Goal: Task Accomplishment & Management: Use online tool/utility

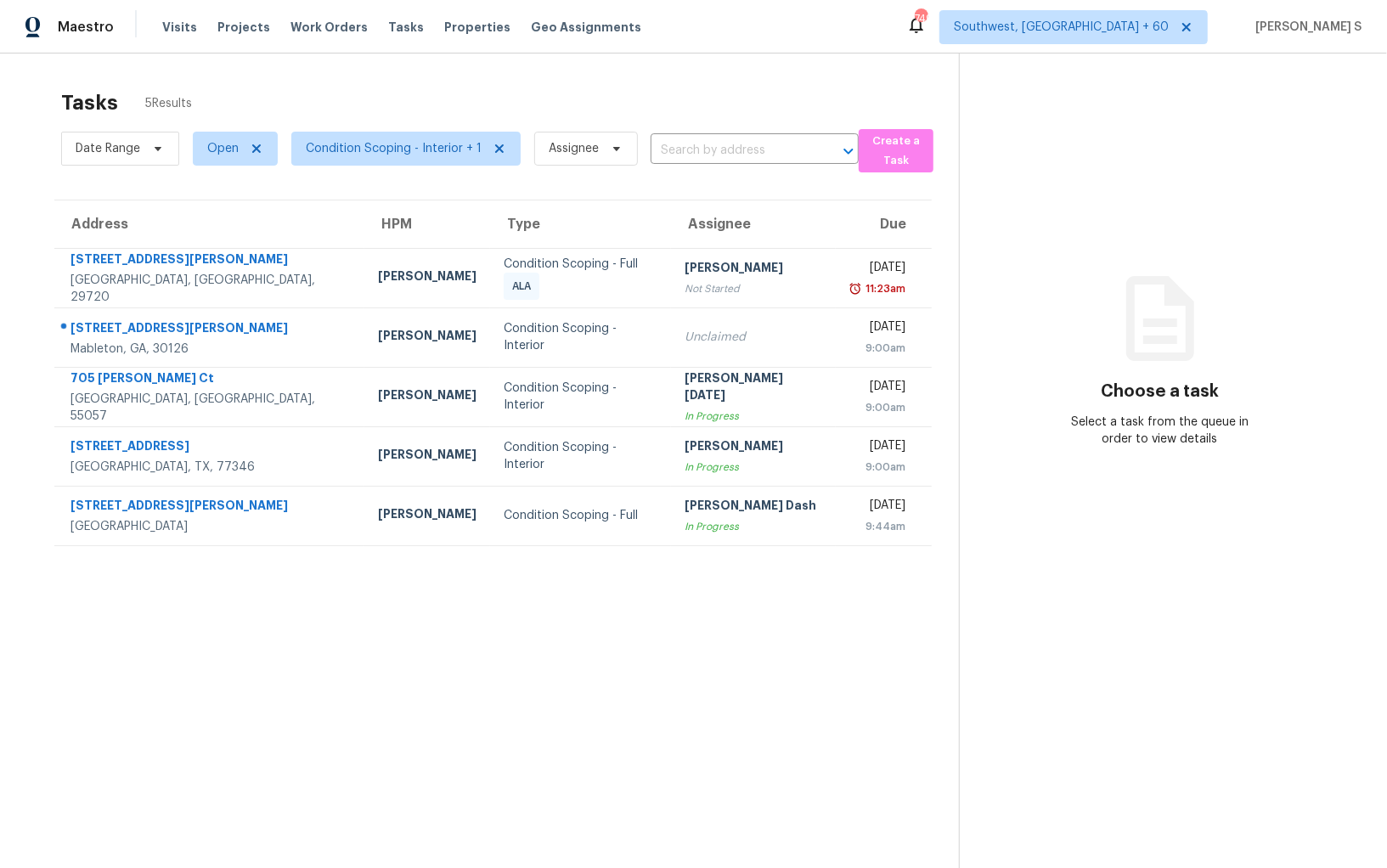
click at [588, 700] on section "Tasks 5 Results Date Range Open Condition Scoping - Interior + 1 Assignee ​ Cre…" at bounding box center [493, 501] width 932 height 841
click at [753, 130] on div "Date Range Open Condition Scoping - Interior + 1 Assignee ​" at bounding box center [460, 148] width 798 height 48
click at [753, 140] on input "text" at bounding box center [731, 151] width 160 height 26
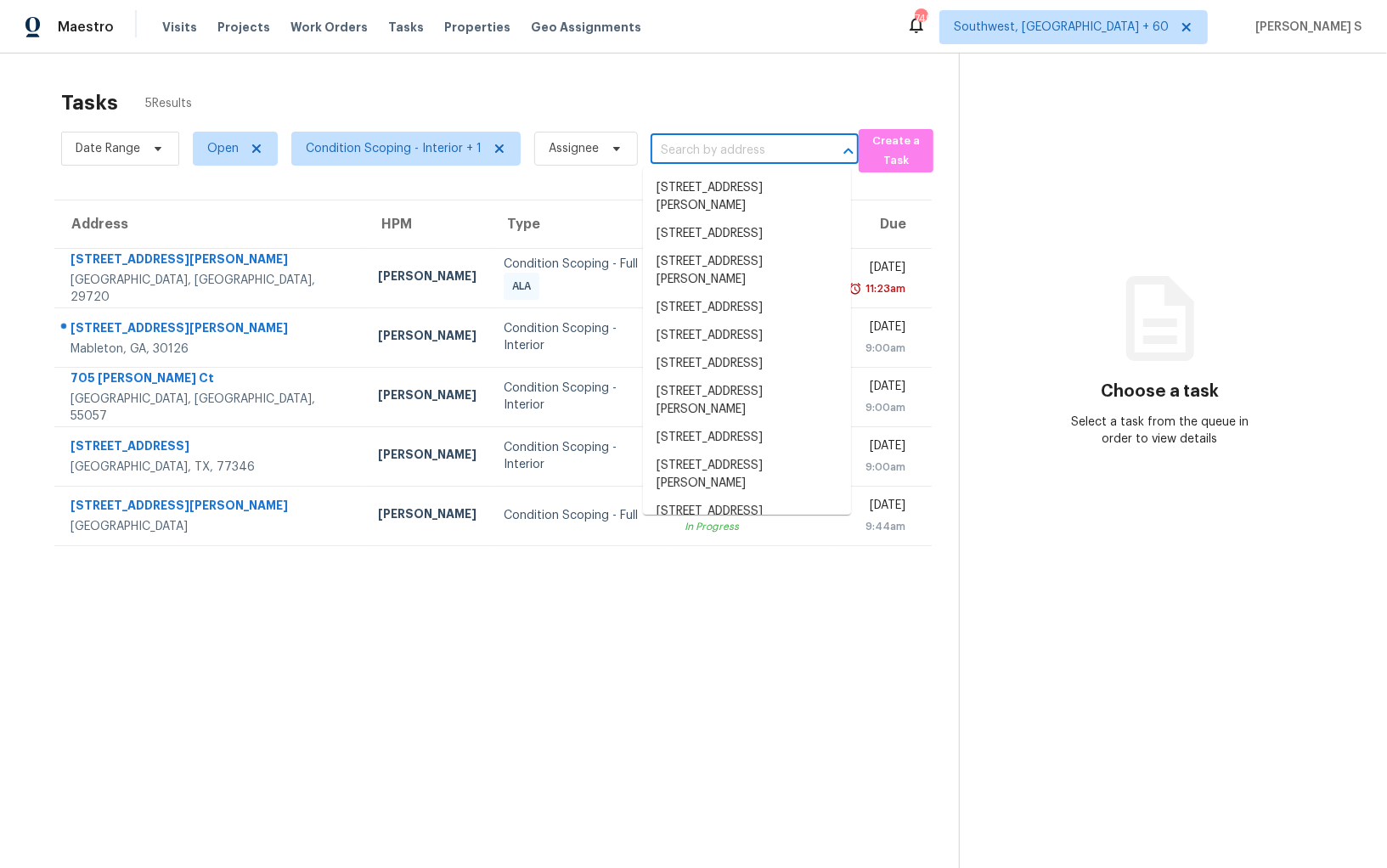
paste input "216 Orchard Park Ct, McKinney, TX 75071"
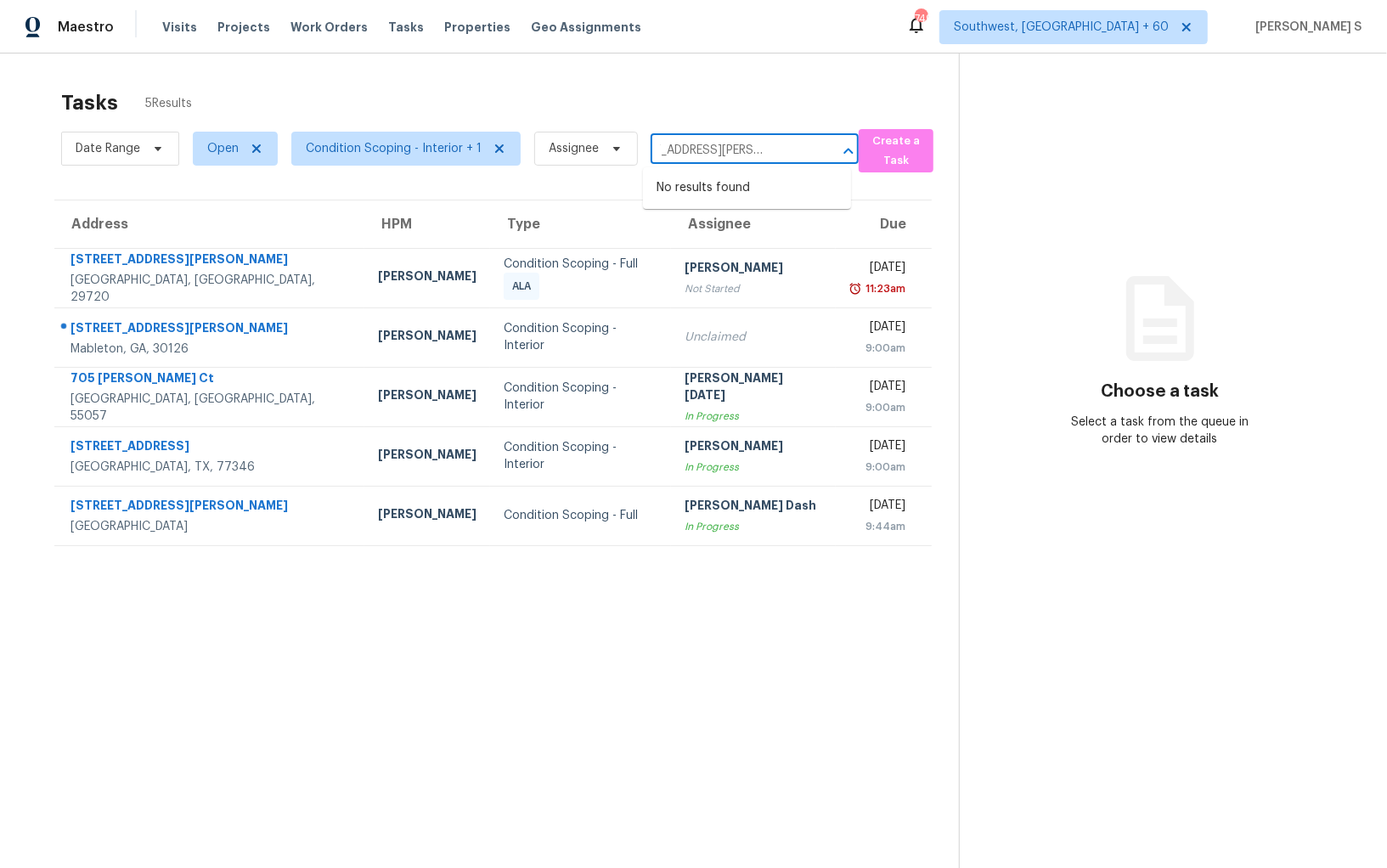
type input "216 Orchard Park Ct, McKinney, TX 75071"
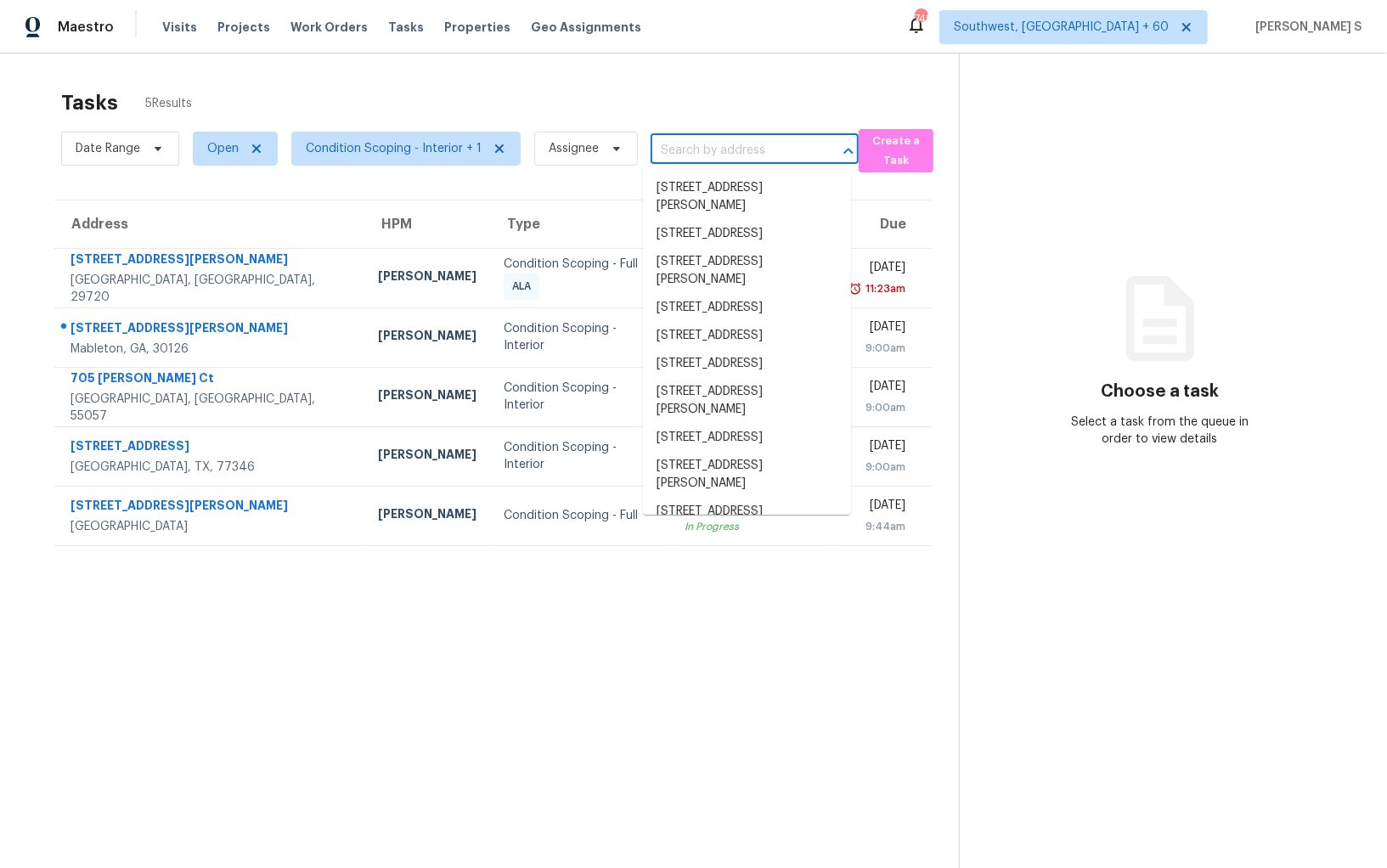
click at [709, 160] on input "text" at bounding box center [731, 151] width 160 height 26
paste input "216 Orchard Park Ct, McKinney, TX 75071"
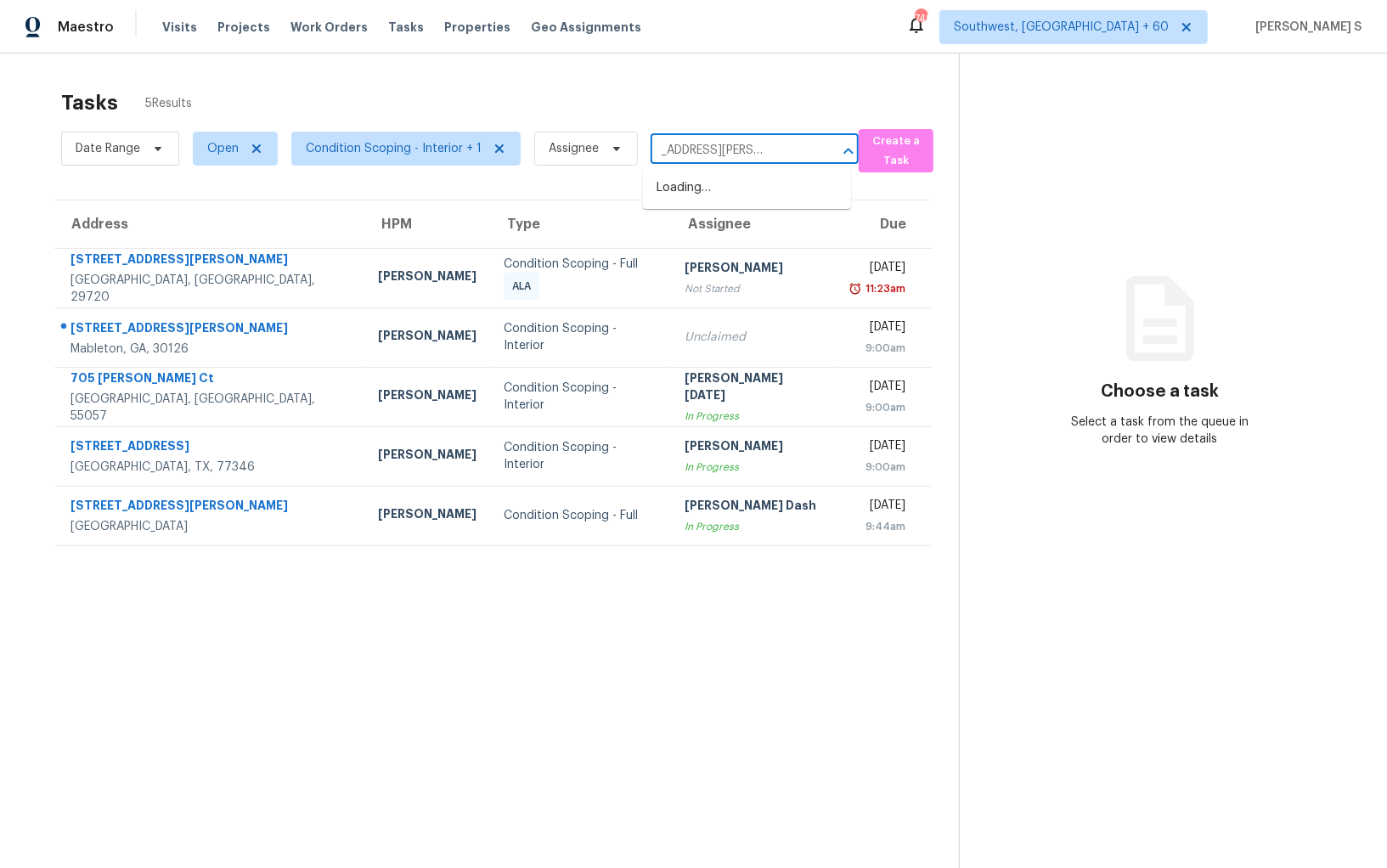
click at [681, 145] on input "216 Orchard Park Ct, McKinney, TX 75071" at bounding box center [731, 151] width 160 height 26
type input "216 Orchard"
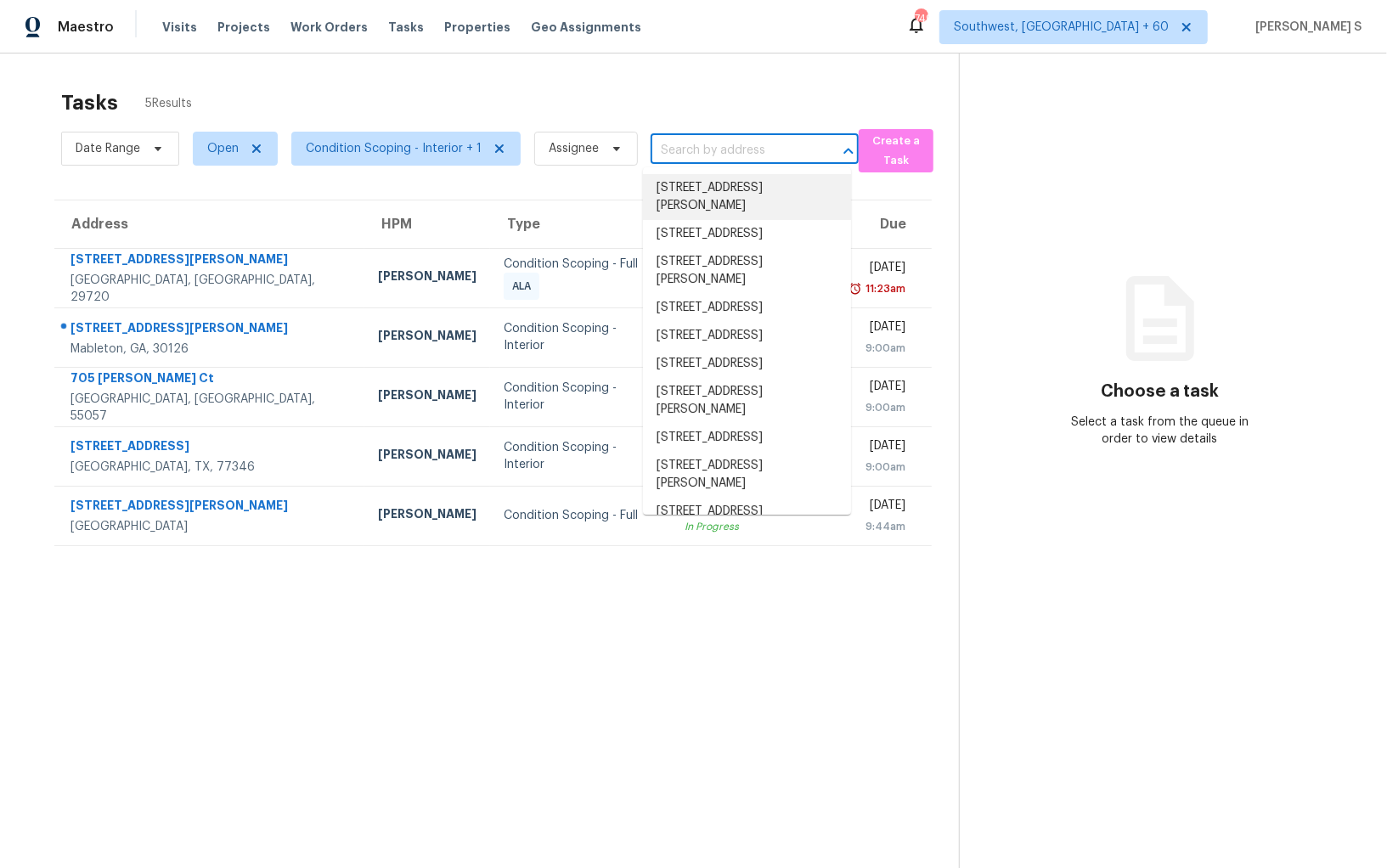
click at [719, 143] on input "text" at bounding box center [731, 151] width 160 height 26
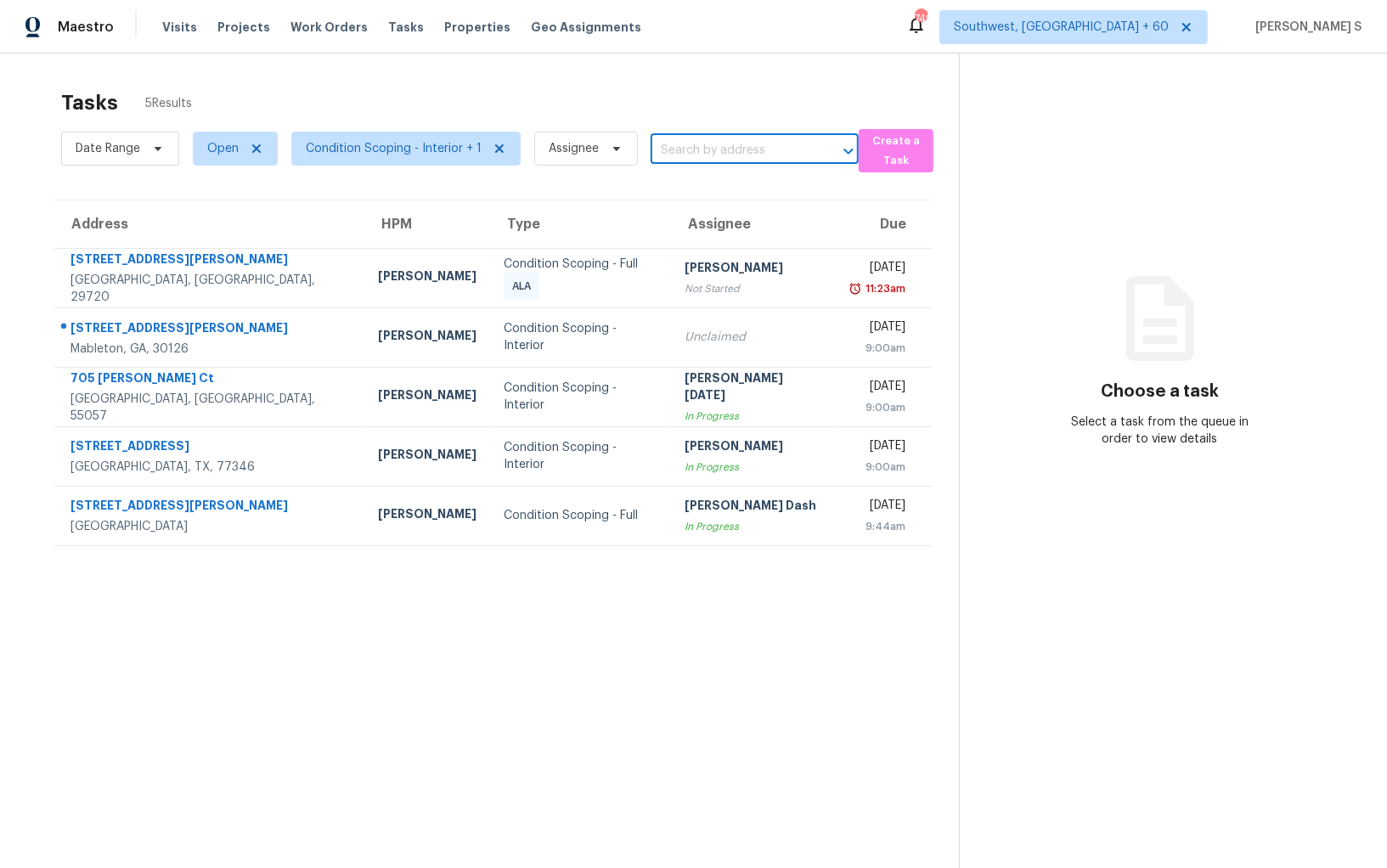
paste input "216 Orchard Park Ct, McKinney, TX 75071"
click at [671, 149] on input "216 Orchard Park Ct, McKinney, TX 75071" at bounding box center [731, 151] width 160 height 26
type input "216 Orchard Park"
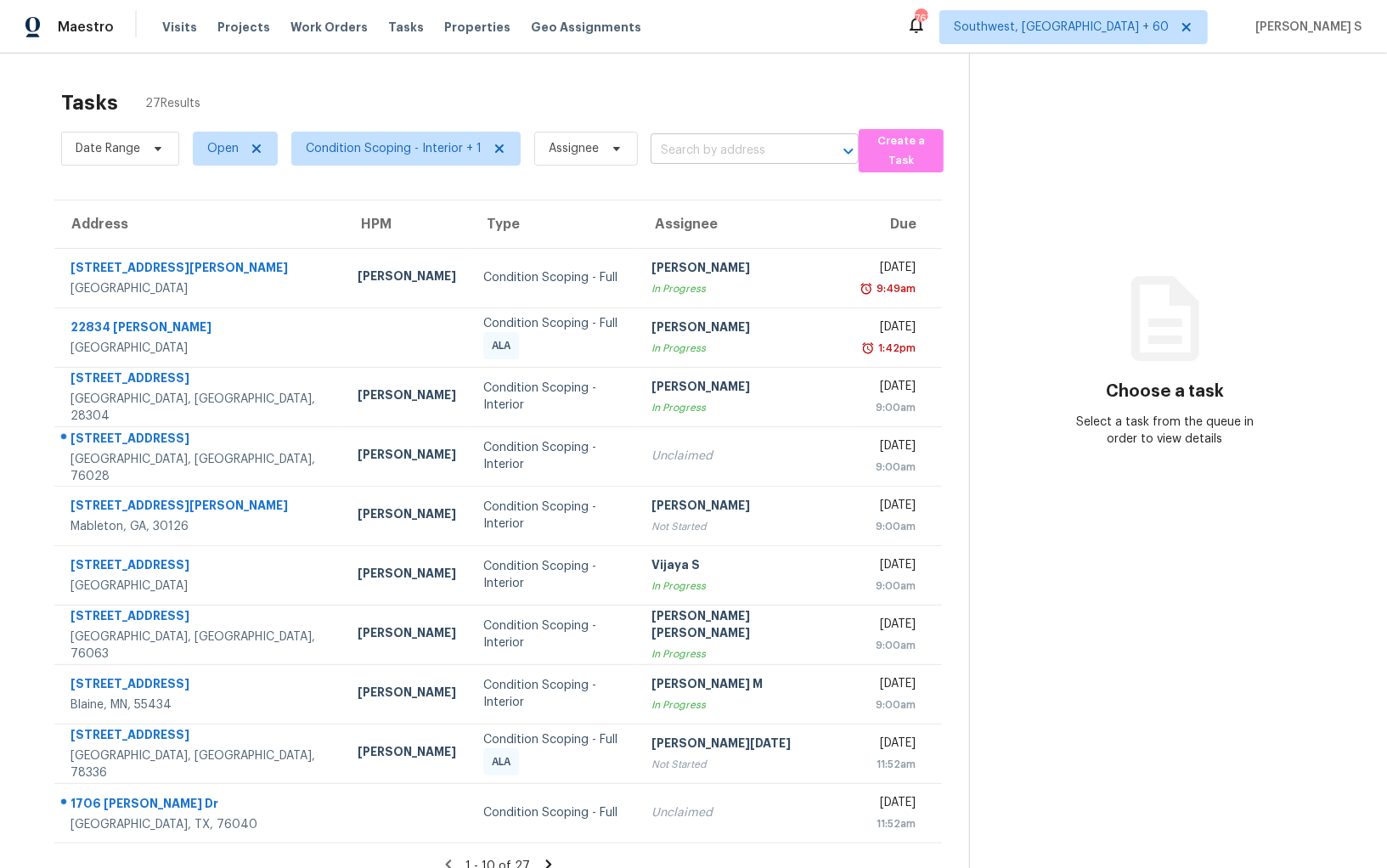
click at [716, 149] on input "text" at bounding box center [731, 151] width 160 height 26
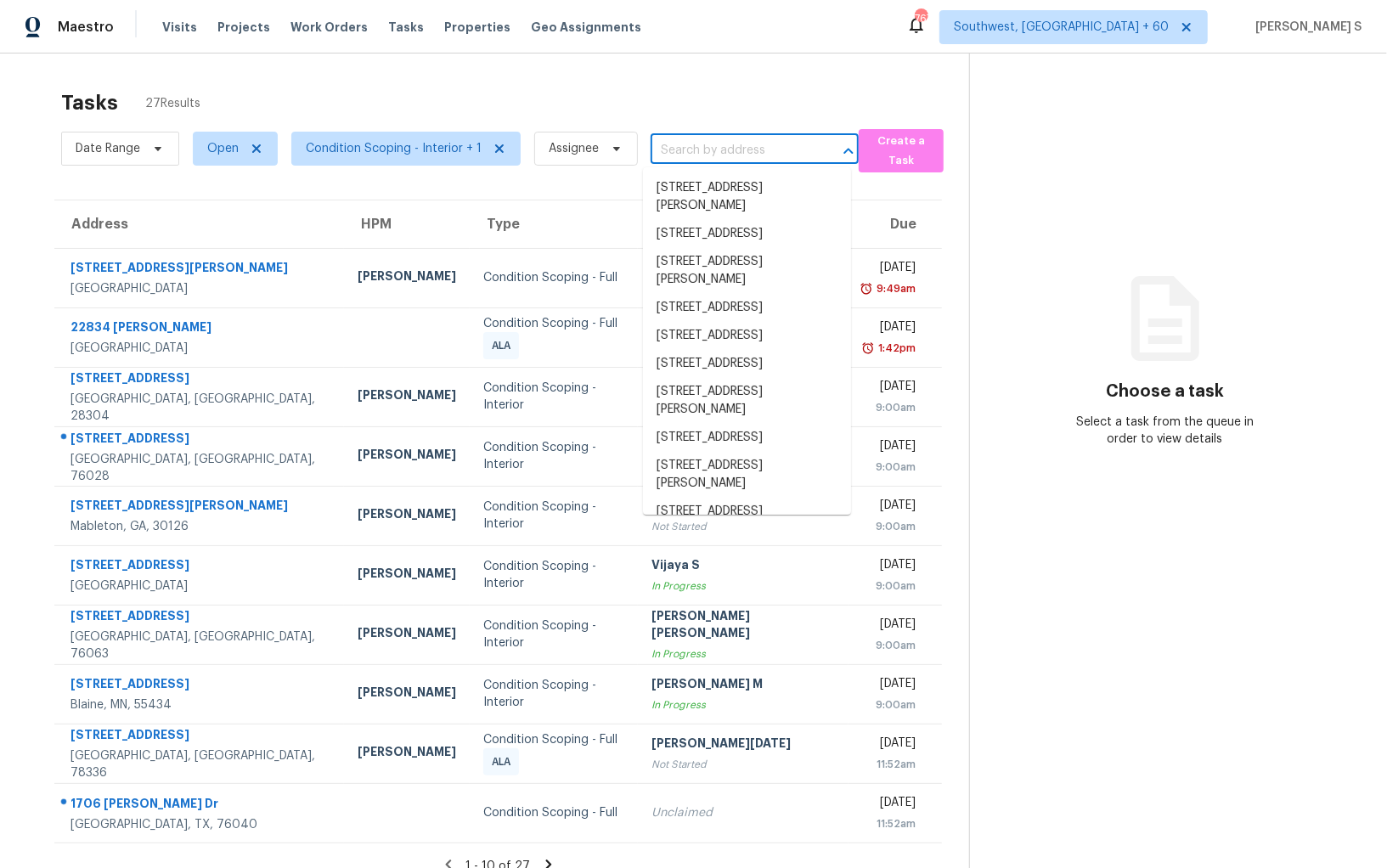
paste input "216 Orchard Park Ct, McKinney, TX 75071"
type input "216 Orchard Park Ct, McKinney, TX 75071"
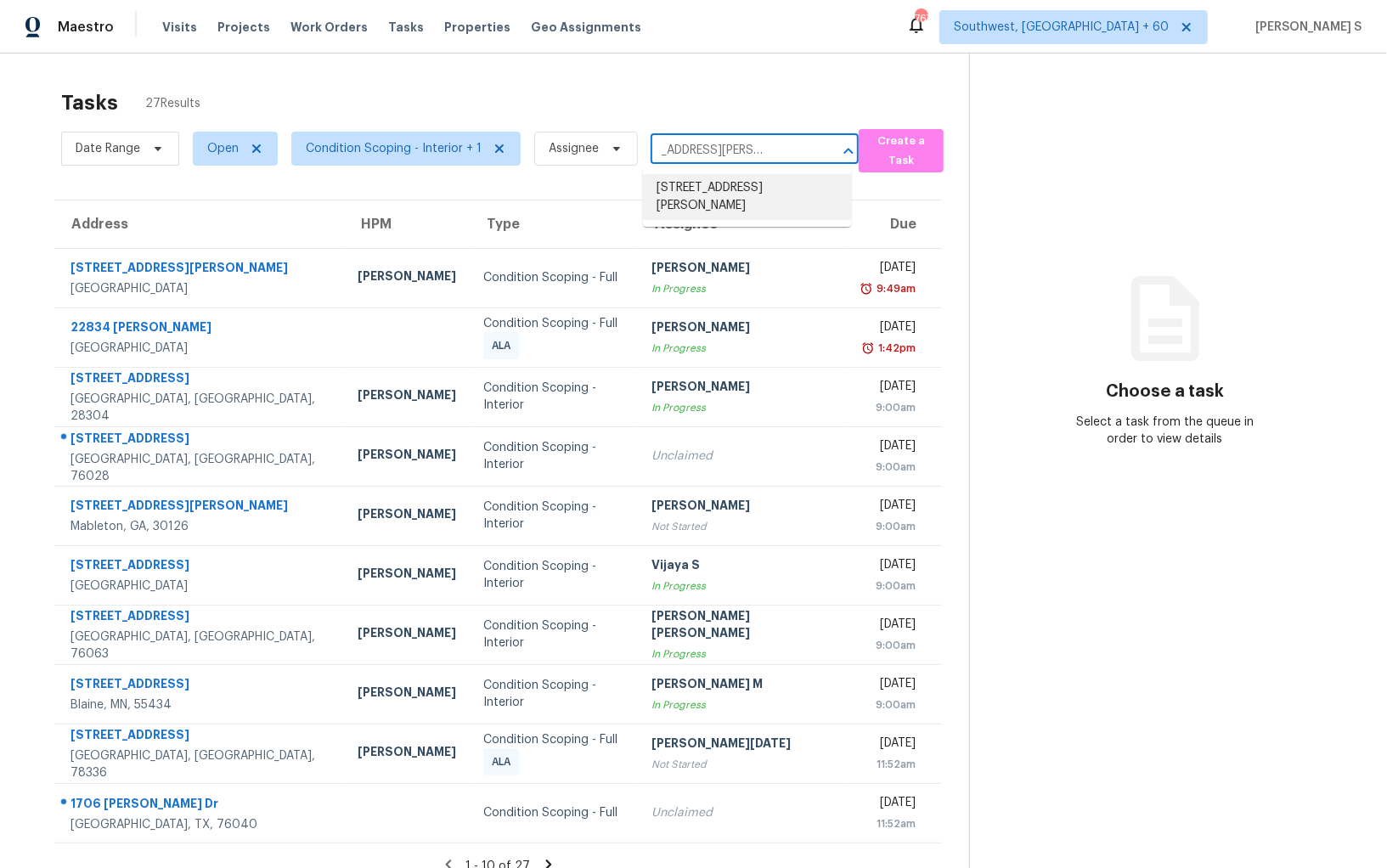
click at [709, 180] on li "216 Orchard Park Ct, McKinney, TX 75071" at bounding box center [747, 197] width 208 height 46
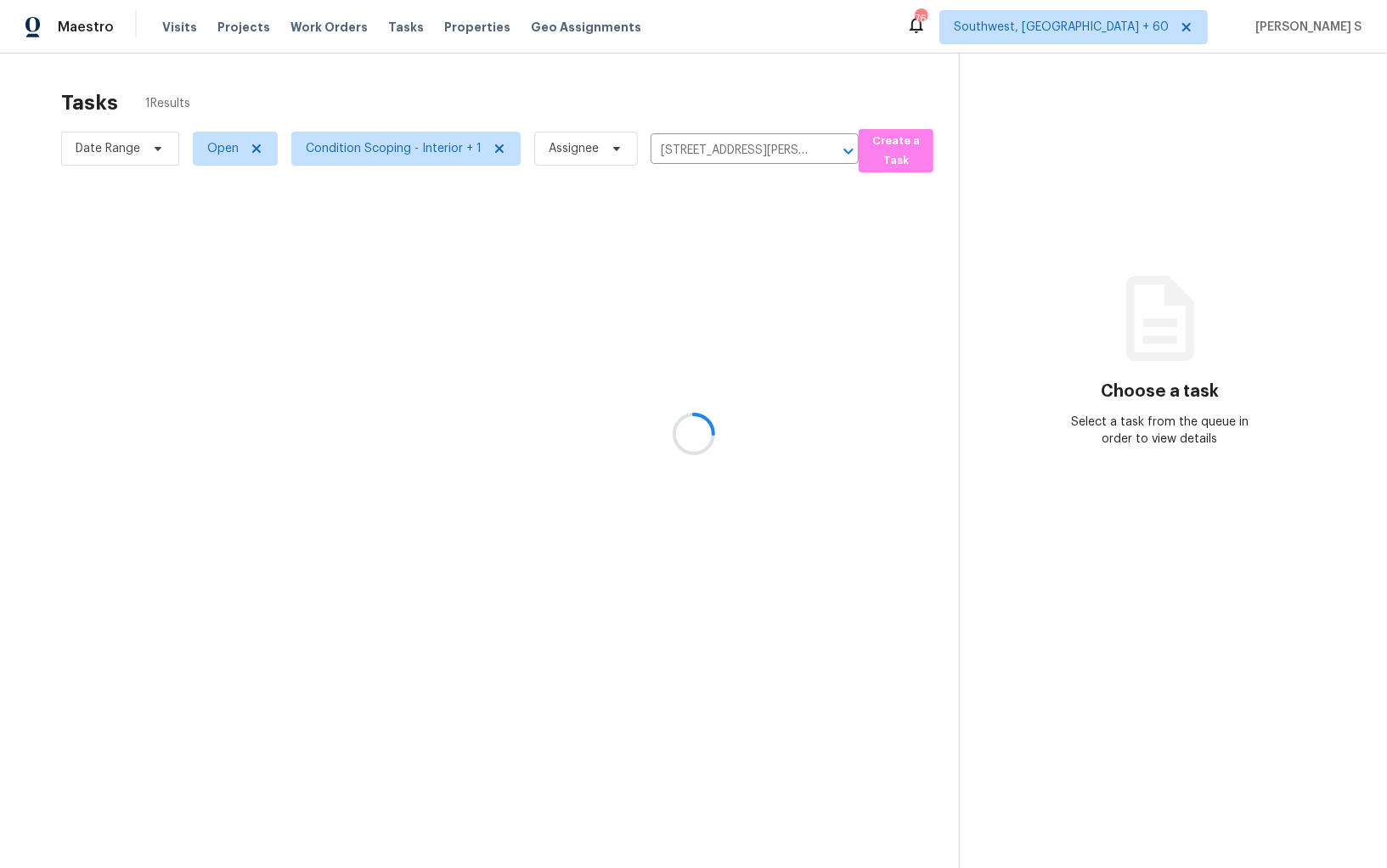
click at [664, 280] on div at bounding box center [693, 434] width 1387 height 868
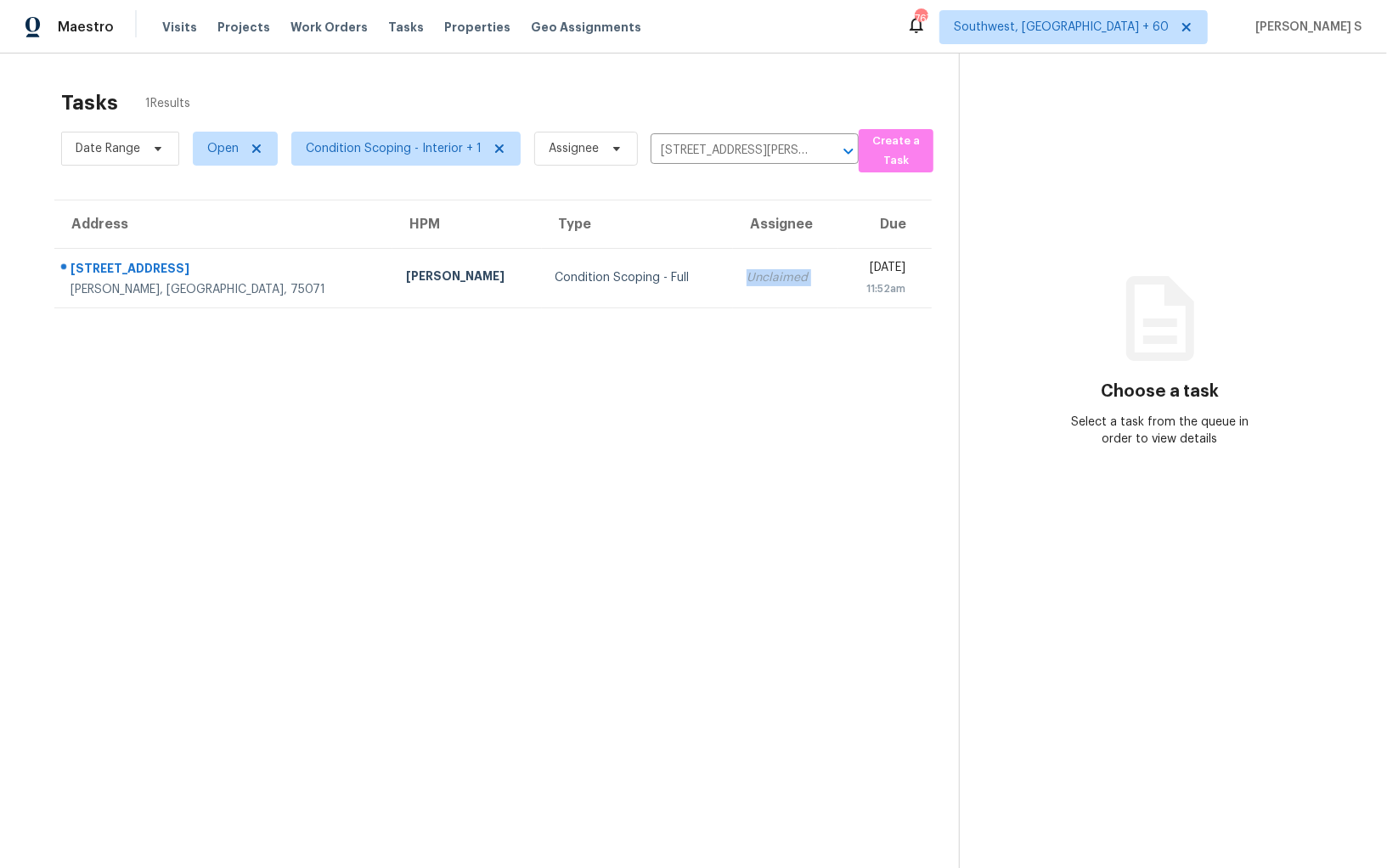
click at [746, 280] on div "Unclaimed" at bounding box center [785, 277] width 78 height 17
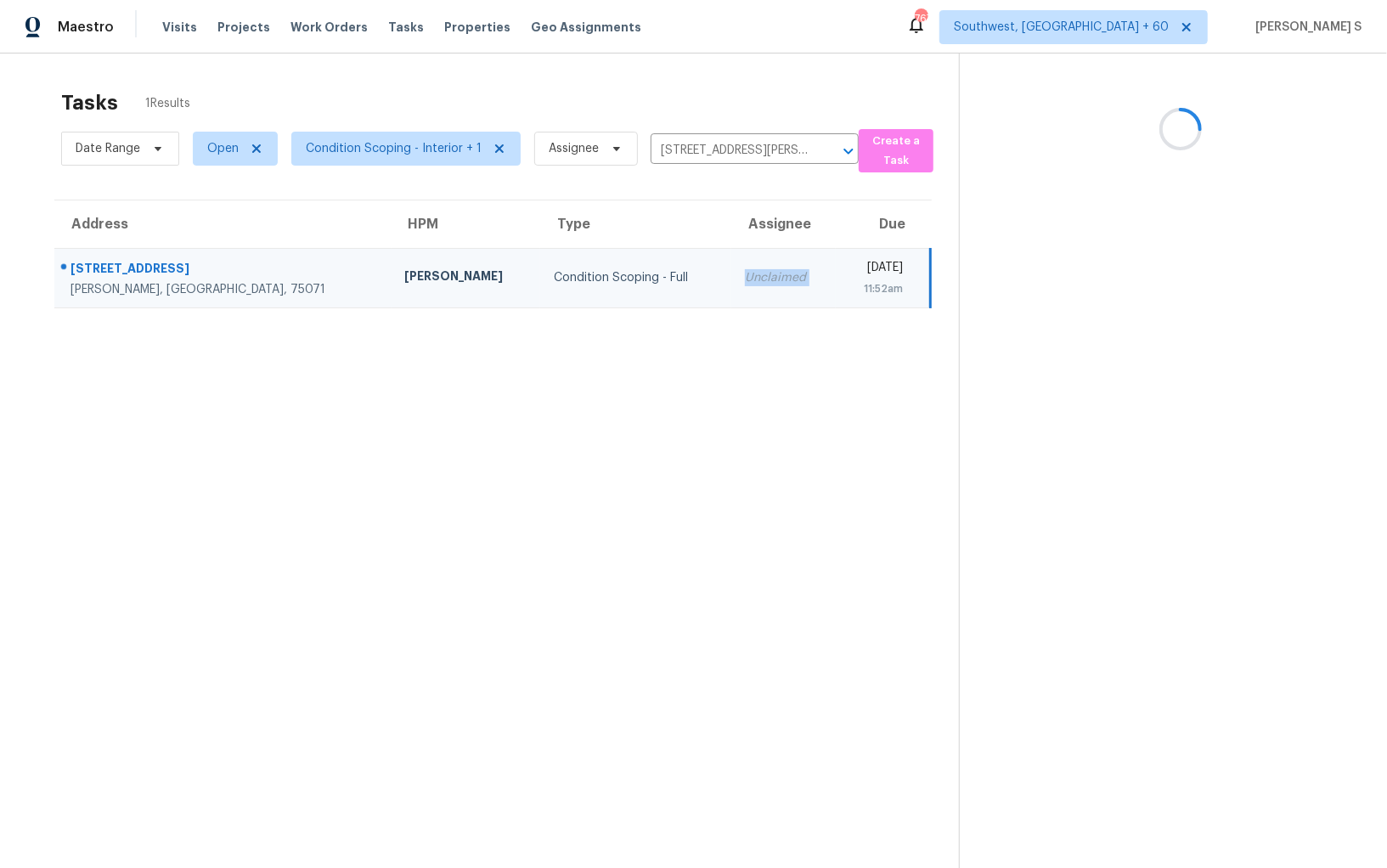
click at [745, 280] on div "Unclaimed" at bounding box center [783, 277] width 77 height 17
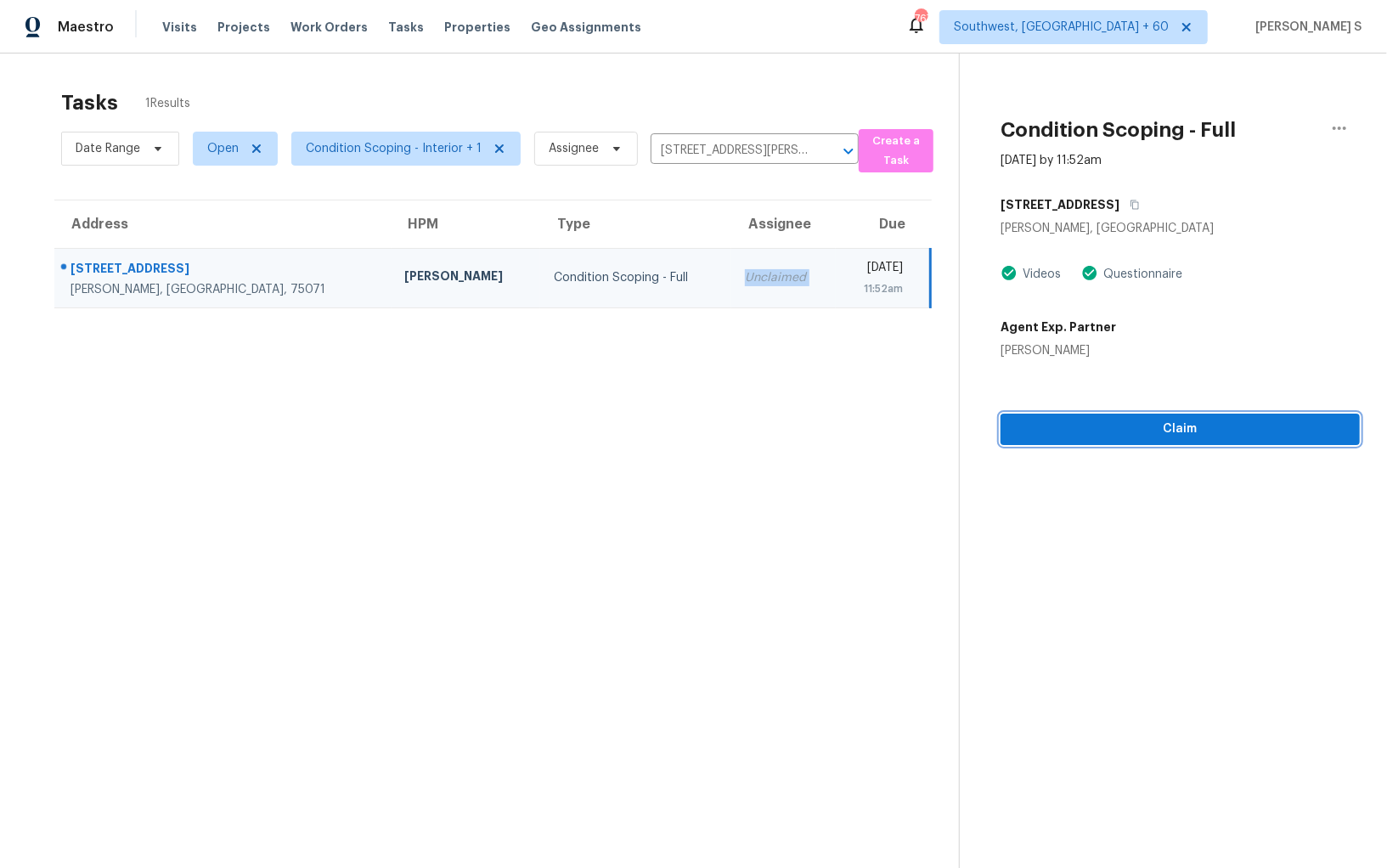
click at [1123, 429] on span "Claim" at bounding box center [1180, 429] width 332 height 22
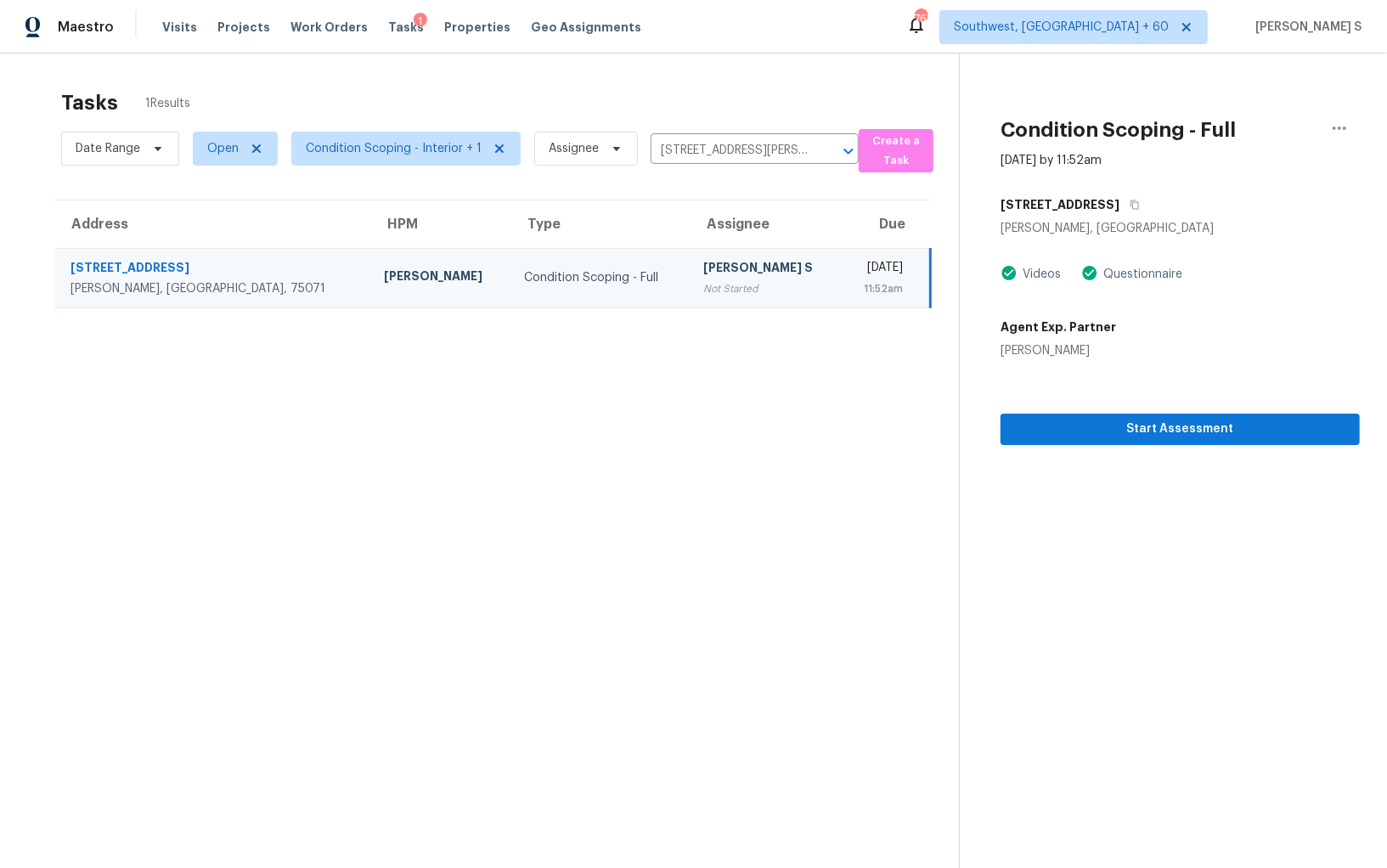
click at [626, 462] on section "Tasks 1 Results Date Range Open Condition Scoping - Interior + 1 Assignee 216 O…" at bounding box center [493, 501] width 932 height 841
click at [703, 291] on div "Not Started" at bounding box center [765, 289] width 125 height 17
click at [1052, 422] on span "Start Assessment" at bounding box center [1180, 429] width 332 height 22
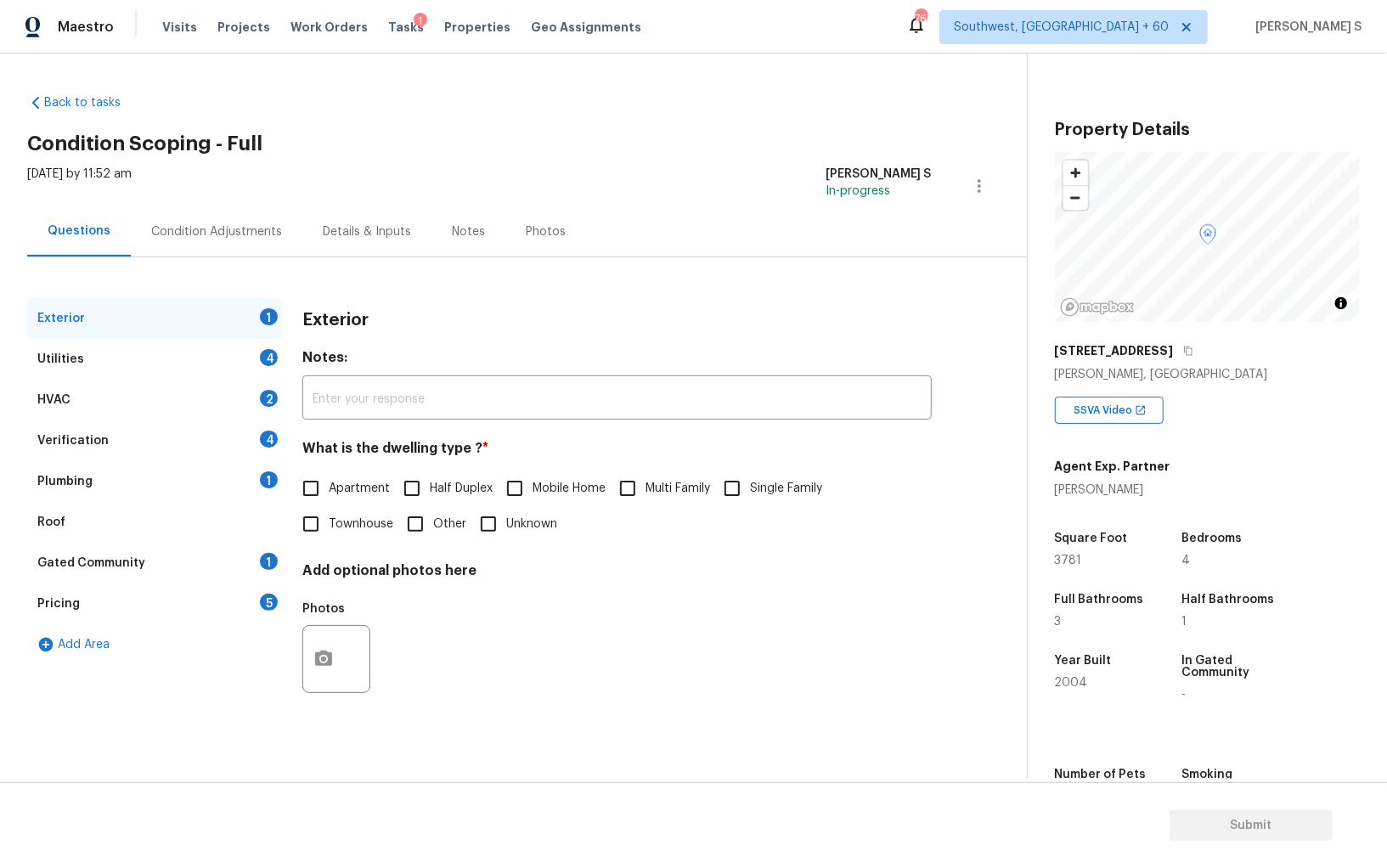
click at [497, 74] on div "Back to tasks Condition Scoping - Full Wed, Oct 15 2025 by 11:52 am Anbu Jebaku…" at bounding box center [693, 416] width 1387 height 726
click at [729, 483] on input "Single Family" at bounding box center [732, 488] width 36 height 36
checkbox input "true"
click at [265, 349] on div "4" at bounding box center [268, 357] width 18 height 17
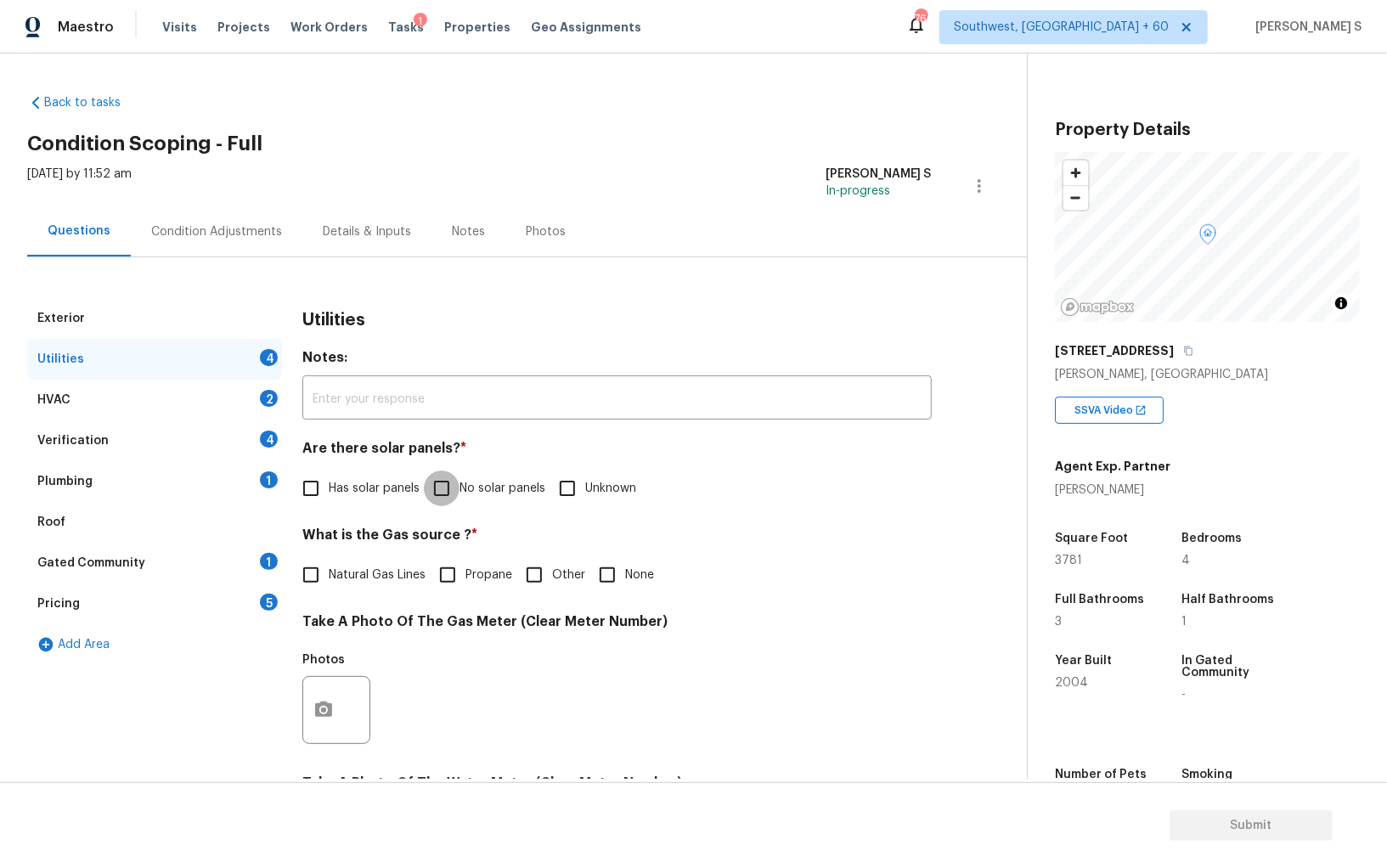
click at [436, 498] on input "No solar panels" at bounding box center [442, 488] width 36 height 36
checkbox input "true"
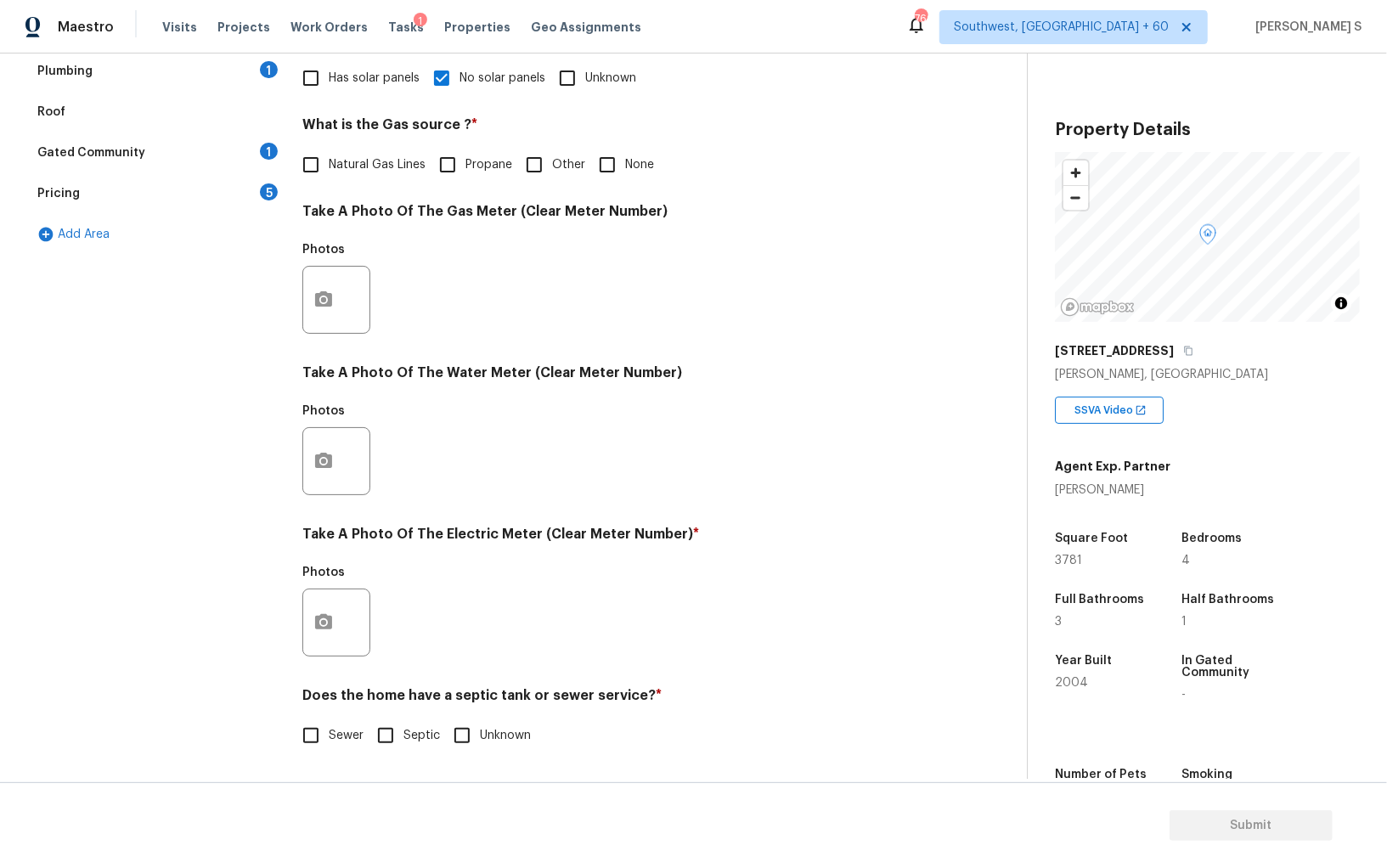
click at [307, 752] on input "Sewer" at bounding box center [310, 735] width 36 height 36
checkbox input "true"
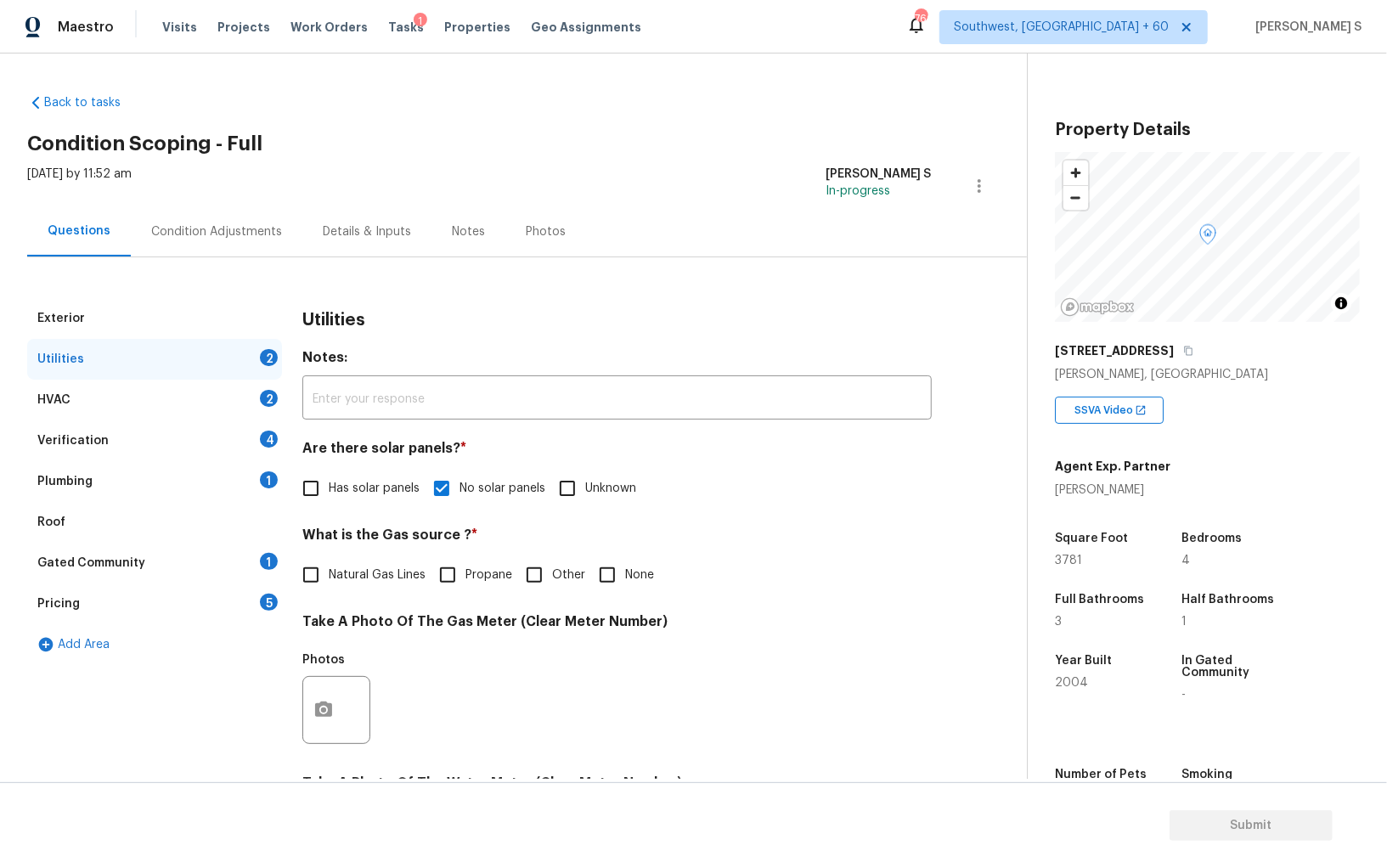
click at [278, 471] on div "Plumbing 1" at bounding box center [155, 481] width 255 height 40
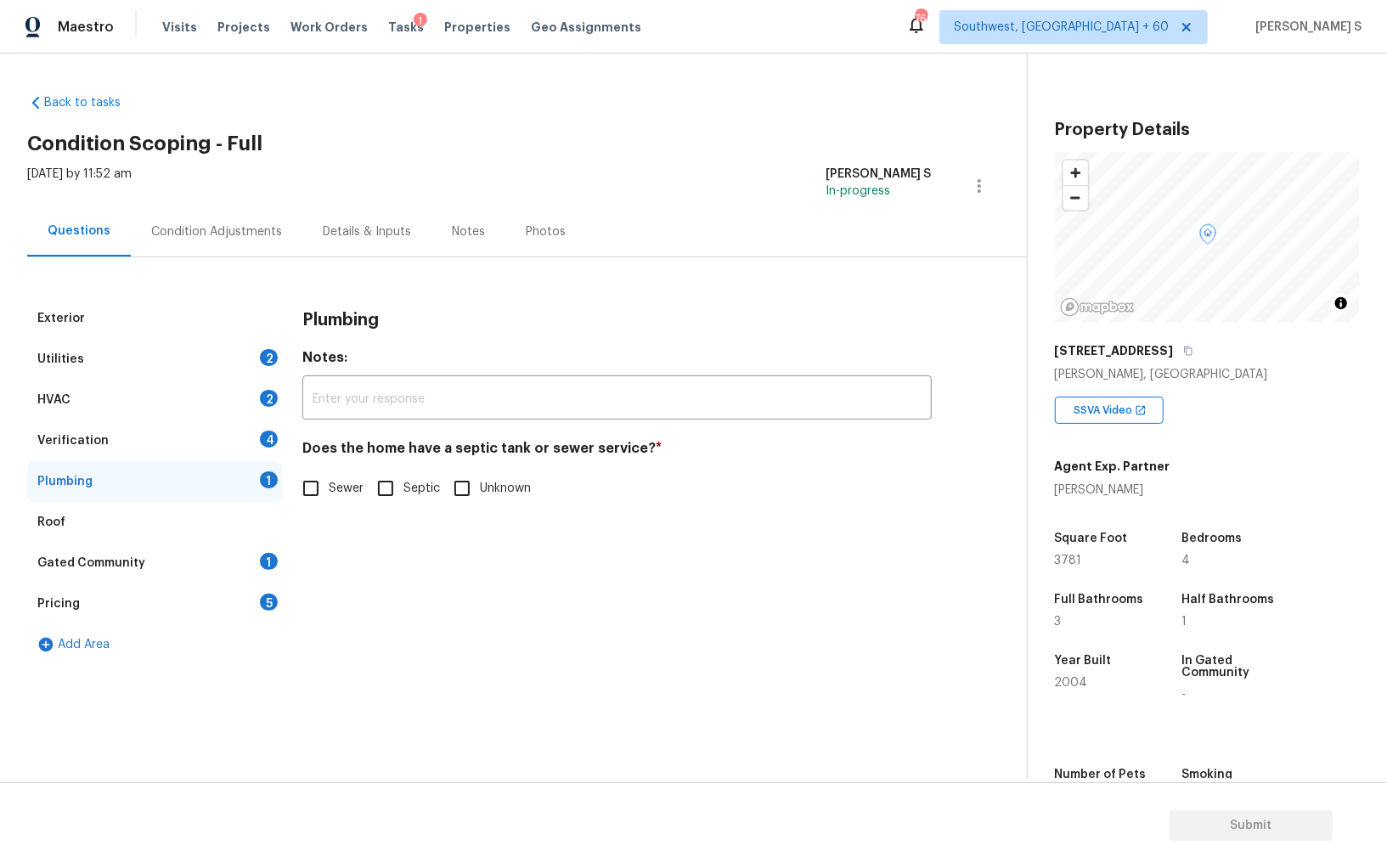
click at [329, 511] on div "Plumbing Notes: ​ Does the home have a septic tank or sewer service? * Sewer Se…" at bounding box center [616, 412] width 629 height 229
click at [324, 504] on input "Sewer" at bounding box center [310, 488] width 36 height 36
checkbox input "true"
drag, startPoint x: 244, startPoint y: 563, endPoint x: 388, endPoint y: 428, distance: 197.4
click at [244, 563] on div "Gated Community 1" at bounding box center [155, 562] width 255 height 40
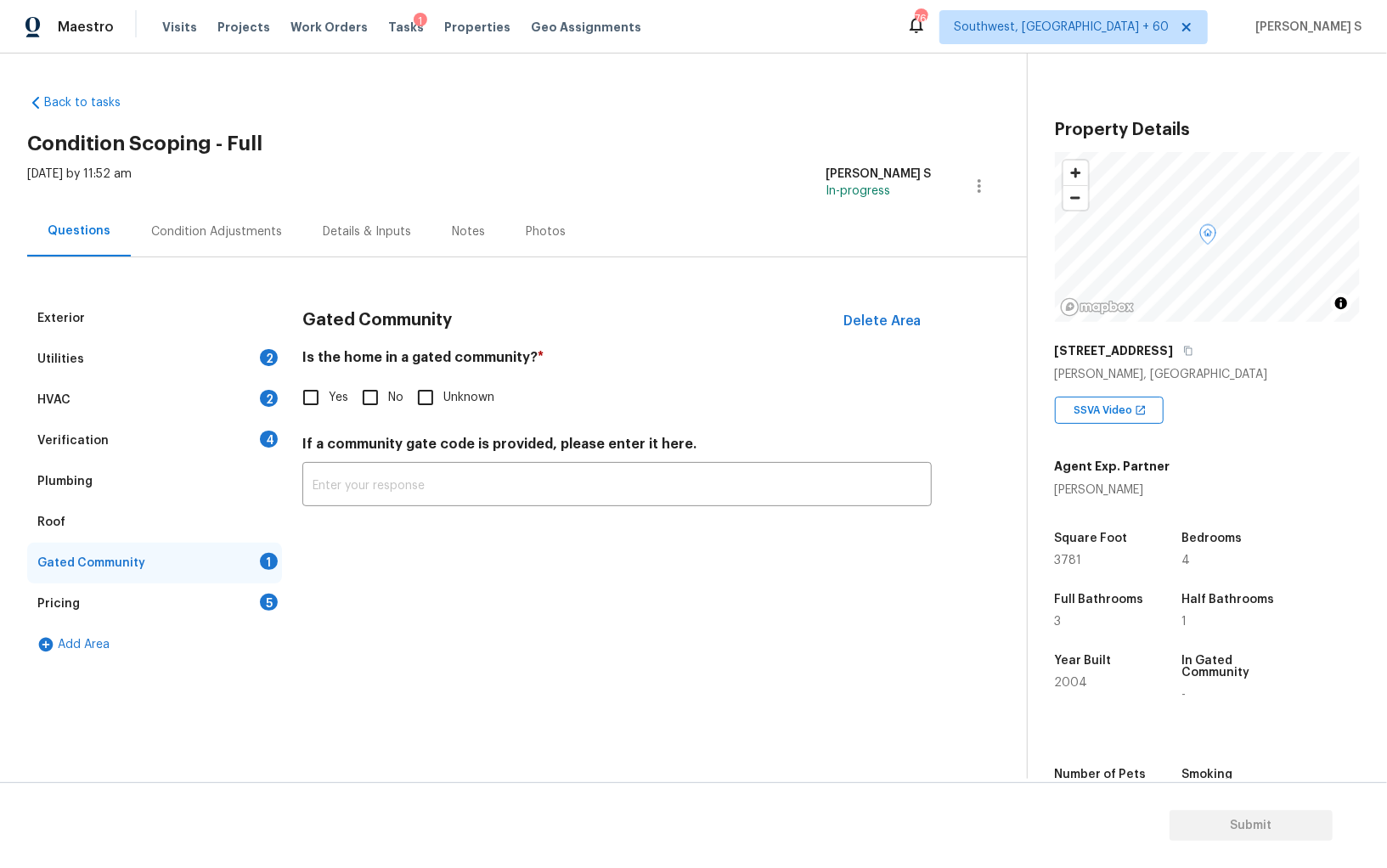
click at [382, 398] on input "No" at bounding box center [370, 397] width 36 height 36
checkbox input "true"
click at [249, 429] on div "Verification 4" at bounding box center [155, 440] width 255 height 40
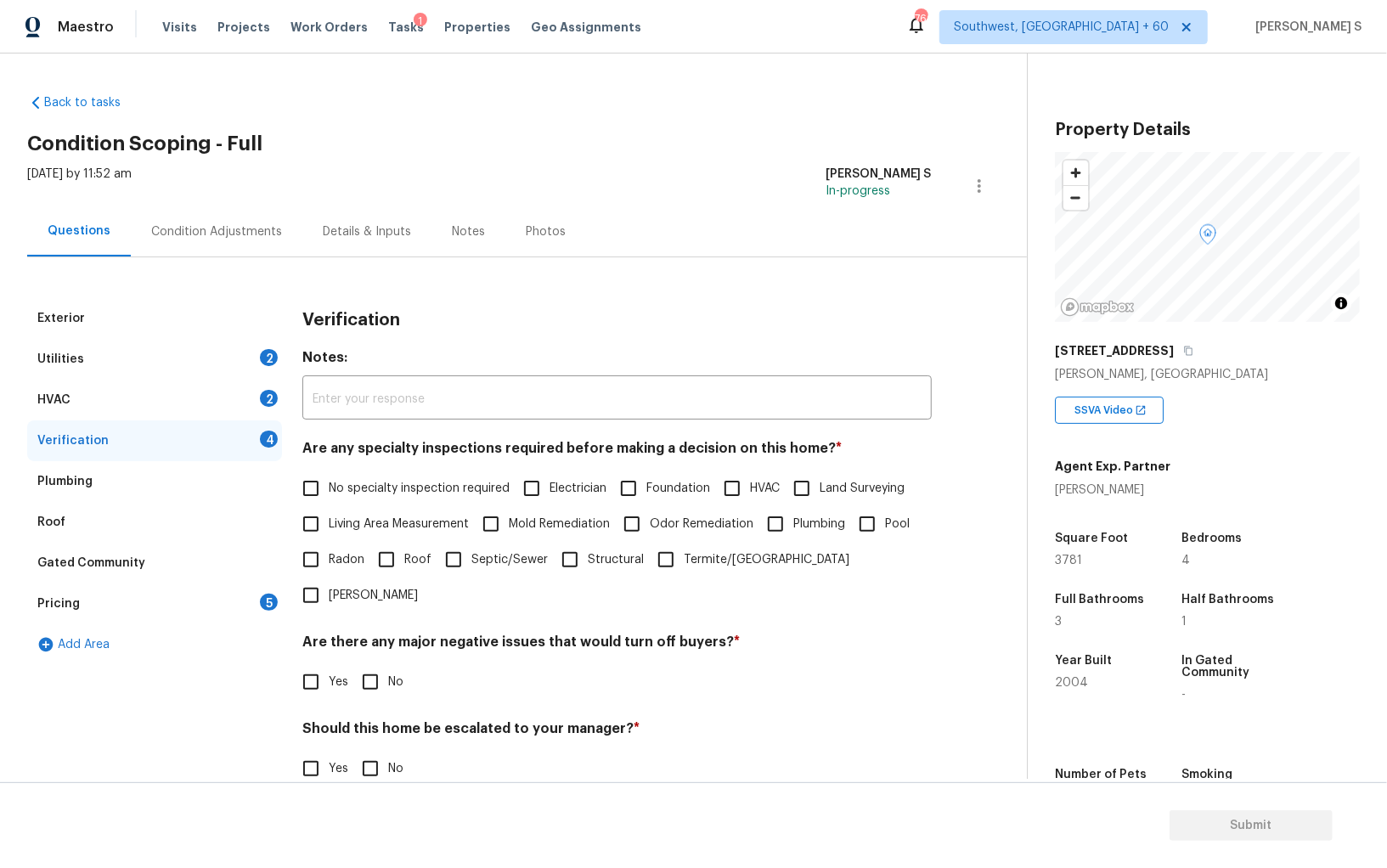
drag, startPoint x: 329, startPoint y: 484, endPoint x: 374, endPoint y: 484, distance: 45.0
click at [328, 484] on label "No specialty inspection required" at bounding box center [400, 488] width 217 height 36
click at [328, 484] on input "No specialty inspection required" at bounding box center [310, 488] width 36 height 36
checkbox input "true"
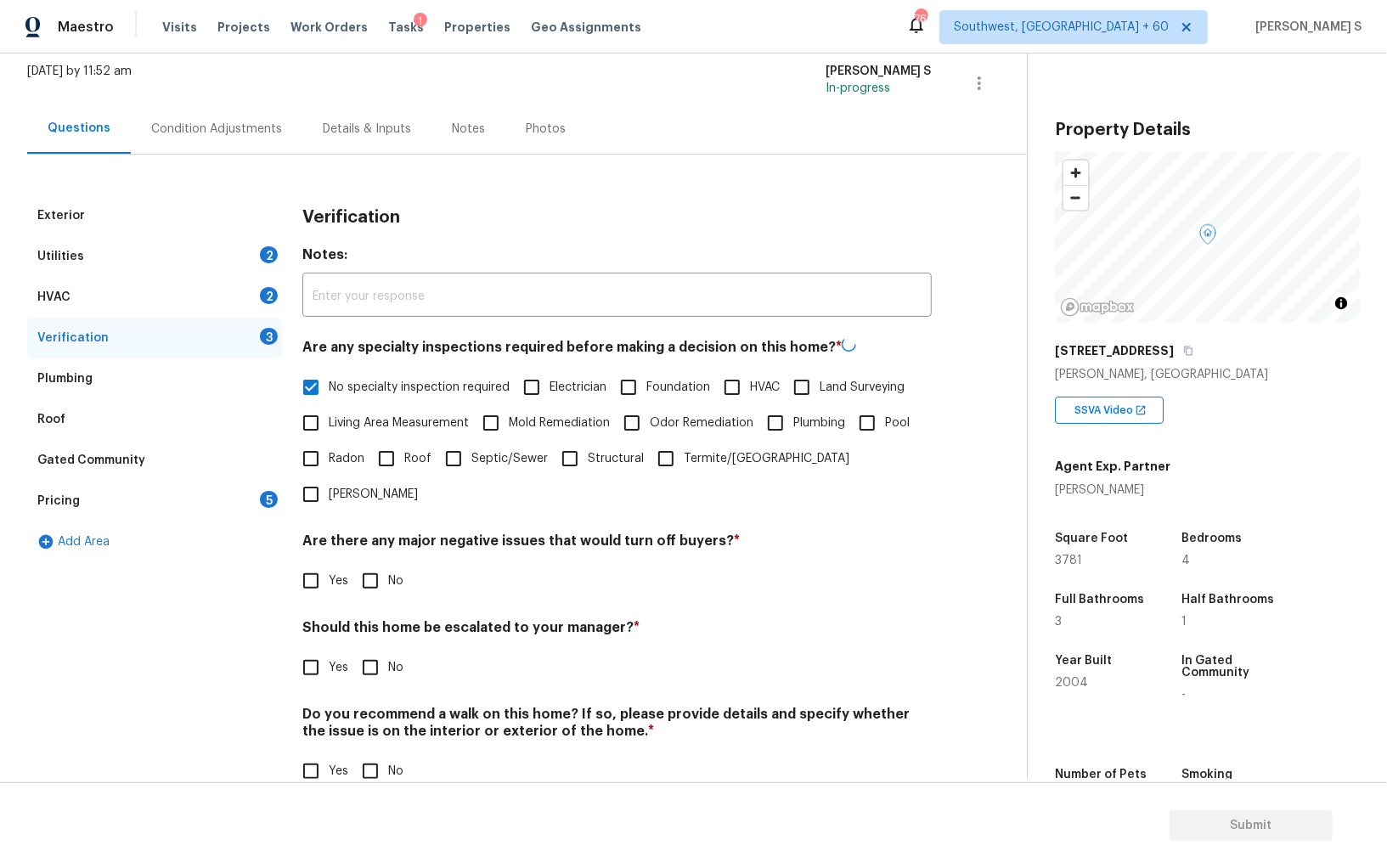
scroll to position [101, 0]
click at [366, 563] on input "No" at bounding box center [370, 581] width 36 height 36
checkbox input "true"
click at [375, 753] on input "No" at bounding box center [370, 771] width 36 height 36
checkbox input "true"
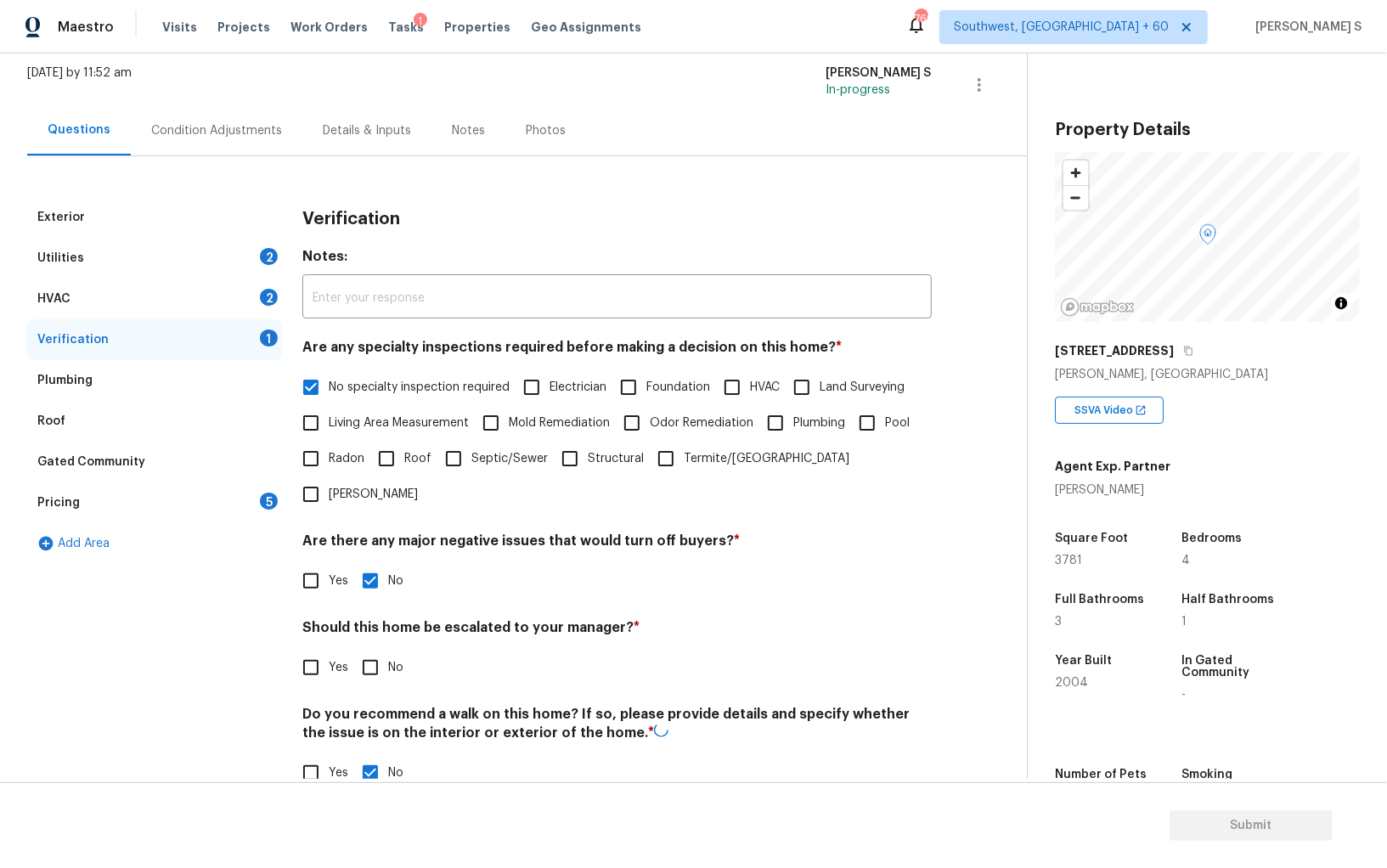
scroll to position [0, 0]
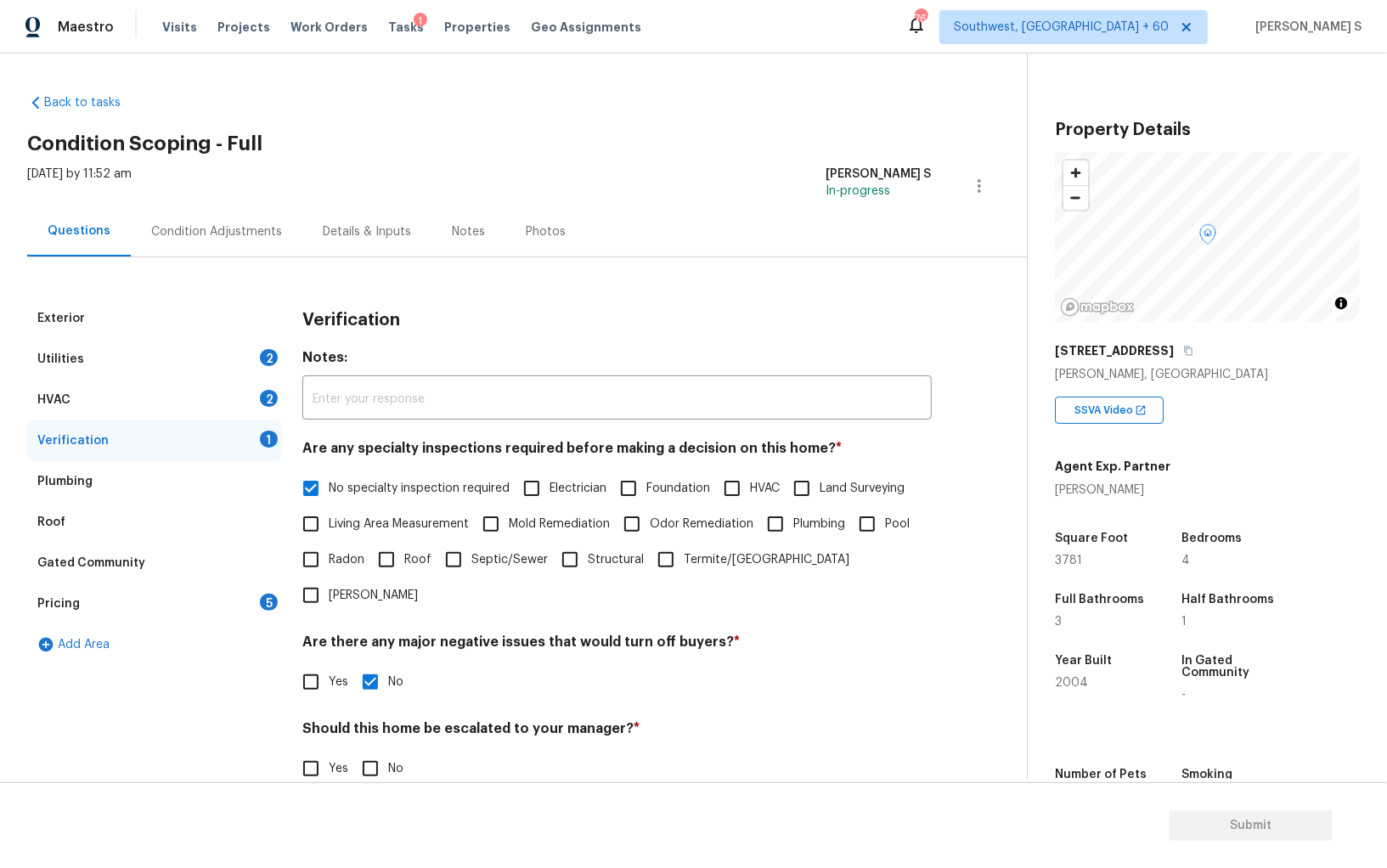
click at [267, 401] on div "2" at bounding box center [268, 398] width 18 height 17
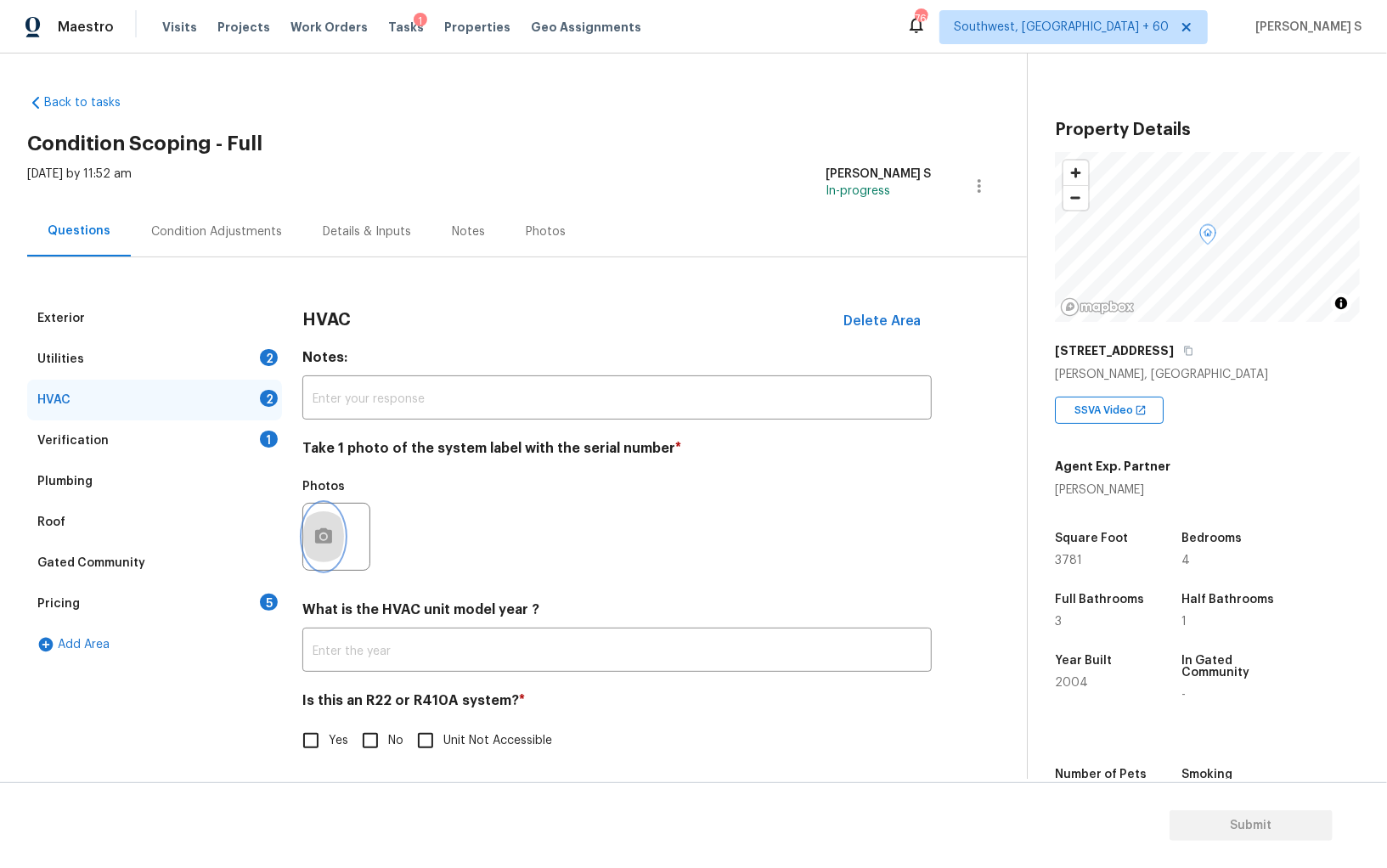
click at [340, 534] on button "button" at bounding box center [323, 536] width 40 height 67
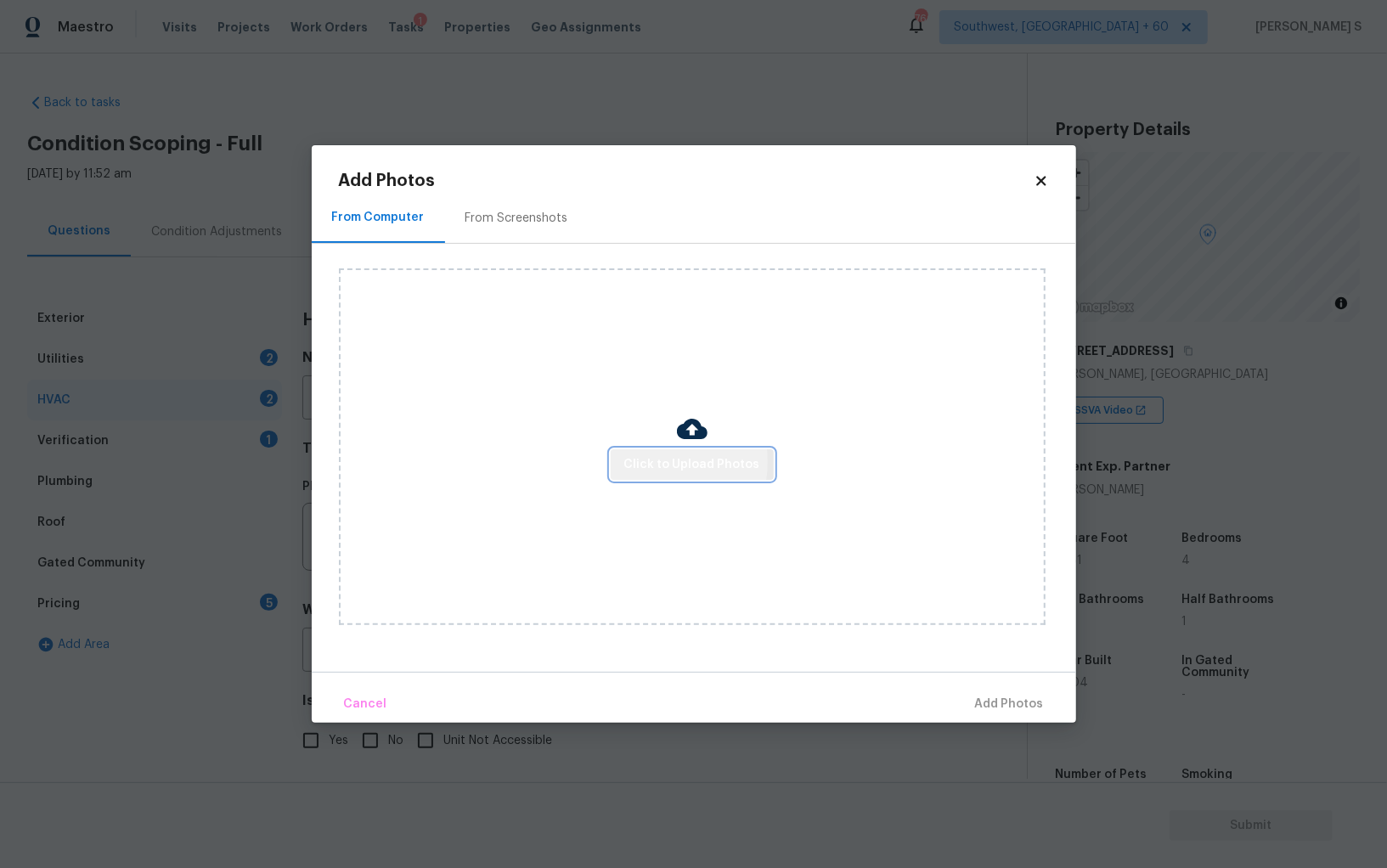
click at [639, 462] on span "Click to Upload Photos" at bounding box center [692, 465] width 136 height 22
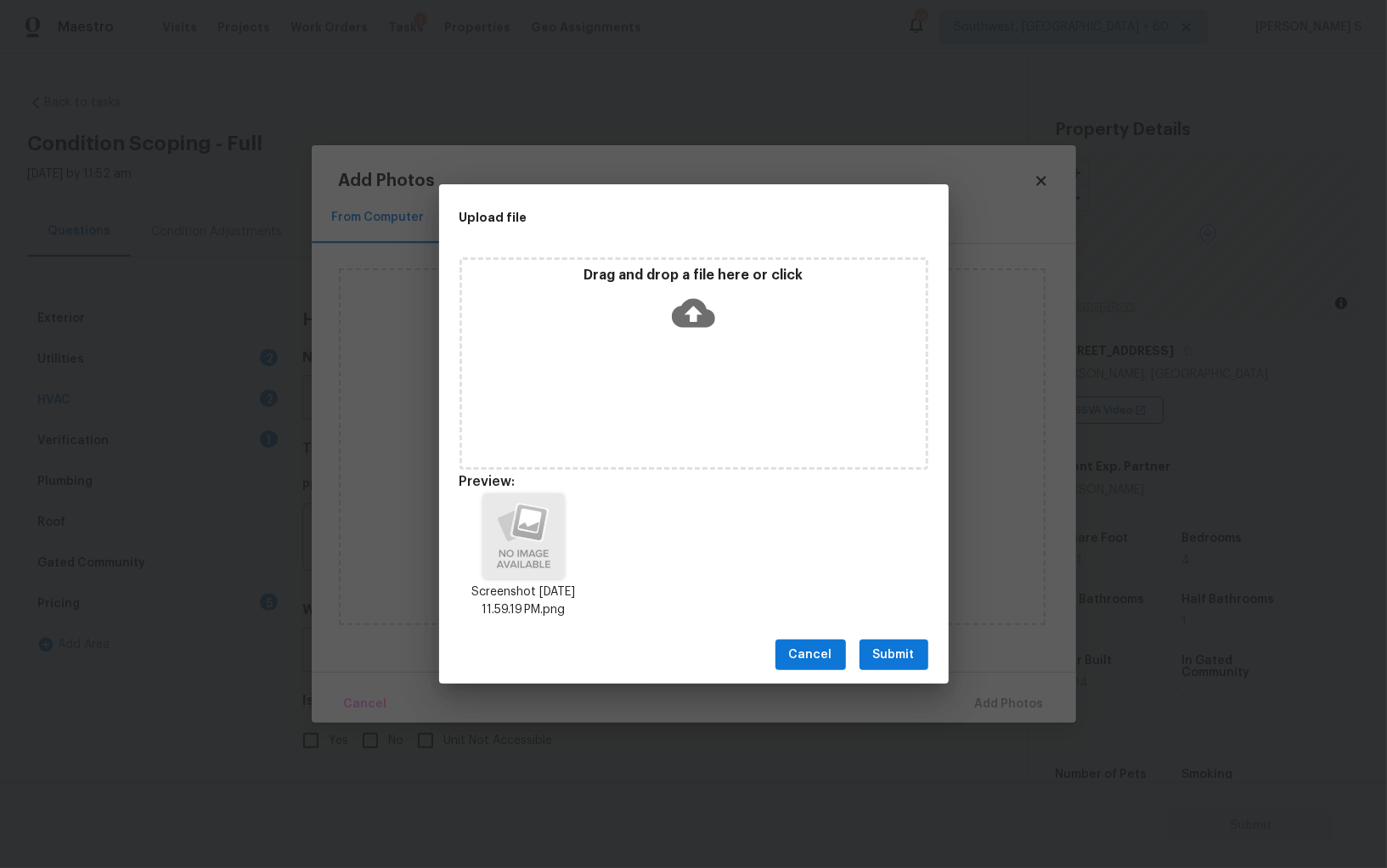
click at [882, 651] on span "Submit" at bounding box center [894, 654] width 41 height 22
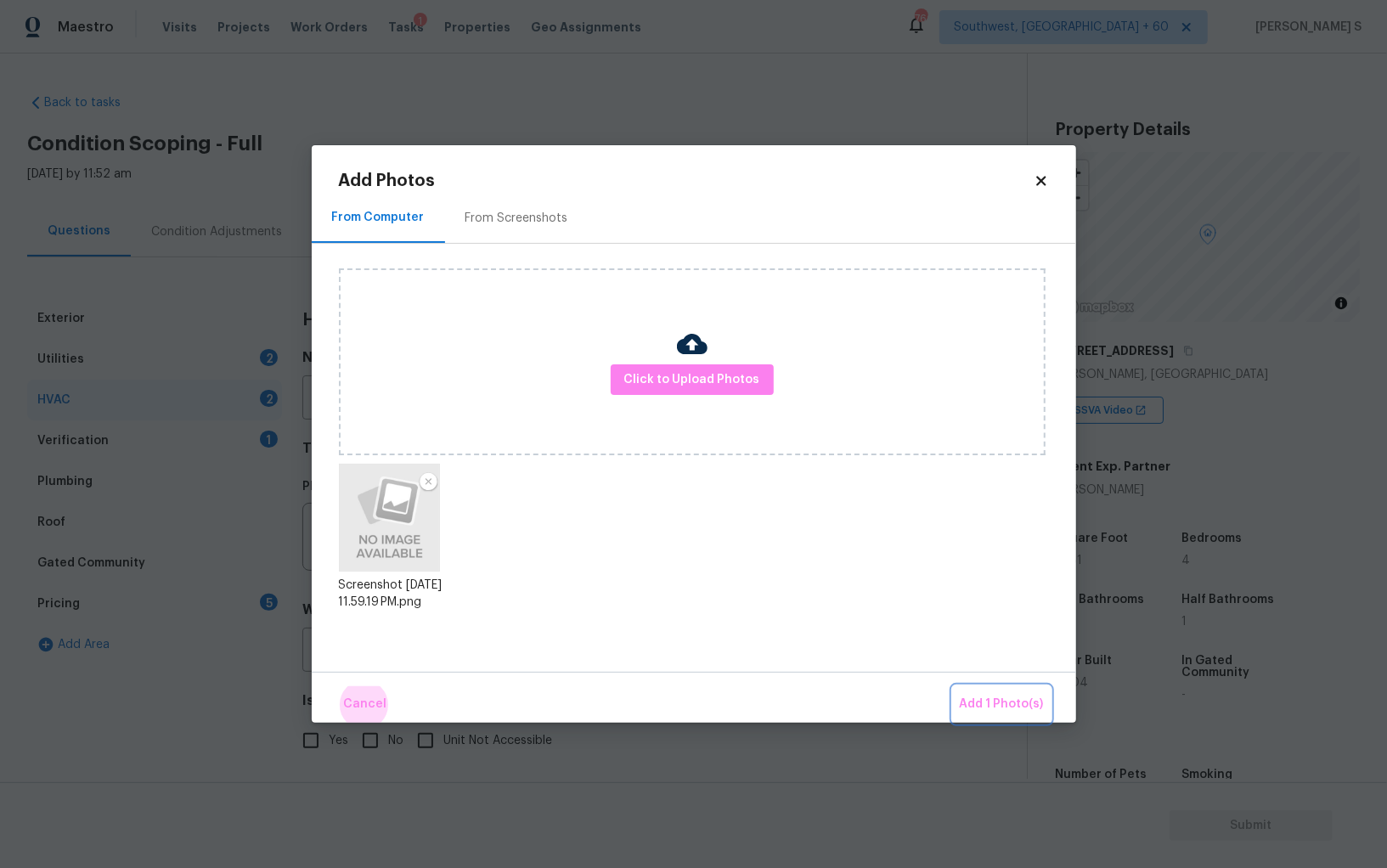
click at [953, 686] on button "Add 1 Photo(s)" at bounding box center [1002, 704] width 98 height 37
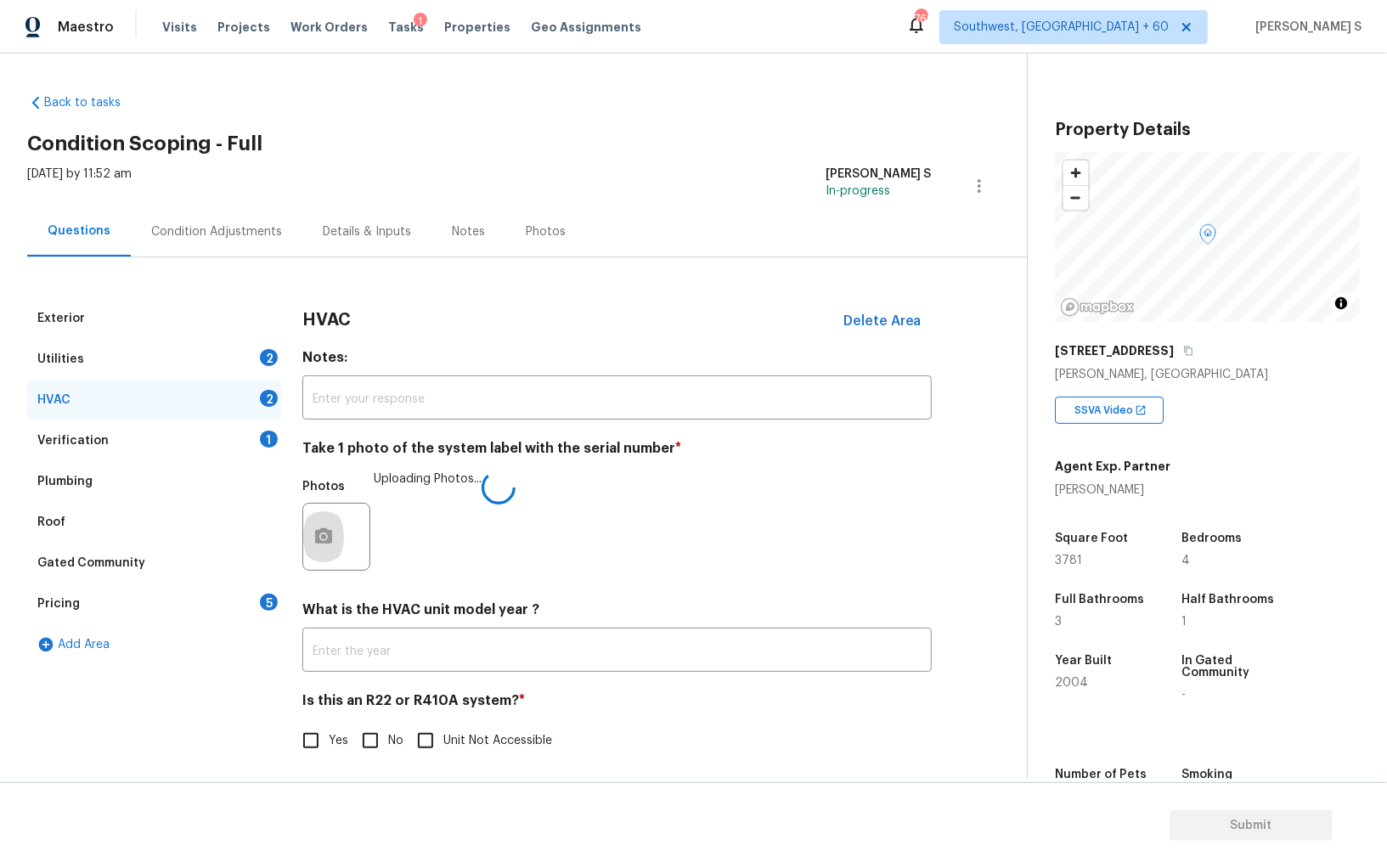
click at [393, 736] on span "No" at bounding box center [396, 741] width 15 height 18
click at [388, 736] on input "No" at bounding box center [370, 741] width 36 height 36
checkbox input "true"
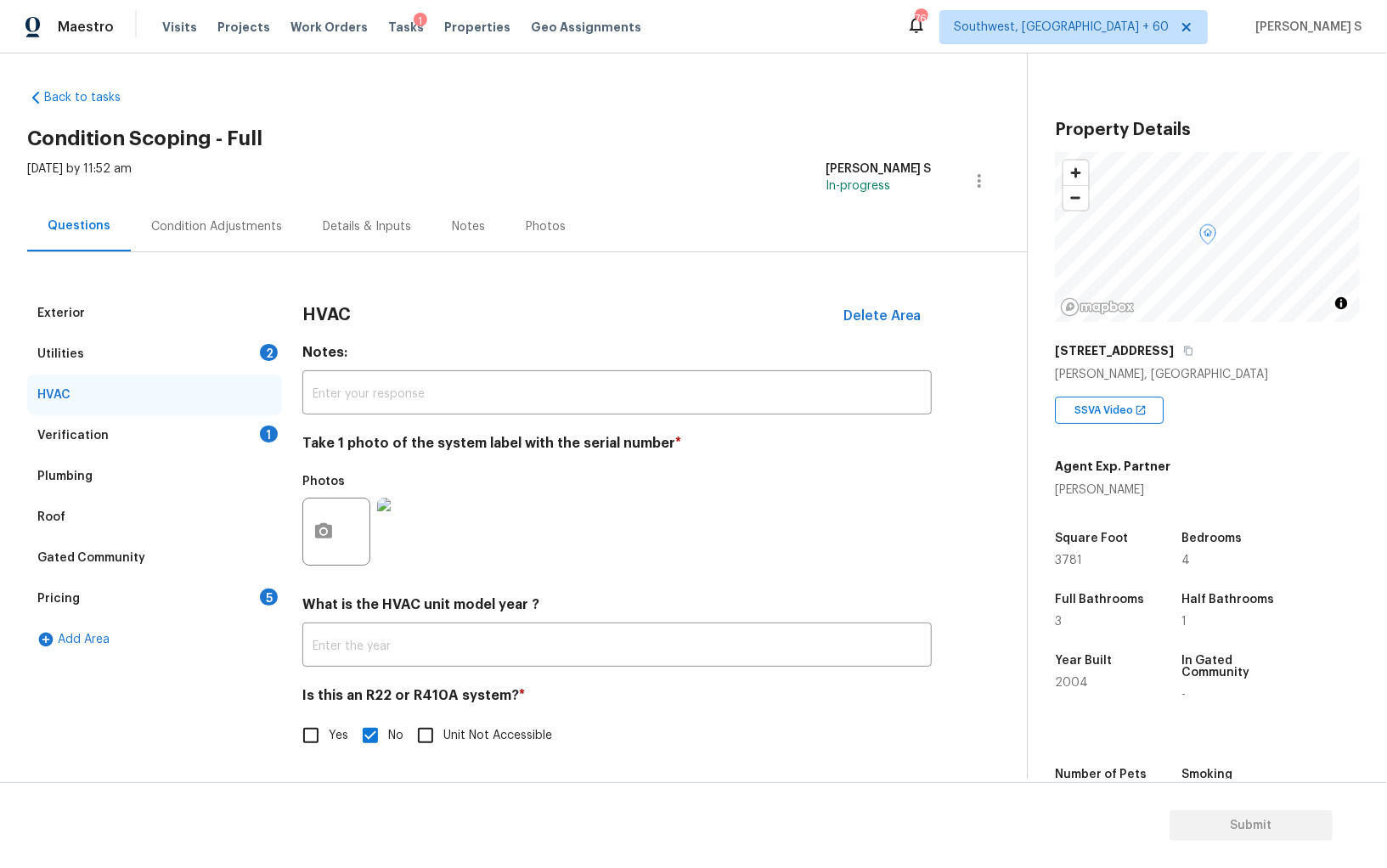
click at [264, 601] on div "5" at bounding box center [268, 597] width 18 height 17
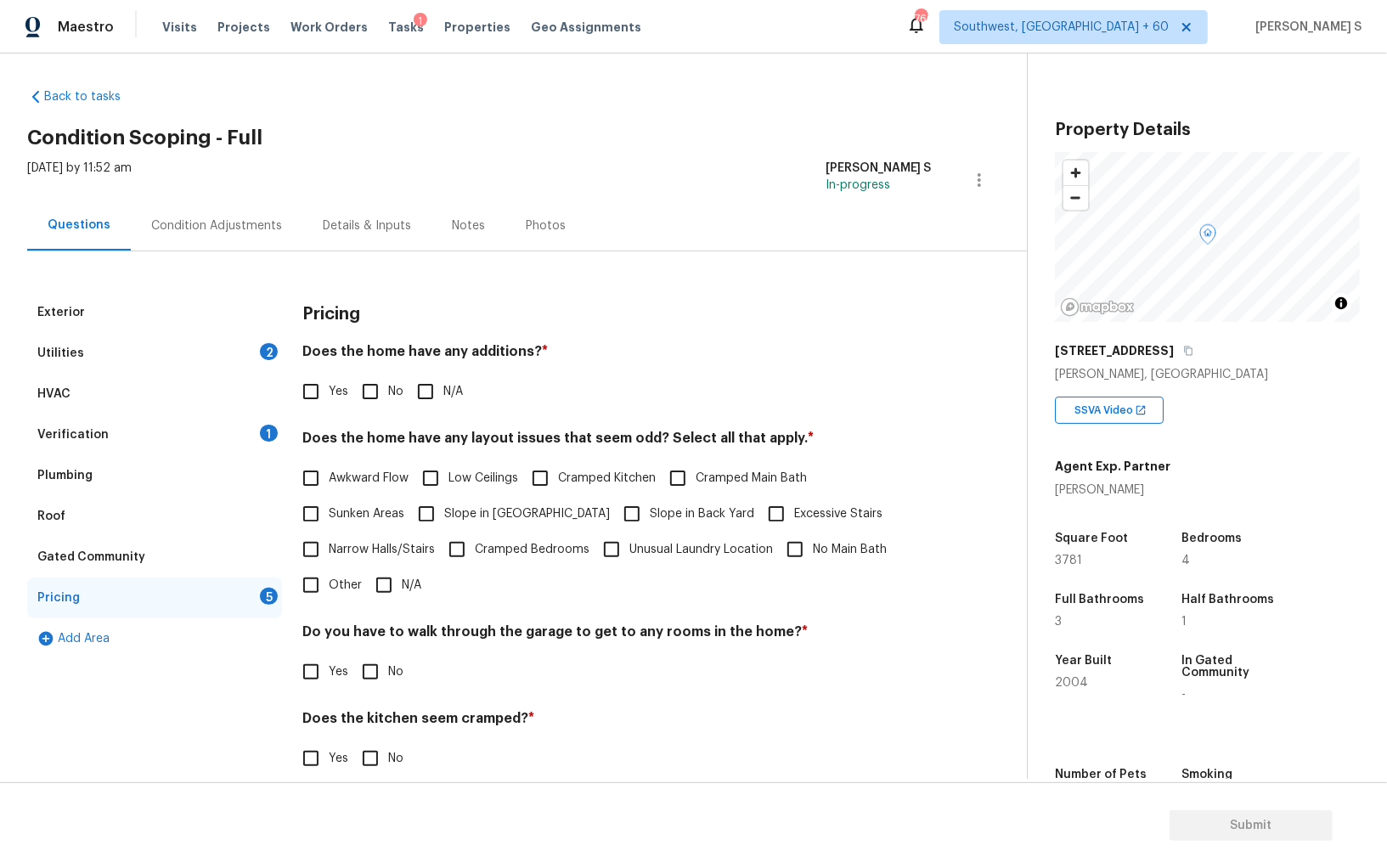
click at [359, 395] on input "No" at bounding box center [370, 392] width 36 height 36
checkbox input "true"
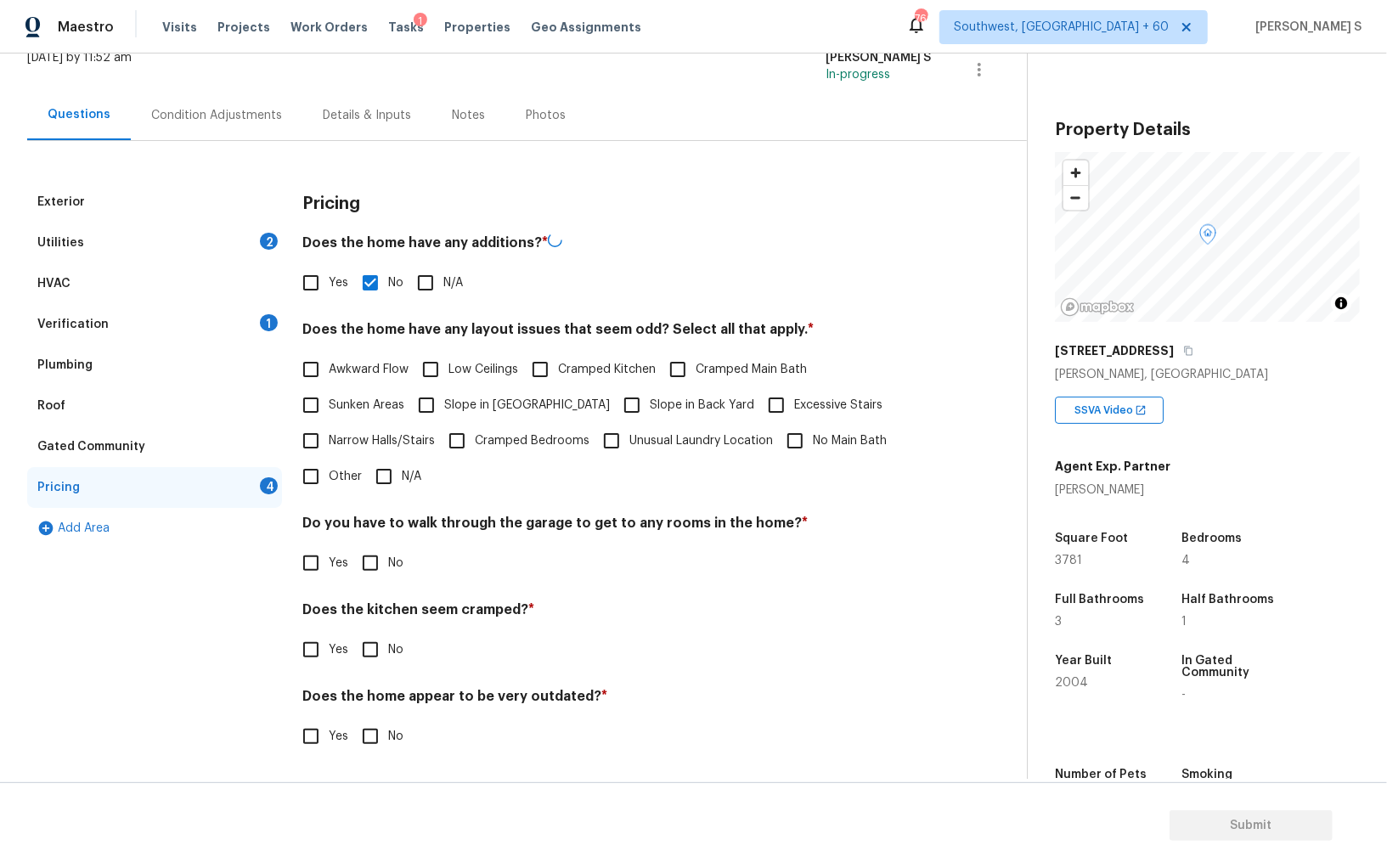
scroll to position [114, 0]
click at [367, 555] on input "No" at bounding box center [370, 563] width 36 height 36
checkbox input "true"
click at [353, 634] on input "No" at bounding box center [370, 651] width 36 height 36
checkbox input "true"
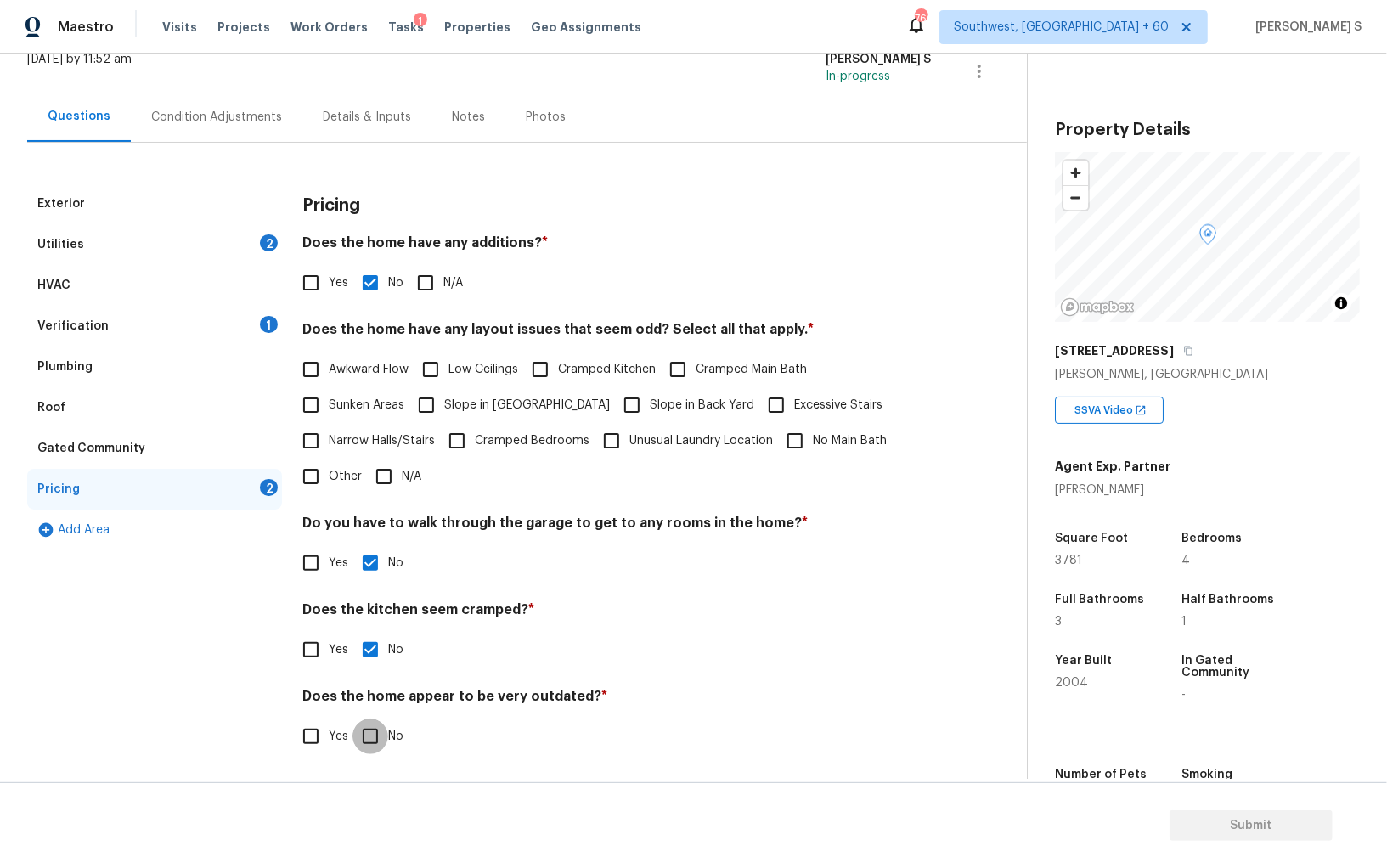
click at [353, 718] on input "No" at bounding box center [370, 736] width 36 height 36
checkbox input "true"
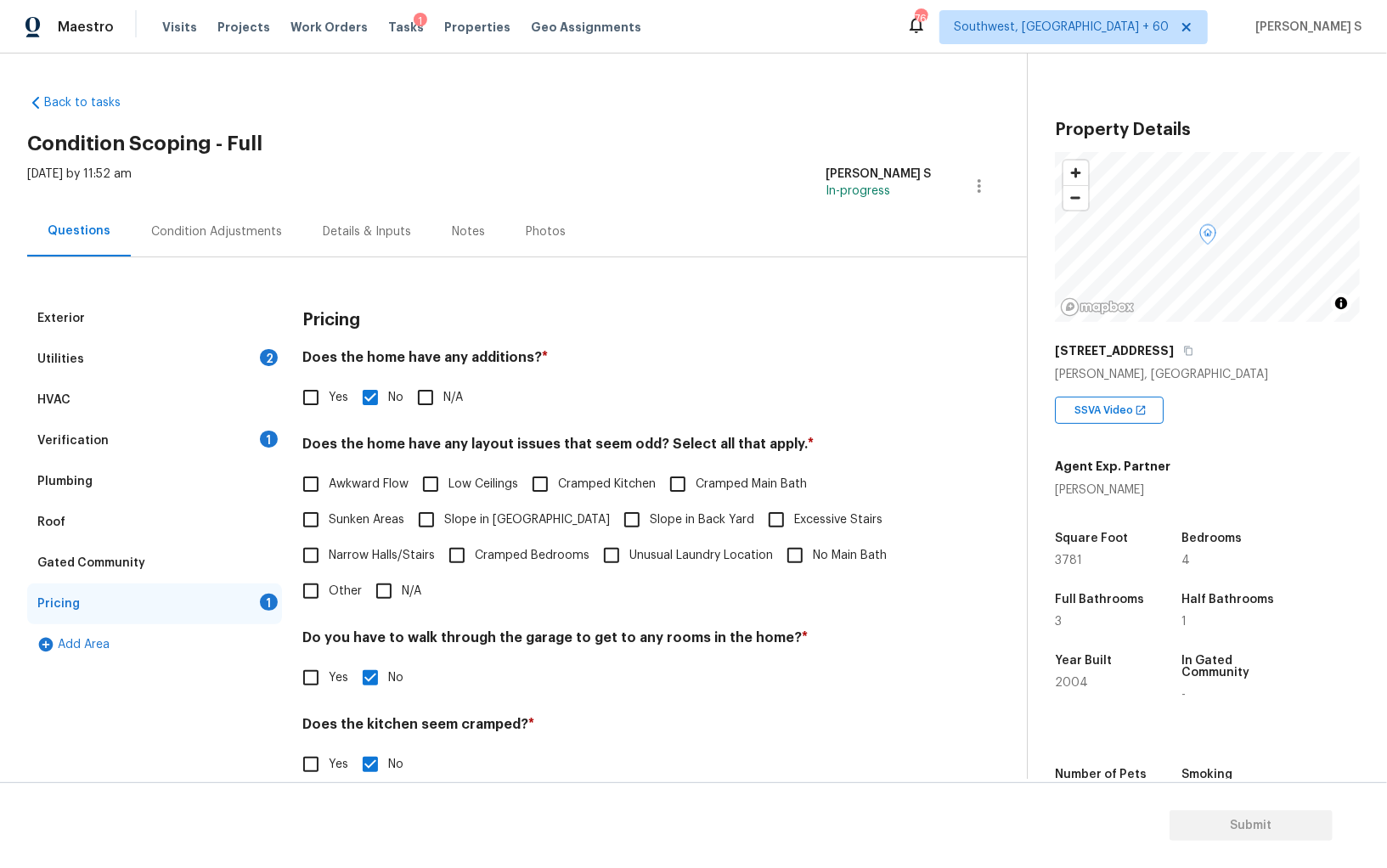
click at [251, 214] on div "Condition Adjustments" at bounding box center [216, 231] width 172 height 50
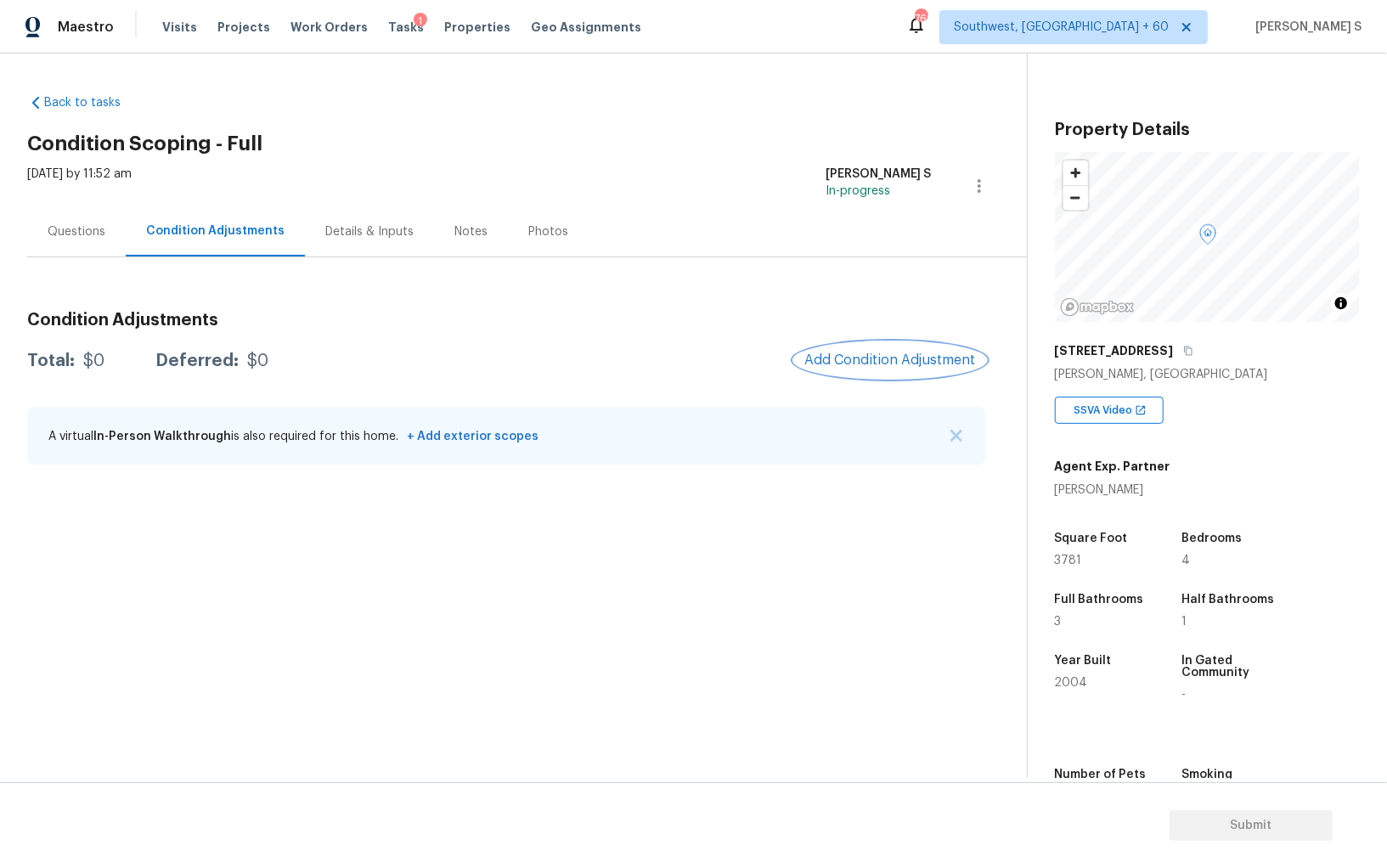
click at [952, 355] on span "Add Condition Adjustment" at bounding box center [890, 360] width 172 height 15
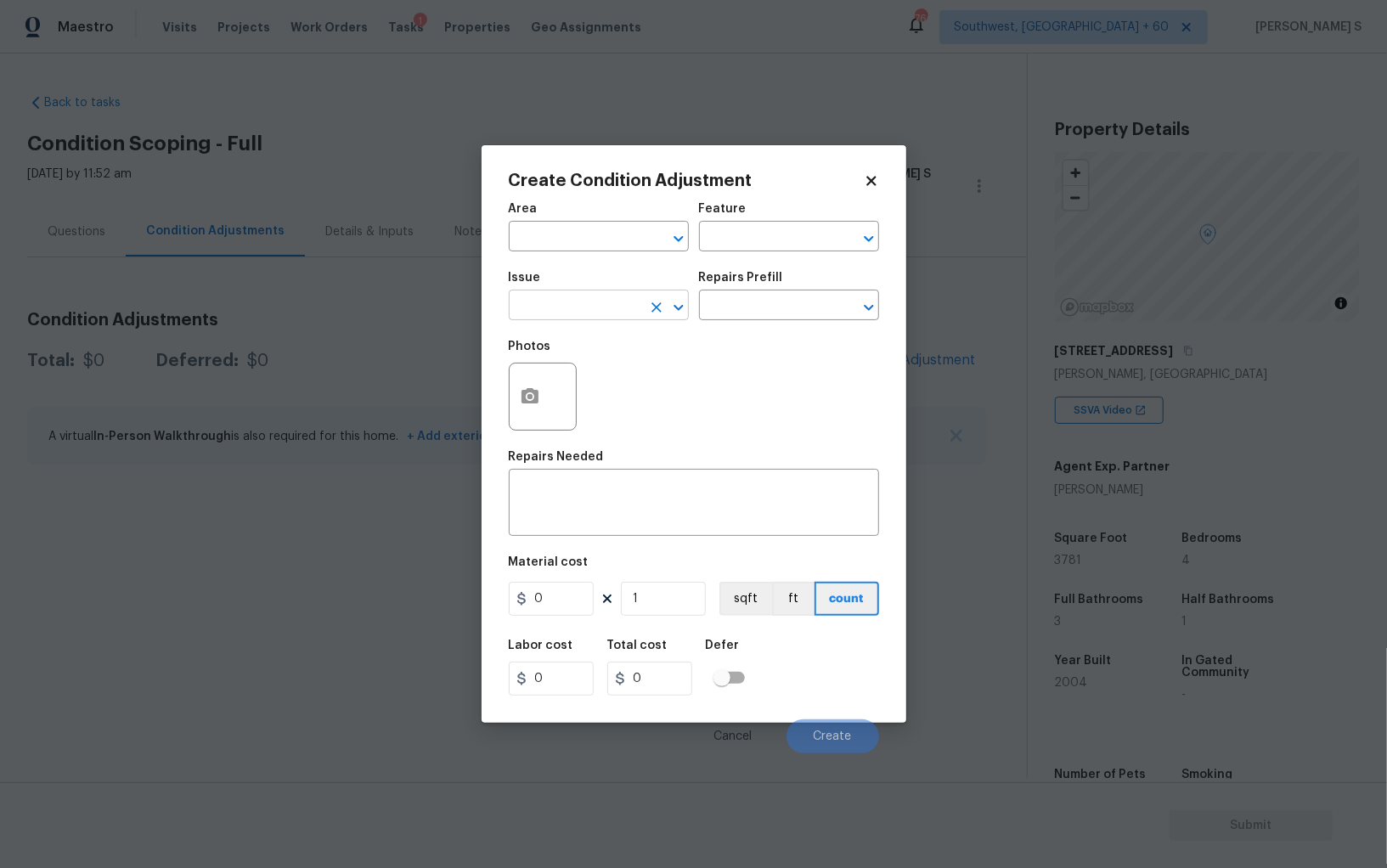
click at [617, 315] on input "text" at bounding box center [575, 307] width 132 height 26
type input "Pressure Washing"
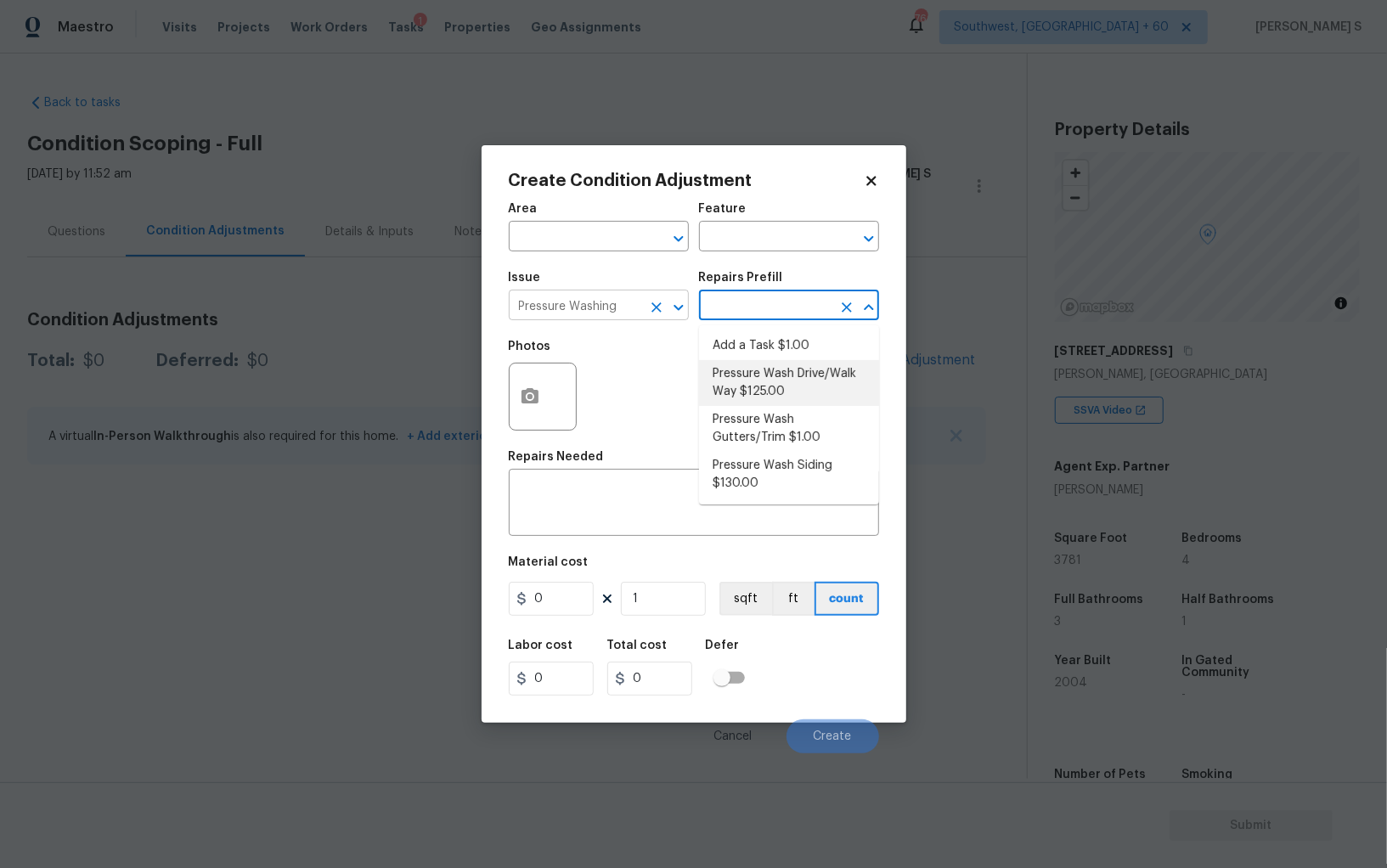
type input "Siding"
type textarea "Pressure wash the driveways/walkways as directed by the PM. Ensure that all deb…"
type input "125"
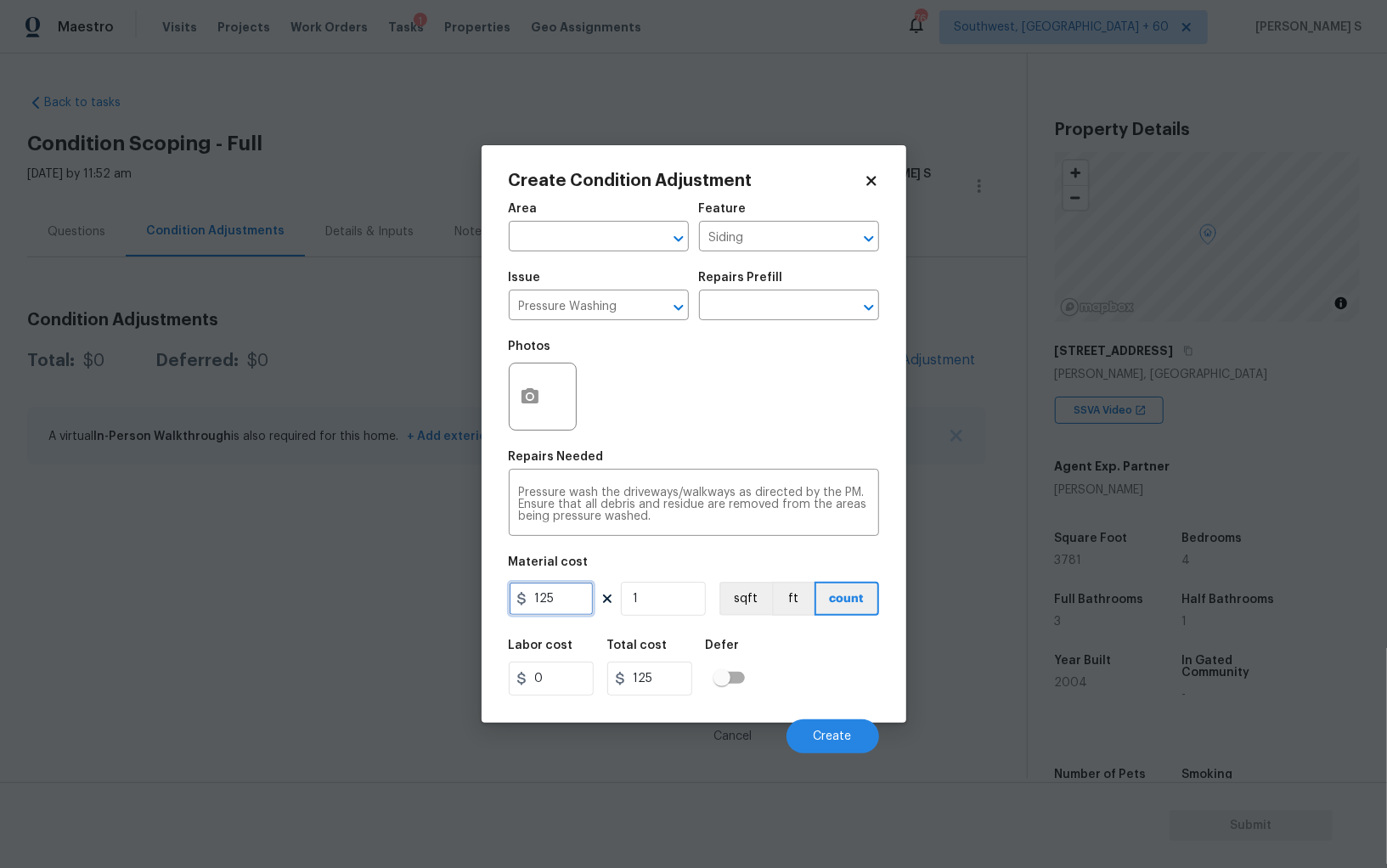
click at [581, 596] on input "125" at bounding box center [551, 598] width 85 height 34
type input "200"
click at [832, 726] on button "Create" at bounding box center [833, 736] width 93 height 34
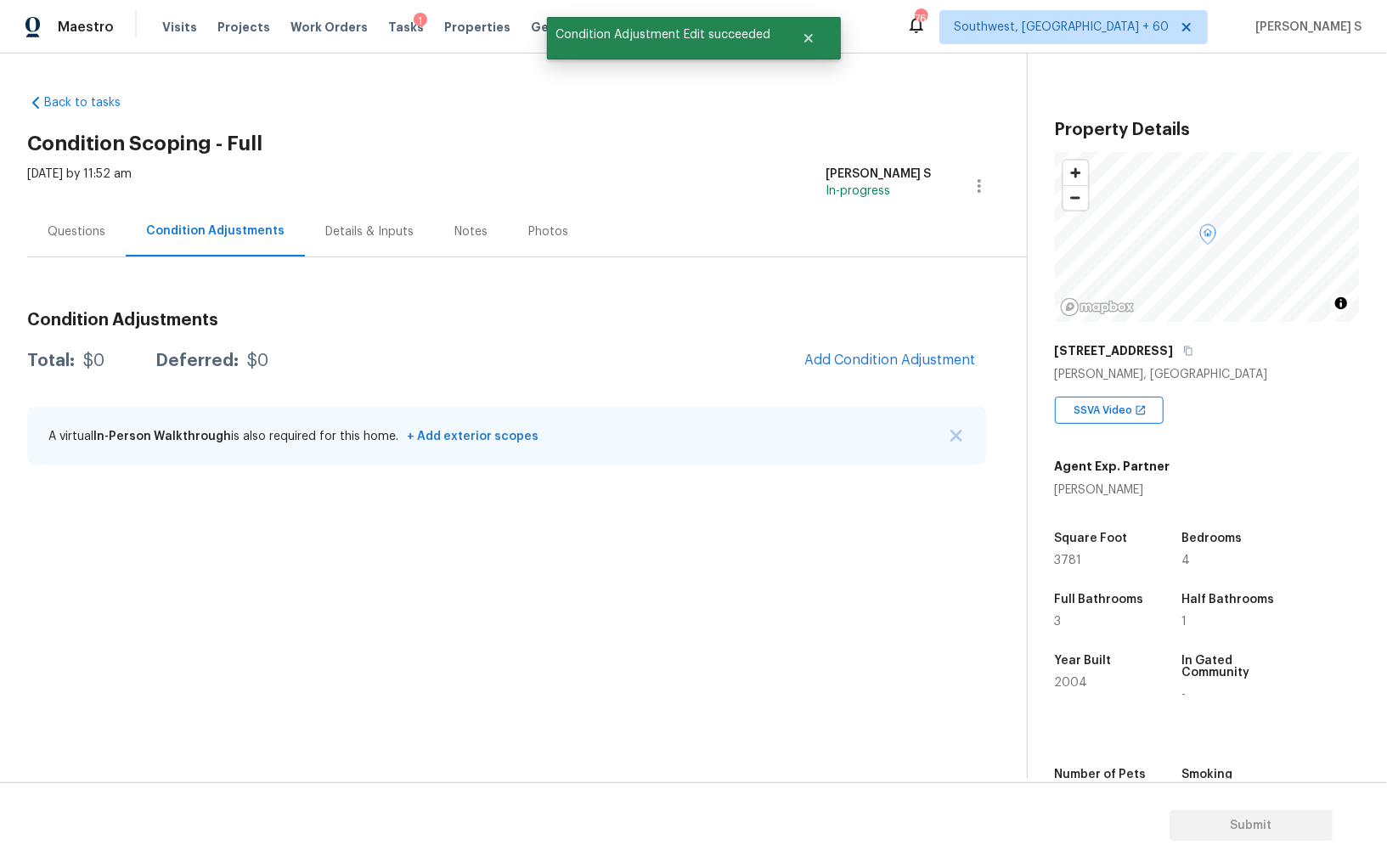
click at [104, 560] on body "Maestro Visits Projects Work Orders Tasks 1 Properties Geo Assignments 766 Sout…" at bounding box center [693, 434] width 1387 height 868
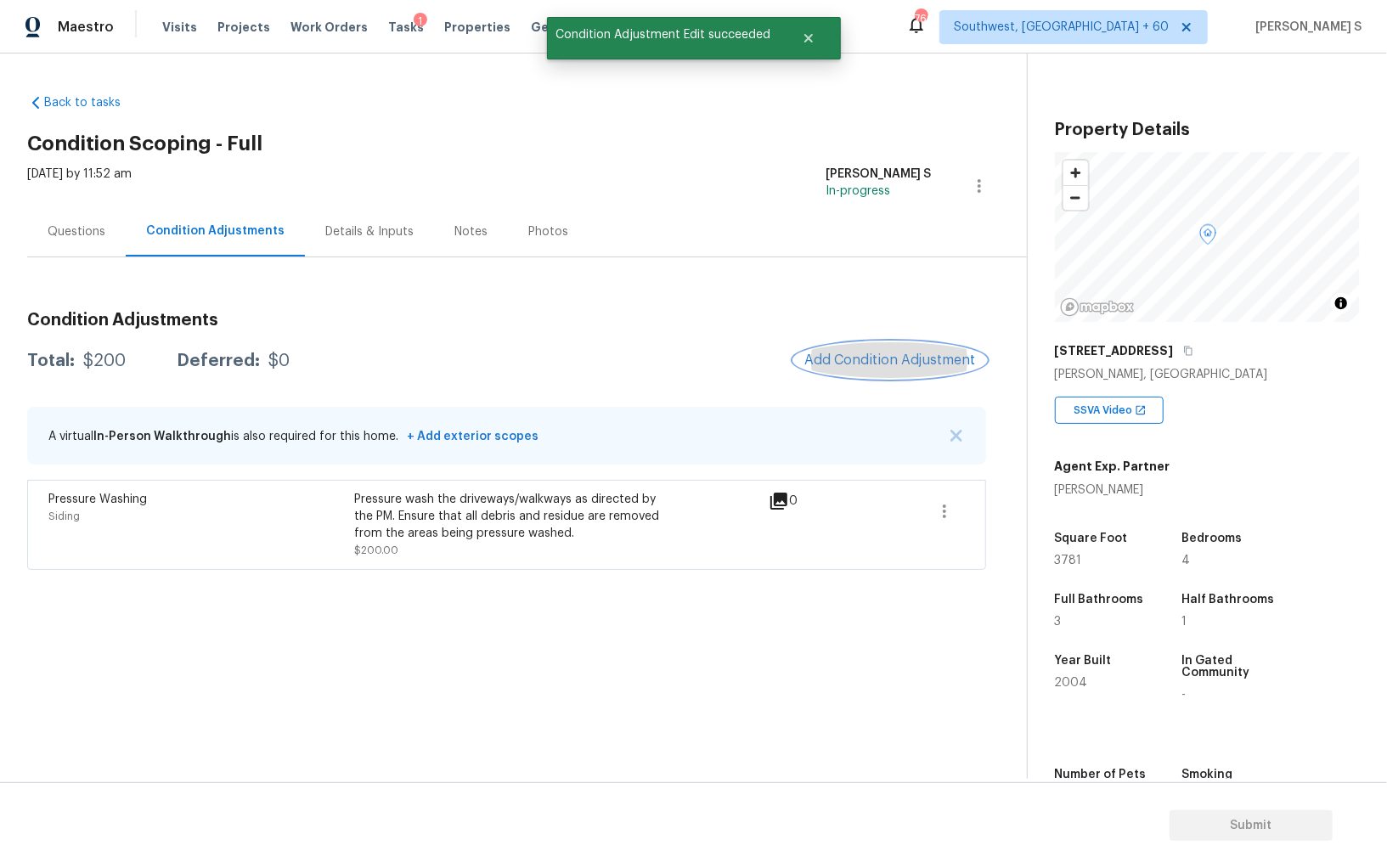
click at [894, 344] on button "Add Condition Adjustment" at bounding box center [890, 360] width 192 height 36
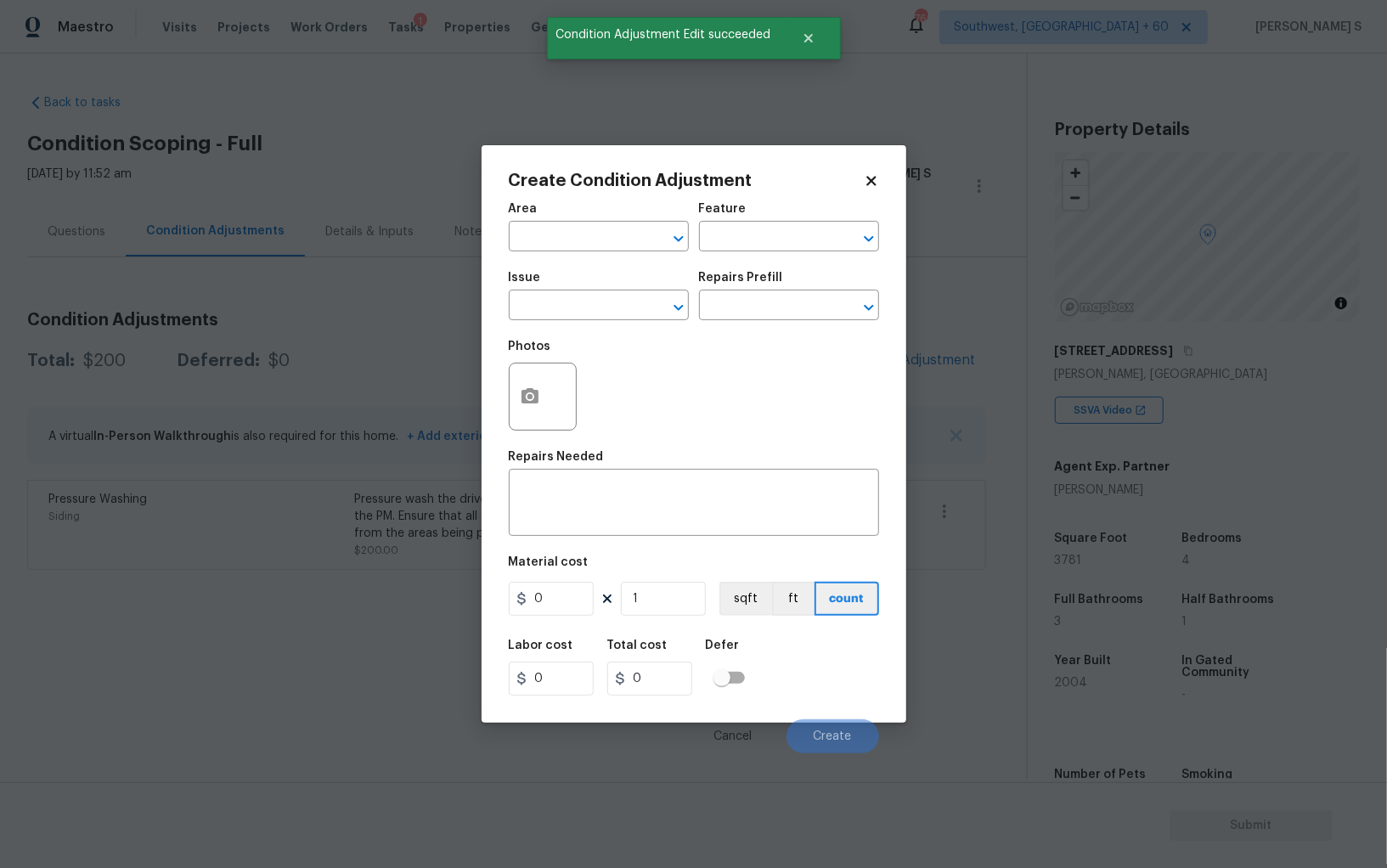
click at [546, 419] on div at bounding box center [543, 397] width 68 height 67
click at [545, 386] on button "button" at bounding box center [529, 397] width 40 height 67
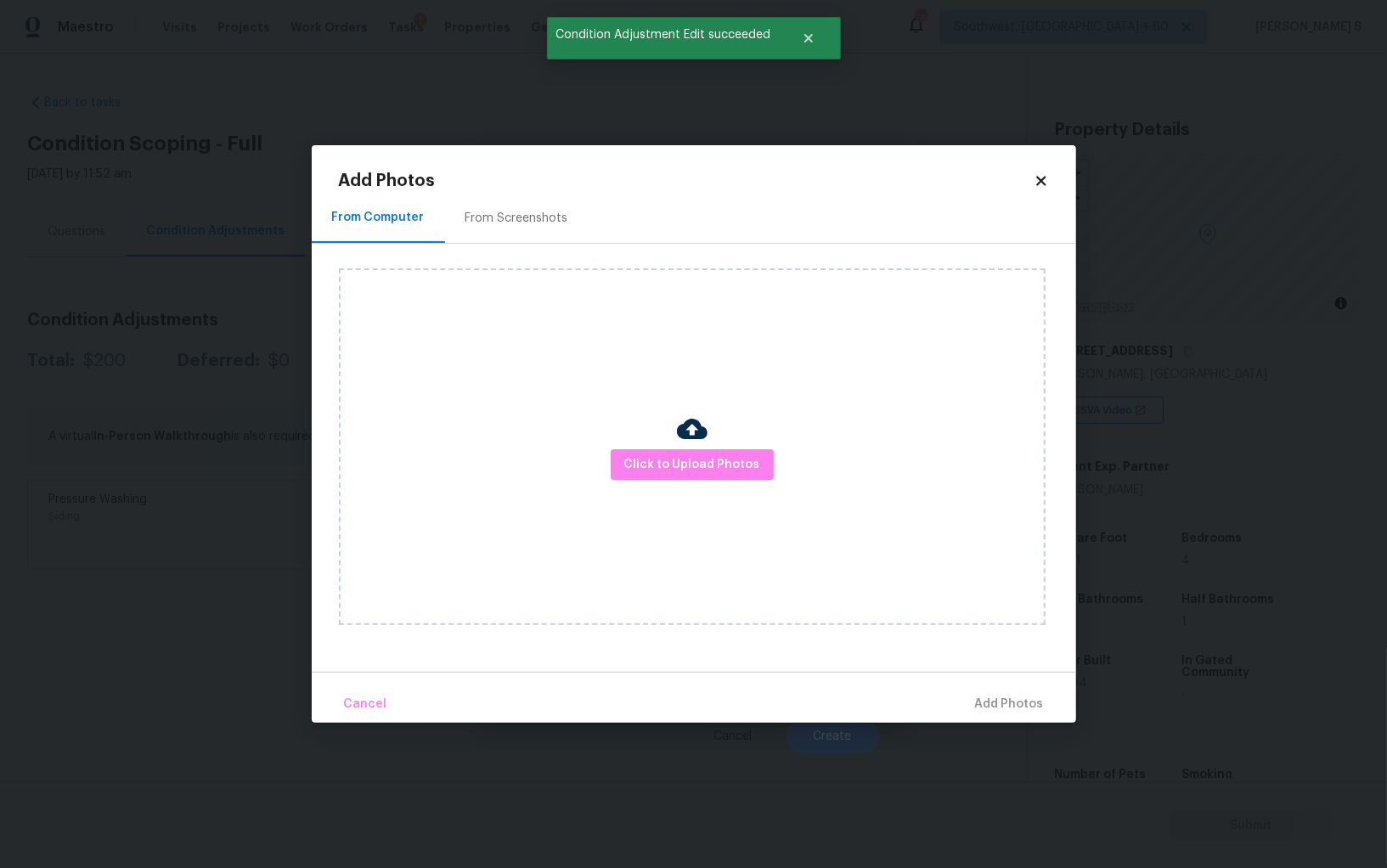
click at [593, 213] on div "From Computer From Screenshots" at bounding box center [693, 218] width 764 height 51
drag, startPoint x: 514, startPoint y: 223, endPoint x: 650, endPoint y: 160, distance: 149.9
click at [516, 223] on div "From Screenshots" at bounding box center [517, 218] width 103 height 17
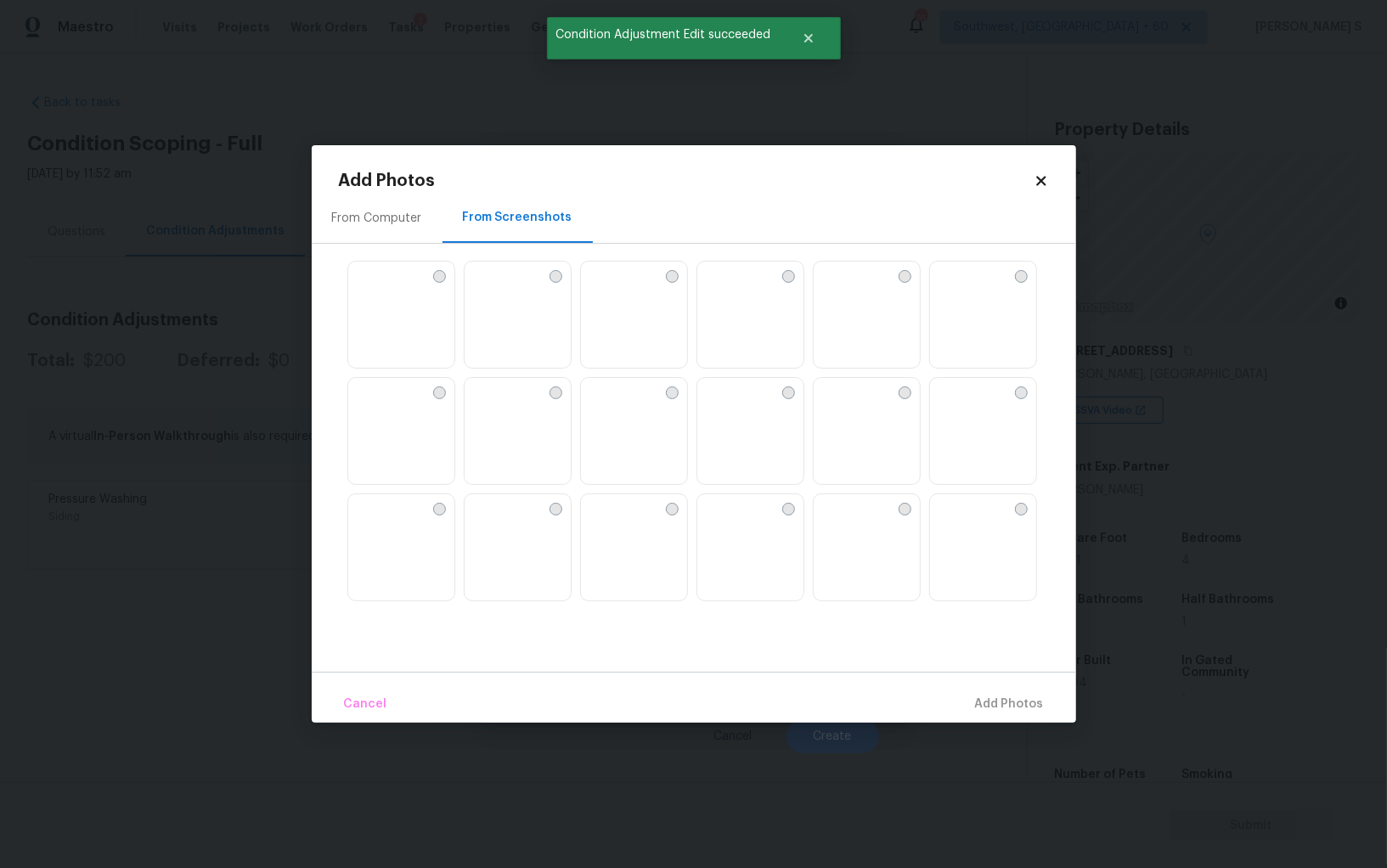
click at [725, 289] on img at bounding box center [711, 275] width 27 height 27
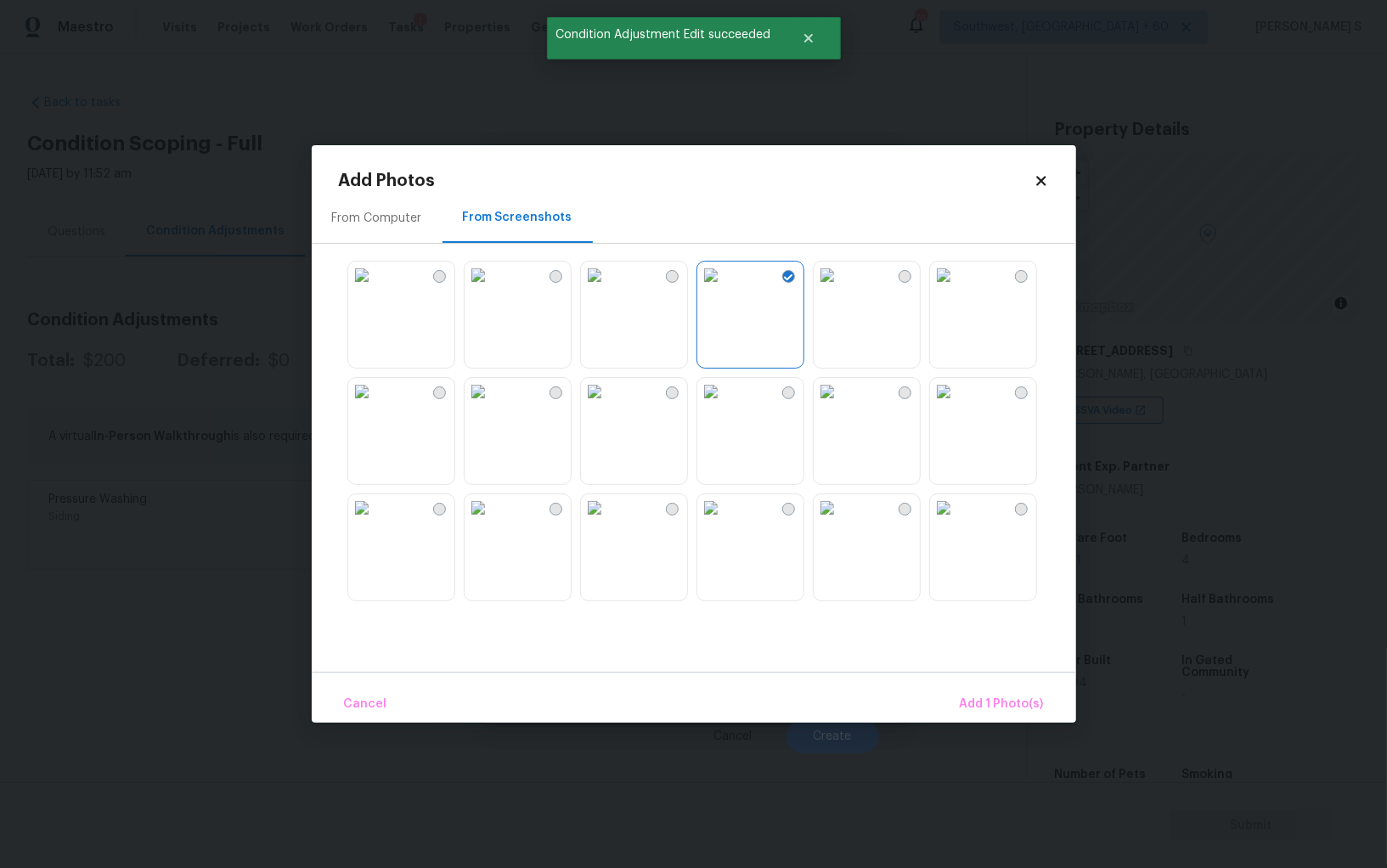
click at [841, 289] on img at bounding box center [827, 275] width 27 height 27
click at [957, 289] on img at bounding box center [943, 275] width 27 height 27
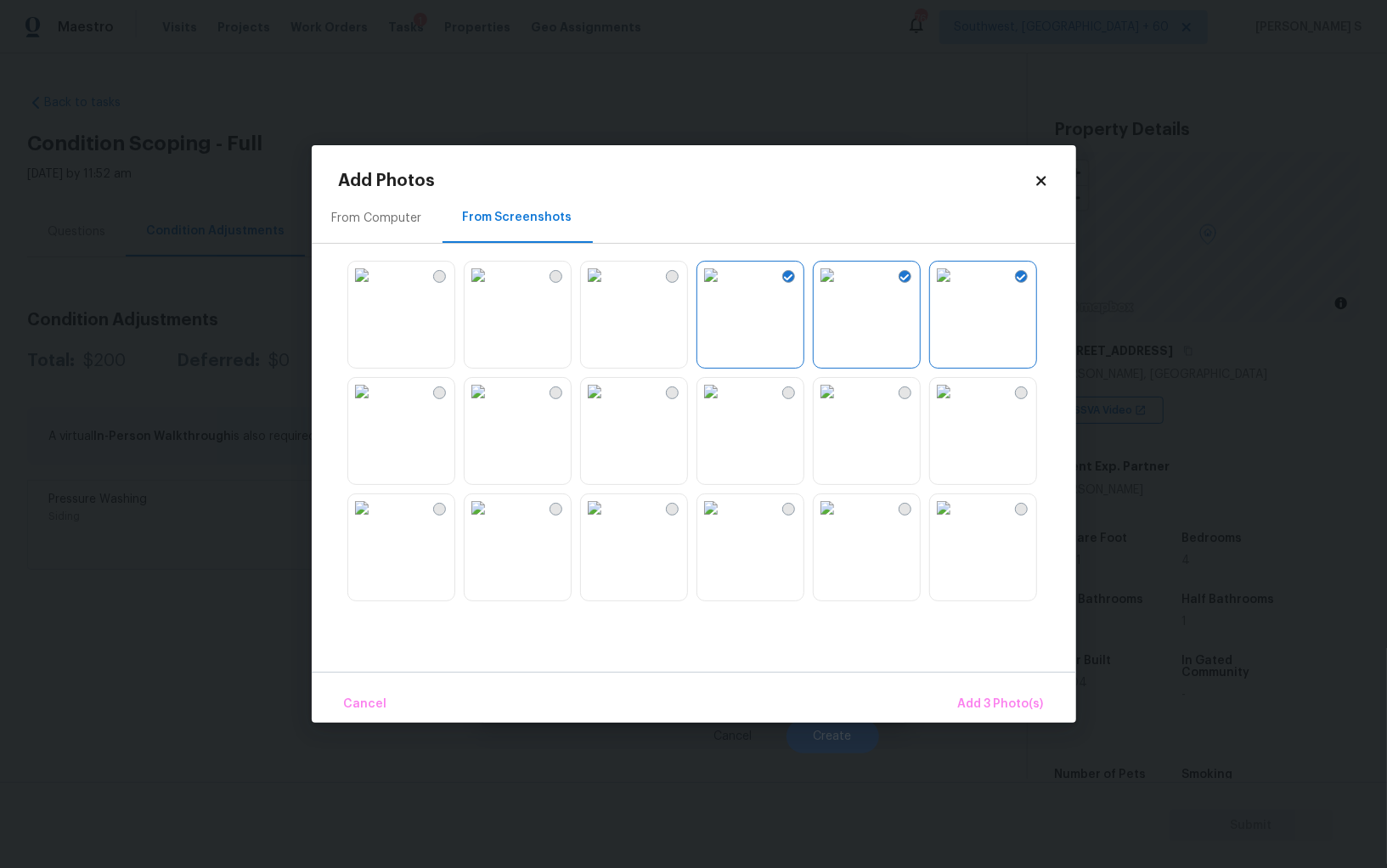
drag, startPoint x: 637, startPoint y: 325, endPoint x: 639, endPoint y: 335, distance: 10.2
click at [609, 289] on img at bounding box center [595, 275] width 27 height 27
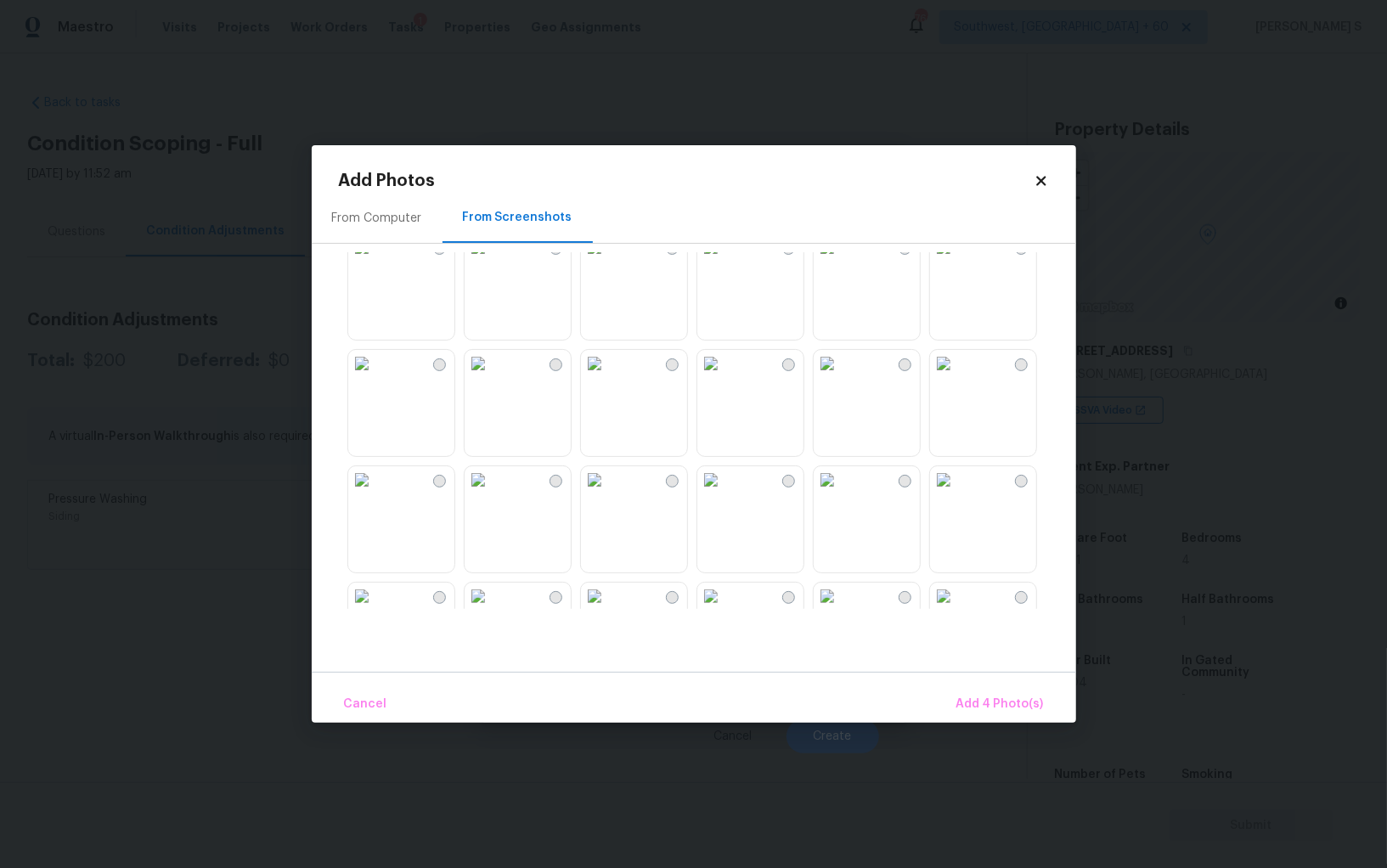
scroll to position [691, 0]
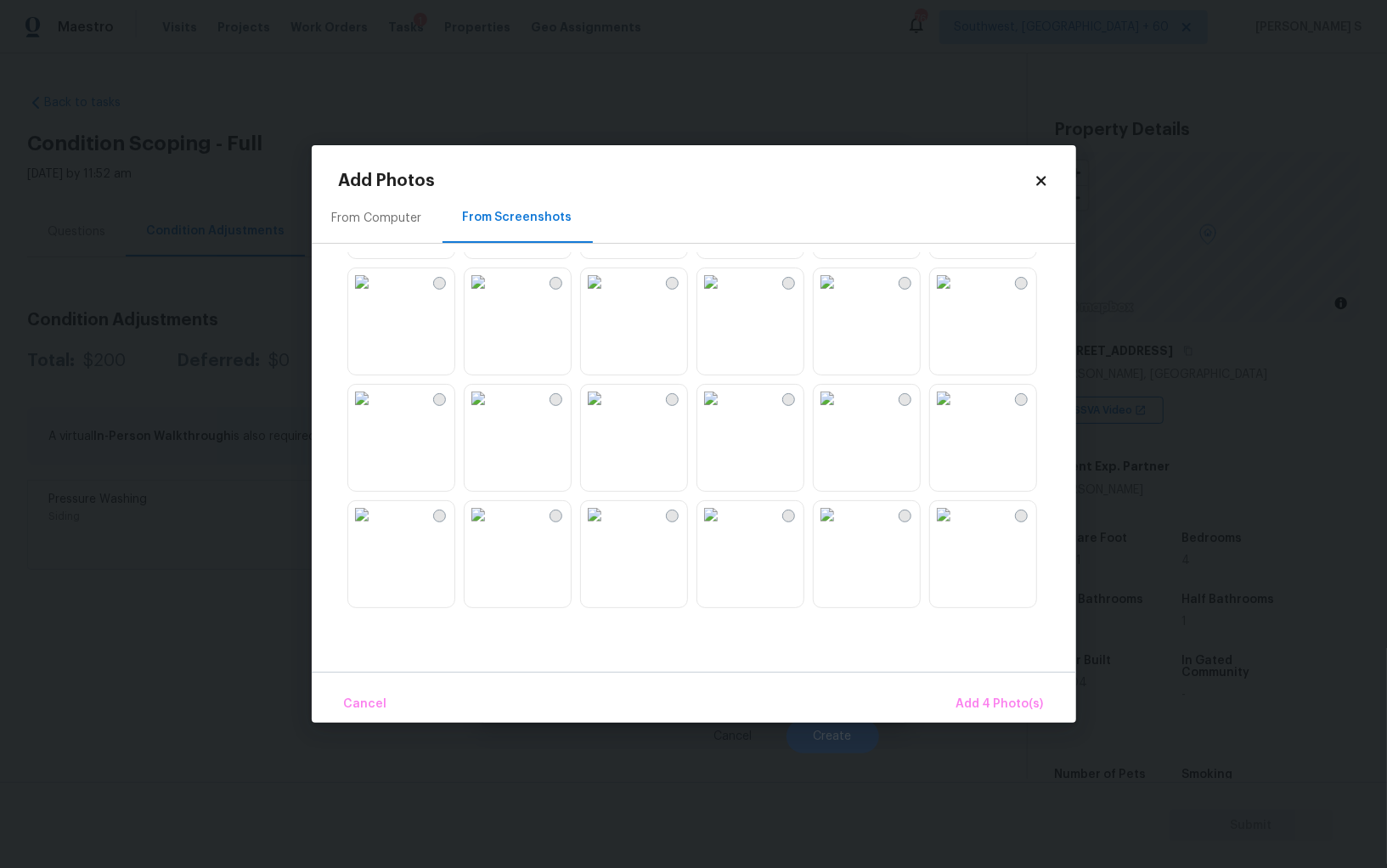
click at [725, 295] on img at bounding box center [711, 281] width 27 height 27
click at [841, 403] on img at bounding box center [827, 397] width 27 height 27
click at [1004, 698] on span "Add 6 Photo(s)" at bounding box center [1001, 704] width 86 height 22
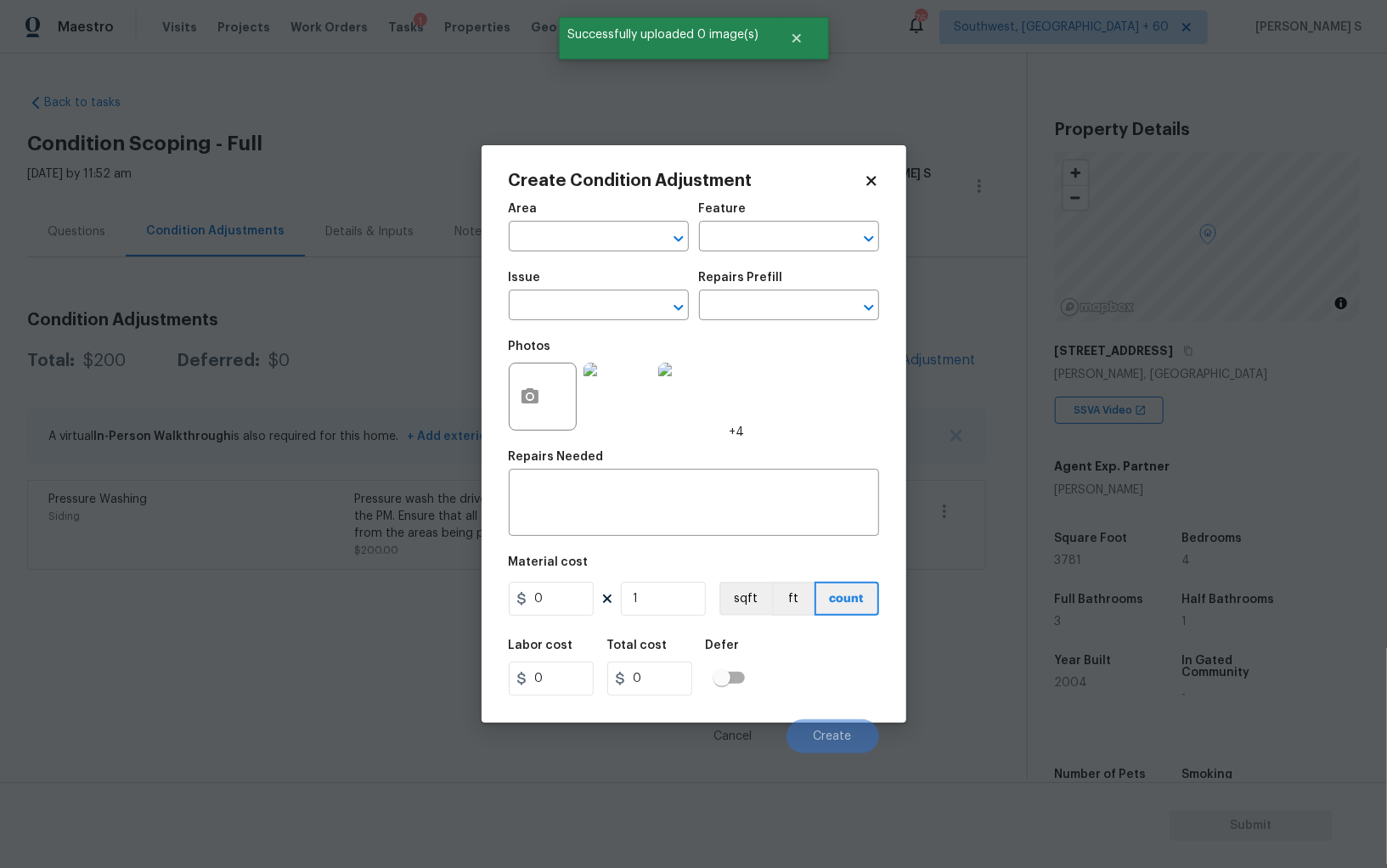
click at [596, 324] on span "Issue ​" at bounding box center [599, 295] width 180 height 68
click at [594, 303] on input "text" at bounding box center [575, 307] width 132 height 26
type input "Landscape Package"
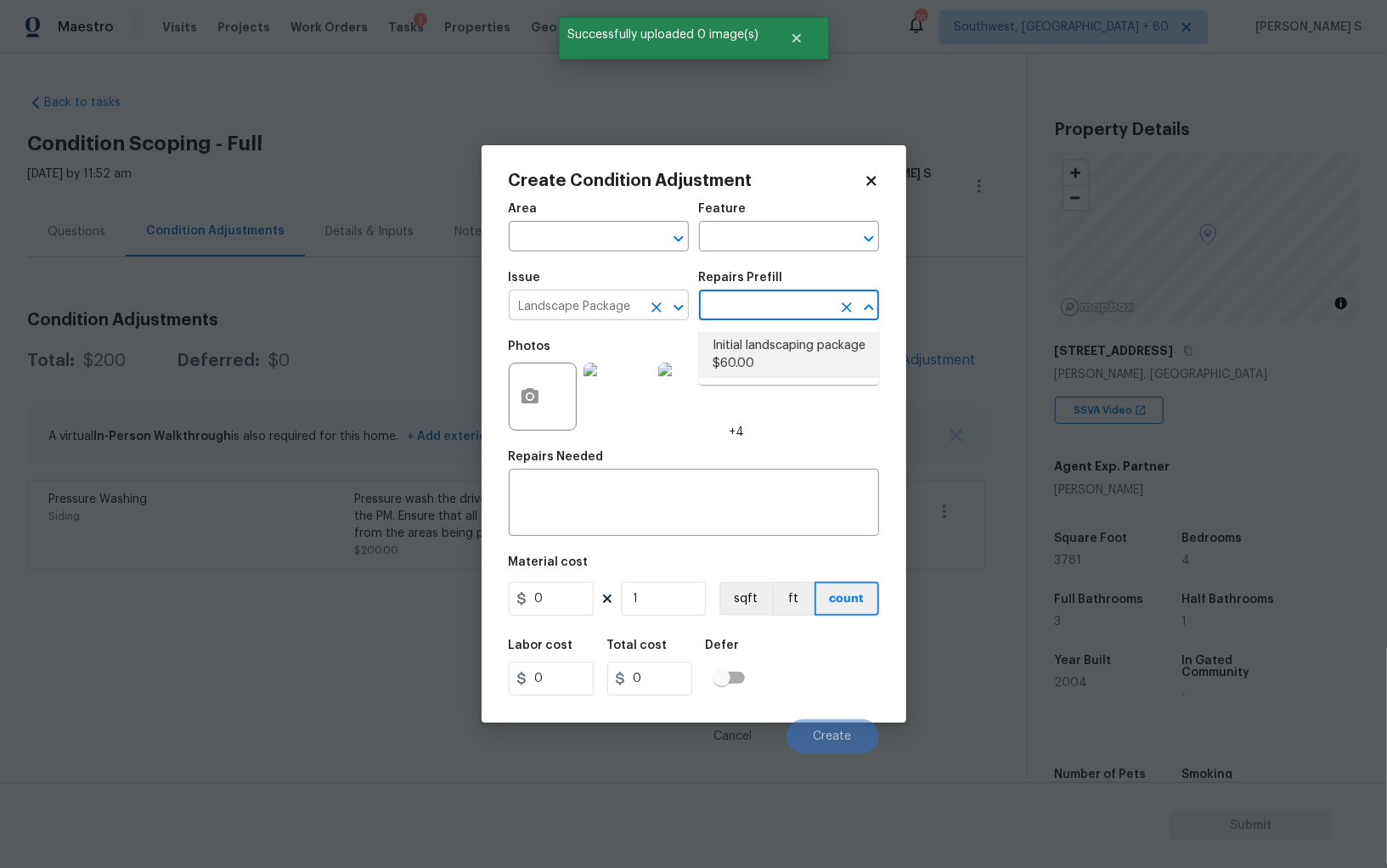
type input "Home Readiness Packages"
type textarea "Mowing of grass up to 6" in height. Mow, edge along driveways & sidewalks, trim…"
type input "60"
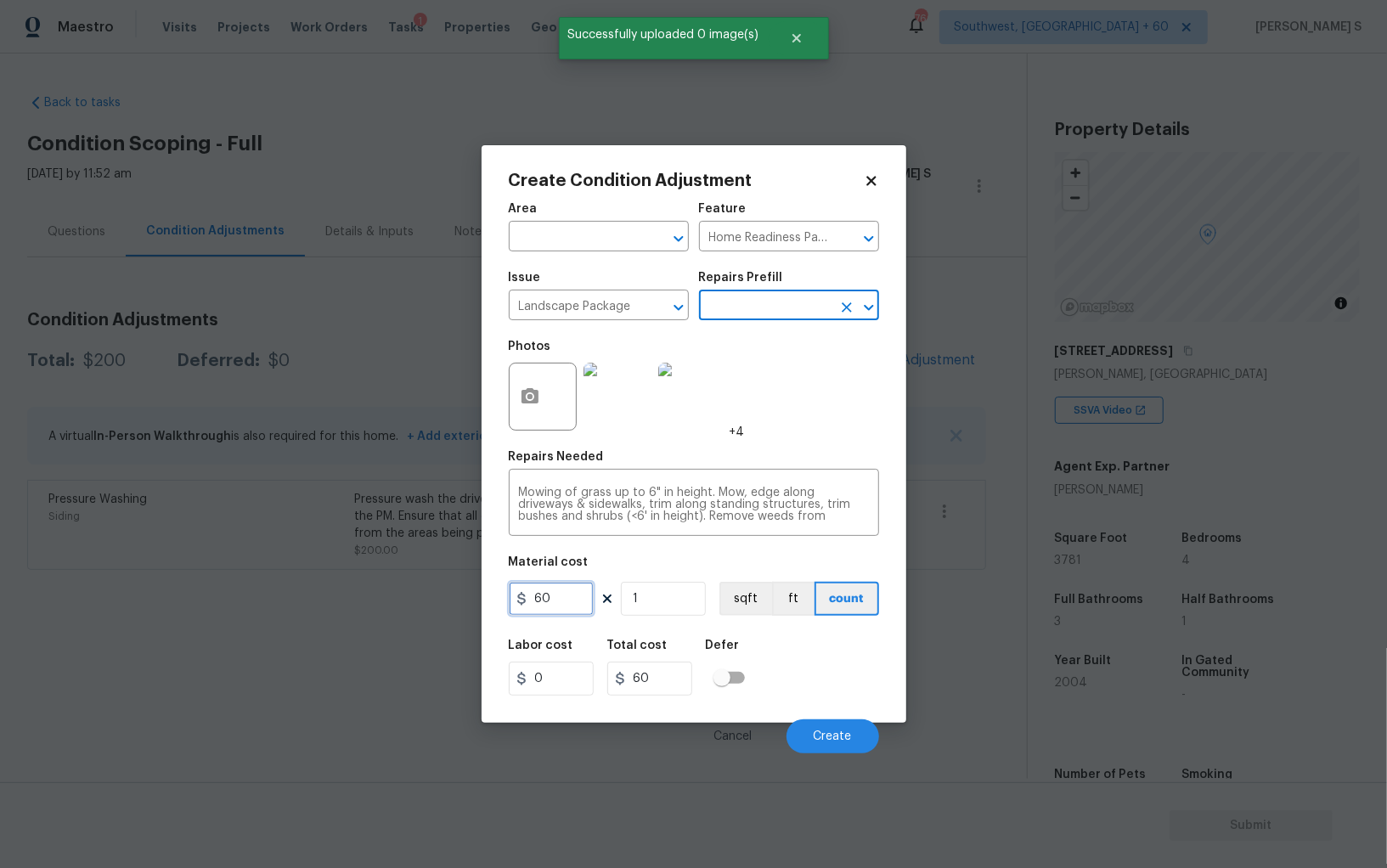
click at [571, 600] on input "60" at bounding box center [551, 598] width 85 height 34
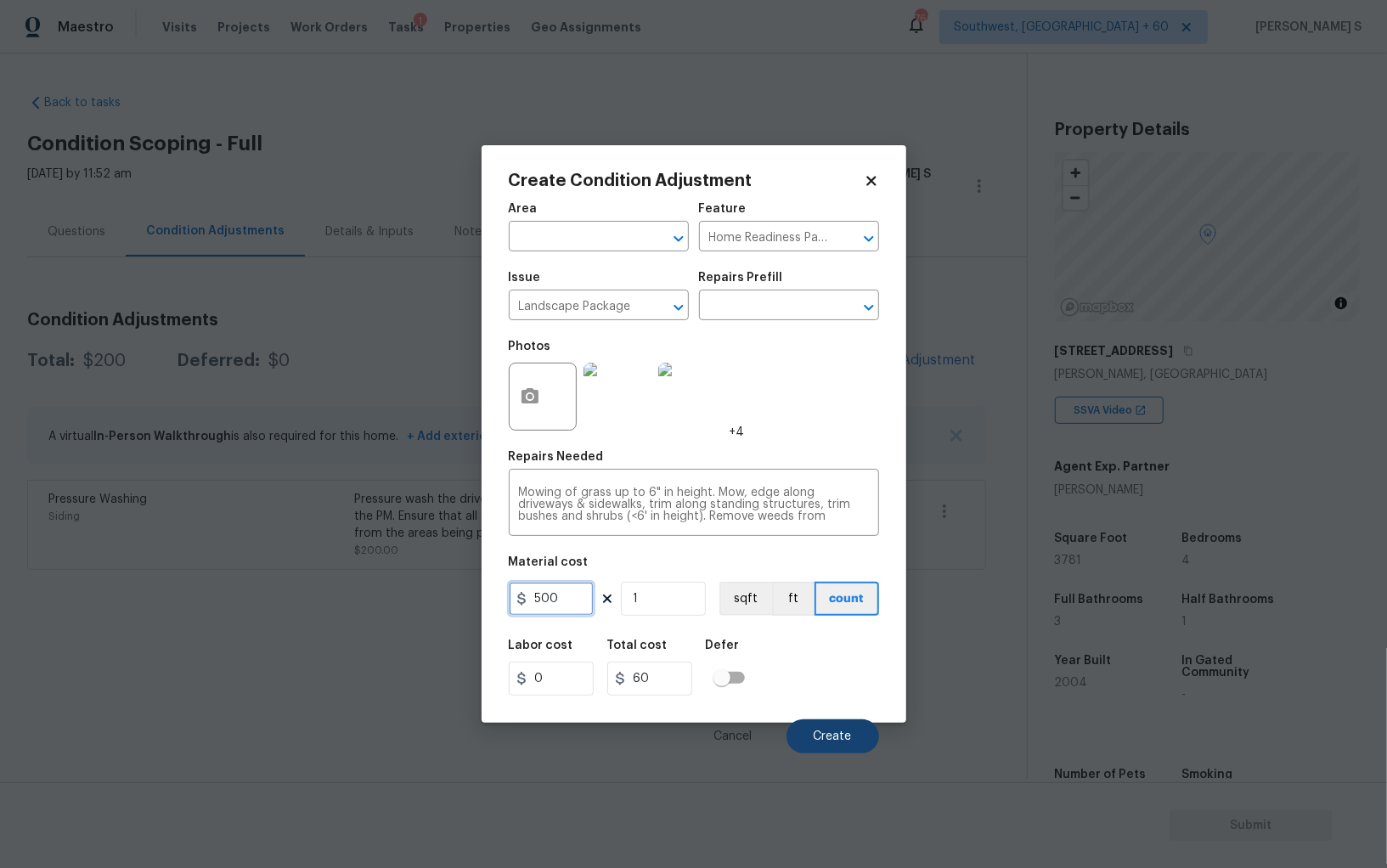
type input "500"
click at [825, 721] on button "Create" at bounding box center [833, 736] width 93 height 34
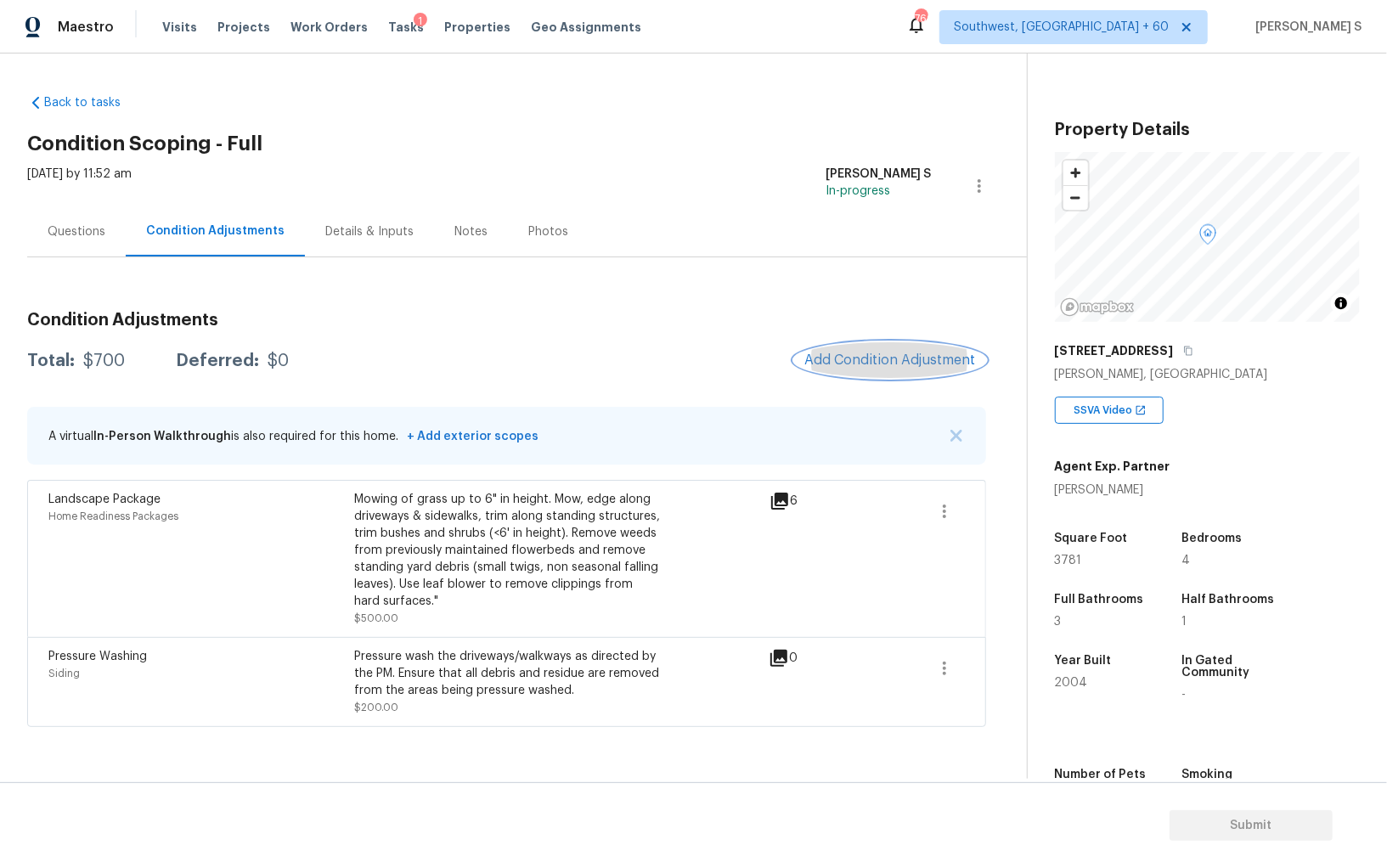
click at [886, 360] on span "Add Condition Adjustment" at bounding box center [890, 360] width 172 height 15
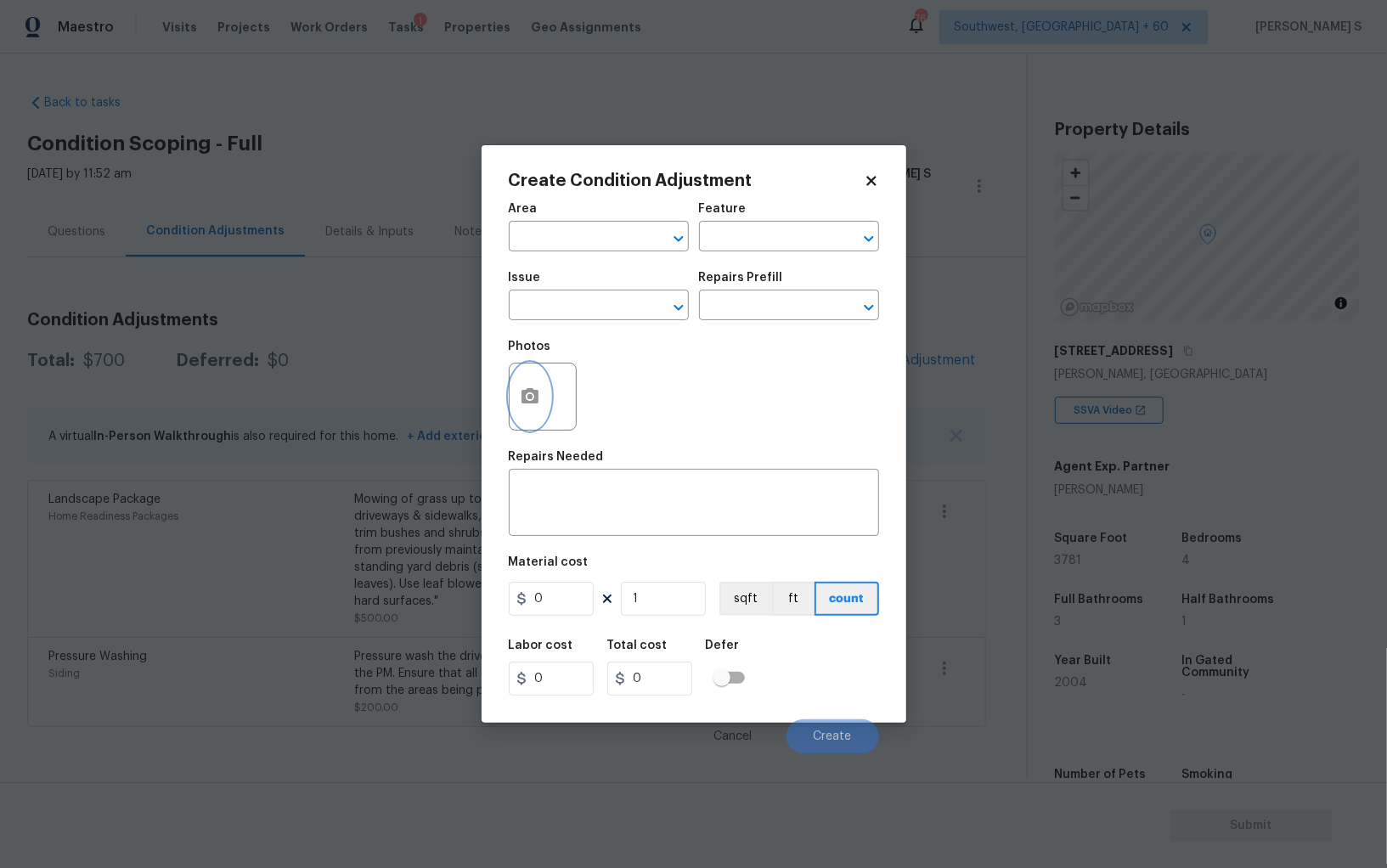
click at [546, 387] on button "button" at bounding box center [529, 397] width 40 height 67
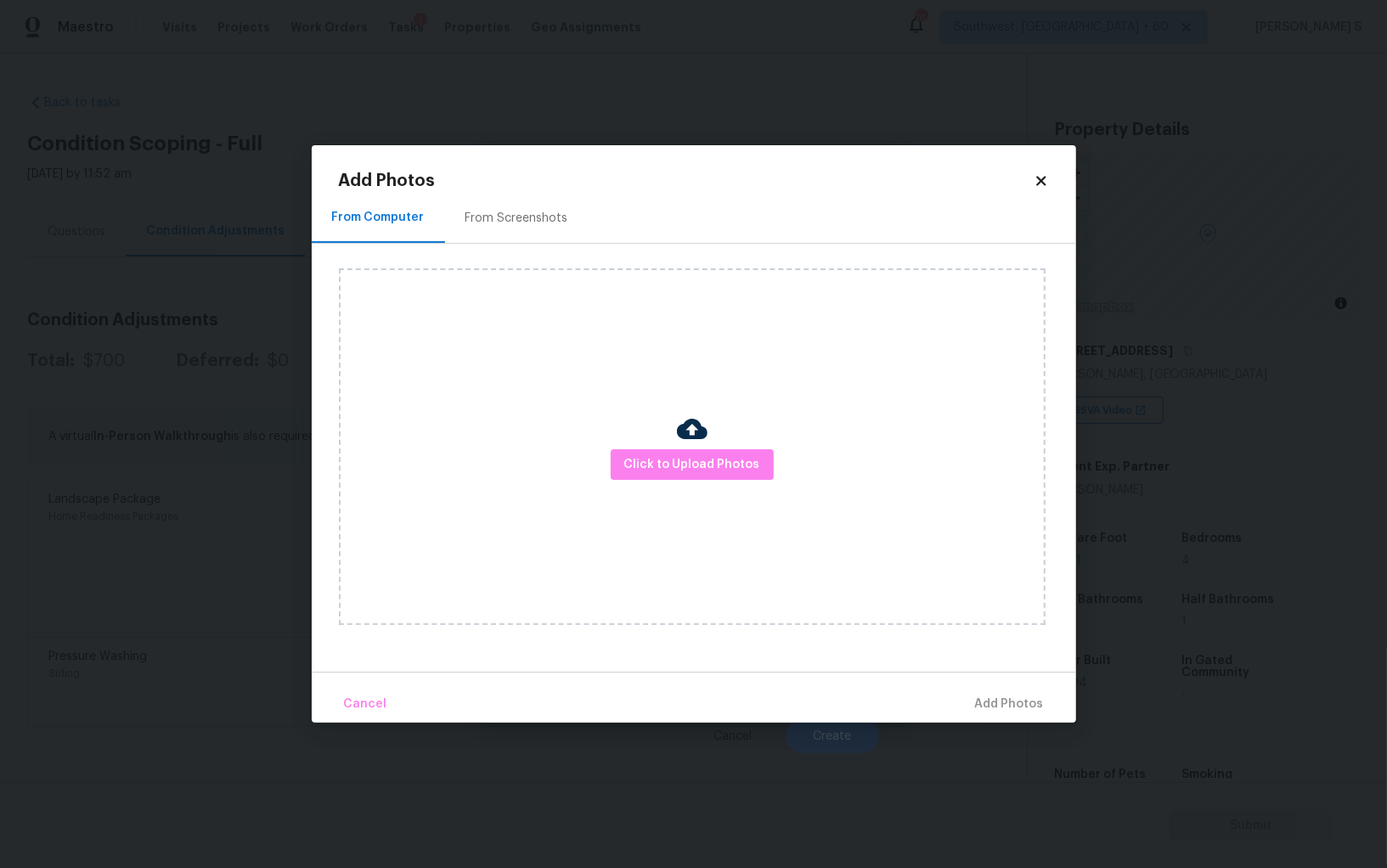
click at [519, 214] on div "From Screenshots" at bounding box center [517, 218] width 103 height 17
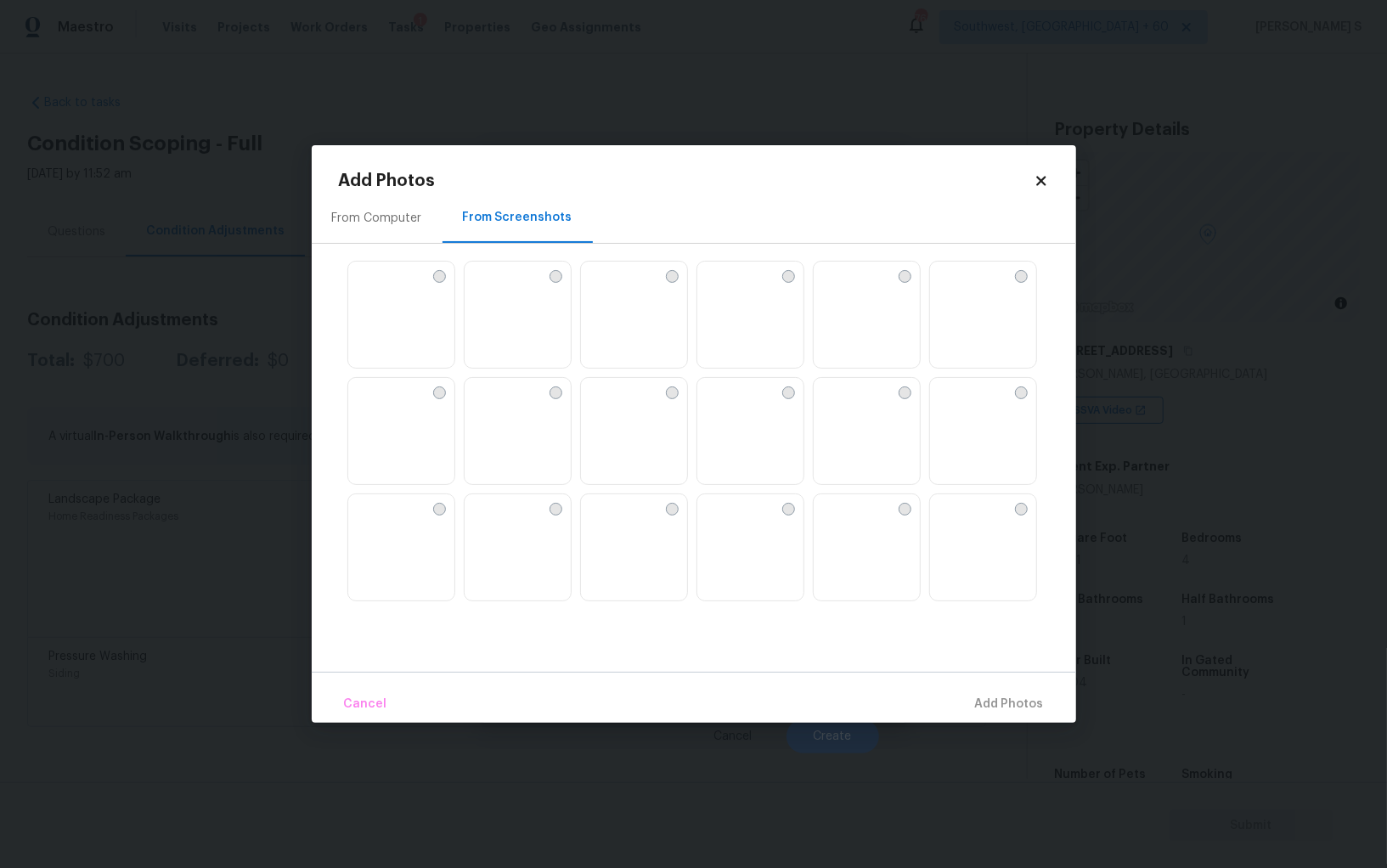
click at [719, 405] on img at bounding box center [711, 391] width 27 height 27
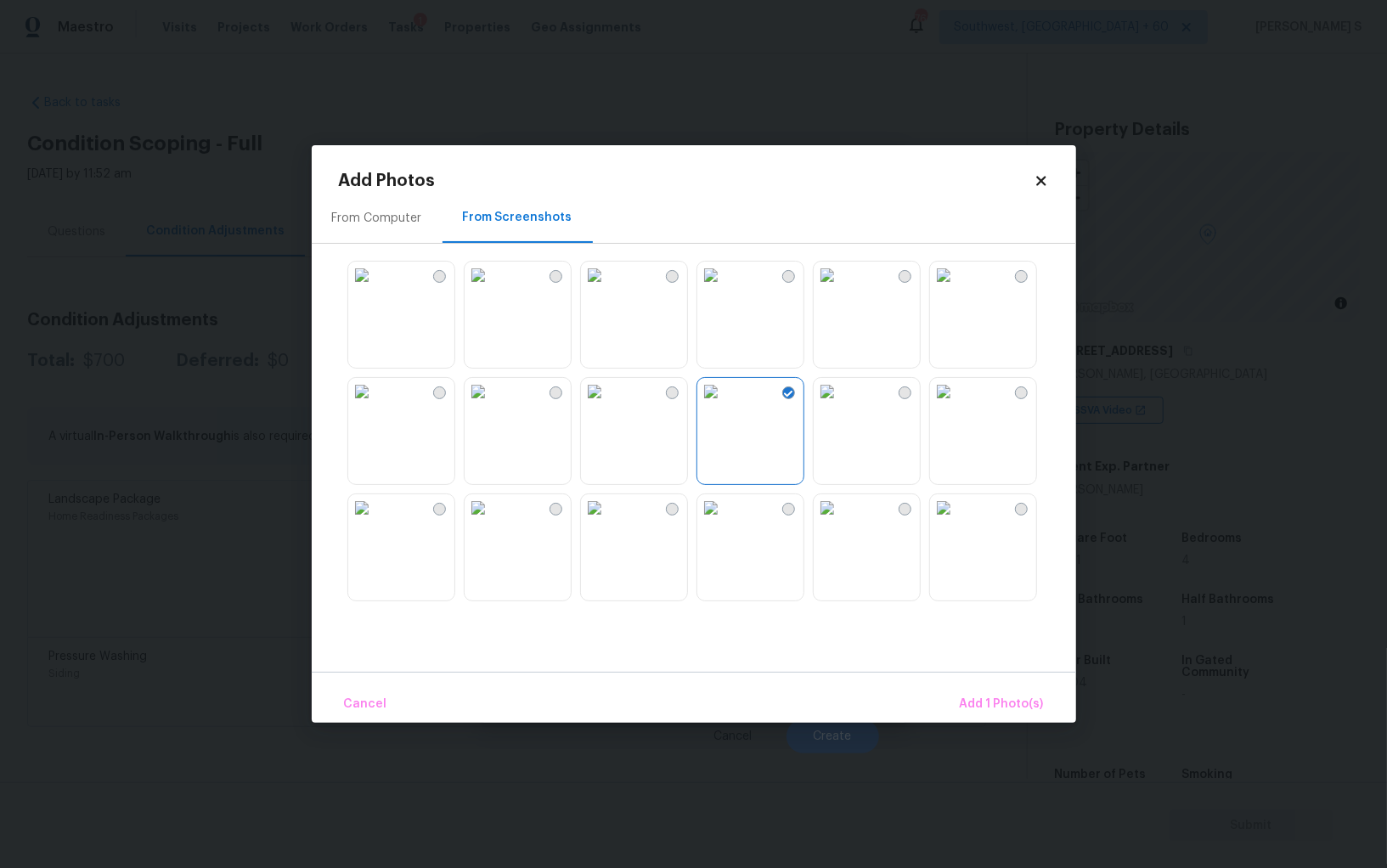
click at [609, 405] on img at bounding box center [595, 391] width 27 height 27
click at [491, 405] on img at bounding box center [477, 391] width 27 height 27
click at [375, 520] on img at bounding box center [361, 507] width 27 height 27
click at [725, 521] on img at bounding box center [711, 507] width 27 height 27
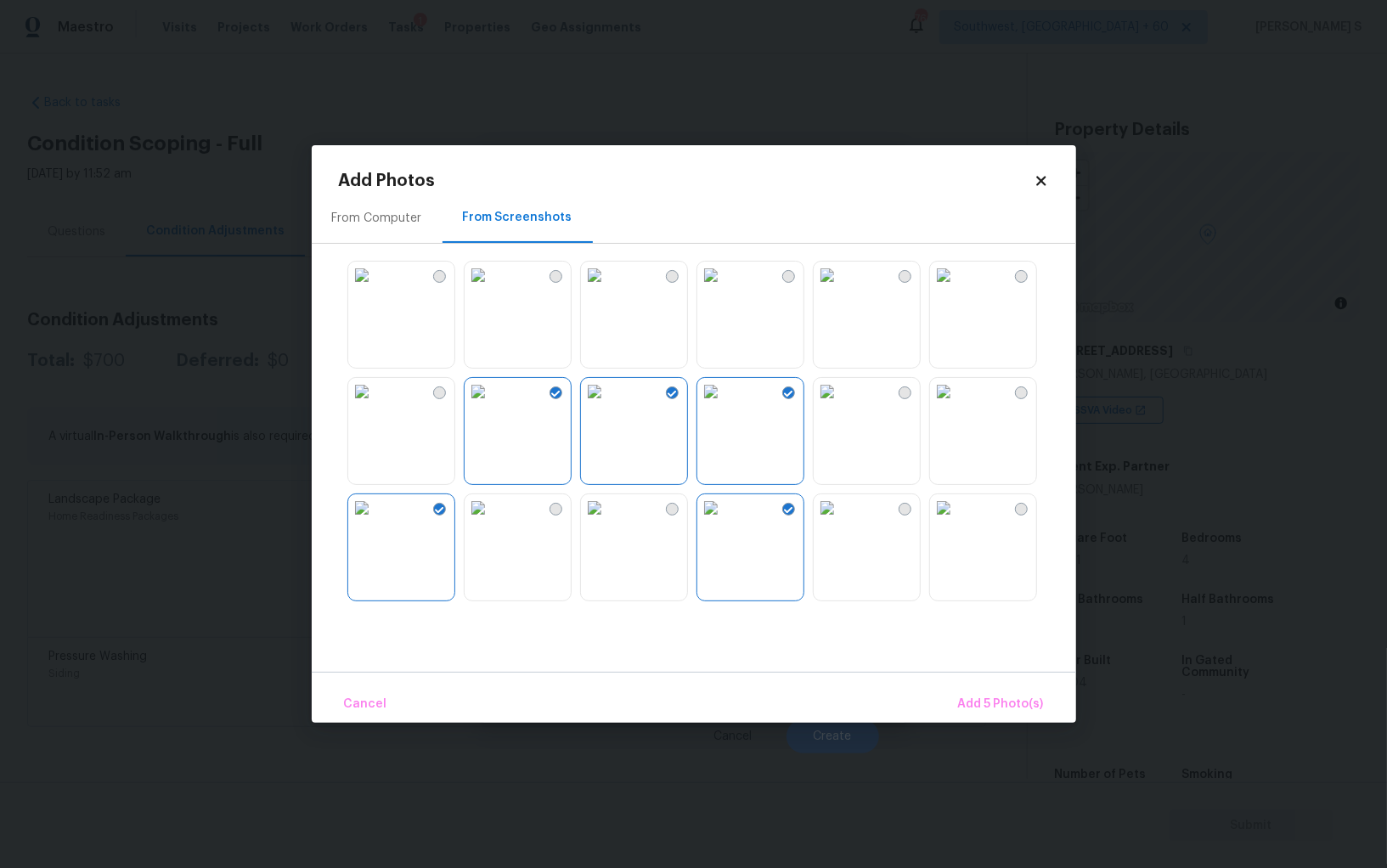
click at [841, 521] on img at bounding box center [827, 507] width 27 height 27
click at [841, 405] on img at bounding box center [827, 391] width 27 height 27
click at [957, 521] on img at bounding box center [943, 507] width 27 height 27
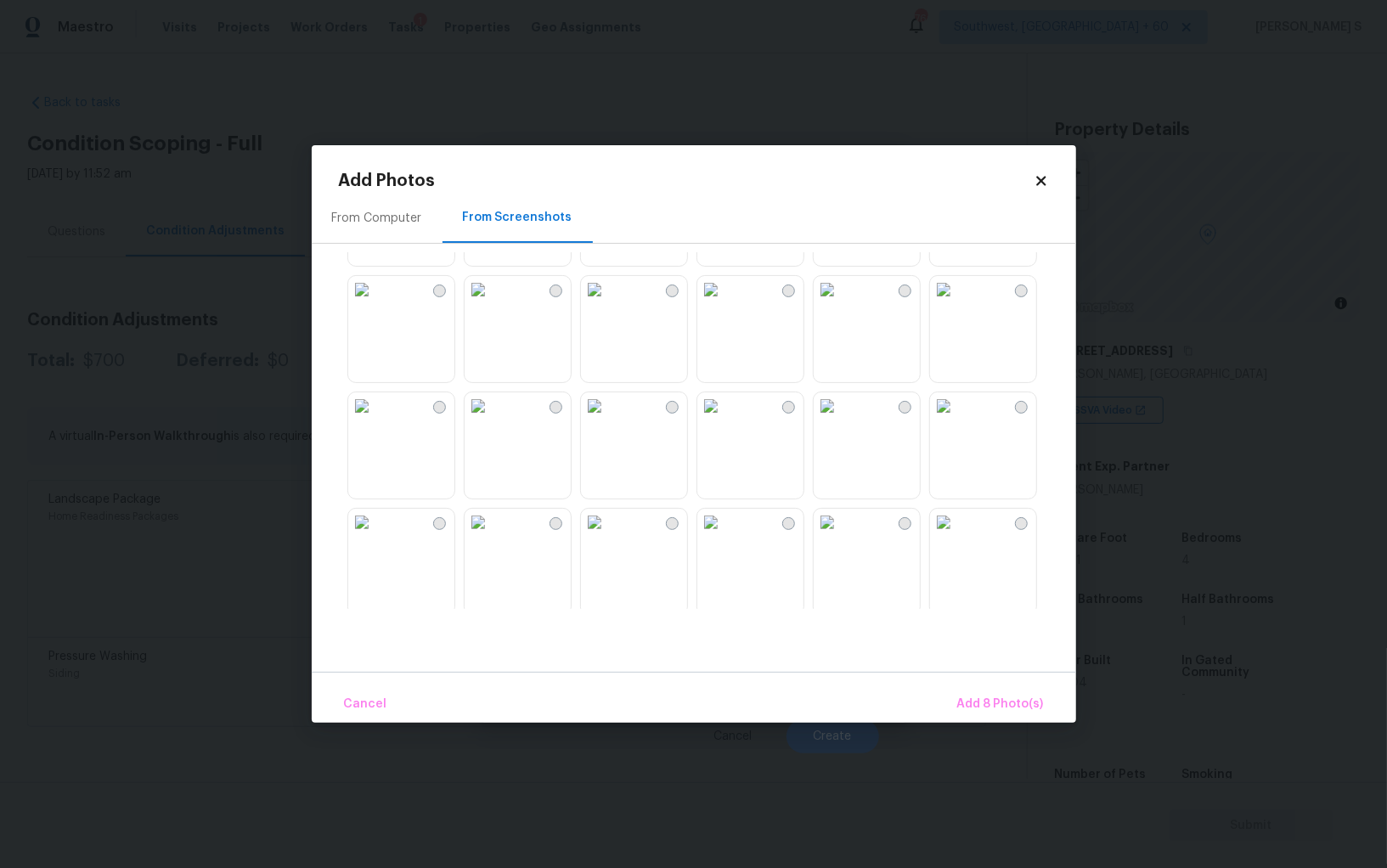
scroll to position [1311, 0]
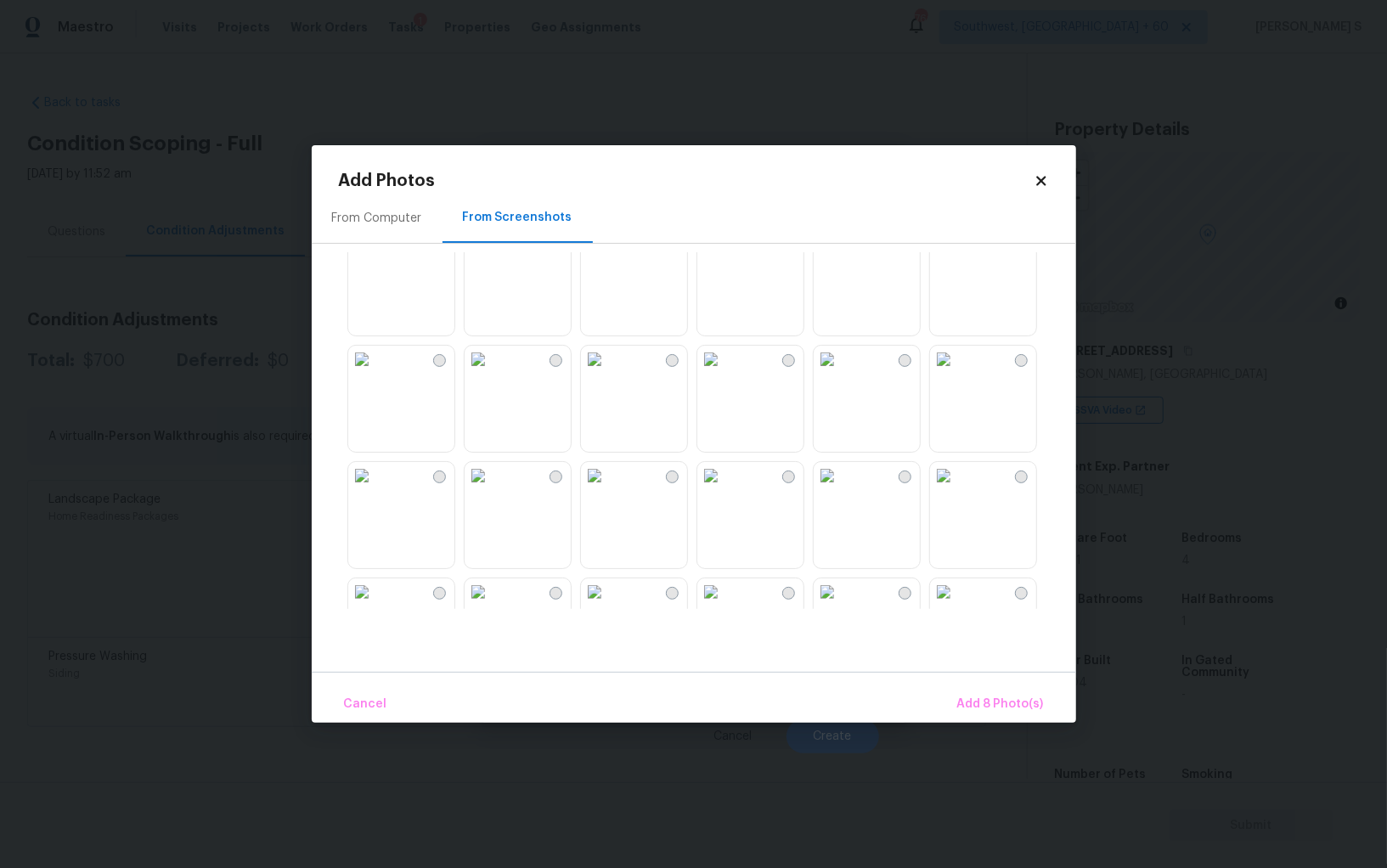
click at [725, 373] on img at bounding box center [711, 359] width 27 height 27
click at [609, 373] on img at bounding box center [595, 359] width 27 height 27
click at [609, 489] on img at bounding box center [595, 475] width 27 height 27
click at [491, 489] on img at bounding box center [477, 475] width 27 height 27
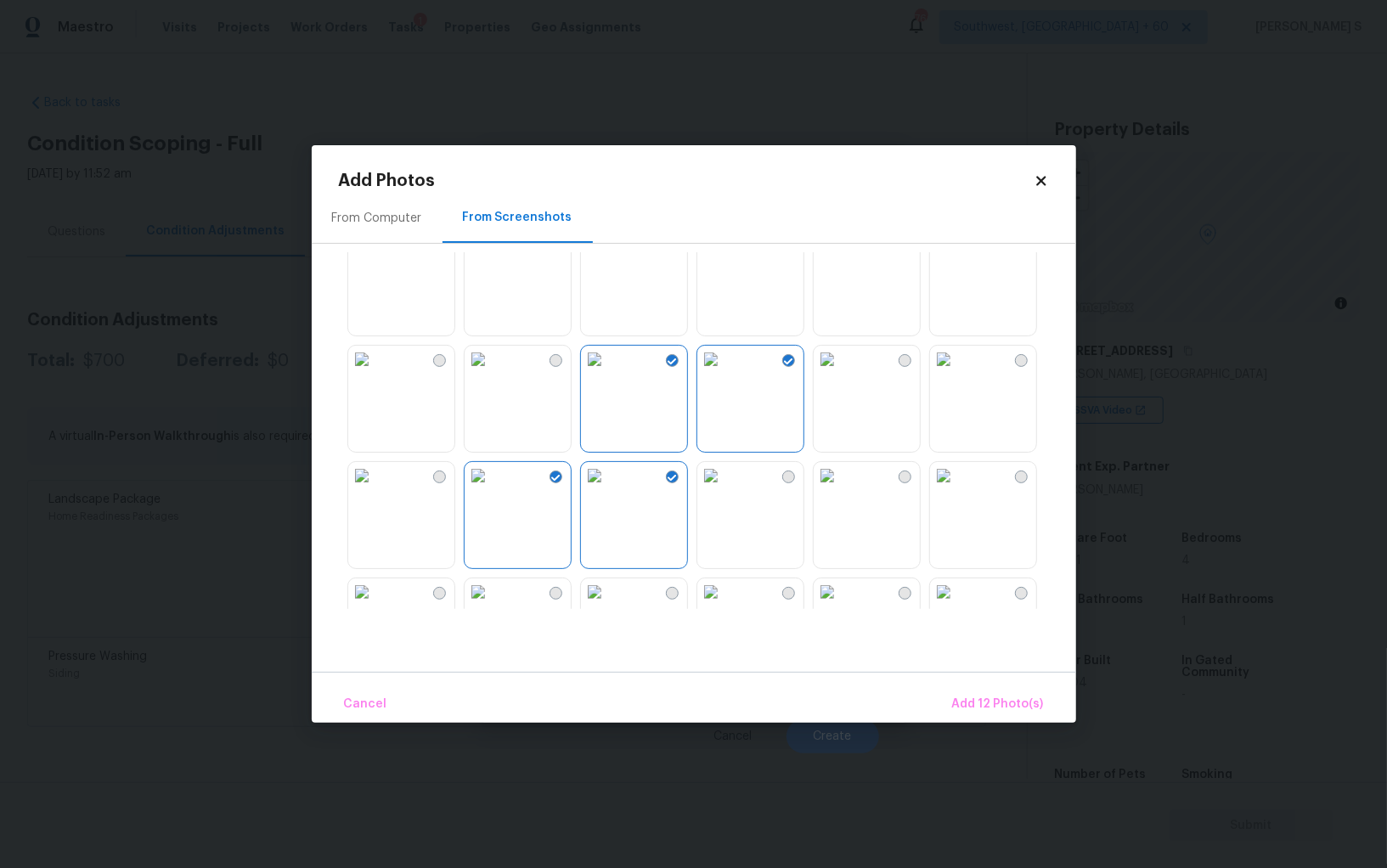
click at [375, 489] on img at bounding box center [361, 475] width 27 height 27
click at [375, 373] on img at bounding box center [361, 359] width 27 height 27
click at [491, 373] on img at bounding box center [477, 359] width 27 height 27
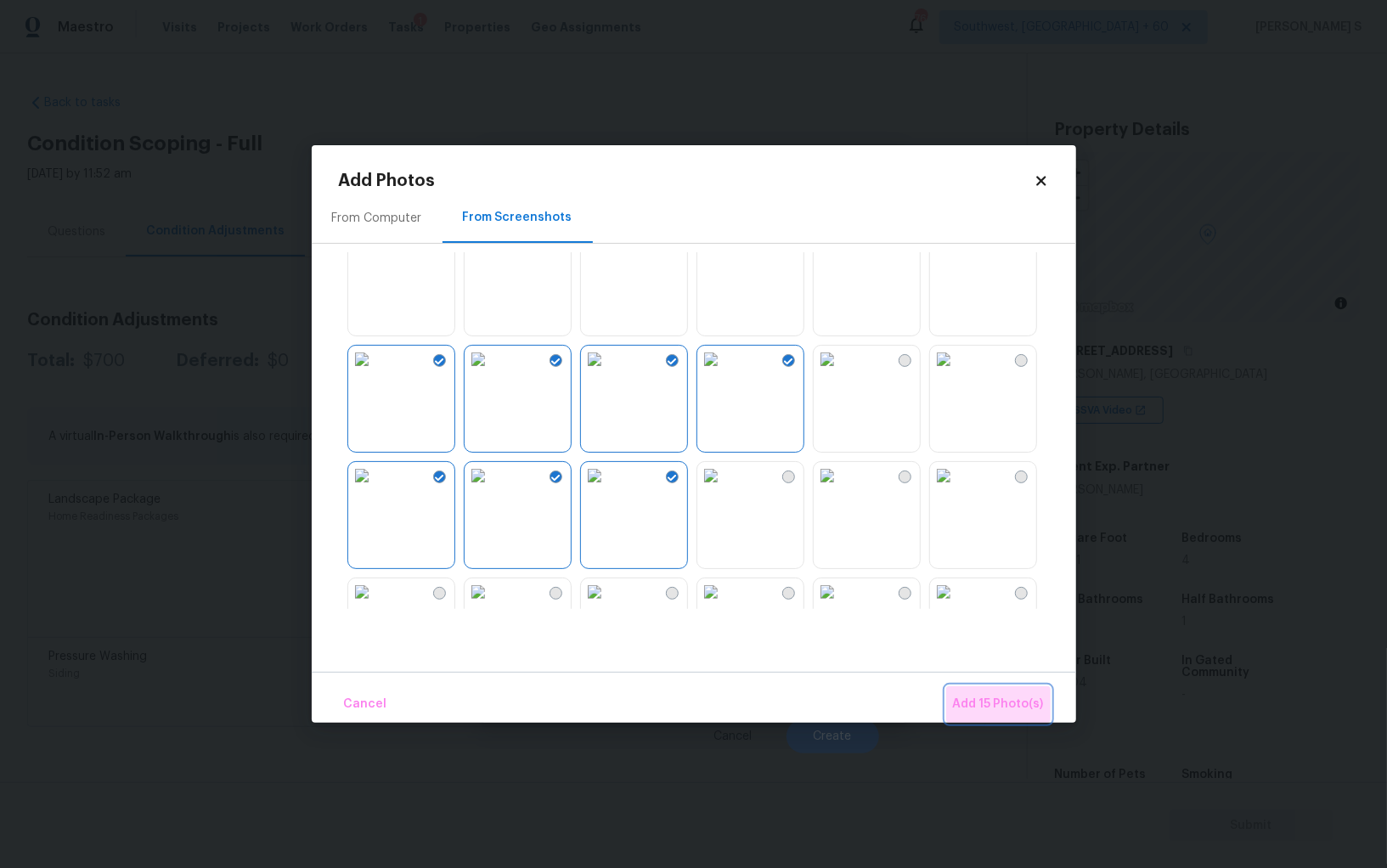
click at [1014, 694] on span "Add 15 Photo(s)" at bounding box center [998, 704] width 91 height 22
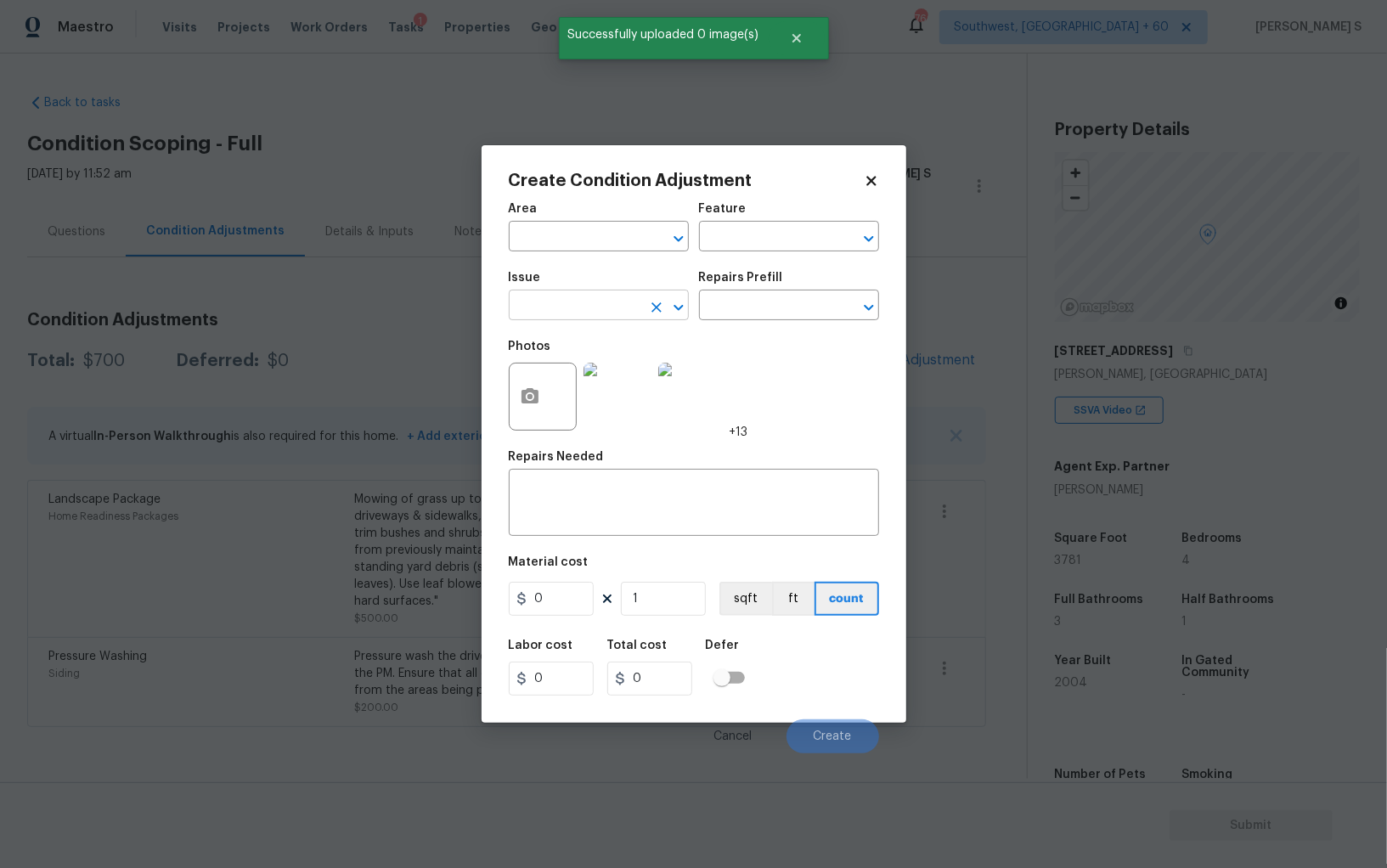
click at [587, 302] on input "text" at bounding box center [575, 307] width 132 height 26
type input "ACQ: Paint"
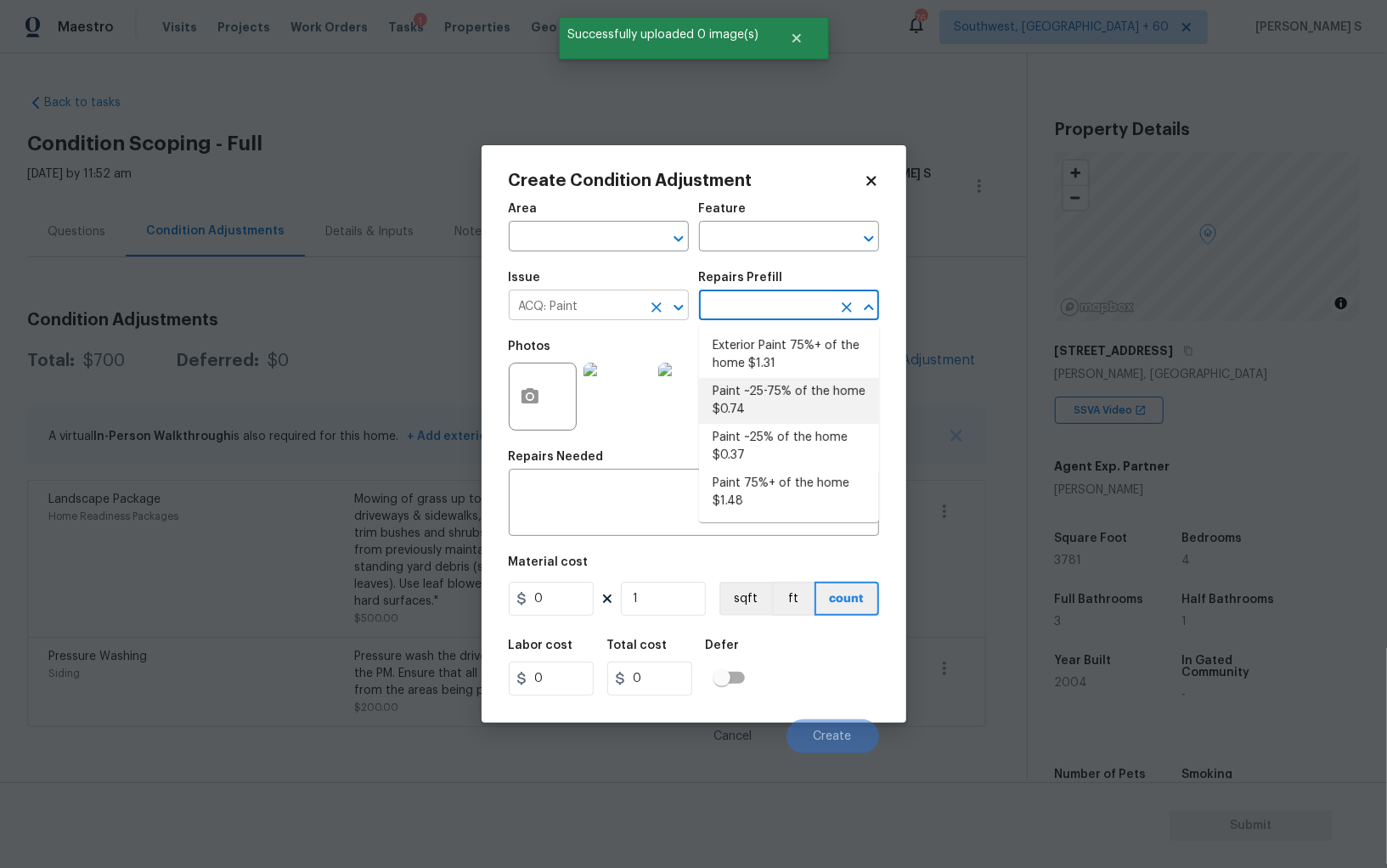
type input "Acquisition"
type textarea "Acquisition Scope: ~25 - 75% of the home needs interior paint"
type input "0.74"
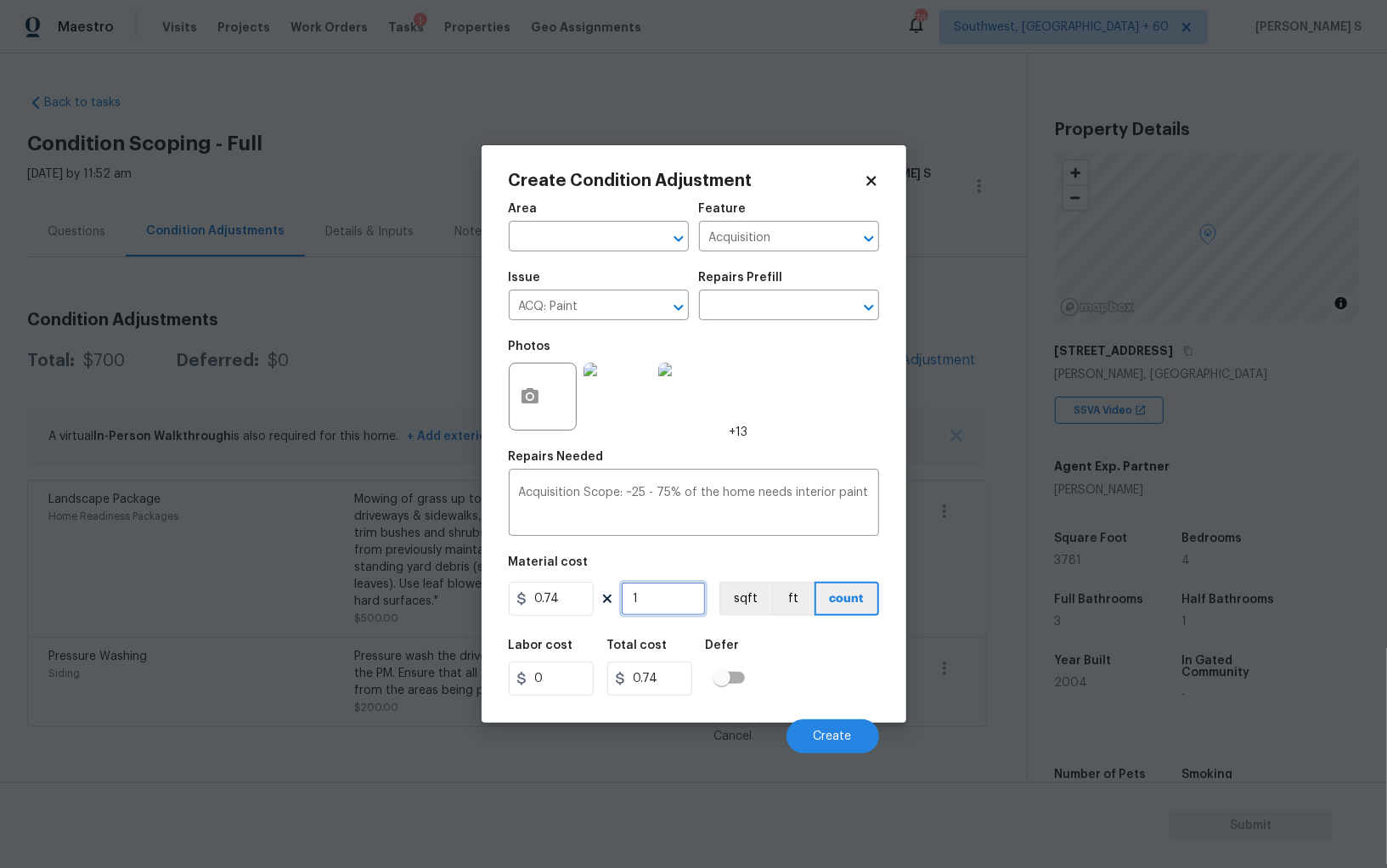
click at [676, 606] on input "1" at bounding box center [663, 598] width 85 height 34
type input "3"
type input "2.22"
type input "37"
type input "27.38"
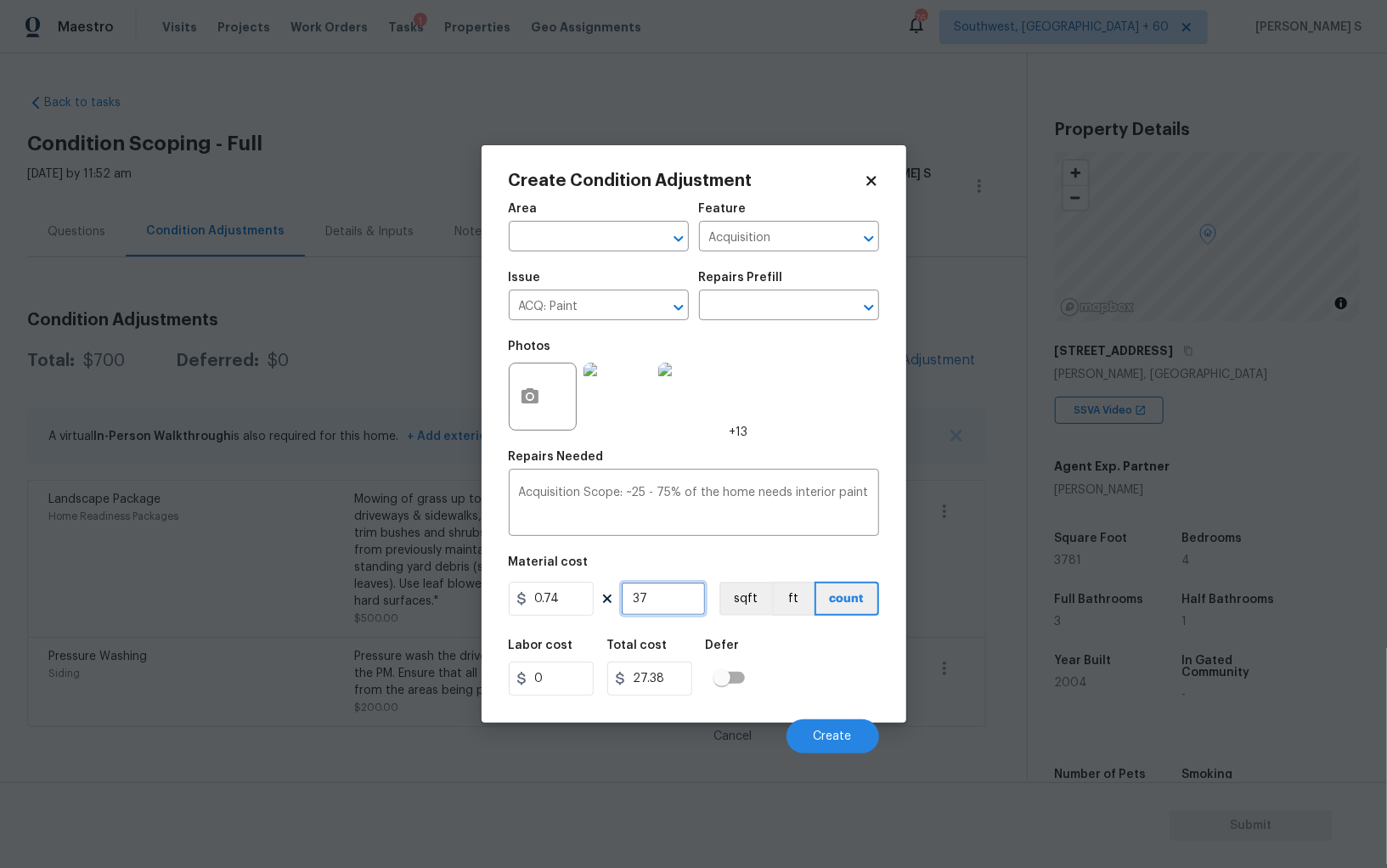
type input "378"
type input "279.72"
type input "3781"
type input "2797.94"
type input "3781"
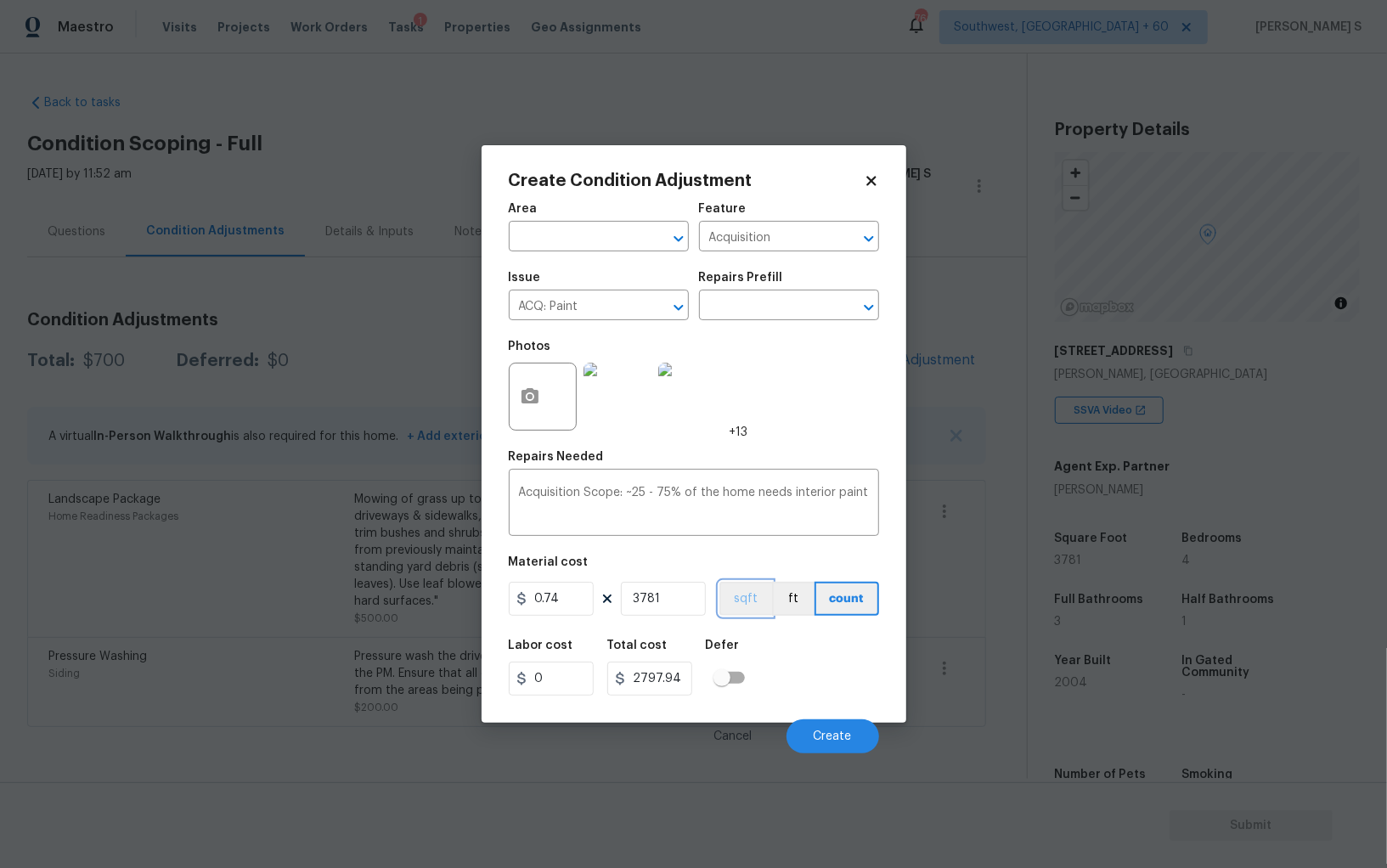
click at [746, 613] on button "sqft" at bounding box center [746, 598] width 53 height 34
click at [766, 662] on div "Labor cost 0 Total cost 2797.94 Defer" at bounding box center [694, 667] width 370 height 77
click at [840, 734] on span "Create" at bounding box center [833, 737] width 38 height 13
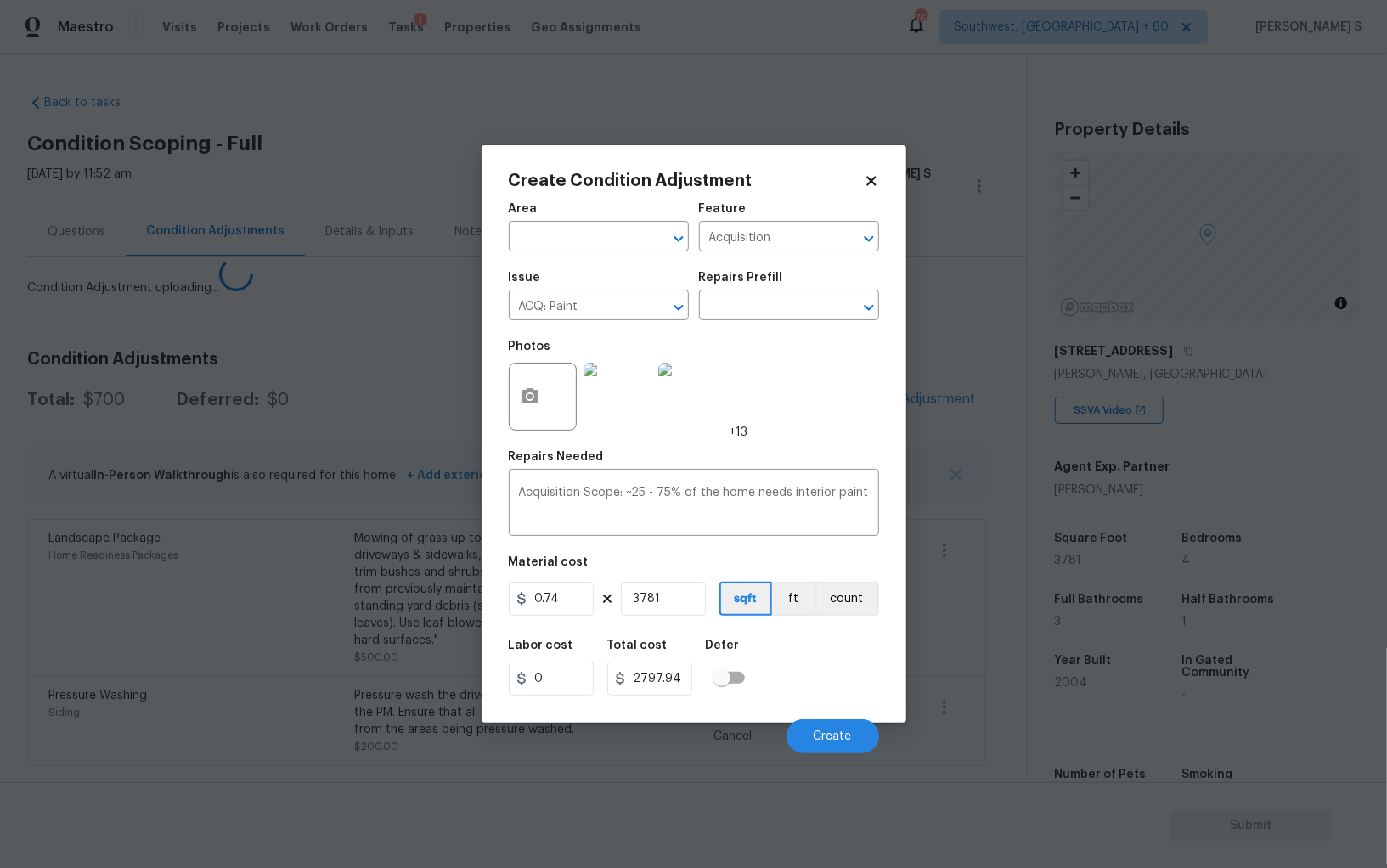
click at [329, 657] on body "Maestro Visits Projects Work Orders Tasks 1 Properties Geo Assignments 766 Sout…" at bounding box center [693, 434] width 1387 height 868
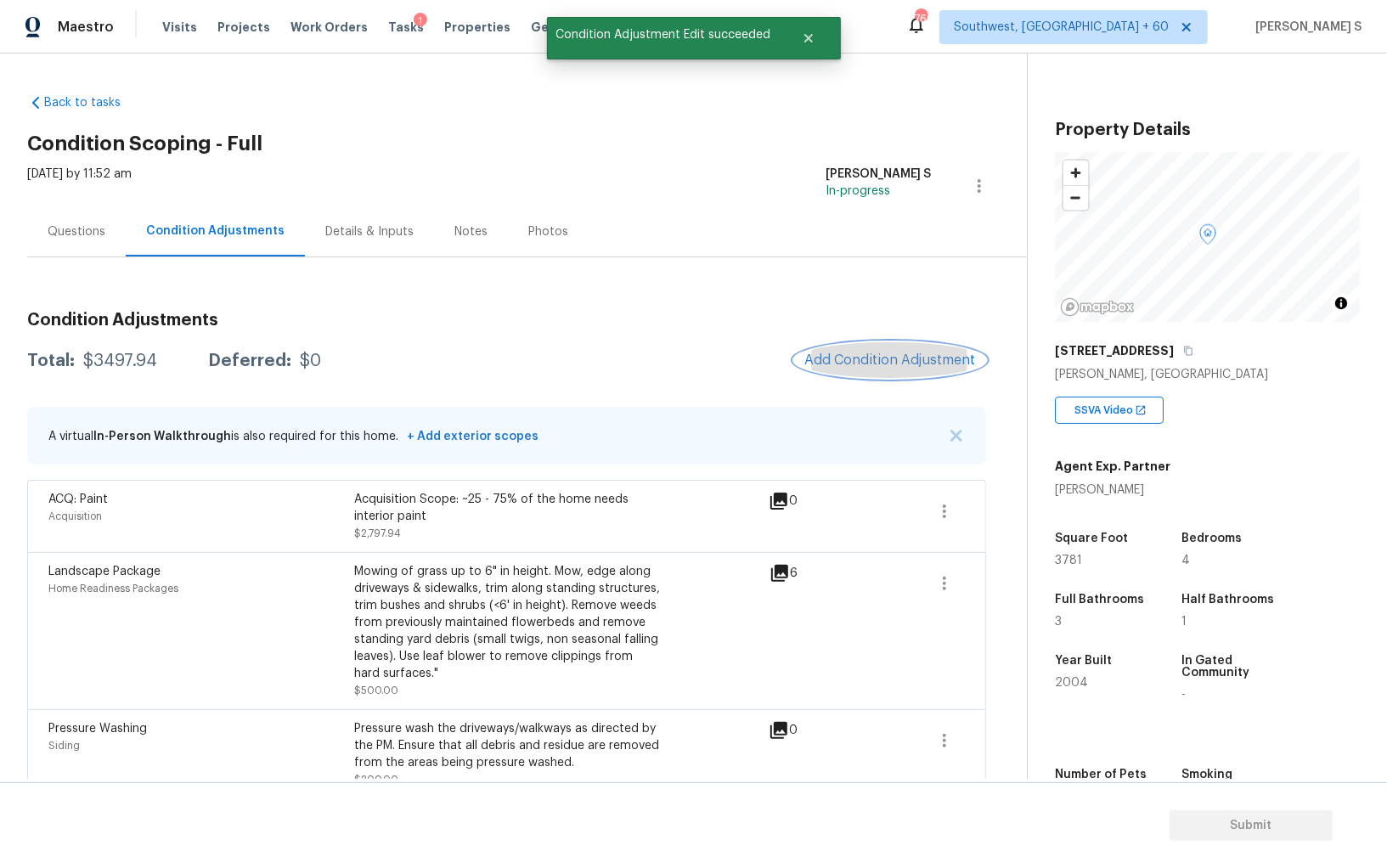
click at [897, 351] on button "Add Condition Adjustment" at bounding box center [890, 360] width 192 height 36
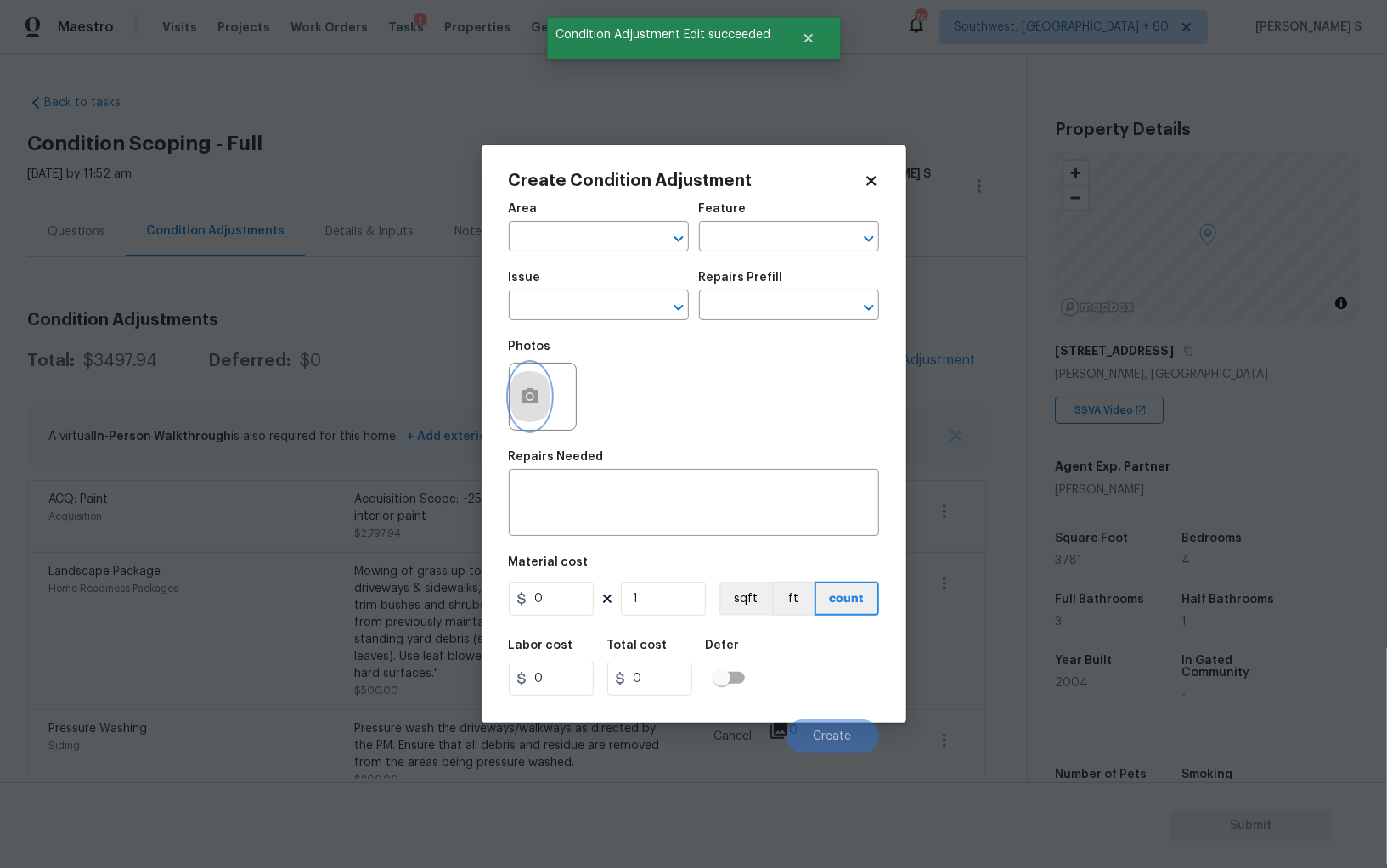
click at [542, 386] on button "button" at bounding box center [529, 397] width 40 height 67
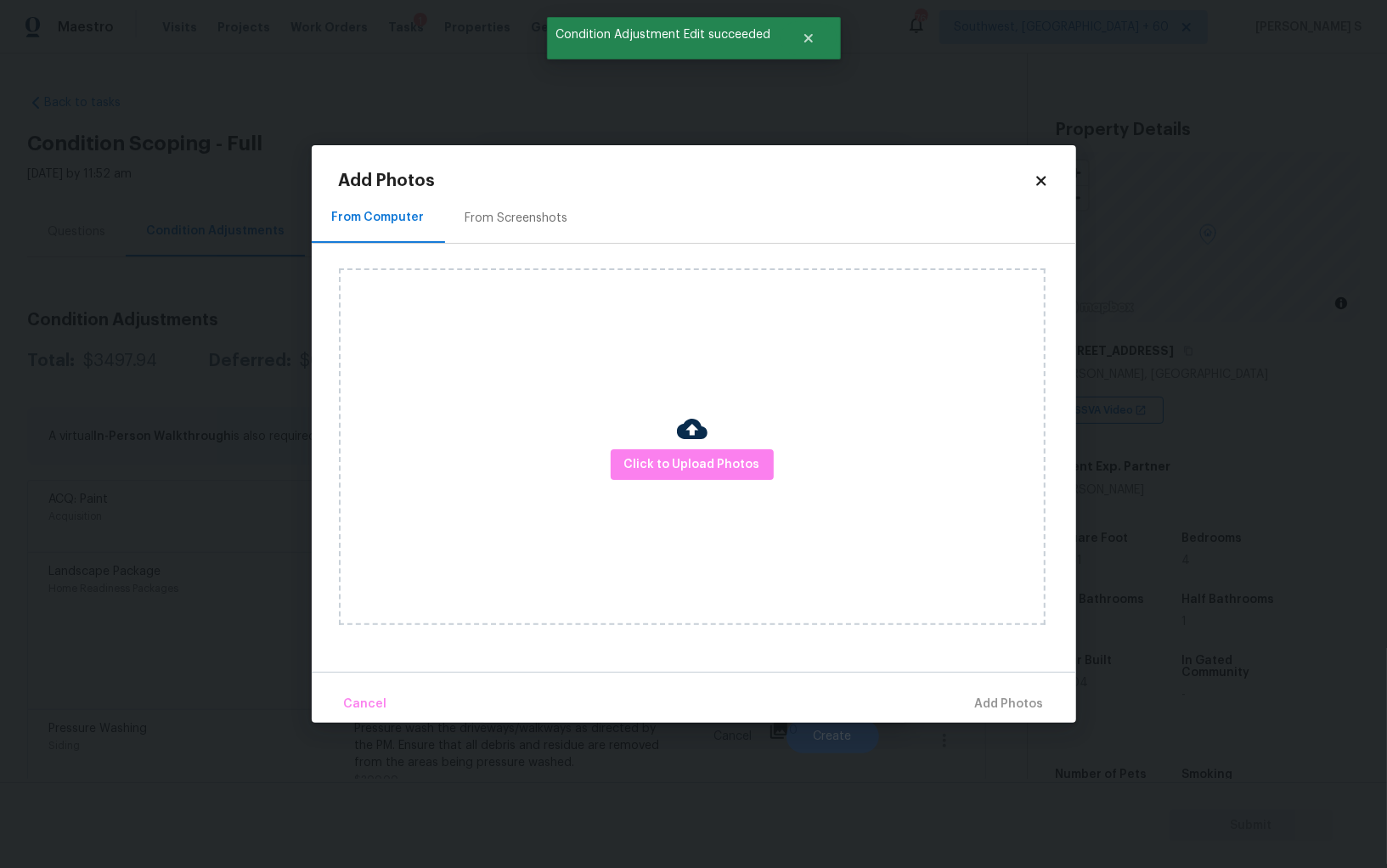
click at [511, 227] on div "From Screenshots" at bounding box center [517, 217] width 143 height 50
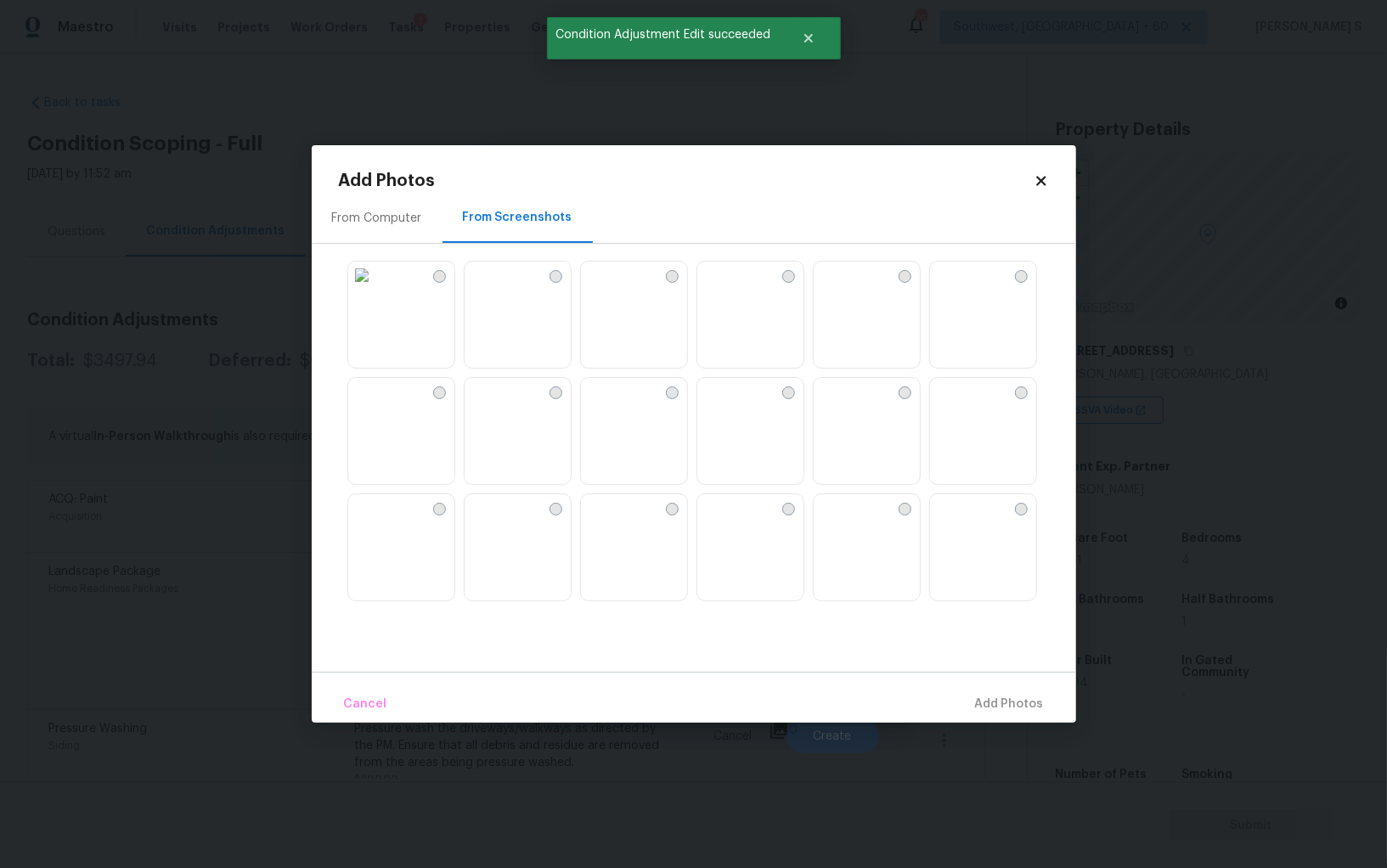
click at [650, 436] on img at bounding box center [634, 431] width 106 height 108
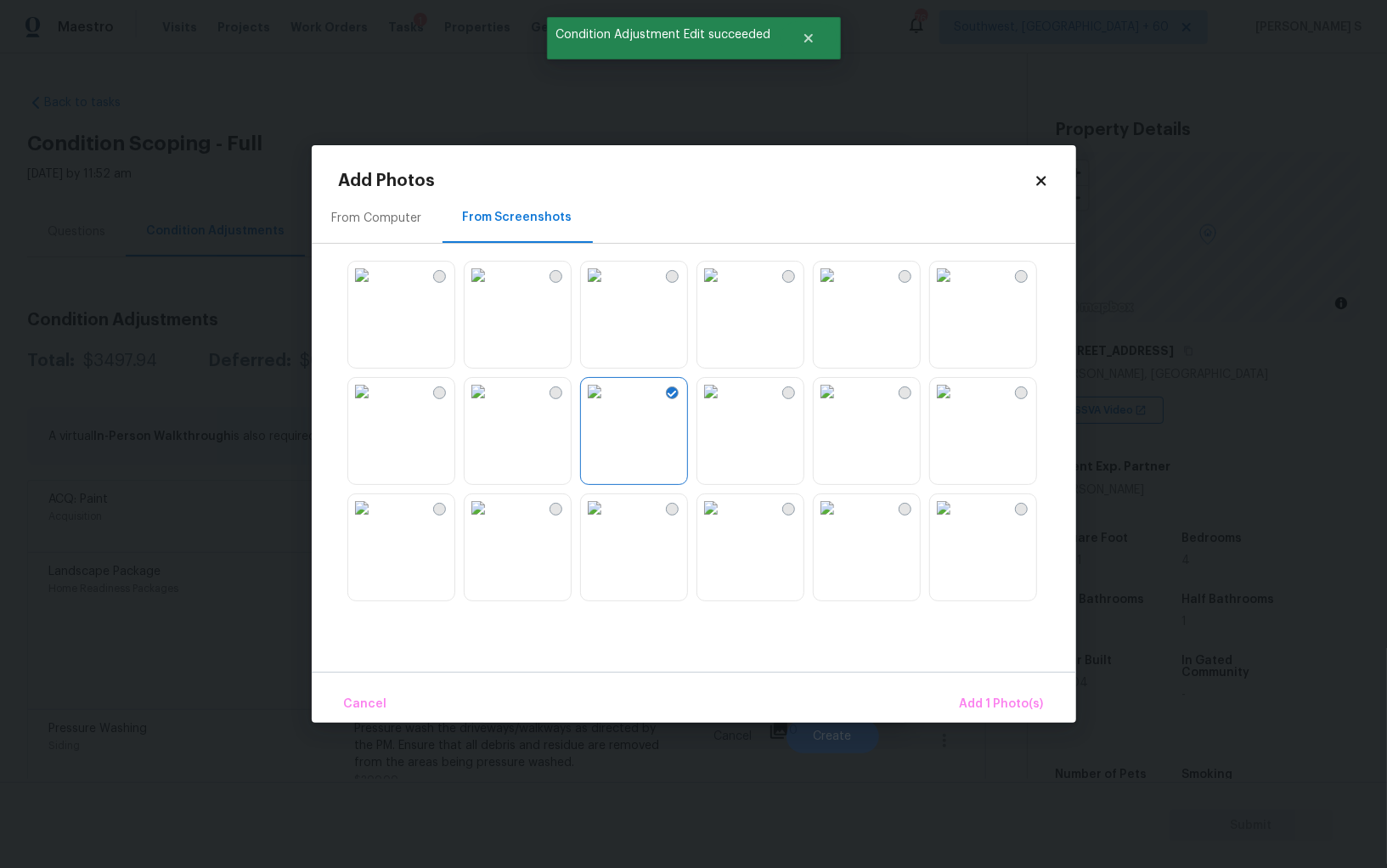
click at [725, 405] on img at bounding box center [711, 391] width 27 height 27
click at [491, 405] on img at bounding box center [477, 391] width 27 height 27
click at [725, 521] on img at bounding box center [711, 507] width 27 height 27
click at [834, 521] on img at bounding box center [827, 507] width 27 height 27
click at [825, 405] on img at bounding box center [827, 391] width 27 height 27
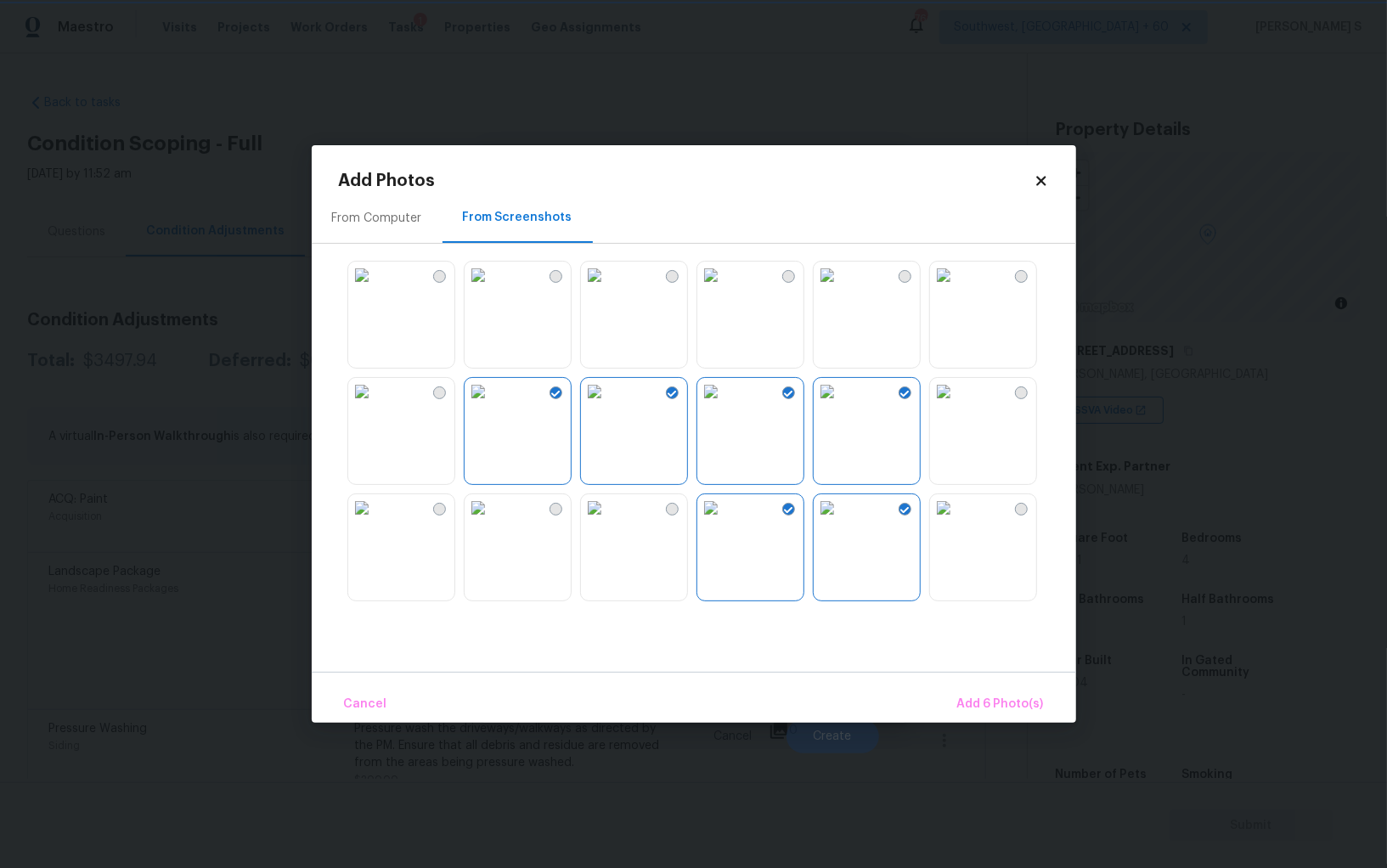
click at [931, 405] on img at bounding box center [943, 391] width 27 height 27
click at [951, 521] on img at bounding box center [943, 507] width 27 height 27
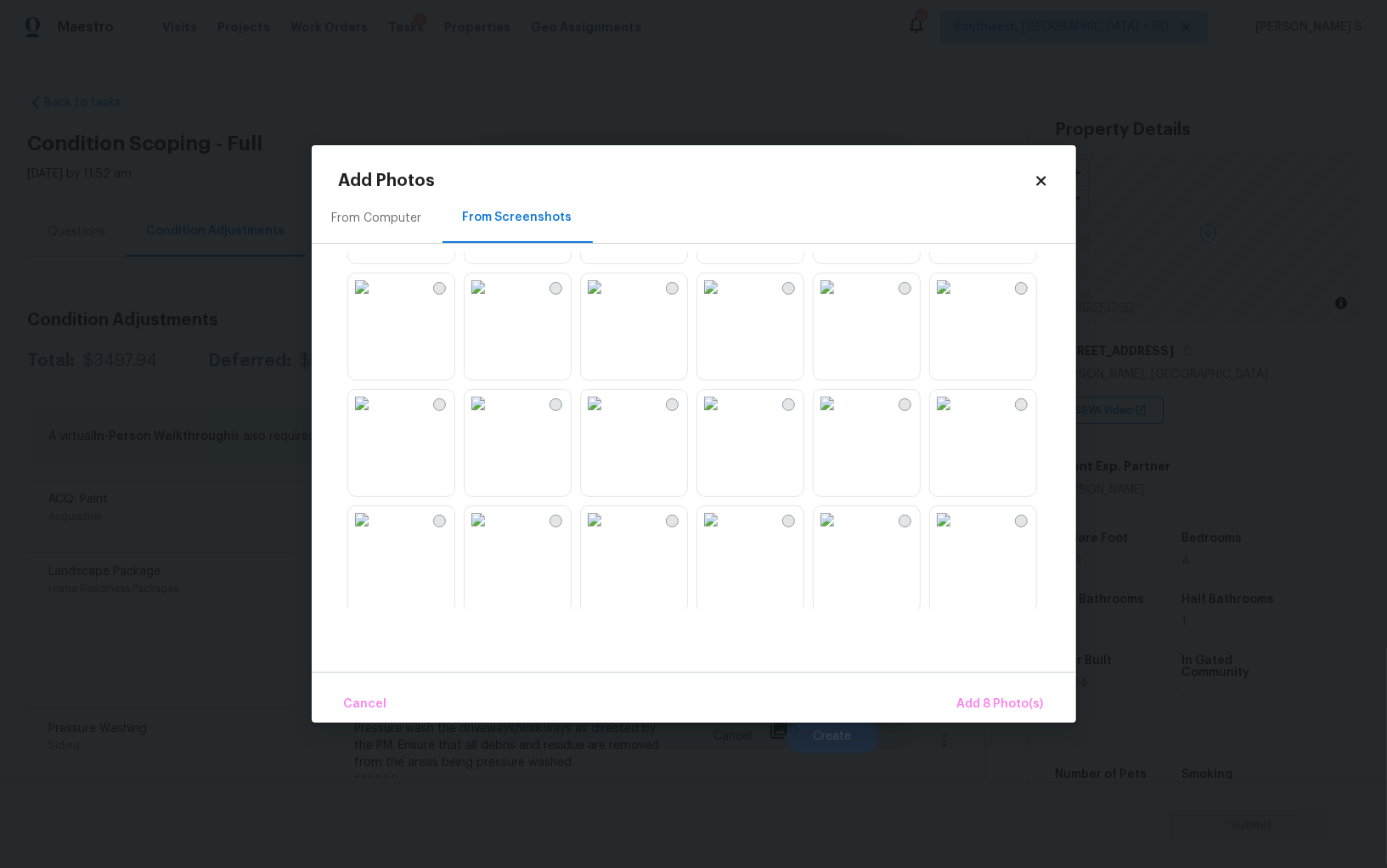
scroll to position [1430, 0]
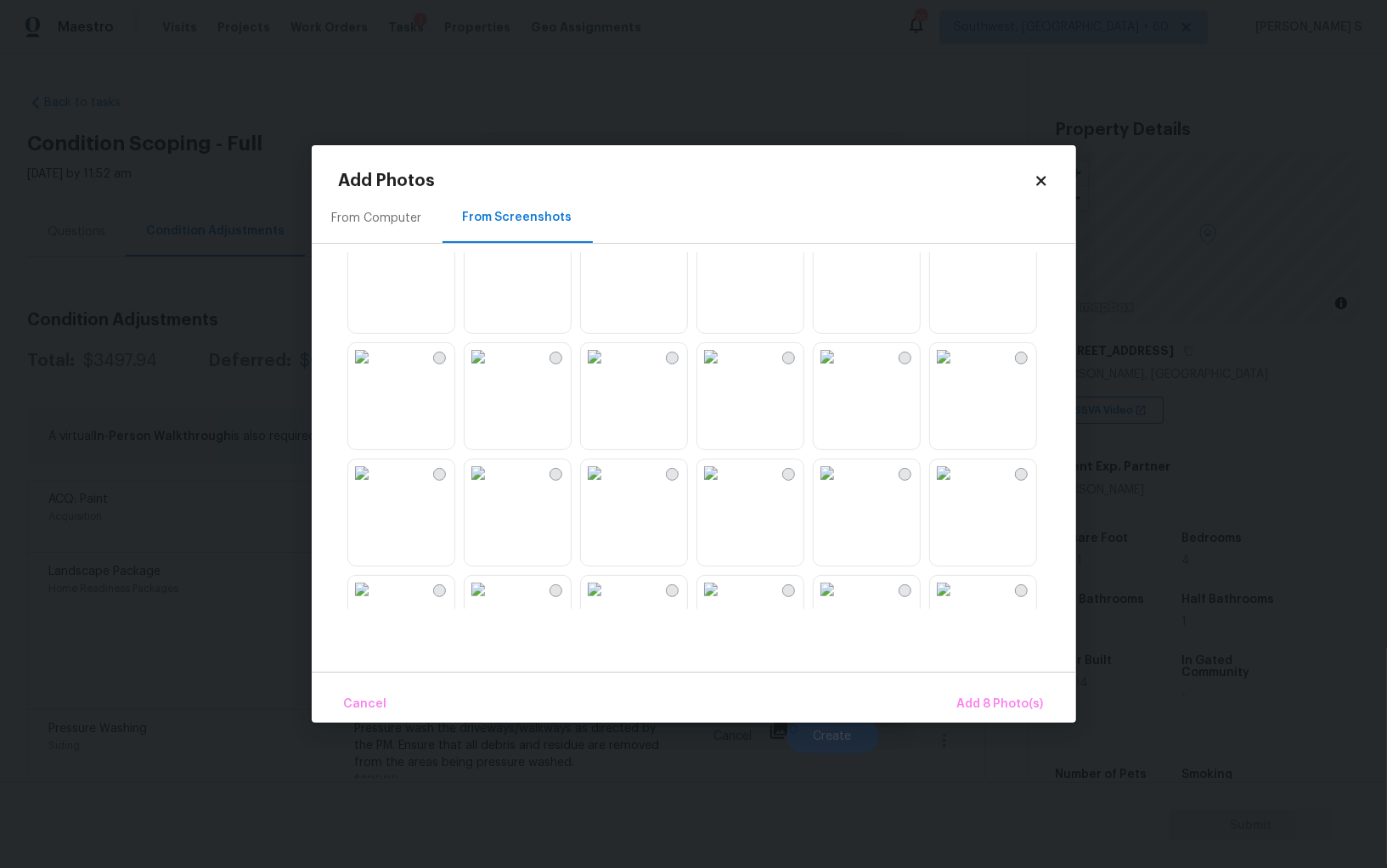
click at [609, 370] on img at bounding box center [595, 356] width 27 height 27
click at [491, 370] on img at bounding box center [477, 356] width 27 height 27
click at [375, 370] on img at bounding box center [361, 356] width 27 height 27
click at [375, 486] on img at bounding box center [361, 472] width 27 height 27
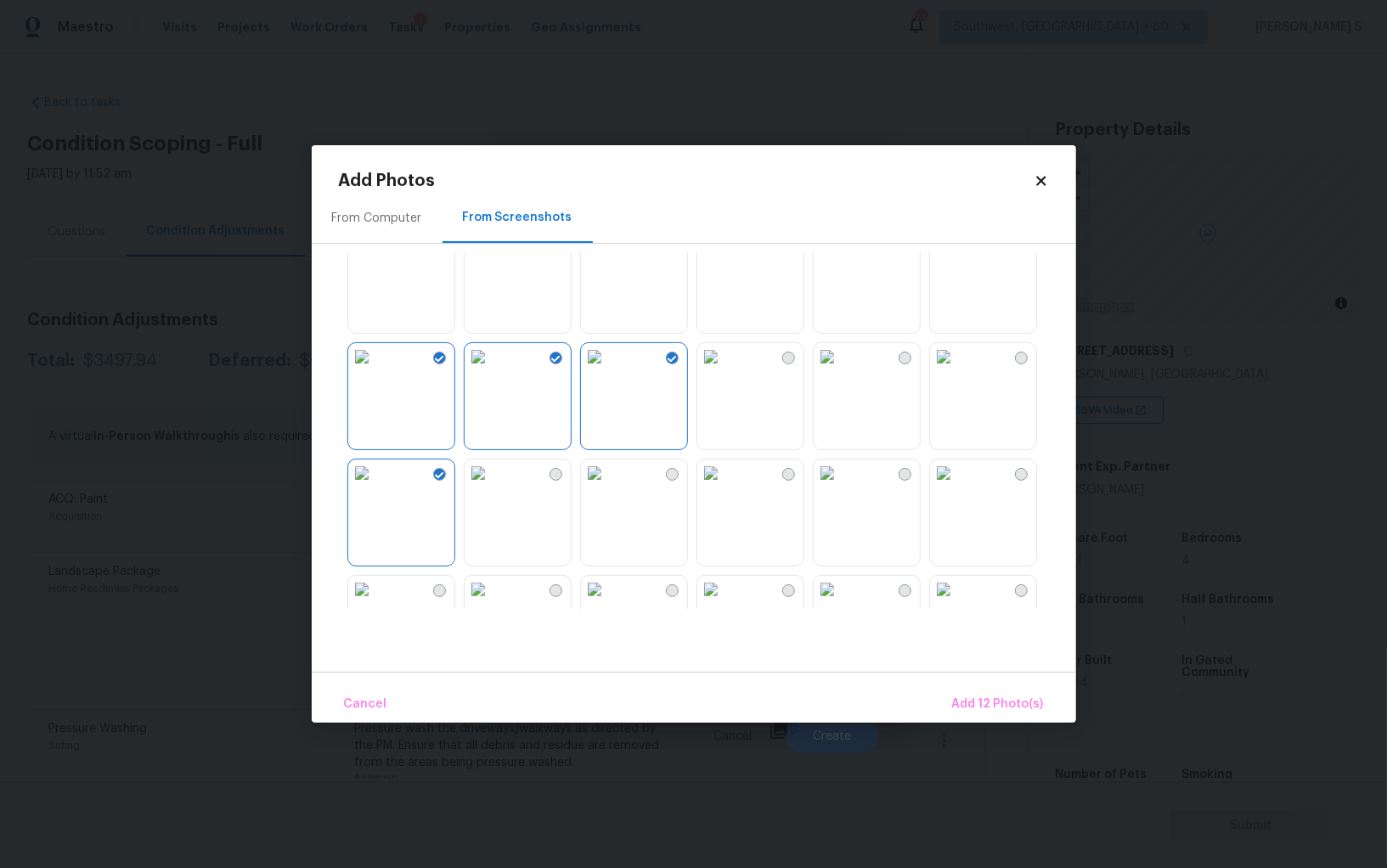
click at [491, 486] on img at bounding box center [477, 472] width 27 height 27
click at [609, 486] on img at bounding box center [595, 472] width 27 height 27
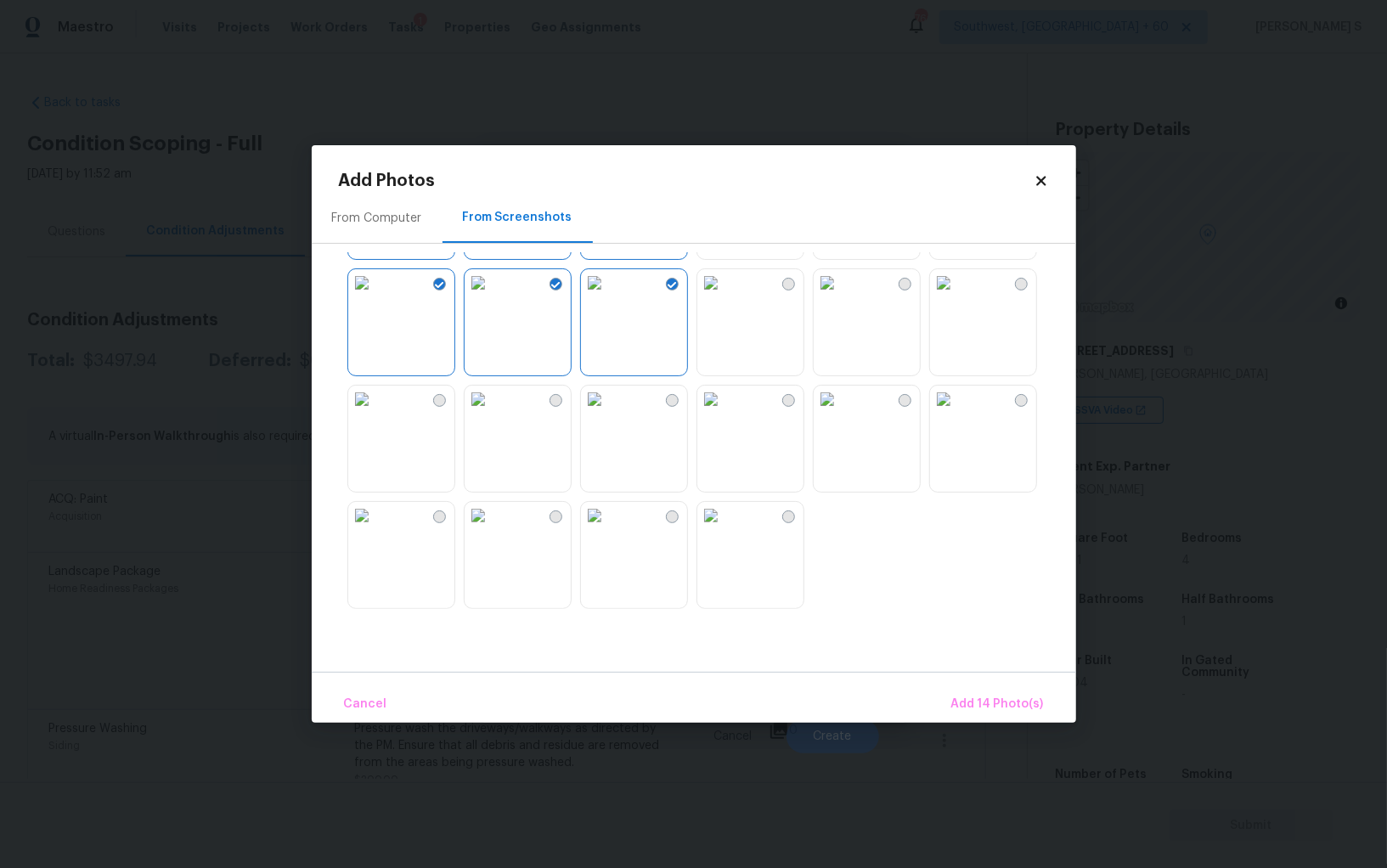
click at [609, 412] on img at bounding box center [595, 398] width 27 height 27
click at [490, 412] on img at bounding box center [477, 398] width 27 height 27
click at [375, 412] on img at bounding box center [361, 398] width 27 height 27
click at [1025, 700] on span "Add 17 Photo(s)" at bounding box center [998, 704] width 92 height 22
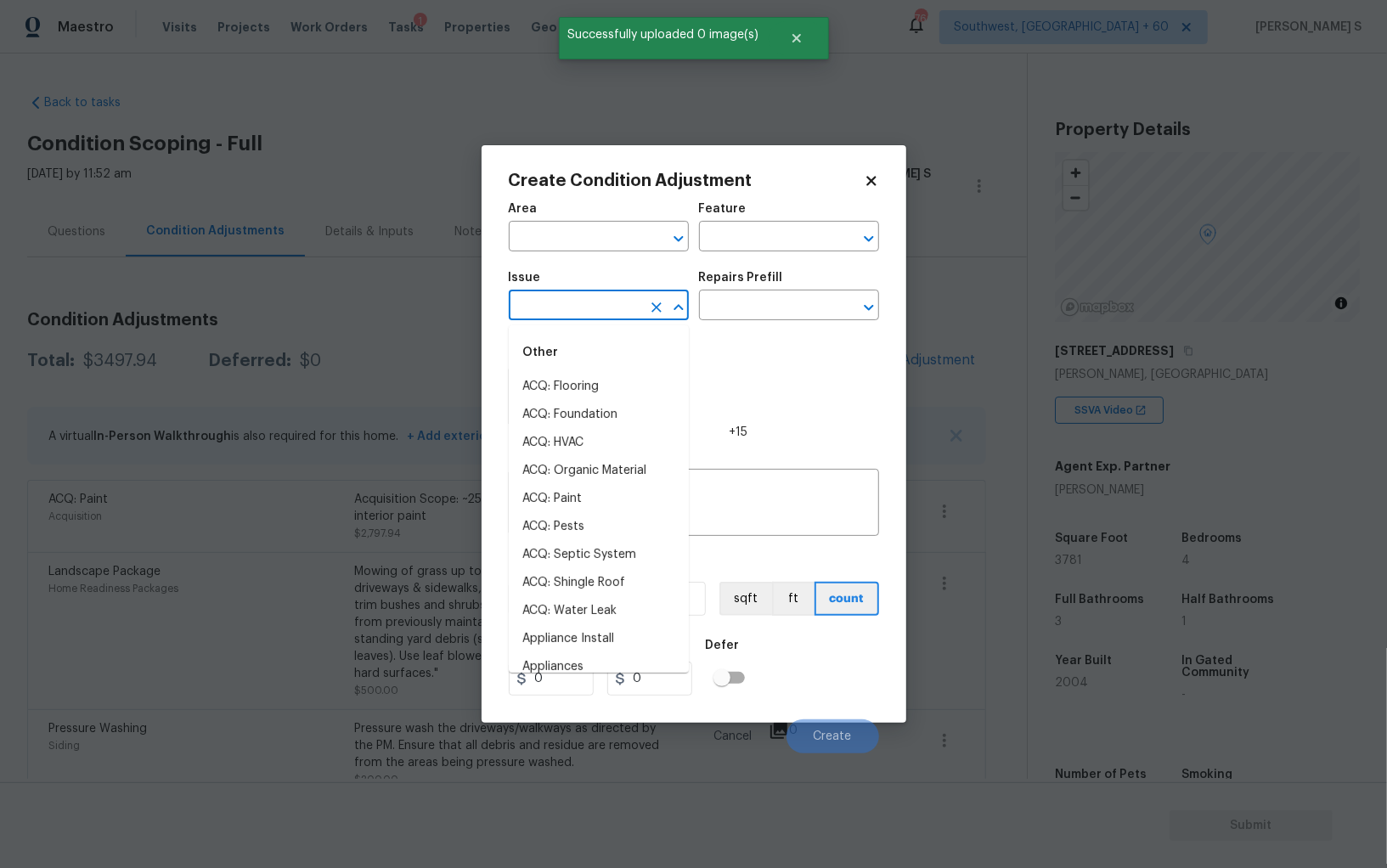
click at [589, 305] on input "text" at bounding box center [575, 307] width 132 height 26
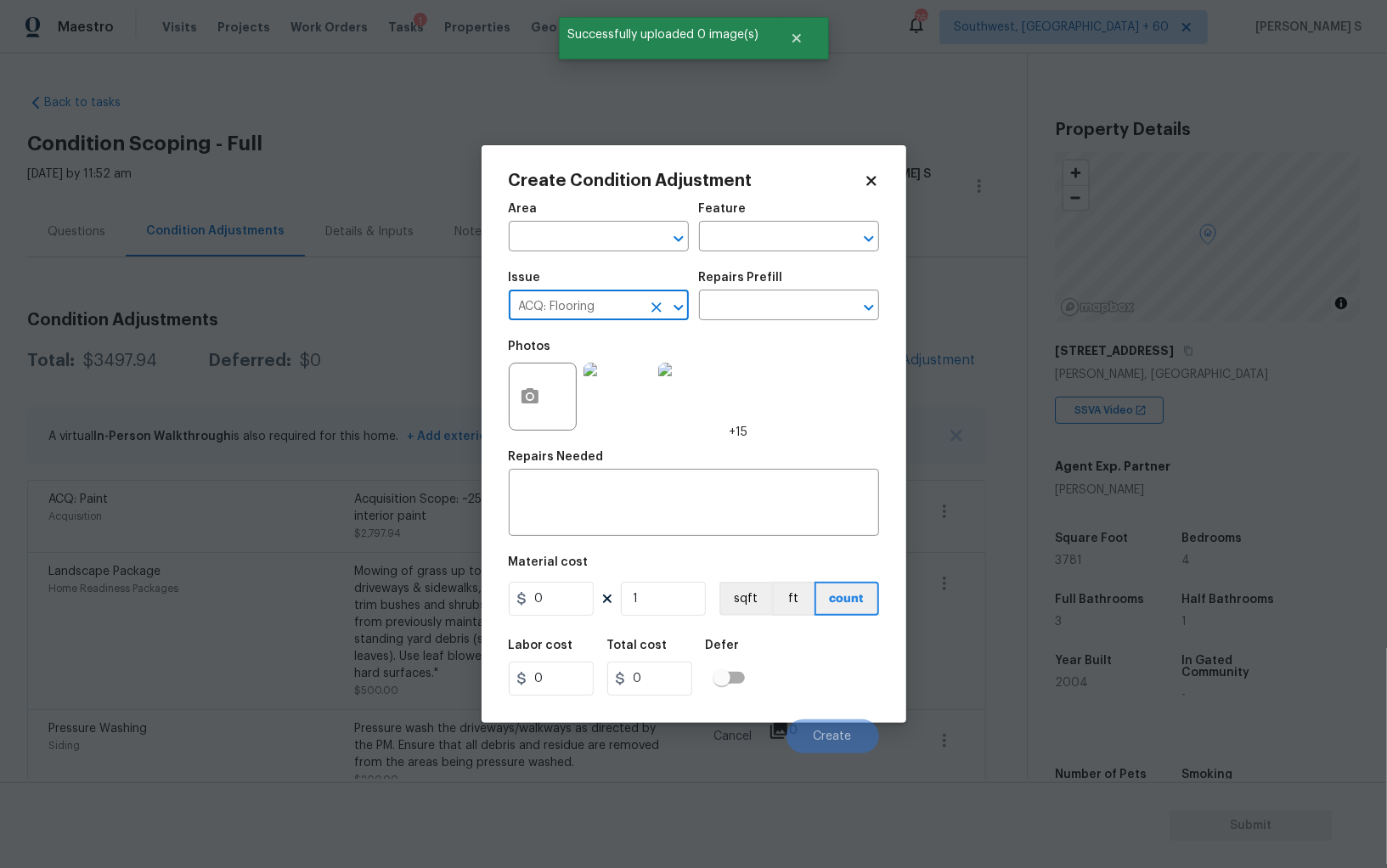
type input "ACQ: Flooring"
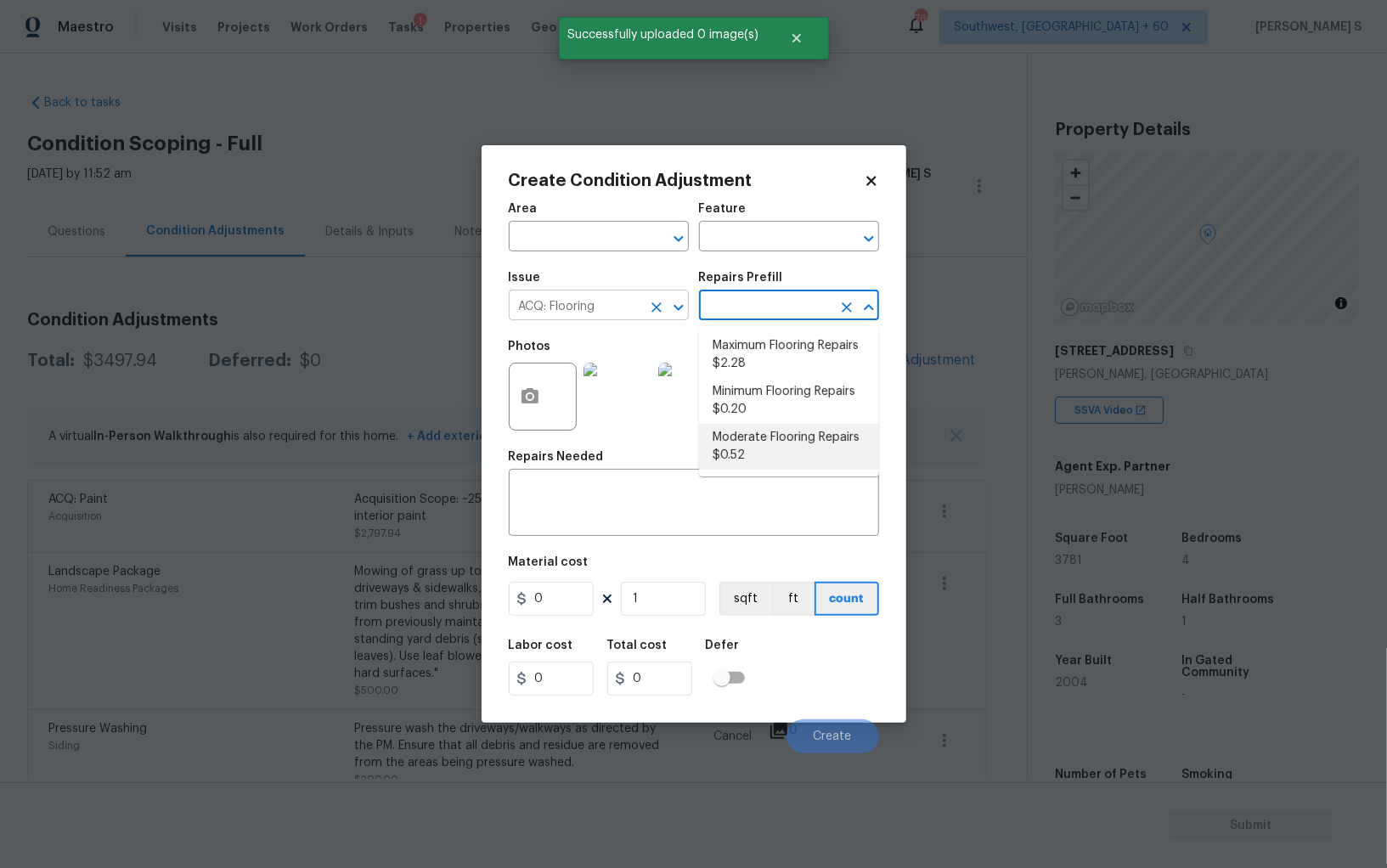
type input "Acquisition"
type textarea "Acquisition Scope: Moderate flooring repairs"
type input "0.52"
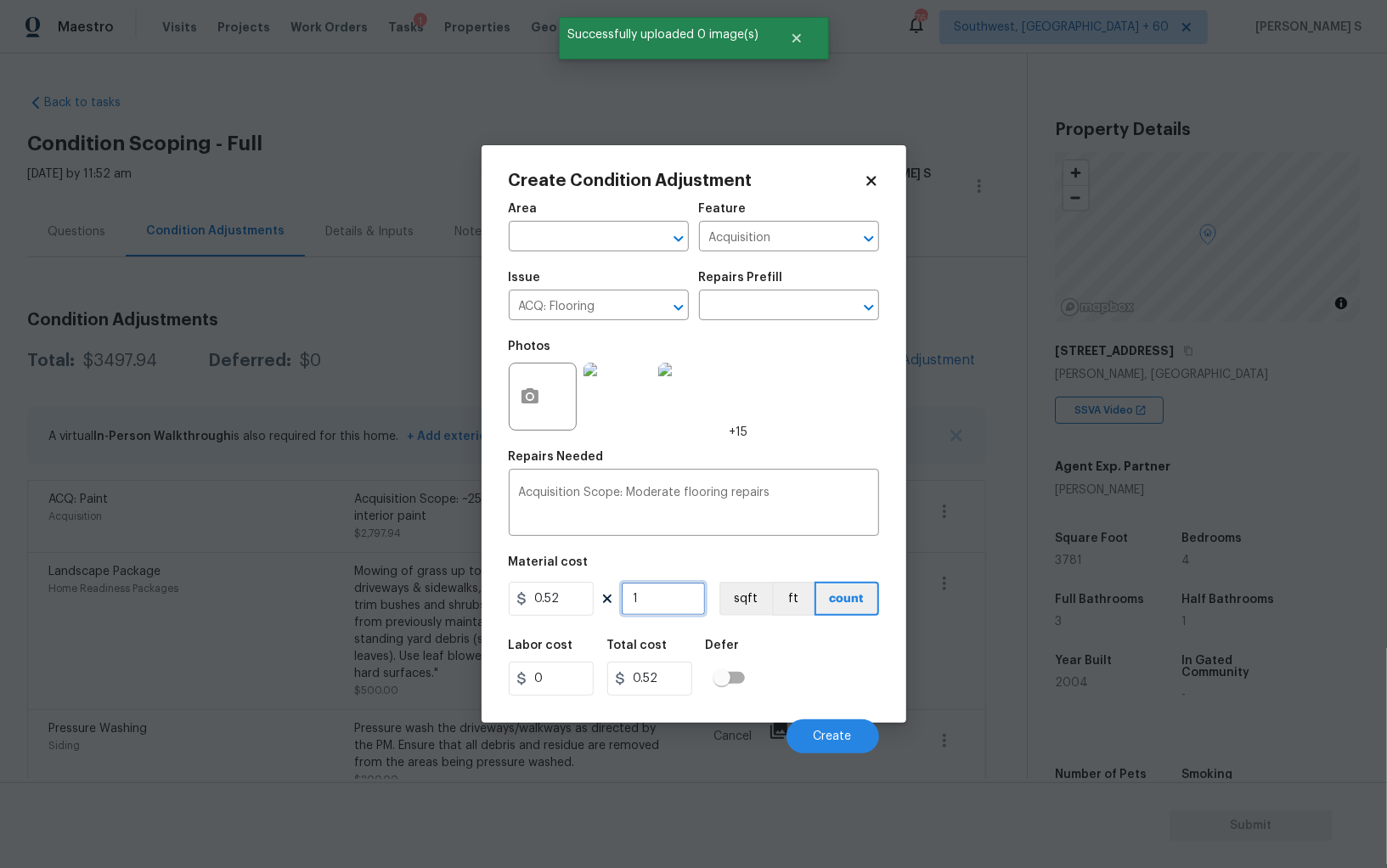
click at [657, 584] on input "1" at bounding box center [663, 598] width 85 height 34
paste input "378"
type input "3781"
type input "1966.12"
type input "3781"
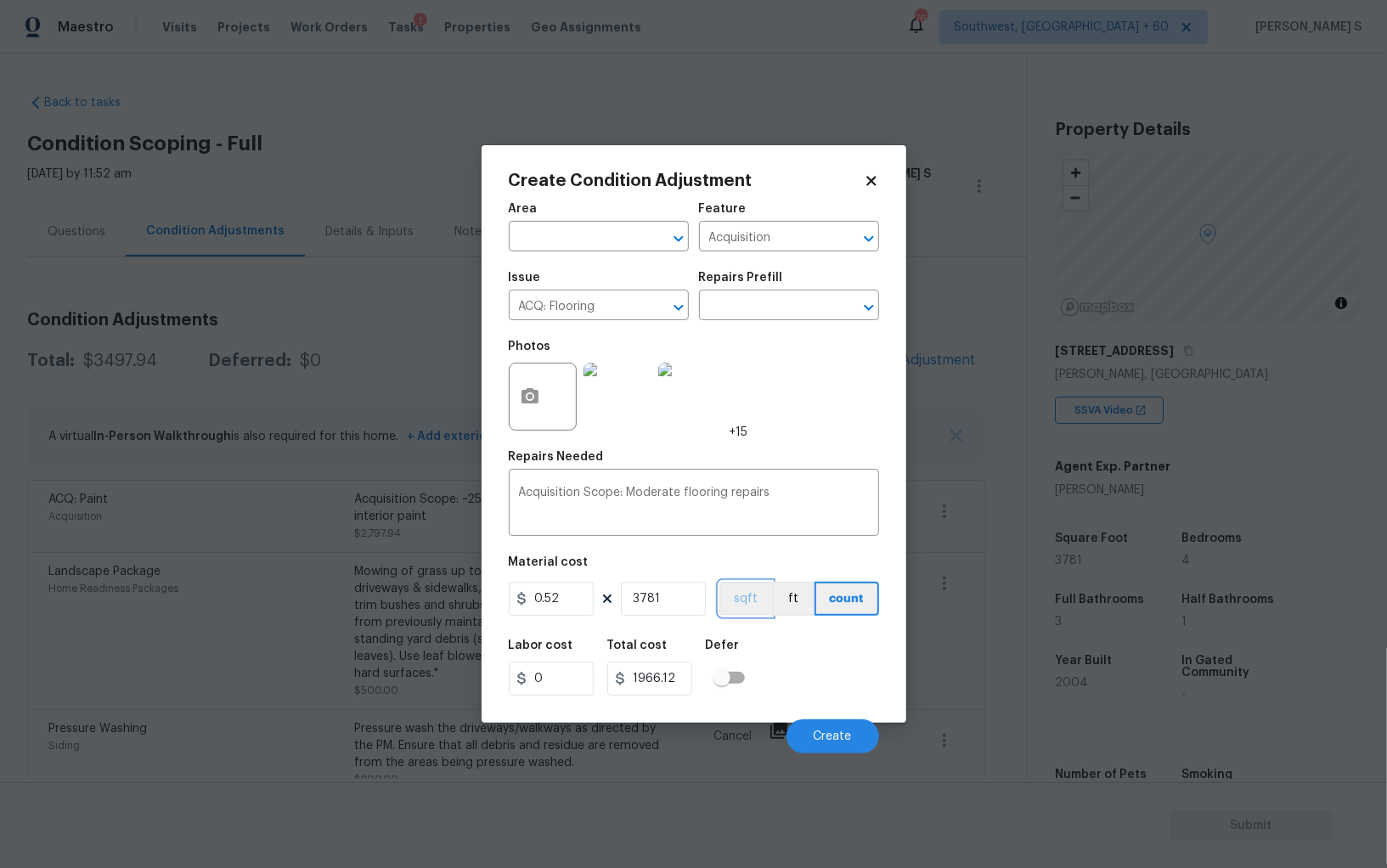
click at [748, 608] on button "sqft" at bounding box center [746, 598] width 53 height 34
click at [771, 669] on div "Labor cost 0 Total cost 1966.12 Defer" at bounding box center [694, 667] width 370 height 77
click at [815, 726] on button "Create" at bounding box center [833, 736] width 93 height 34
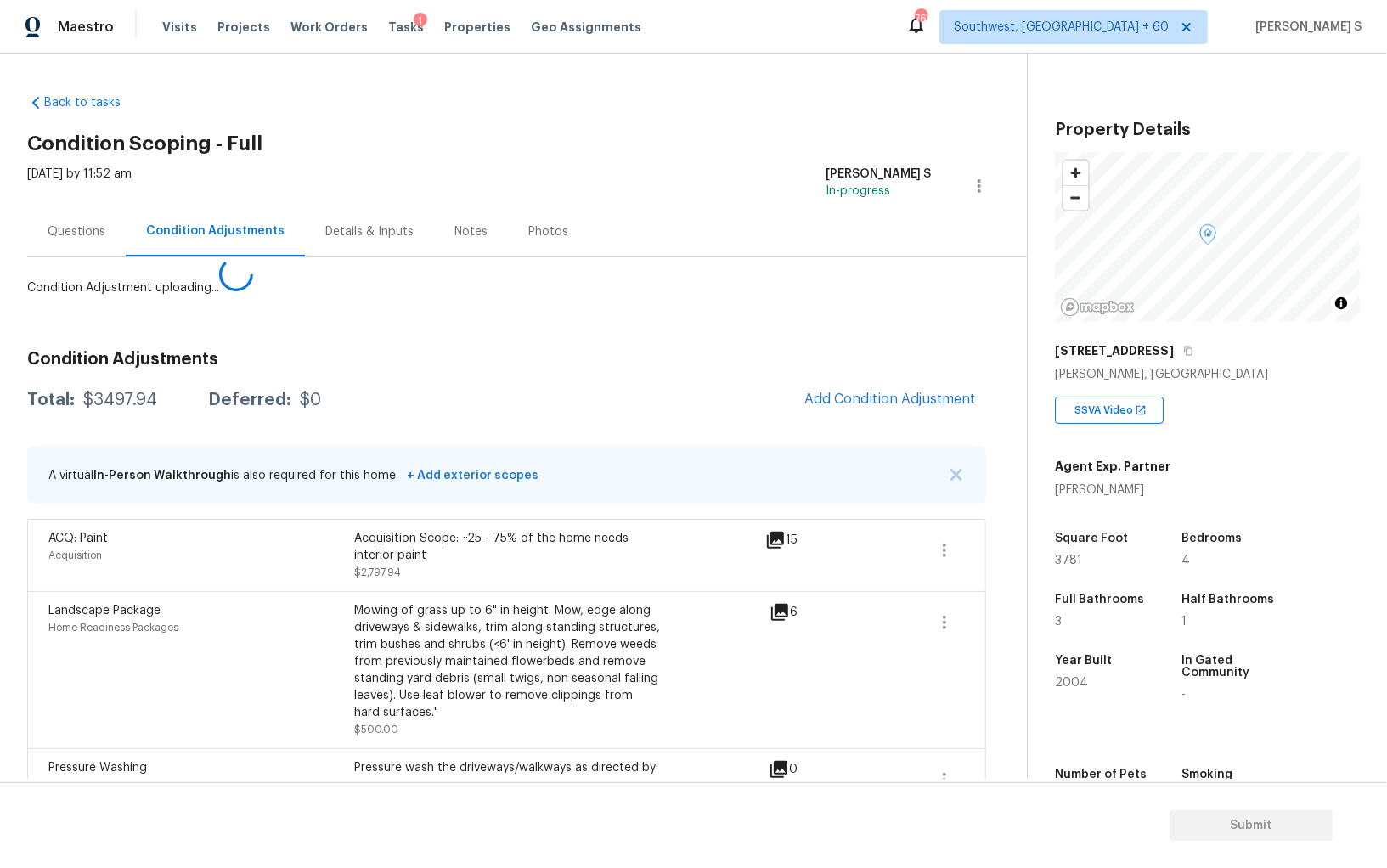
click at [350, 563] on body "Maestro Visits Projects Work Orders Tasks 1 Properties Geo Assignments 766 Sout…" at bounding box center [693, 434] width 1387 height 868
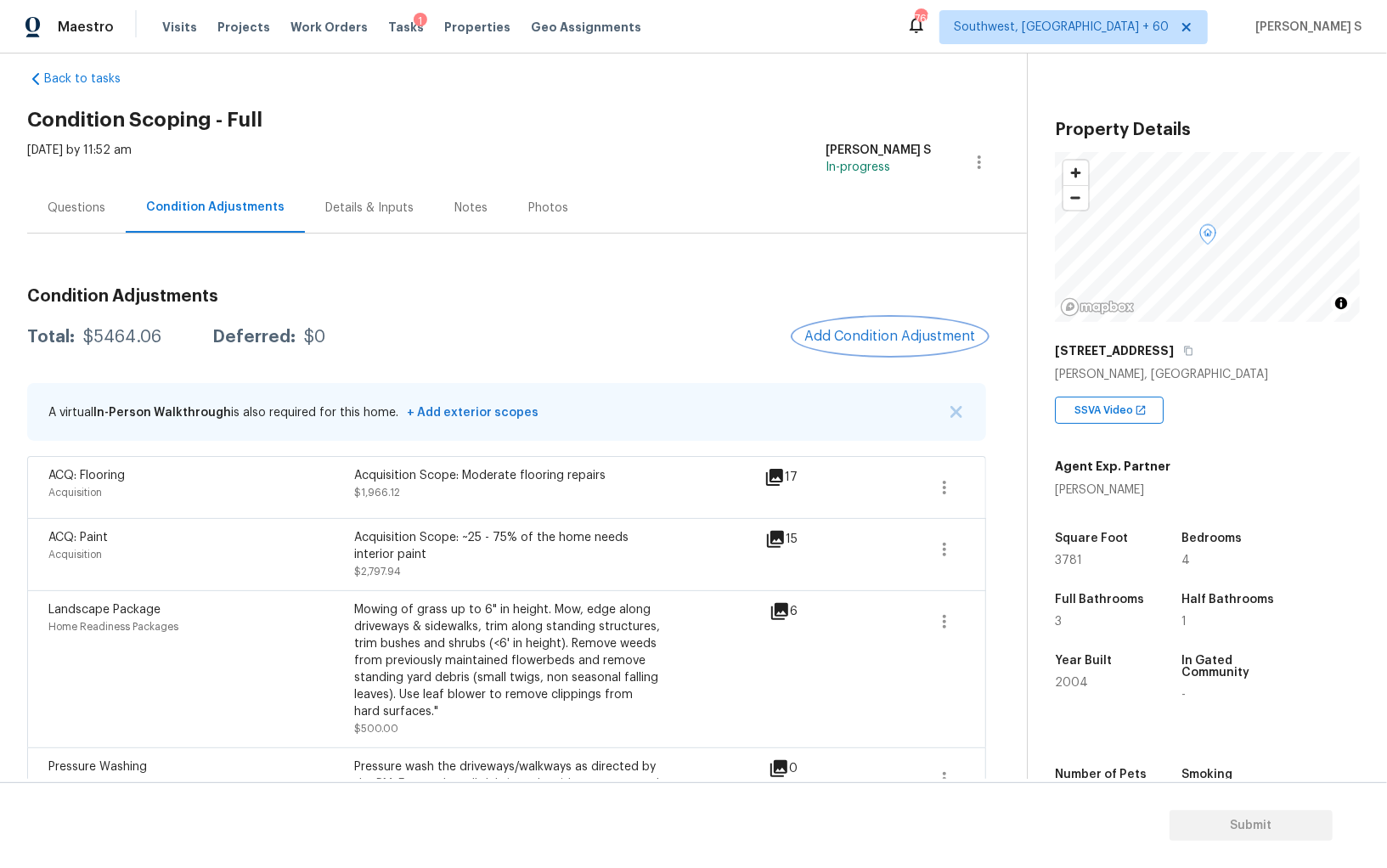
scroll to position [0, 0]
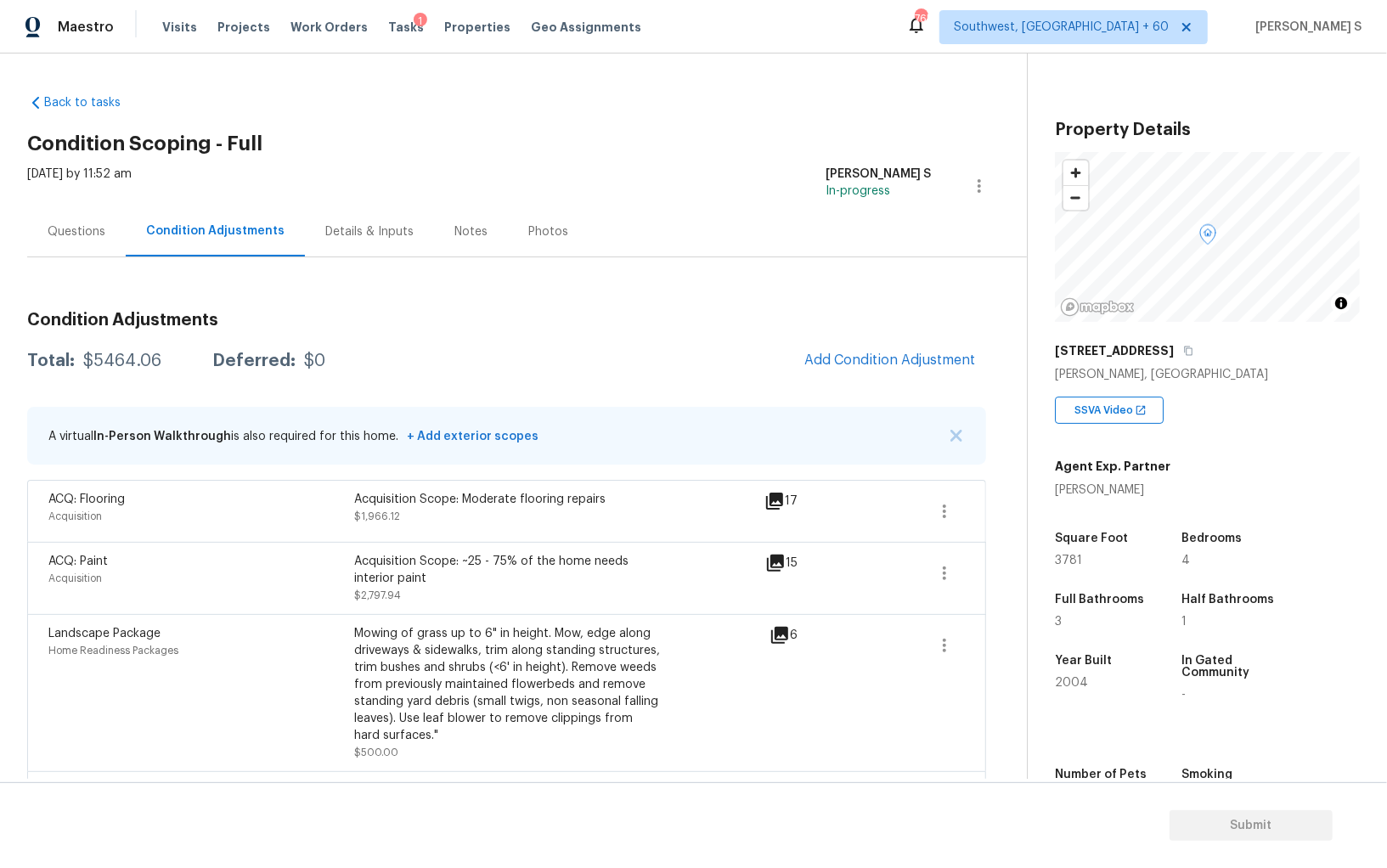
click at [68, 220] on div "Questions" at bounding box center [76, 231] width 98 height 50
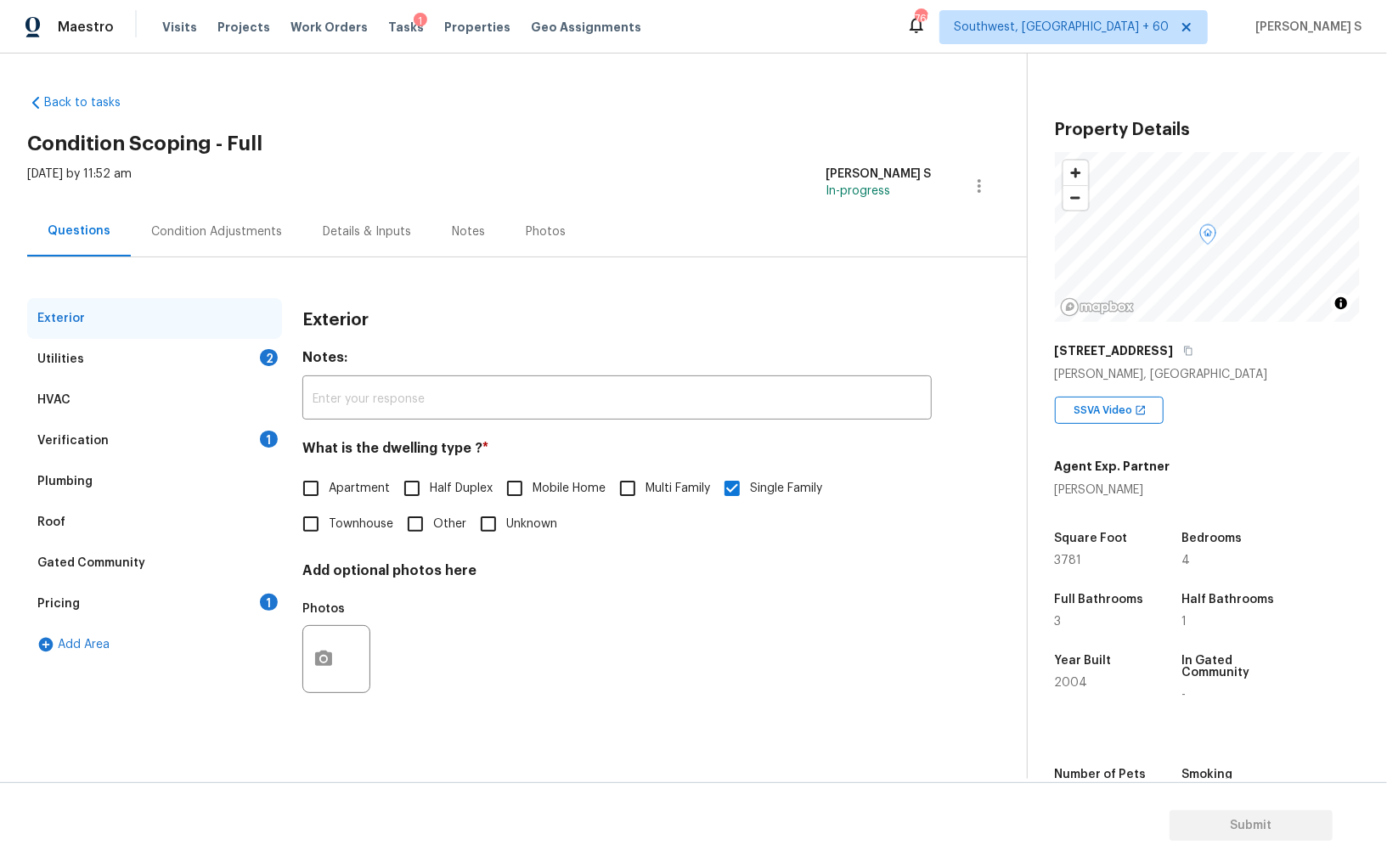
click at [79, 358] on div "Utilities" at bounding box center [61, 359] width 47 height 17
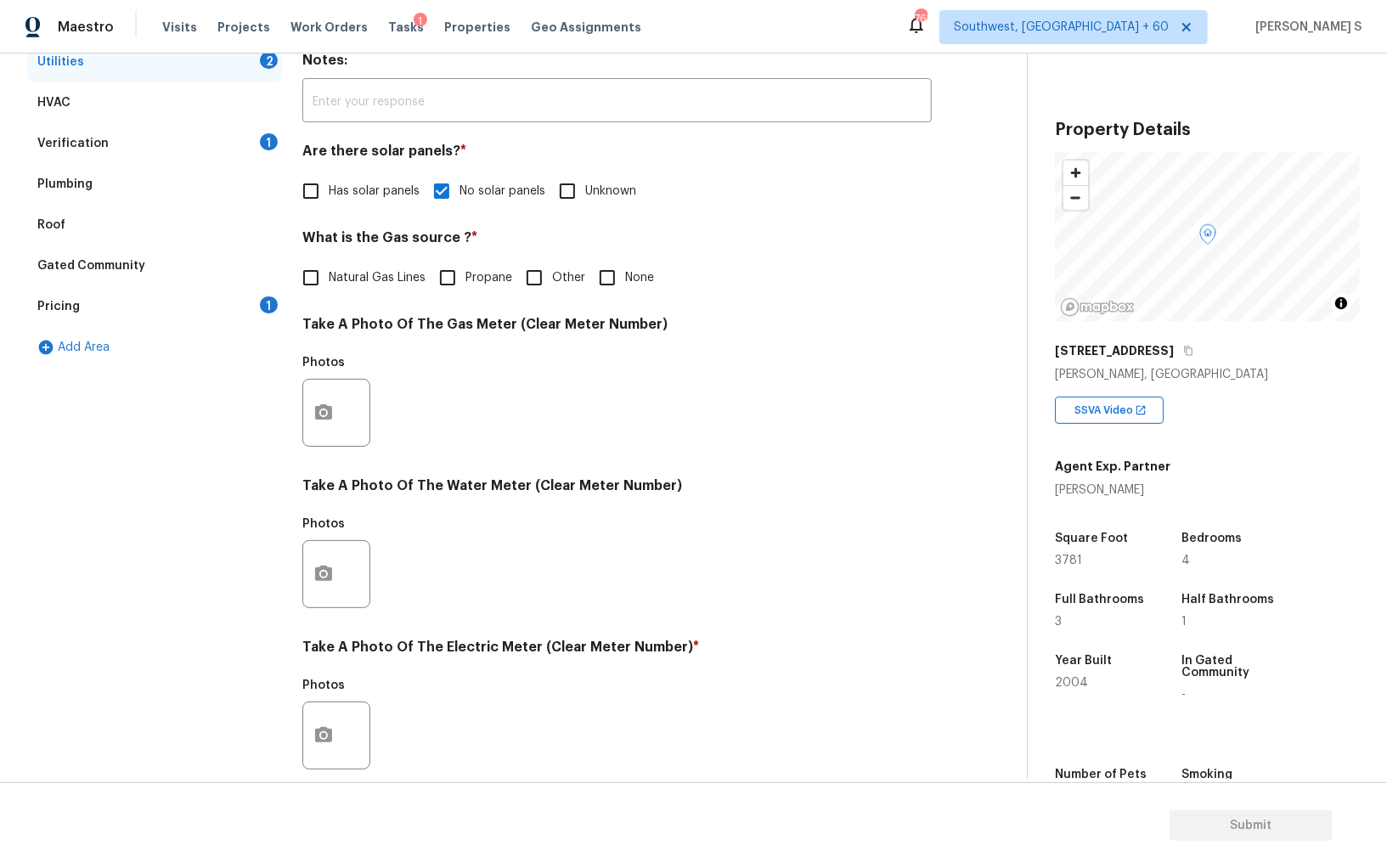
click at [315, 275] on input "Natural Gas Lines" at bounding box center [310, 277] width 36 height 36
checkbox input "true"
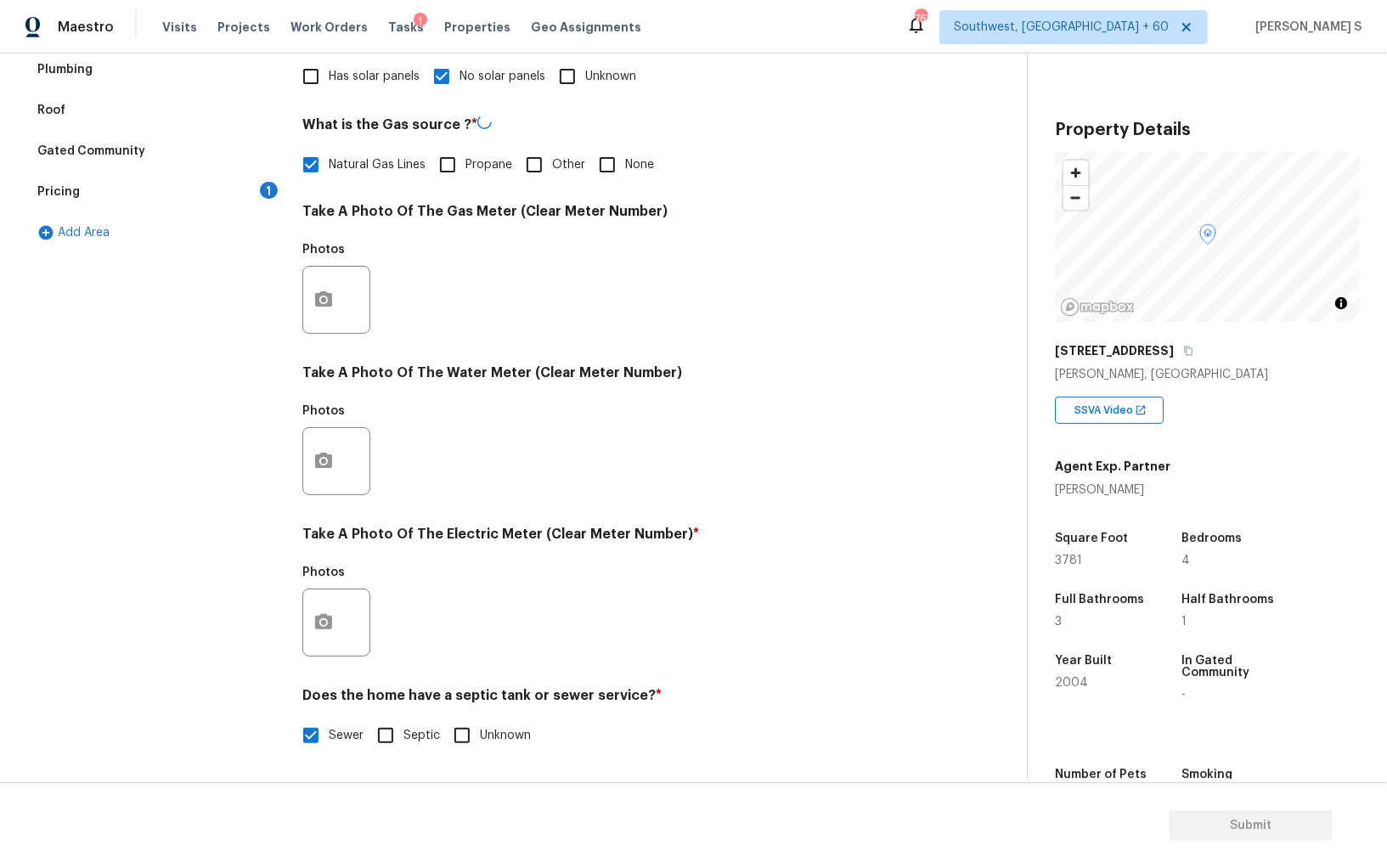
scroll to position [410, 0]
click at [329, 647] on button "button" at bounding box center [323, 622] width 40 height 67
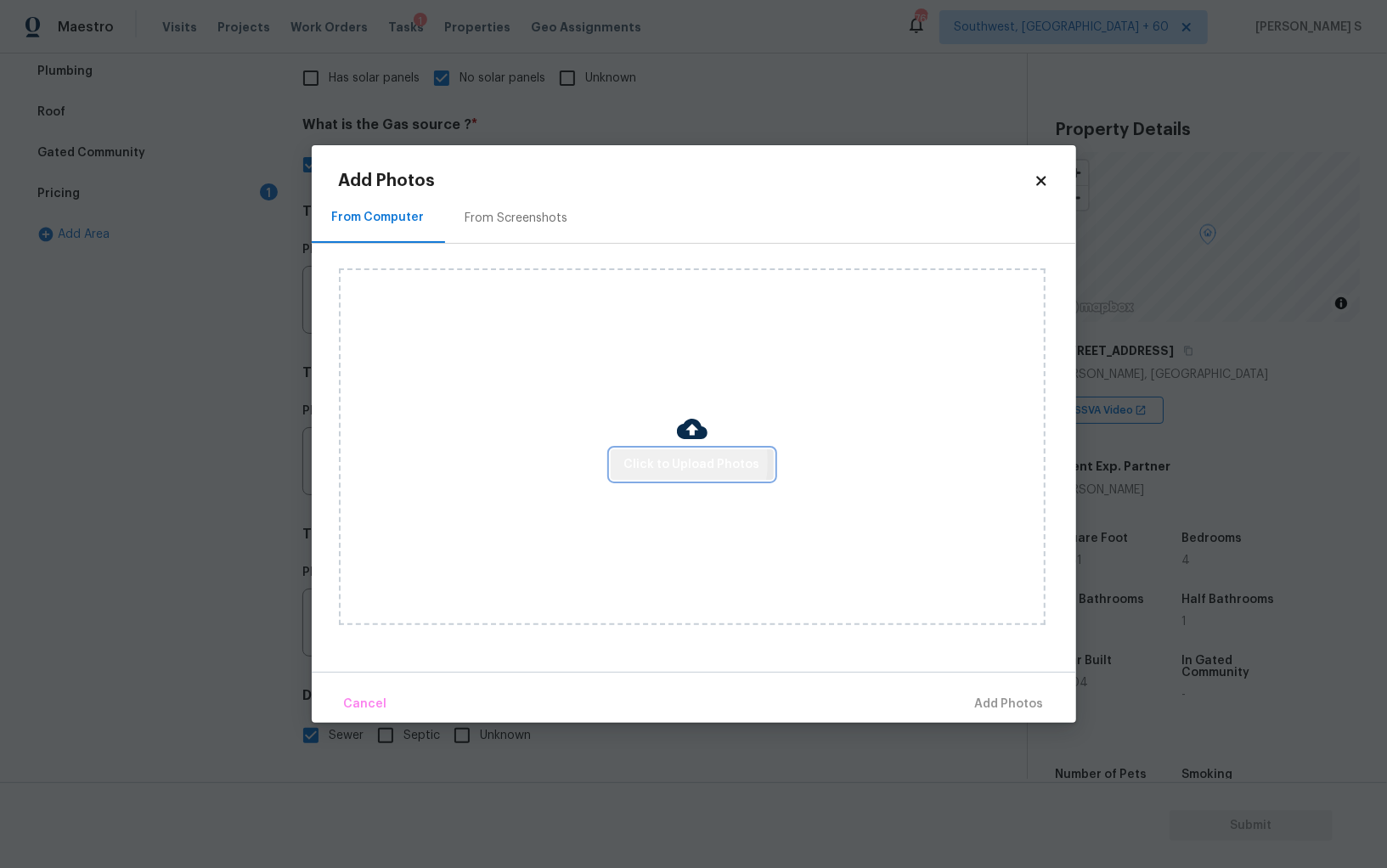
click at [658, 462] on span "Click to Upload Photos" at bounding box center [692, 465] width 136 height 22
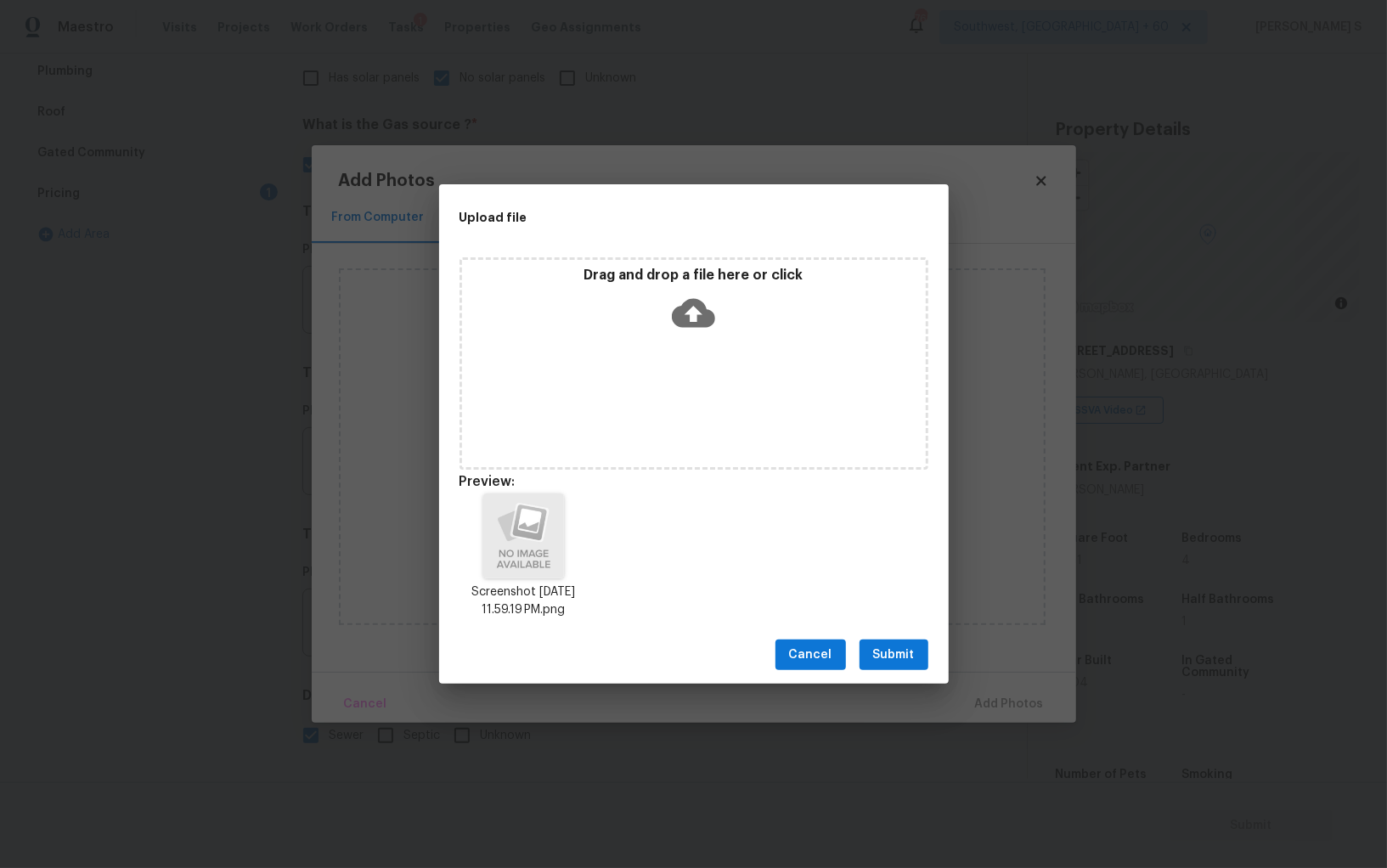
click at [903, 640] on button "Submit" at bounding box center [894, 655] width 68 height 32
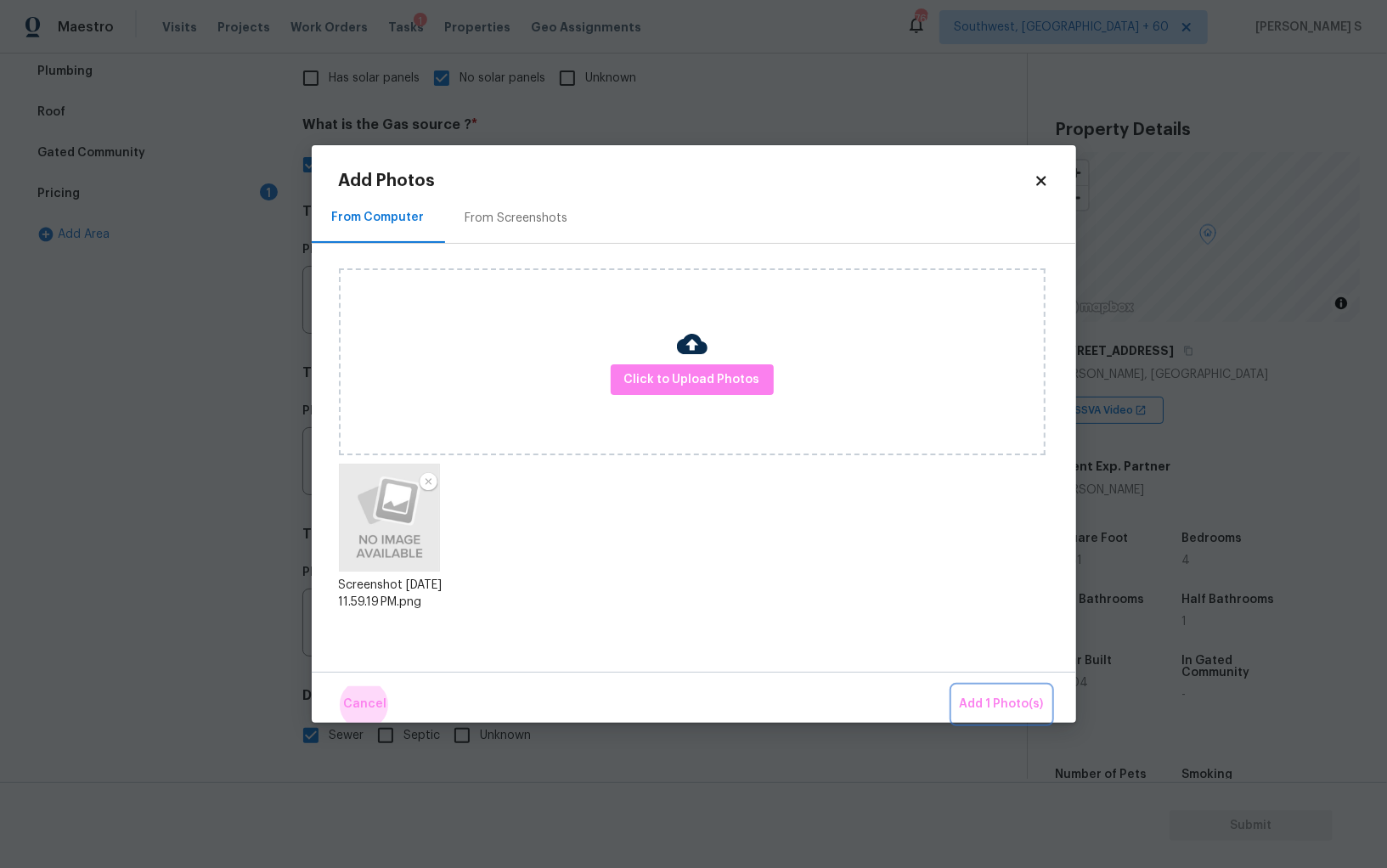
click at [953, 686] on button "Add 1 Photo(s)" at bounding box center [1002, 704] width 98 height 37
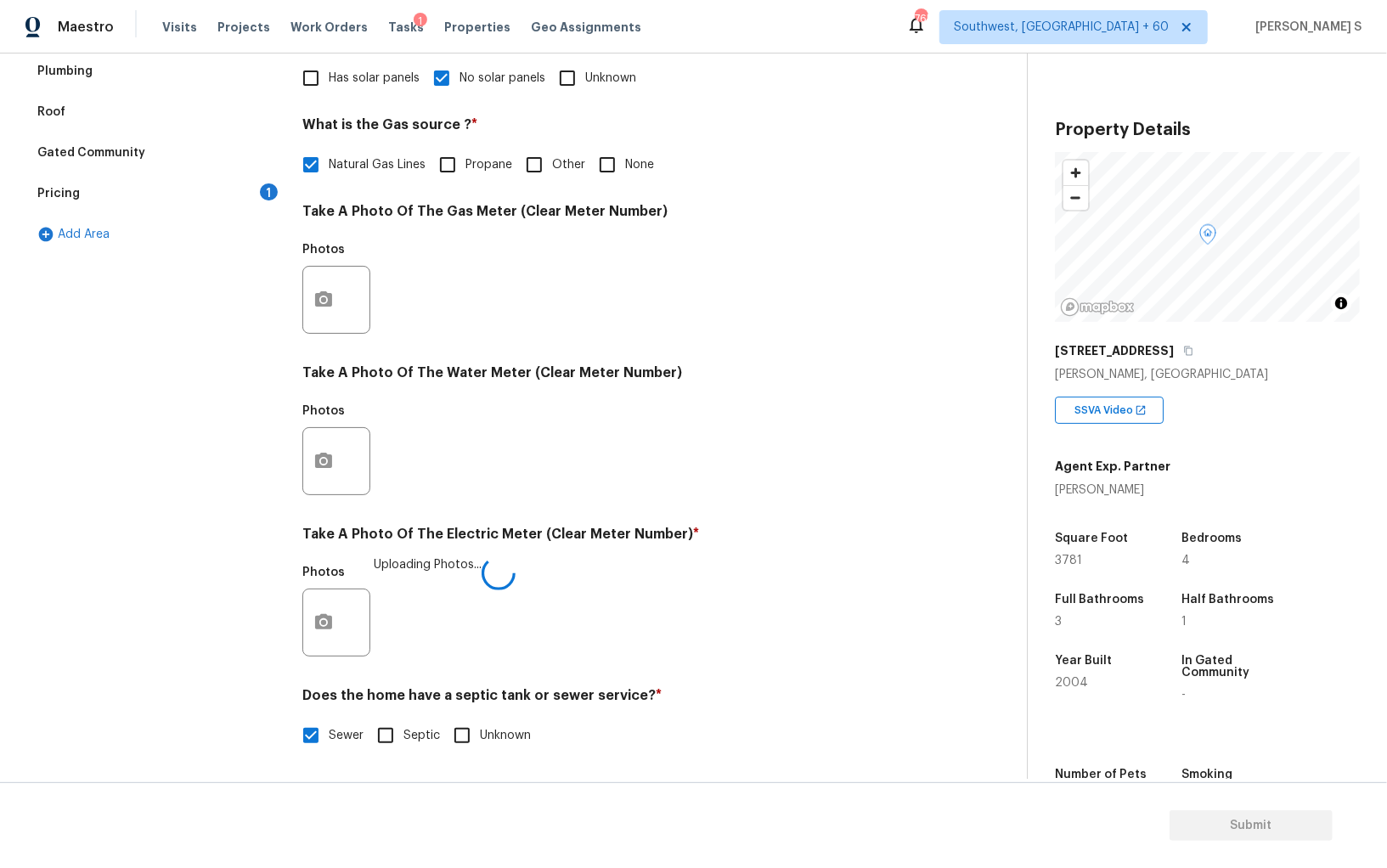
click at [745, 516] on div "Utilities Notes: ​ Are there solar panels? * Has solar panels No solar panels U…" at bounding box center [616, 330] width 629 height 886
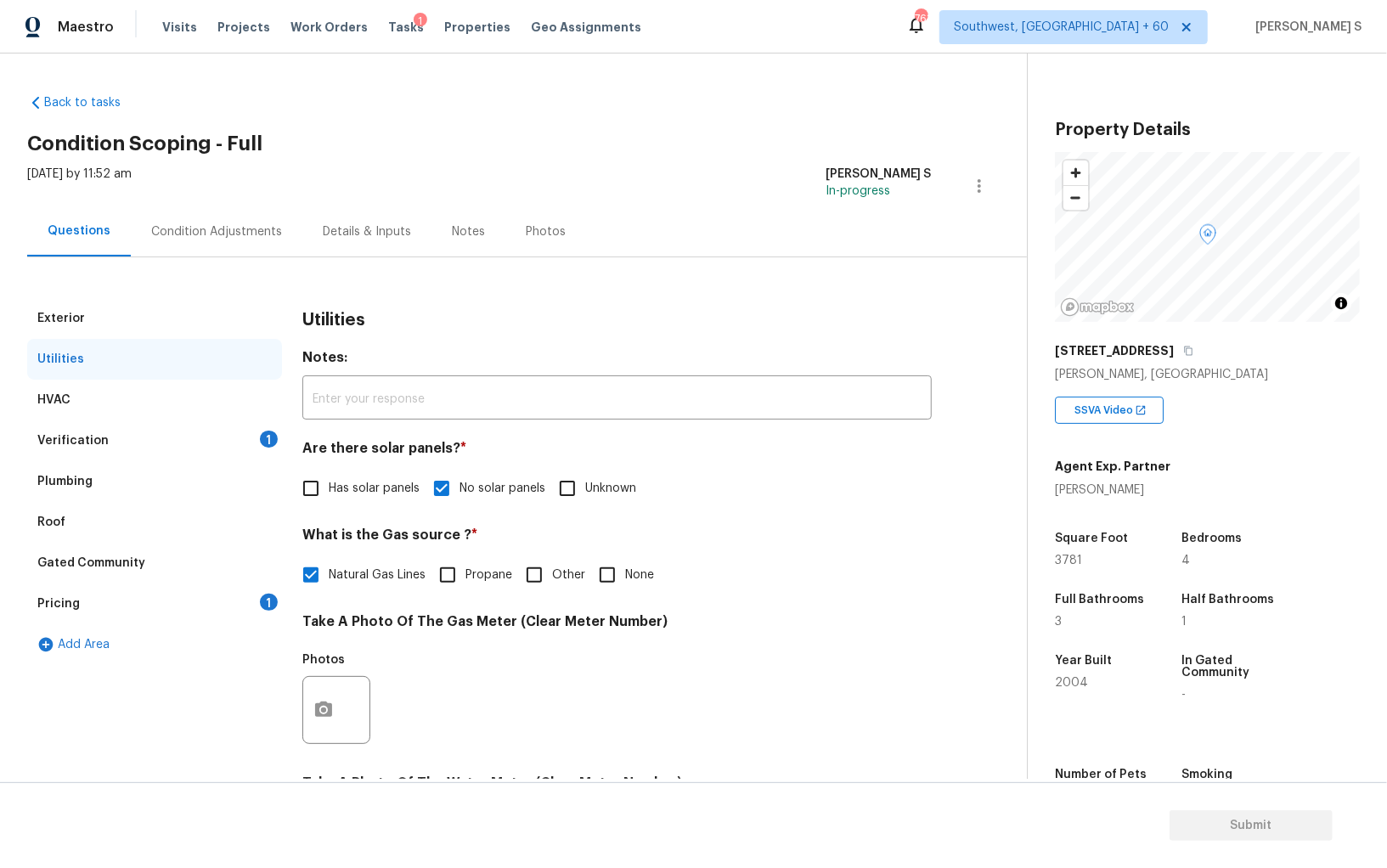
click at [202, 230] on div "Condition Adjustments" at bounding box center [216, 232] width 130 height 17
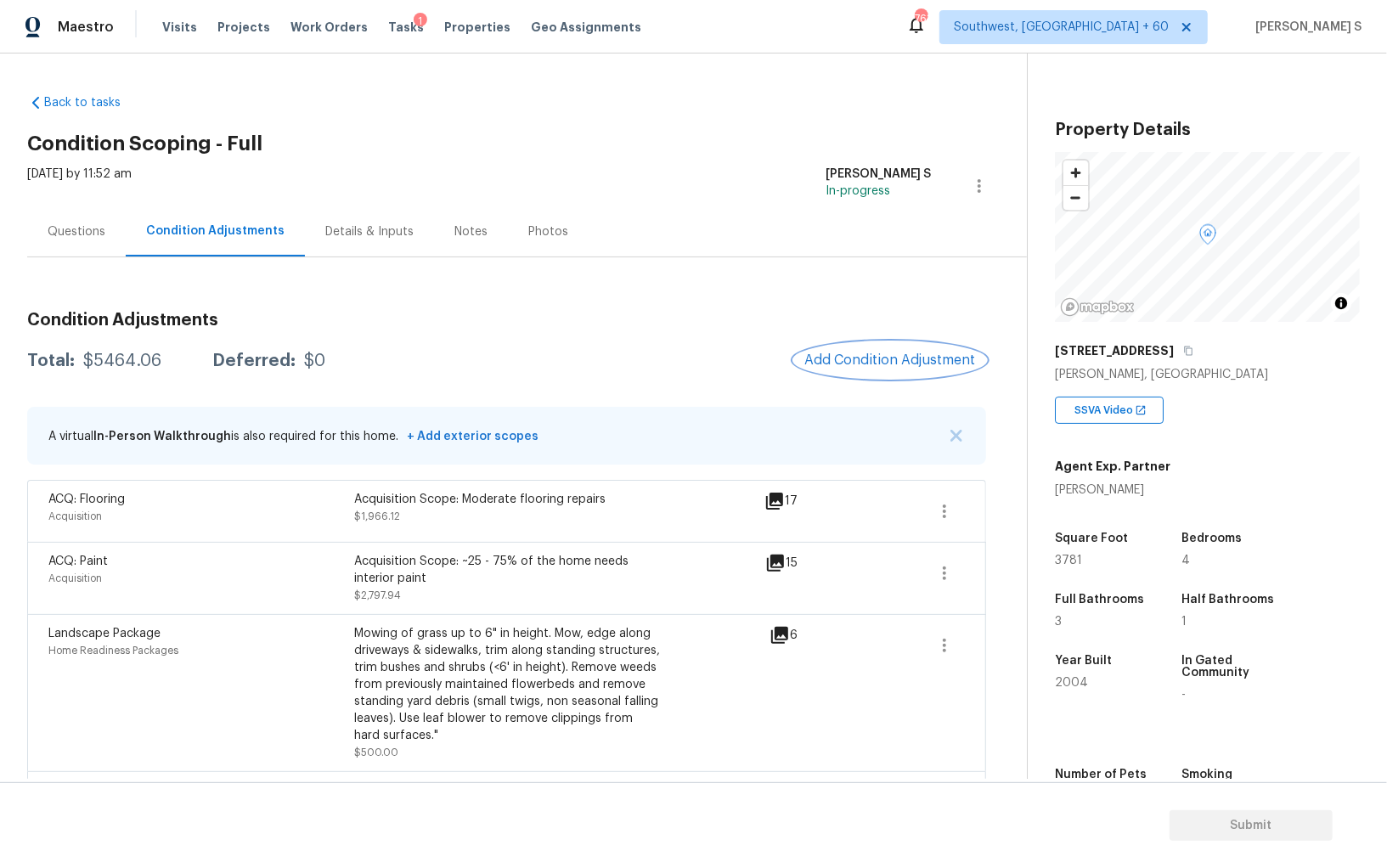
click at [870, 364] on span "Add Condition Adjustment" at bounding box center [890, 360] width 172 height 15
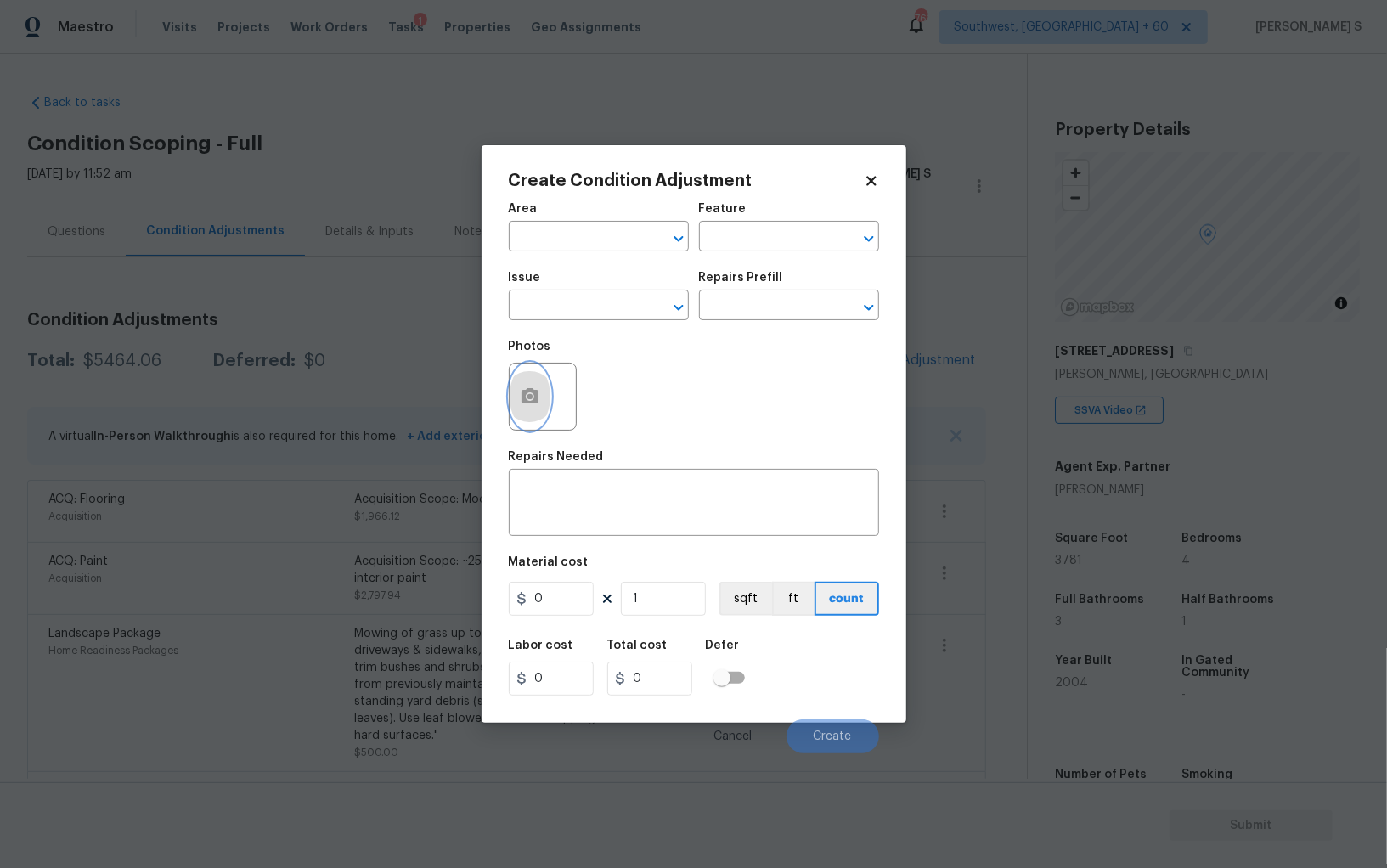
click at [535, 399] on icon "button" at bounding box center [530, 396] width 17 height 15
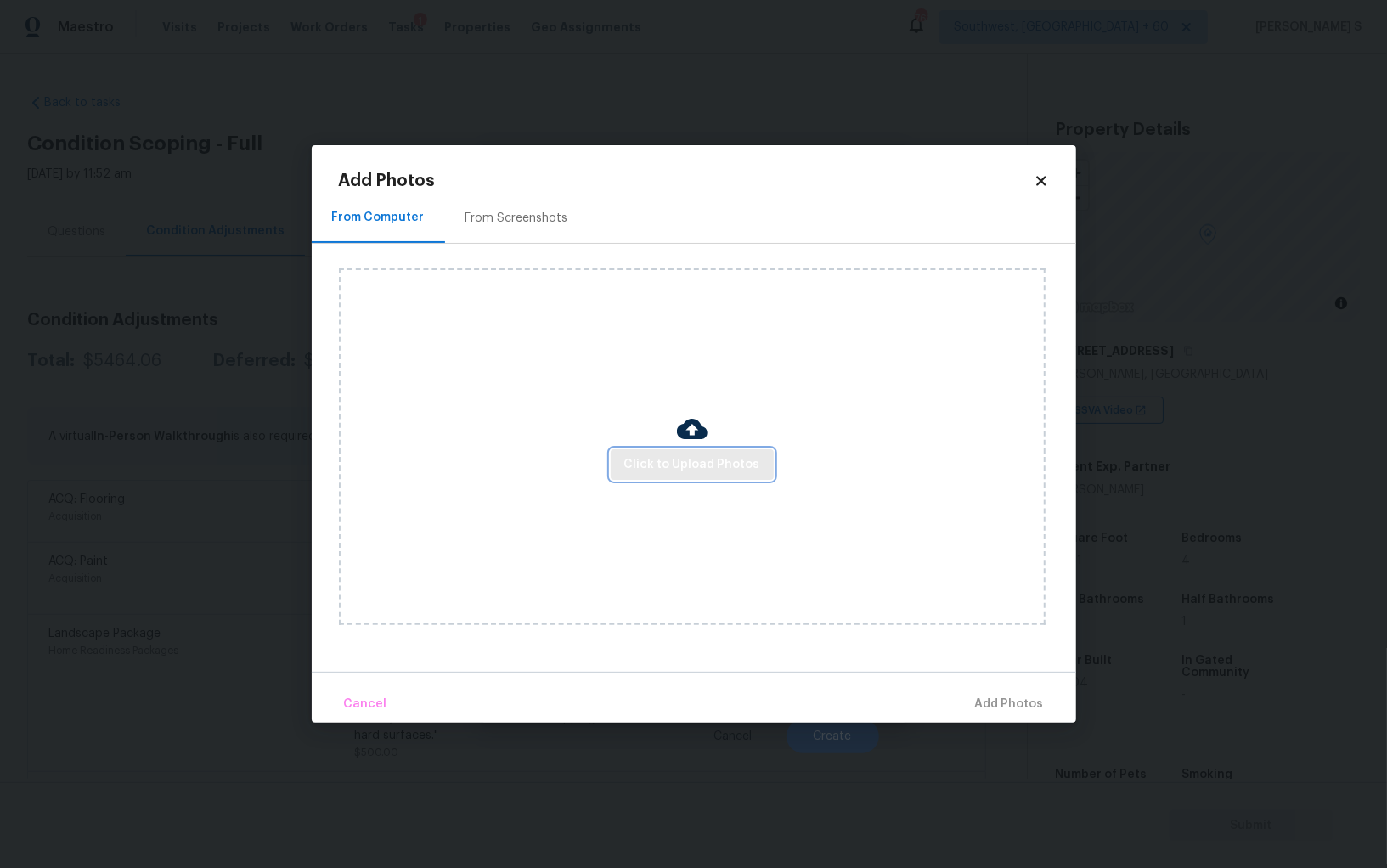
click at [726, 455] on span "Click to Upload Photos" at bounding box center [692, 465] width 136 height 22
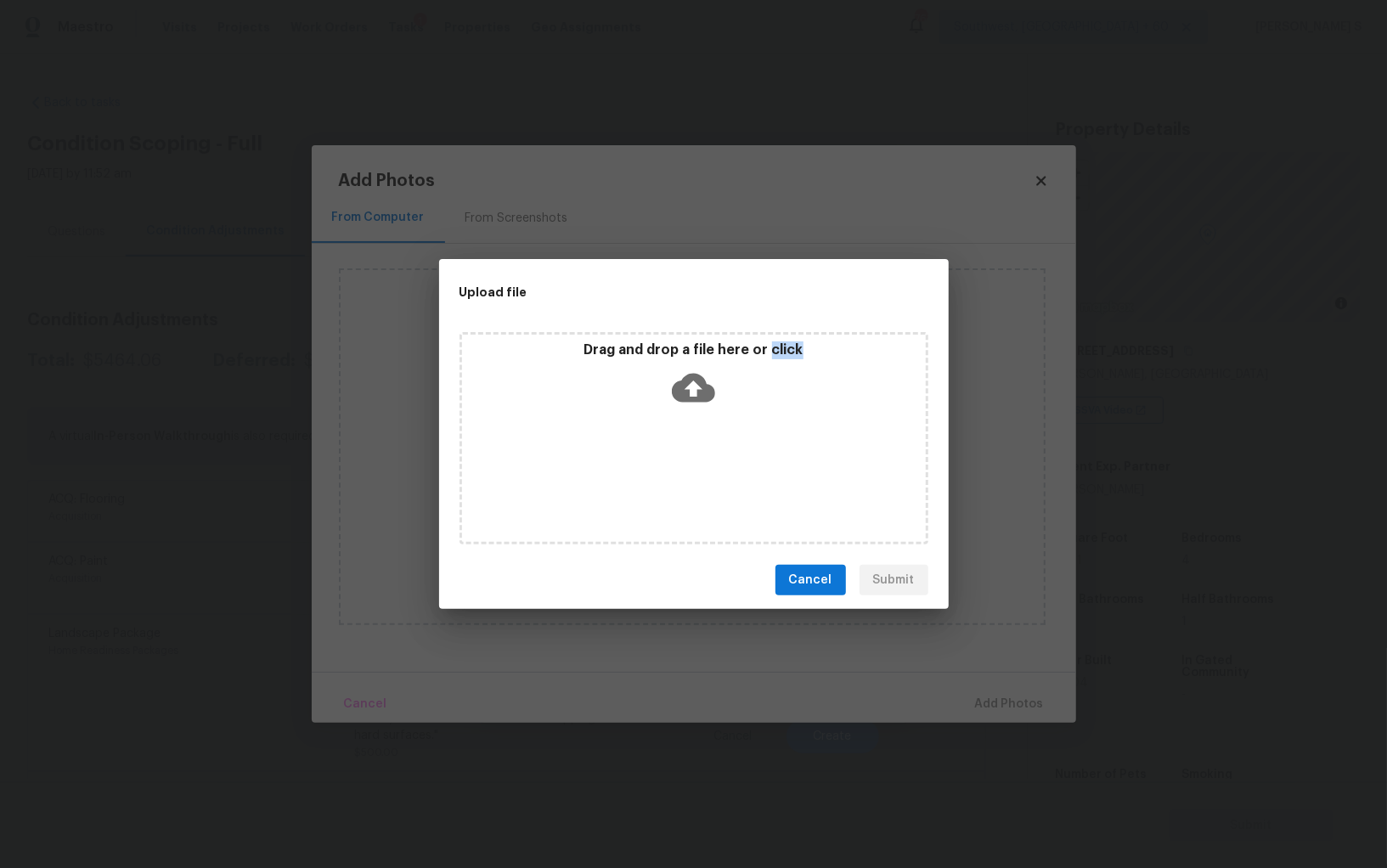
click at [726, 455] on div "Drag and drop a file here or click" at bounding box center [694, 438] width 469 height 212
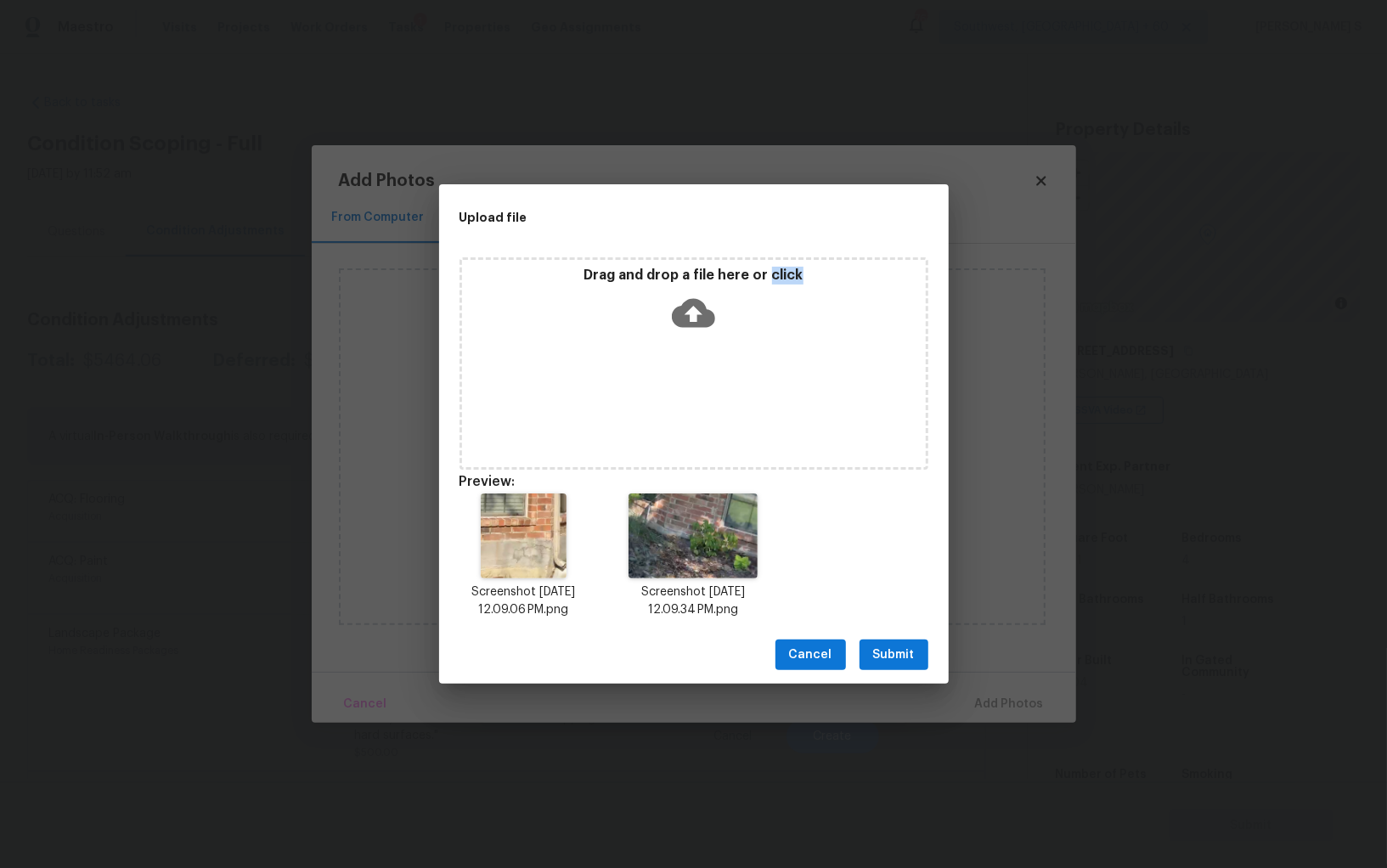
click at [903, 645] on span "Submit" at bounding box center [894, 654] width 41 height 22
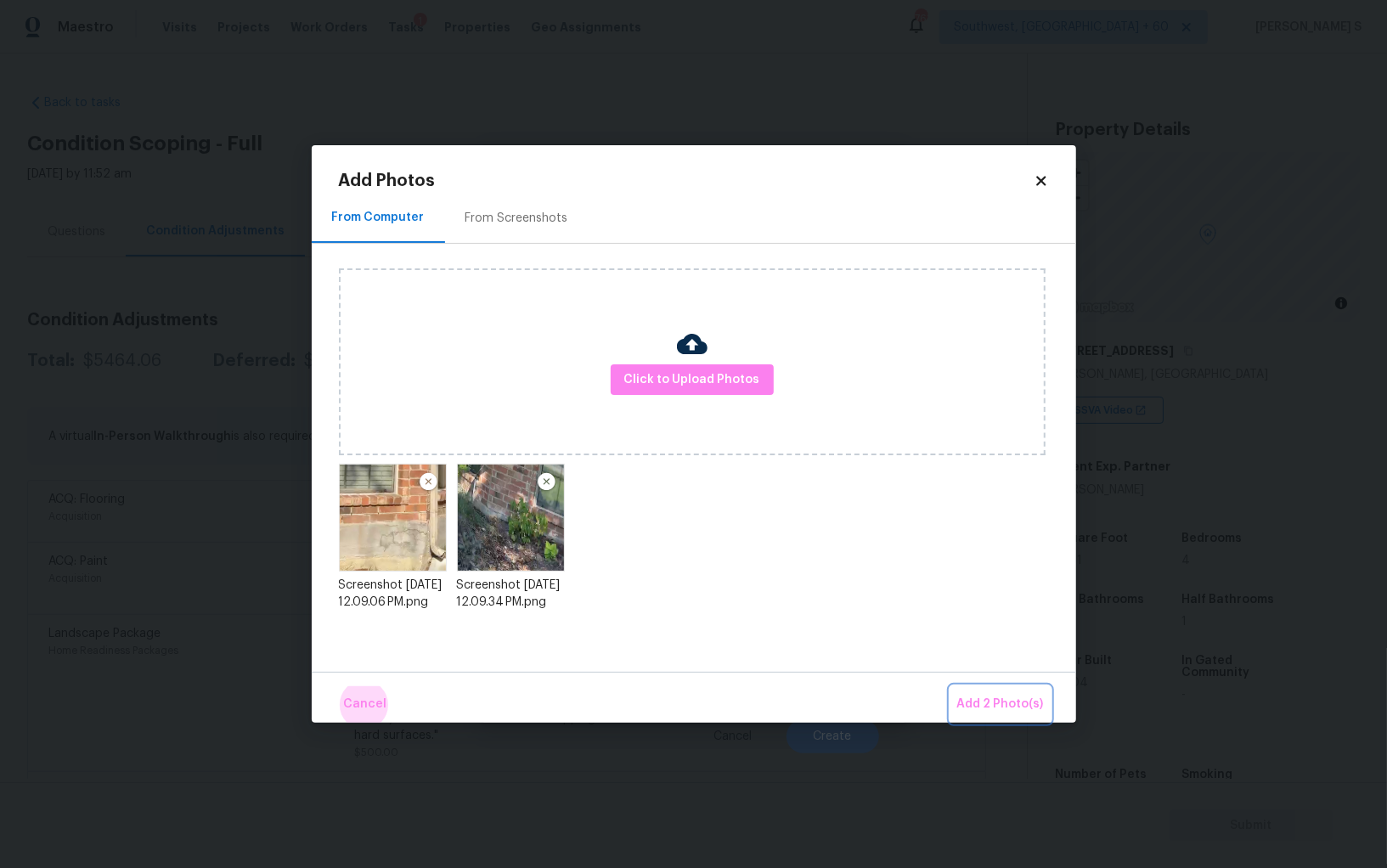
click at [951, 686] on button "Add 2 Photo(s)" at bounding box center [1001, 704] width 100 height 37
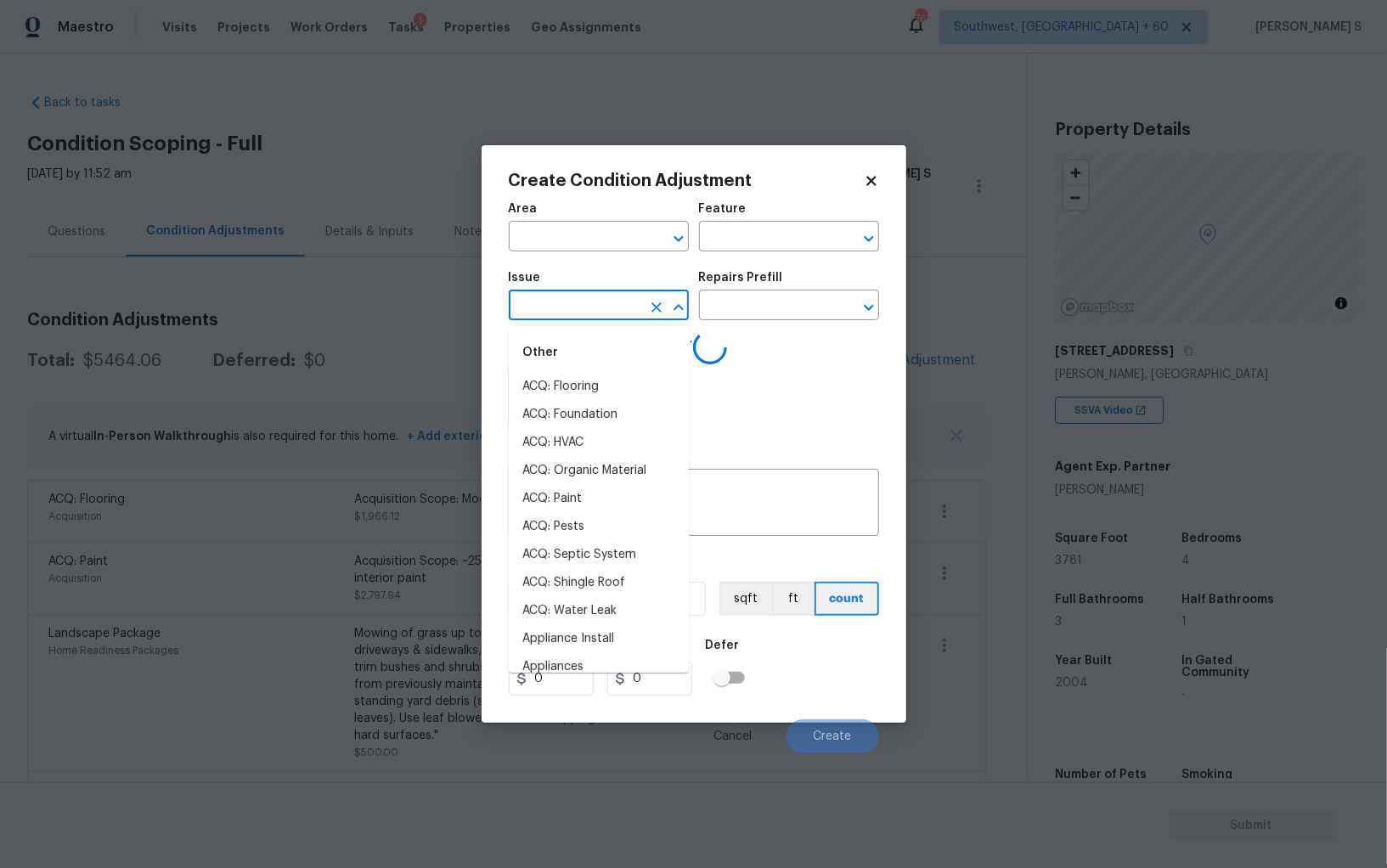
click at [621, 295] on input "text" at bounding box center [575, 307] width 132 height 26
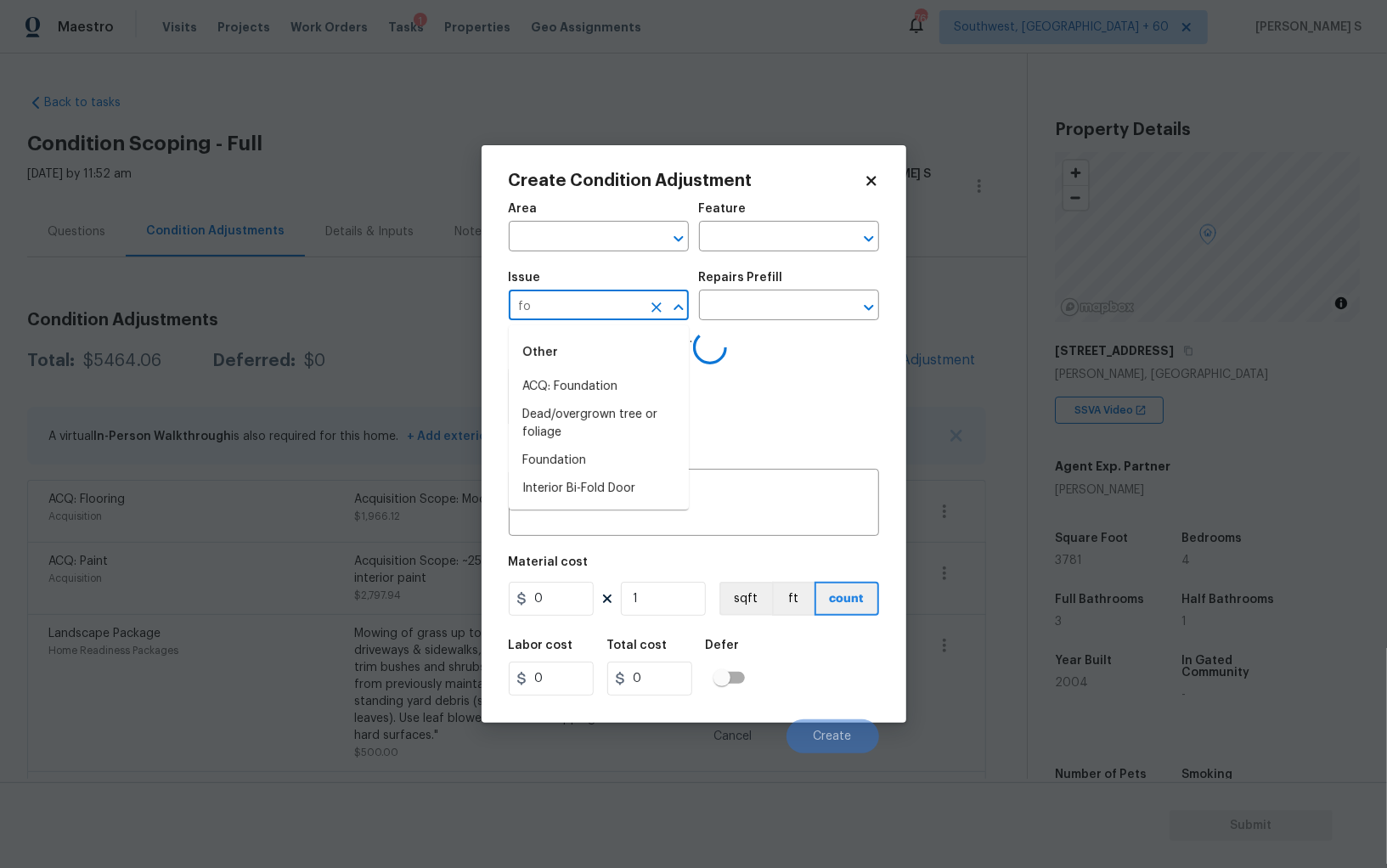
type input "fon"
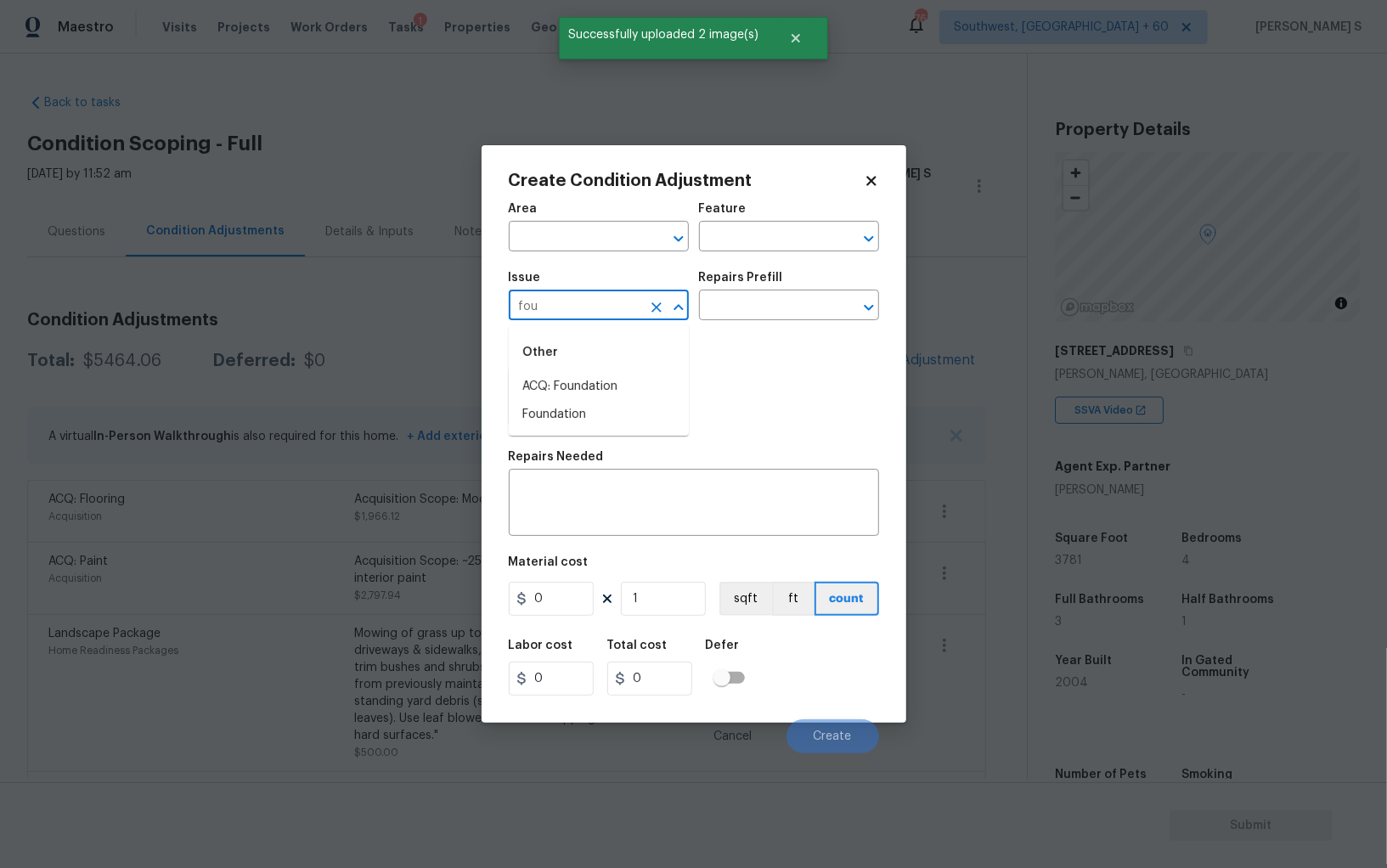
type input "foun"
type input "ACQ: Foundation"
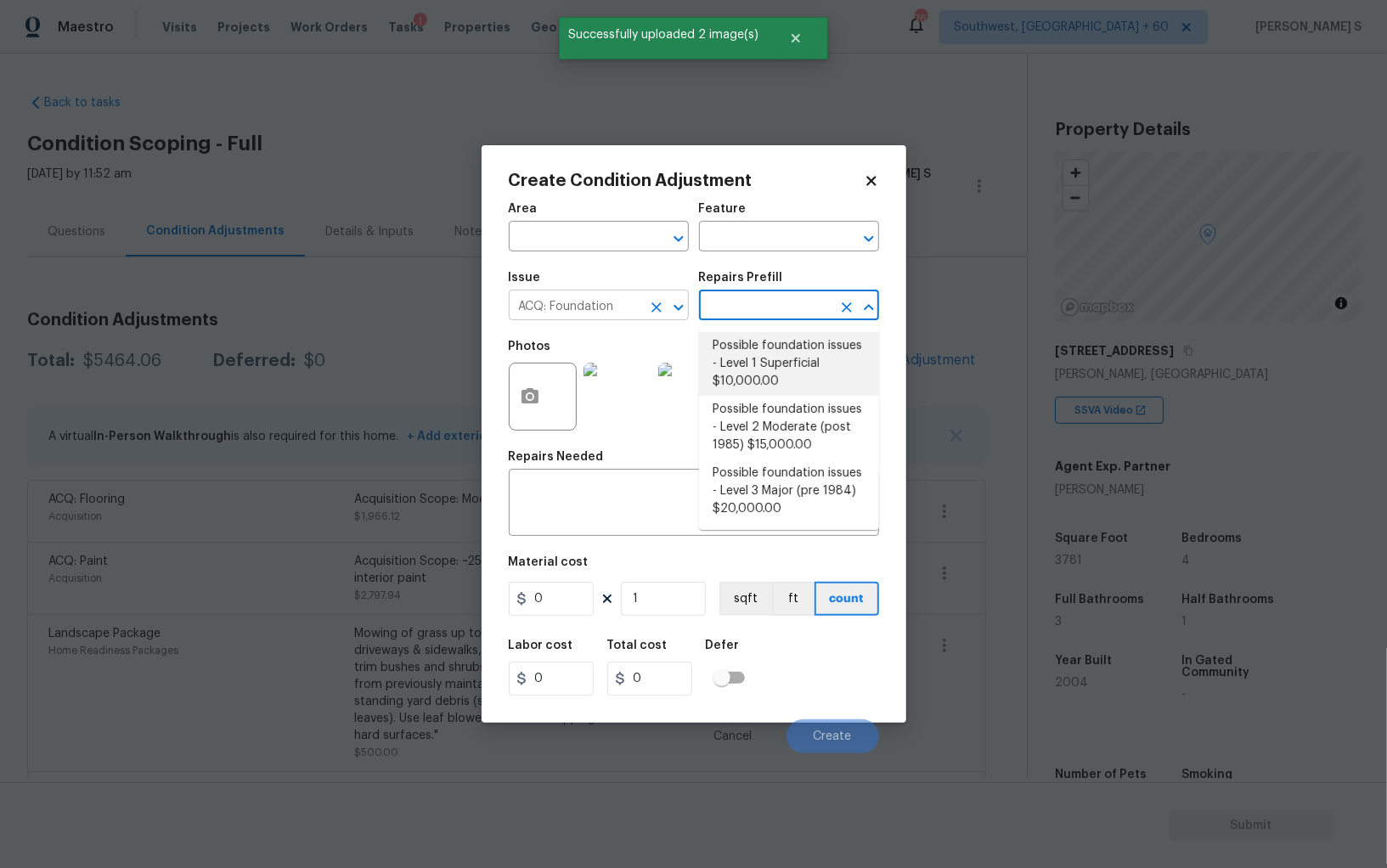
type input "Acquisition"
type textarea "Possible foundation issues - Level 1 - Superficial. Disclaimer: This is NOT a t…"
type input "10000"
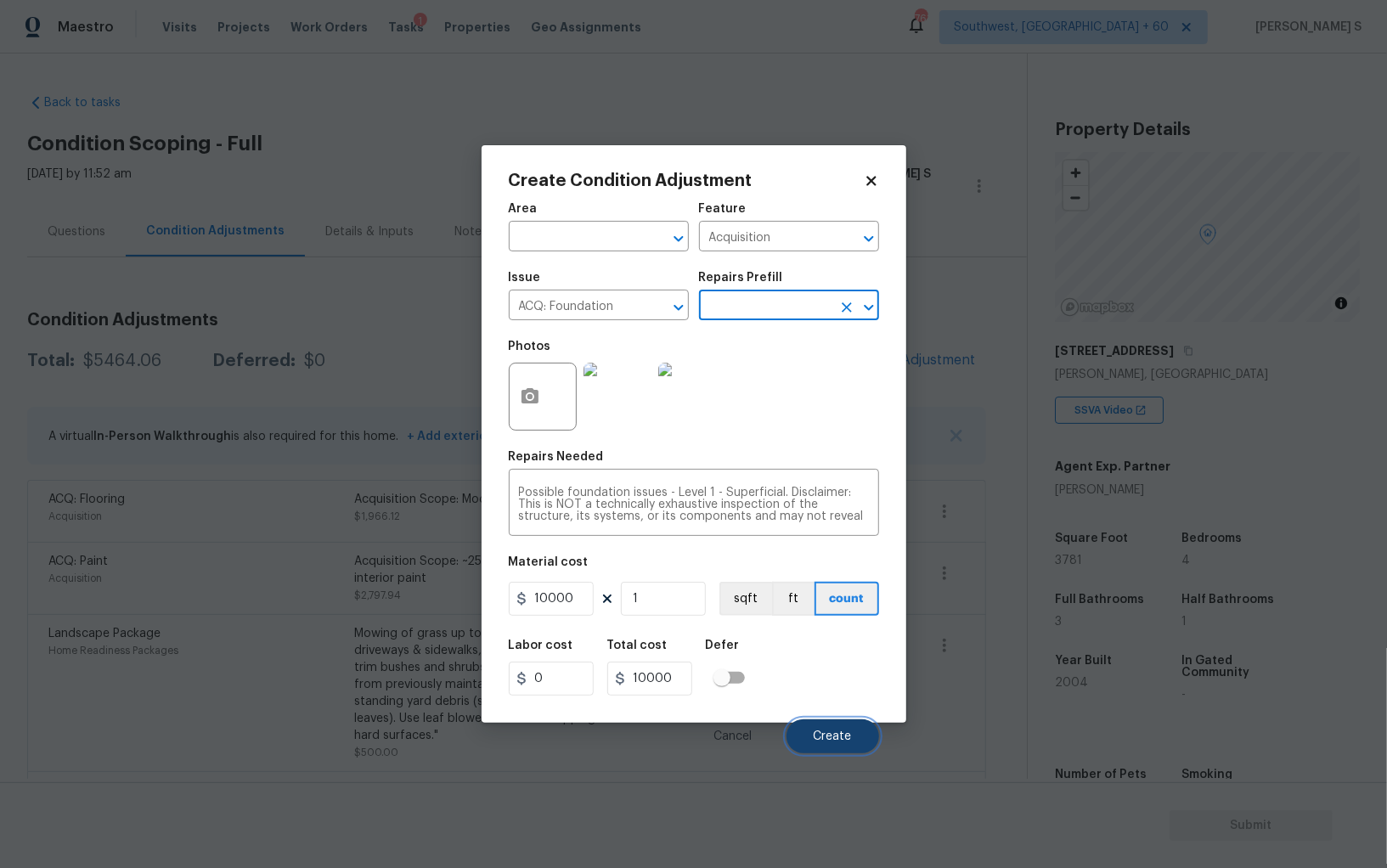
click at [837, 744] on button "Create" at bounding box center [833, 736] width 93 height 34
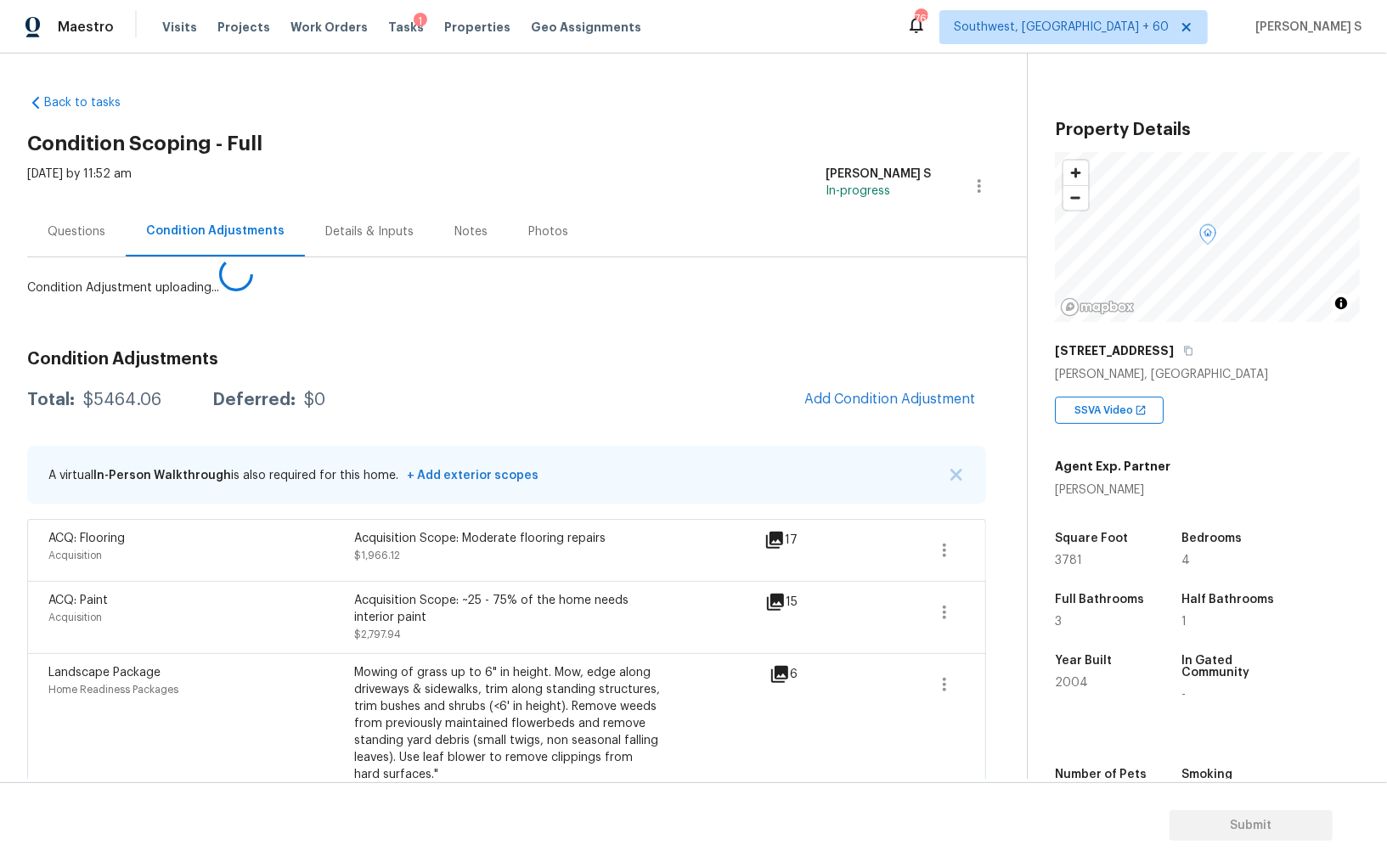
click at [160, 600] on body "Maestro Visits Projects Work Orders Tasks 1 Properties Geo Assignments 763 Sout…" at bounding box center [693, 434] width 1387 height 868
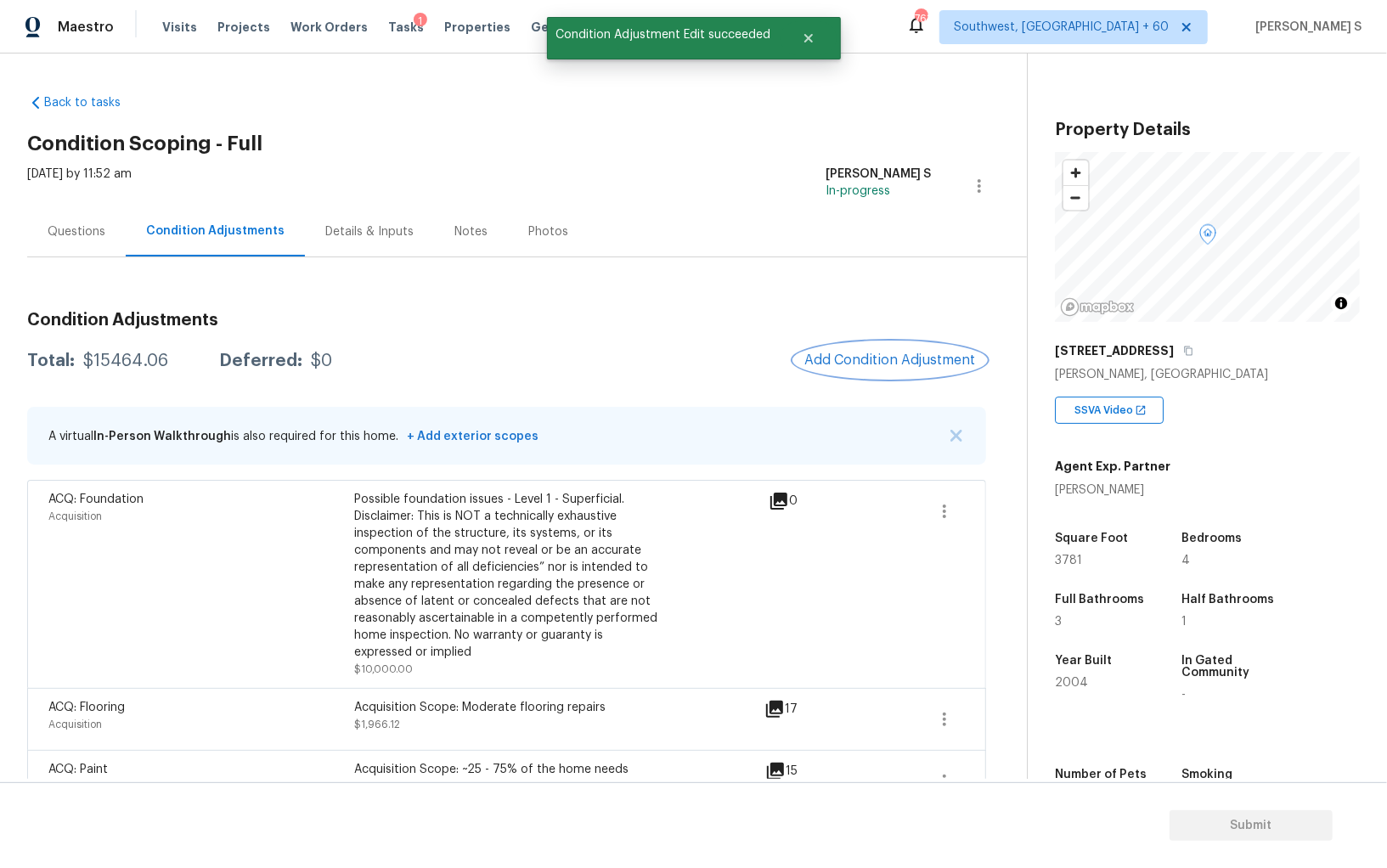
click at [906, 361] on span "Add Condition Adjustment" at bounding box center [890, 360] width 172 height 15
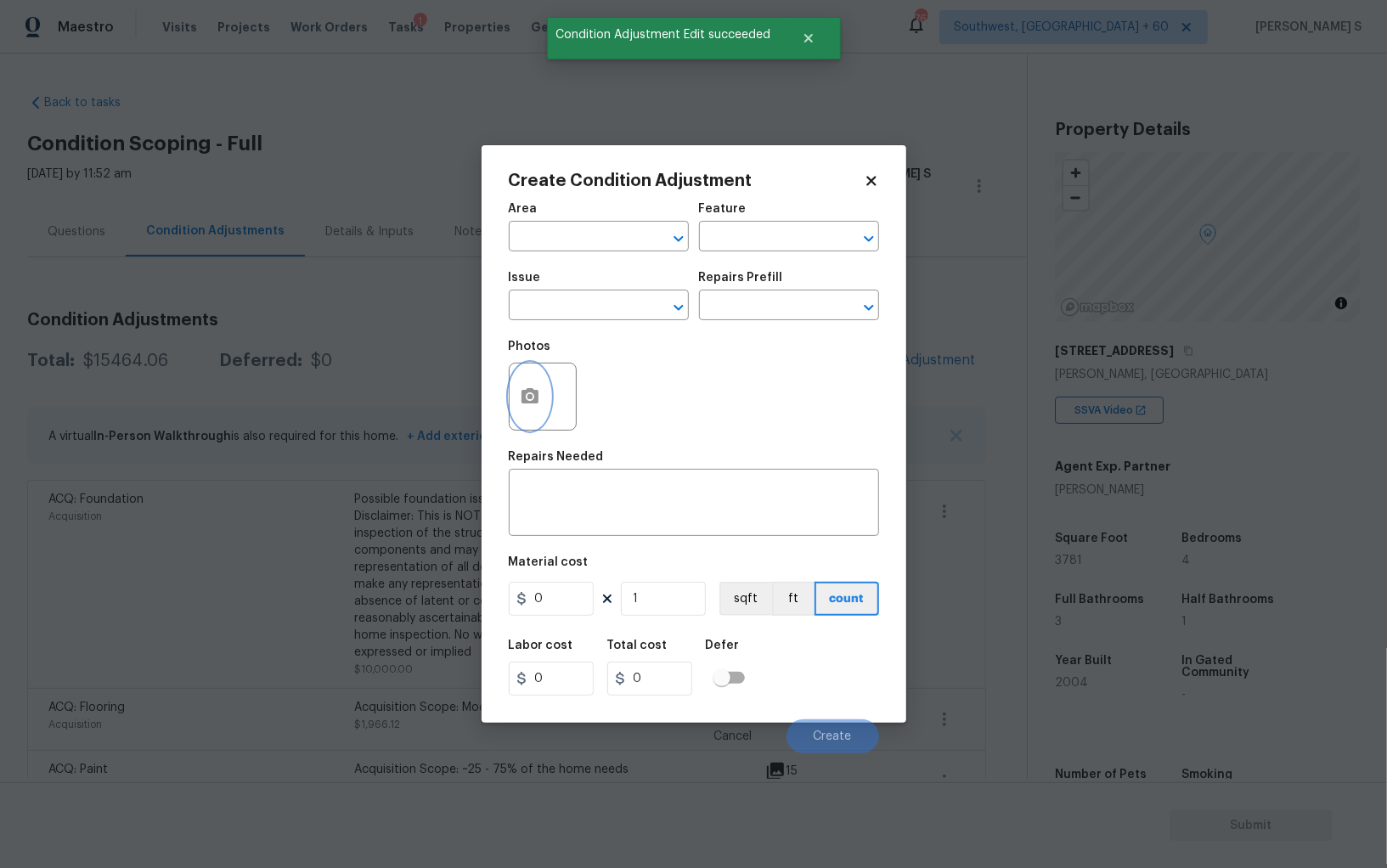
click at [539, 397] on button "button" at bounding box center [529, 397] width 40 height 67
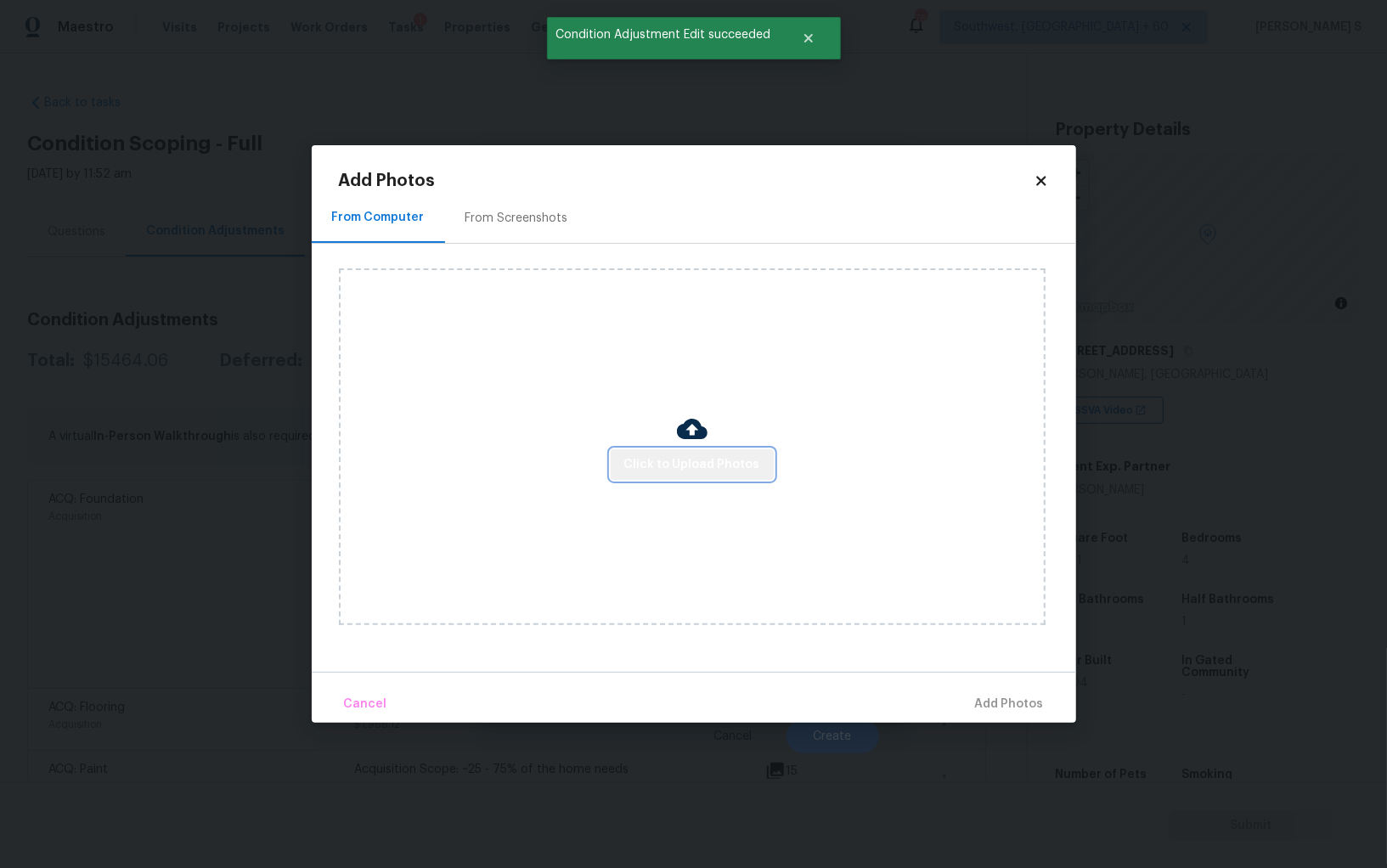
click at [705, 452] on button "Click to Upload Photos" at bounding box center [692, 465] width 163 height 32
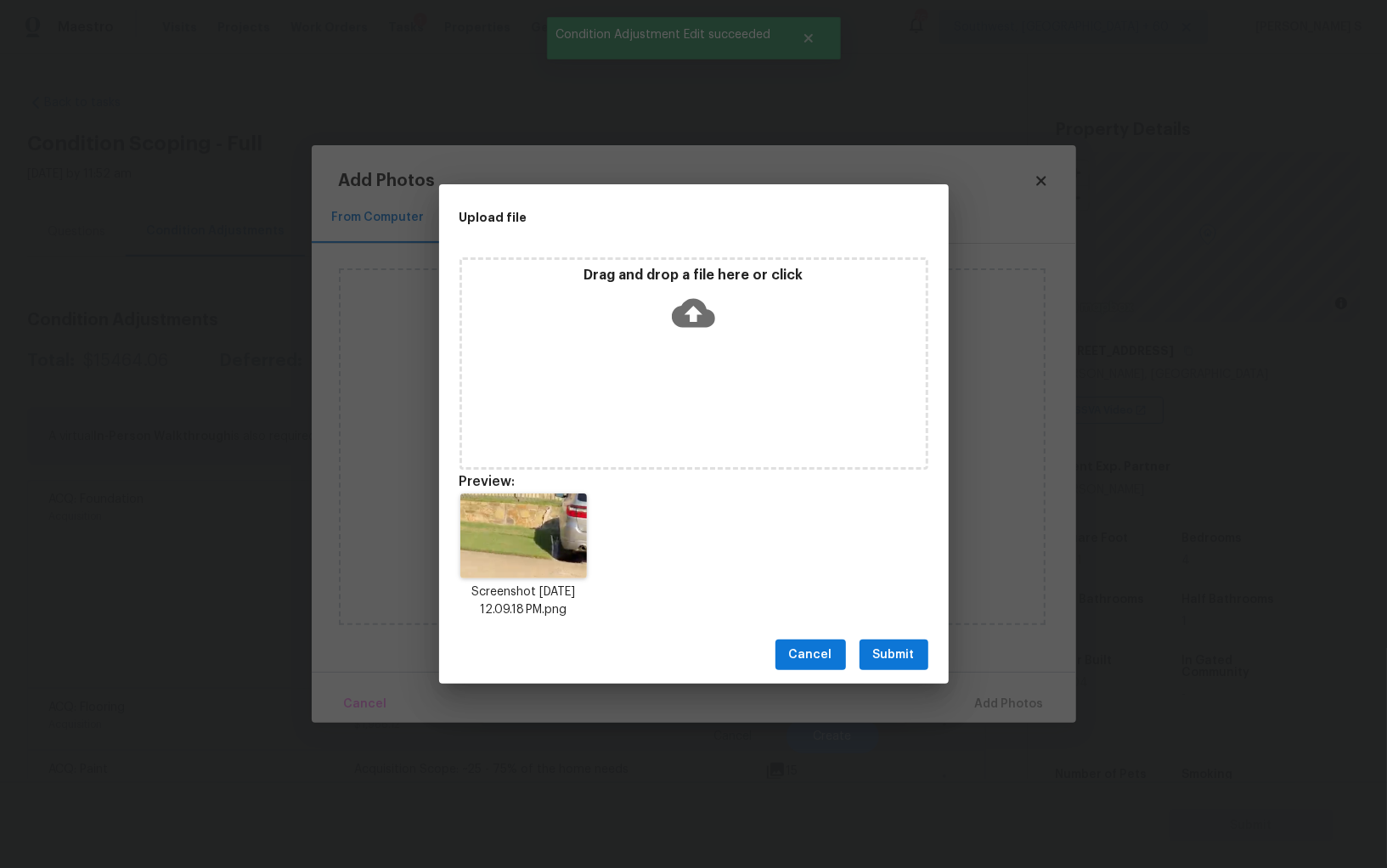
click at [894, 666] on button "Submit" at bounding box center [894, 655] width 68 height 32
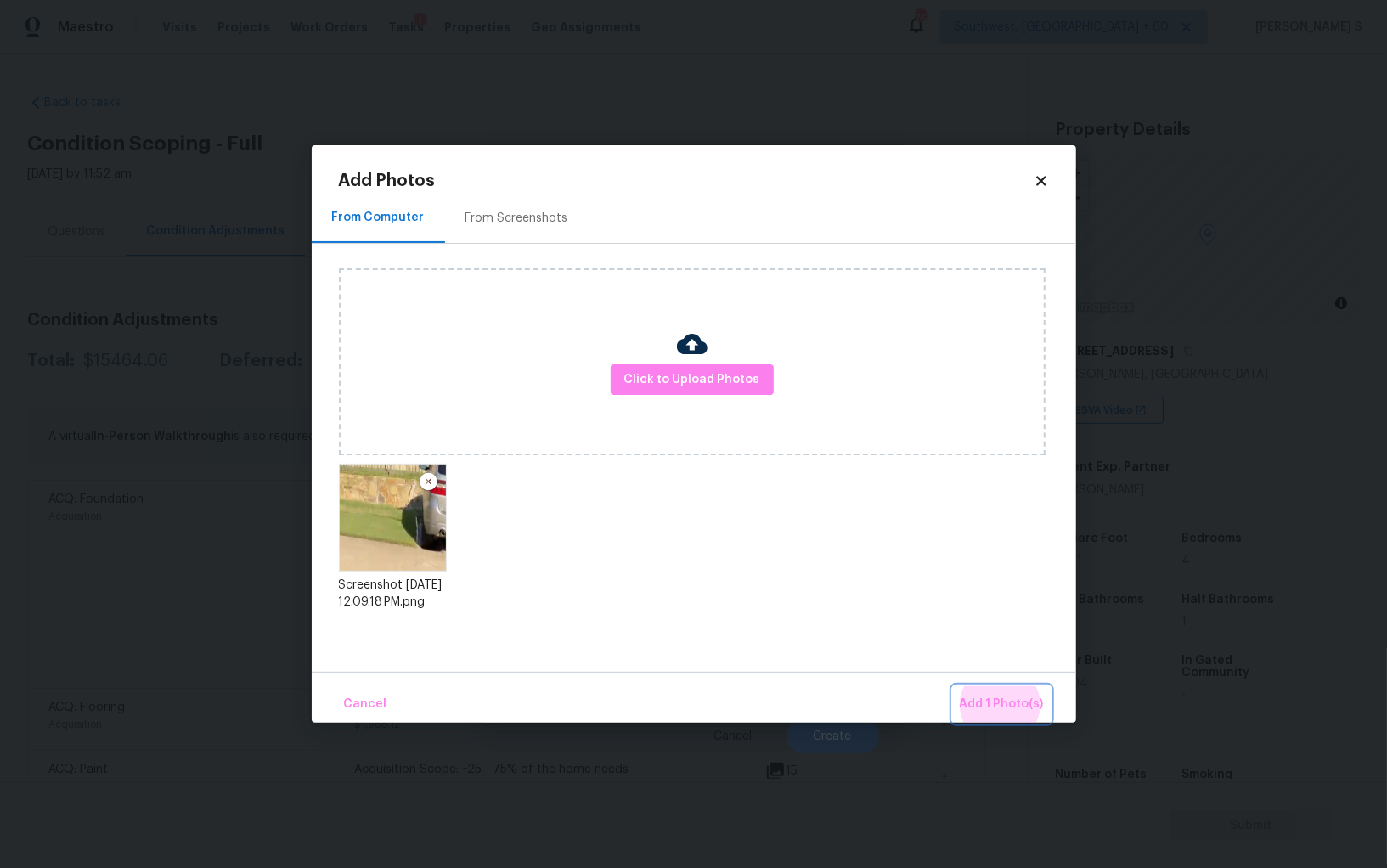
click at [953, 686] on button "Add 1 Photo(s)" at bounding box center [1002, 704] width 98 height 37
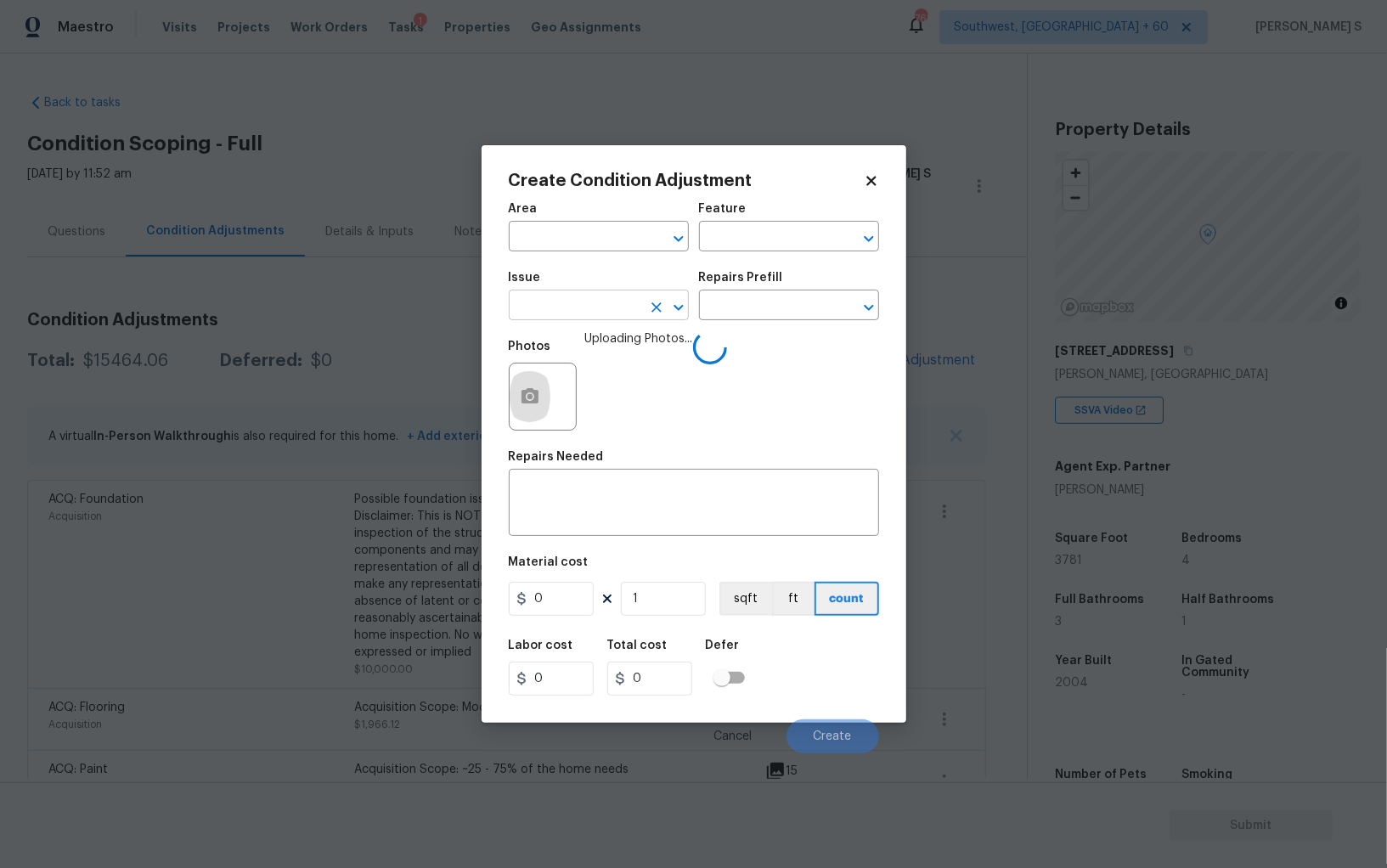
click at [599, 305] on input "text" at bounding box center [575, 307] width 132 height 26
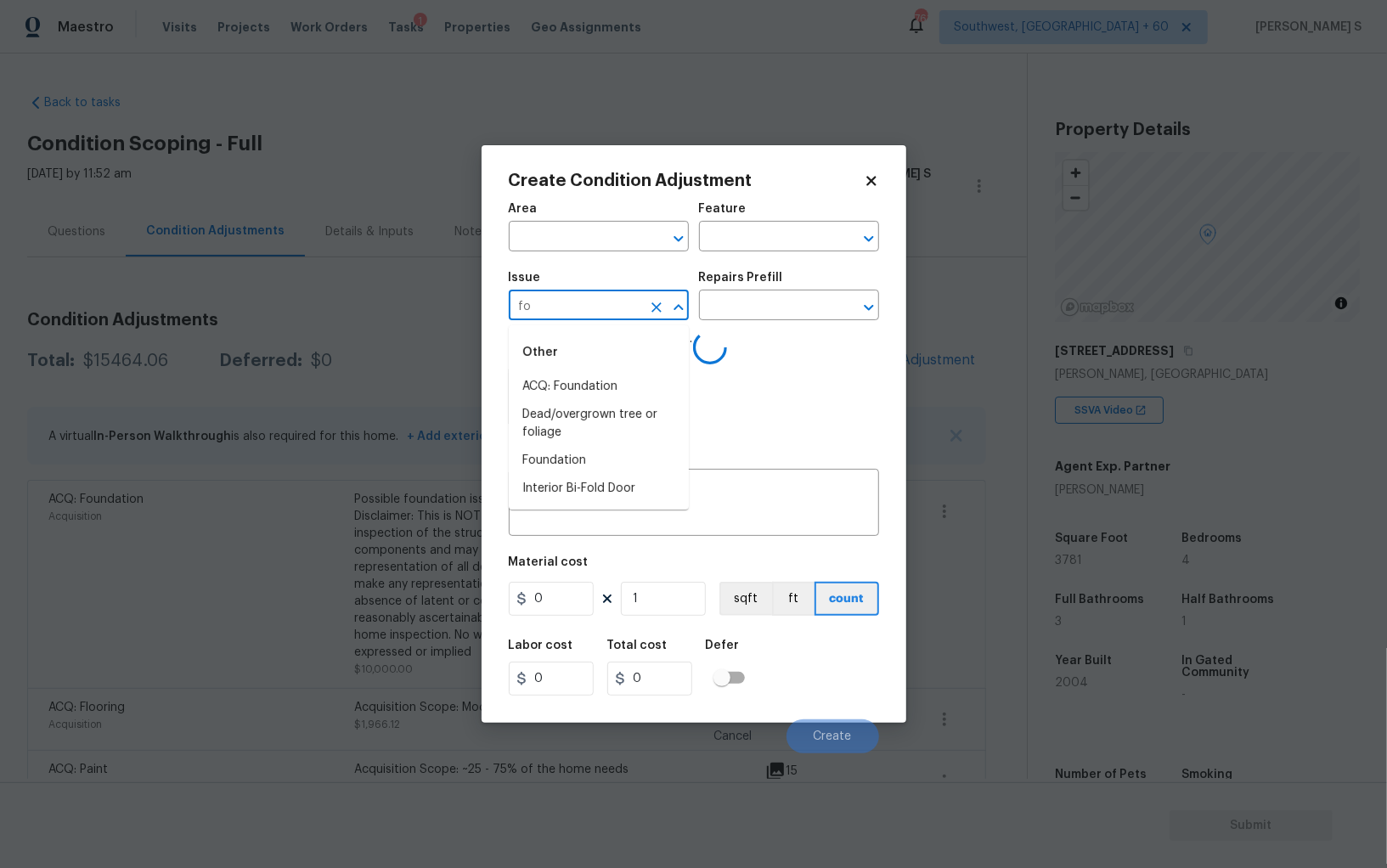
type input "foh"
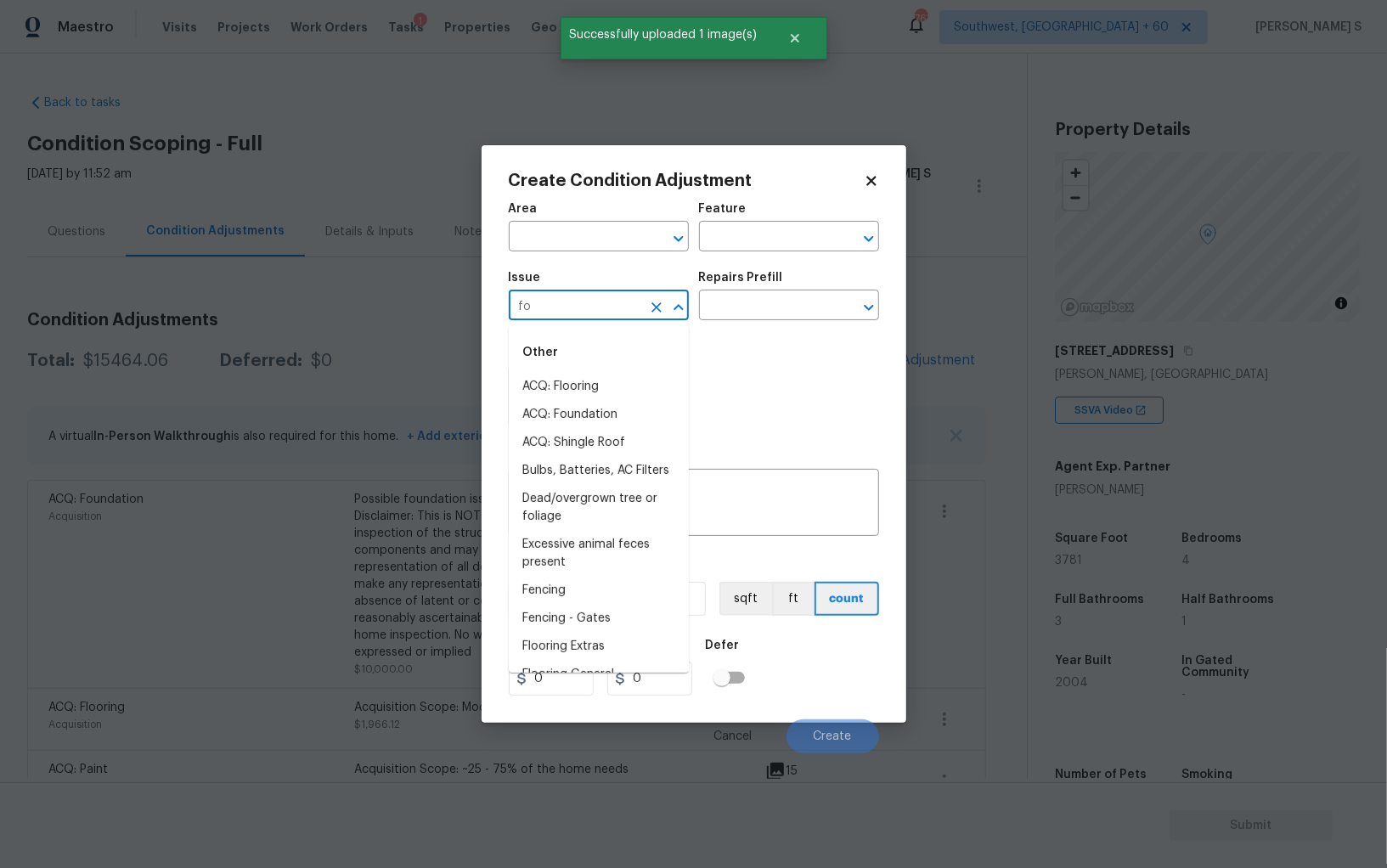
type input "fou"
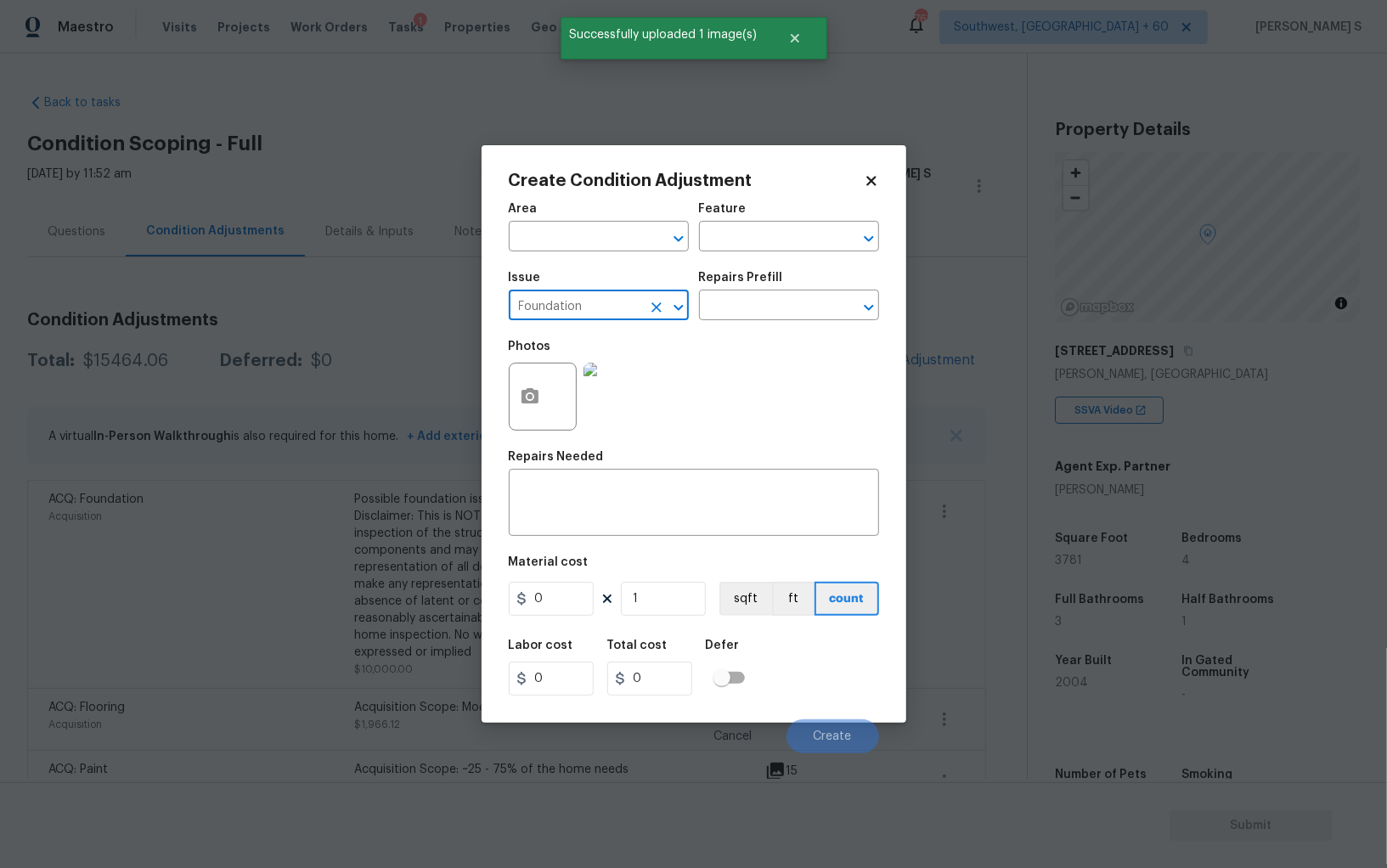
type input "Foundation"
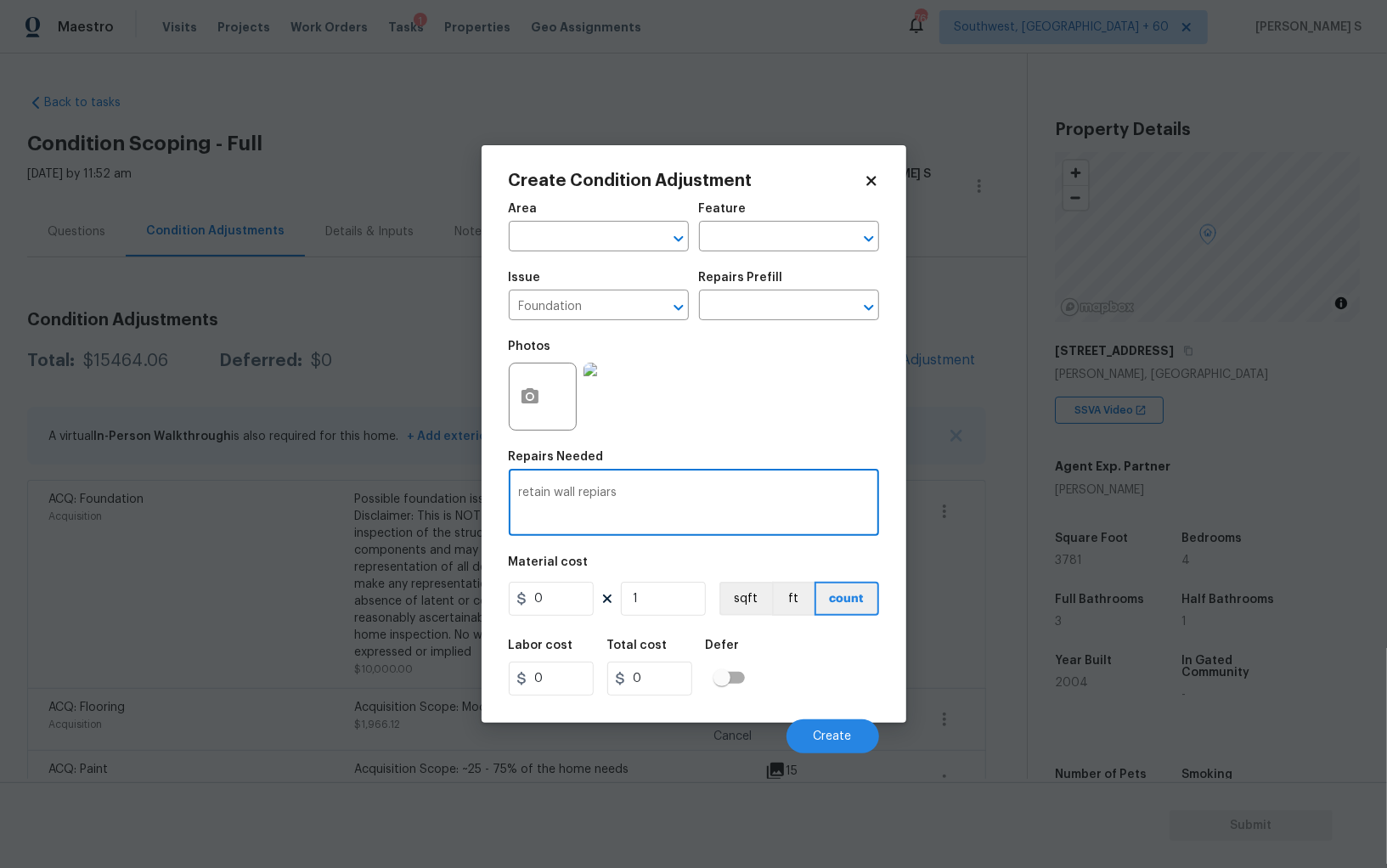
type textarea "retain wall repiars"
click at [555, 608] on input "0" at bounding box center [551, 598] width 85 height 34
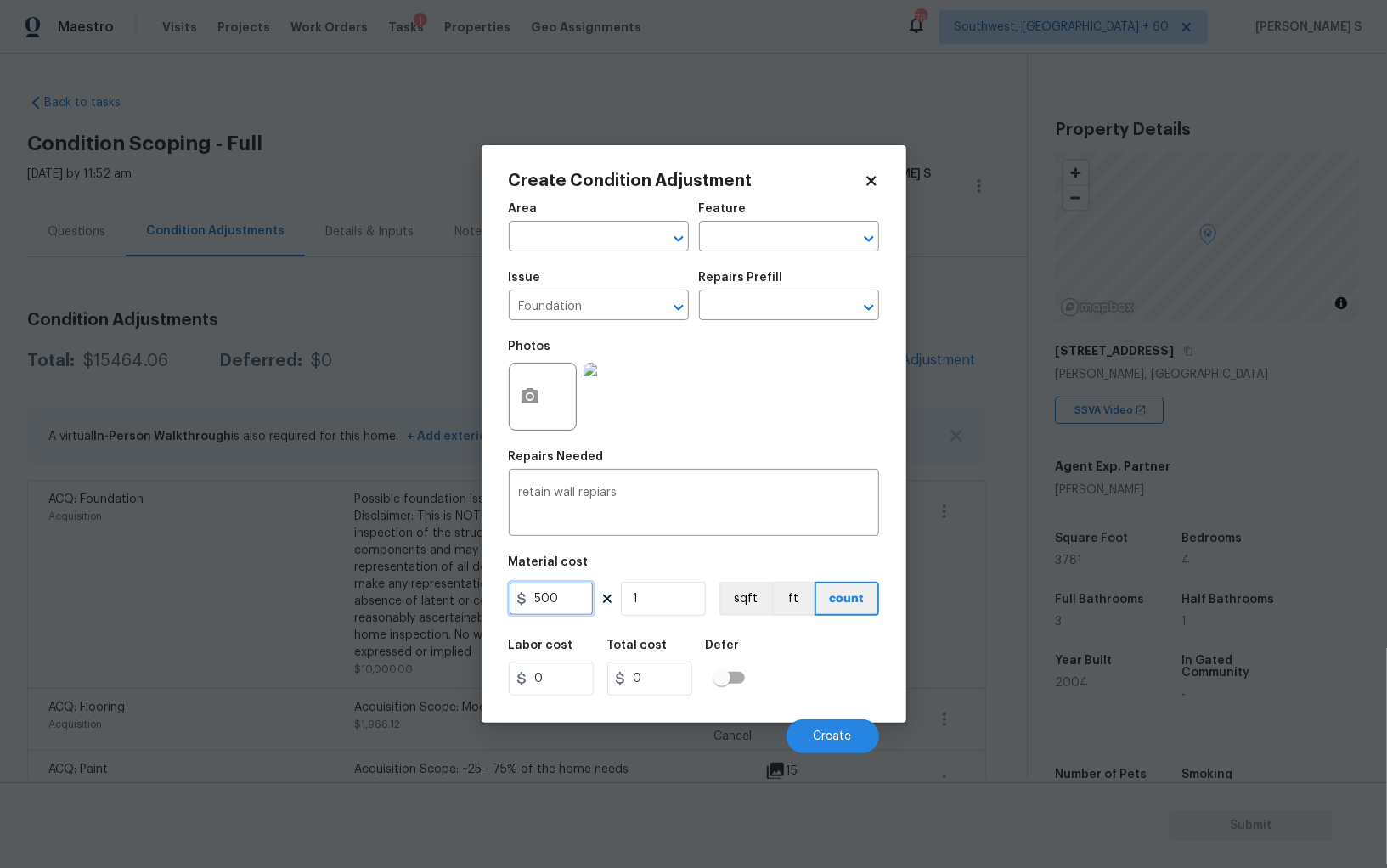
type input "500"
click at [851, 670] on div "Labor cost 0 Total cost 500 Defer" at bounding box center [694, 667] width 370 height 77
click at [852, 741] on button "Create" at bounding box center [833, 736] width 93 height 34
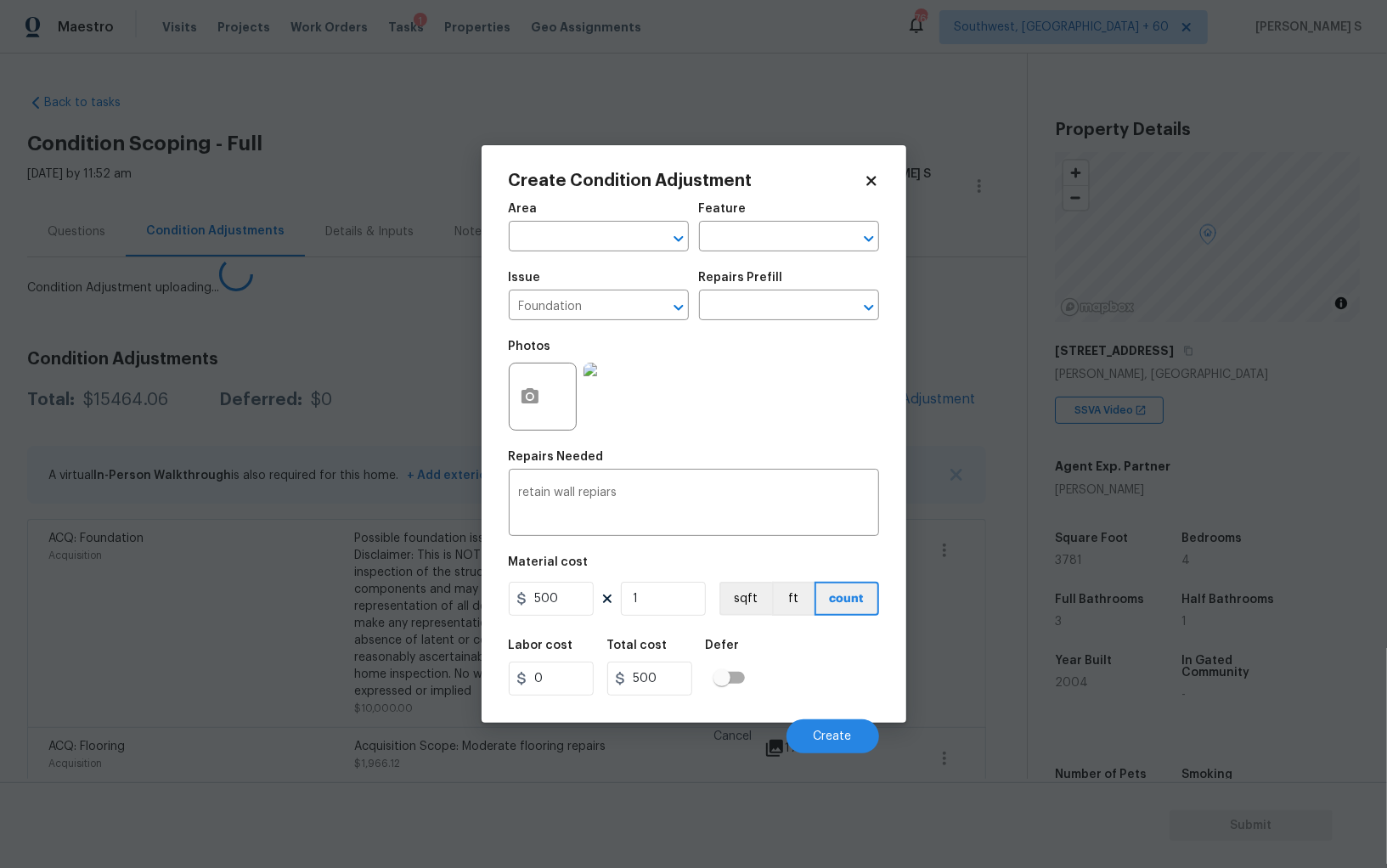
click at [264, 655] on body "Maestro Visits Projects Work Orders Tasks 1 Properties Geo Assignments 762 Sout…" at bounding box center [693, 434] width 1387 height 868
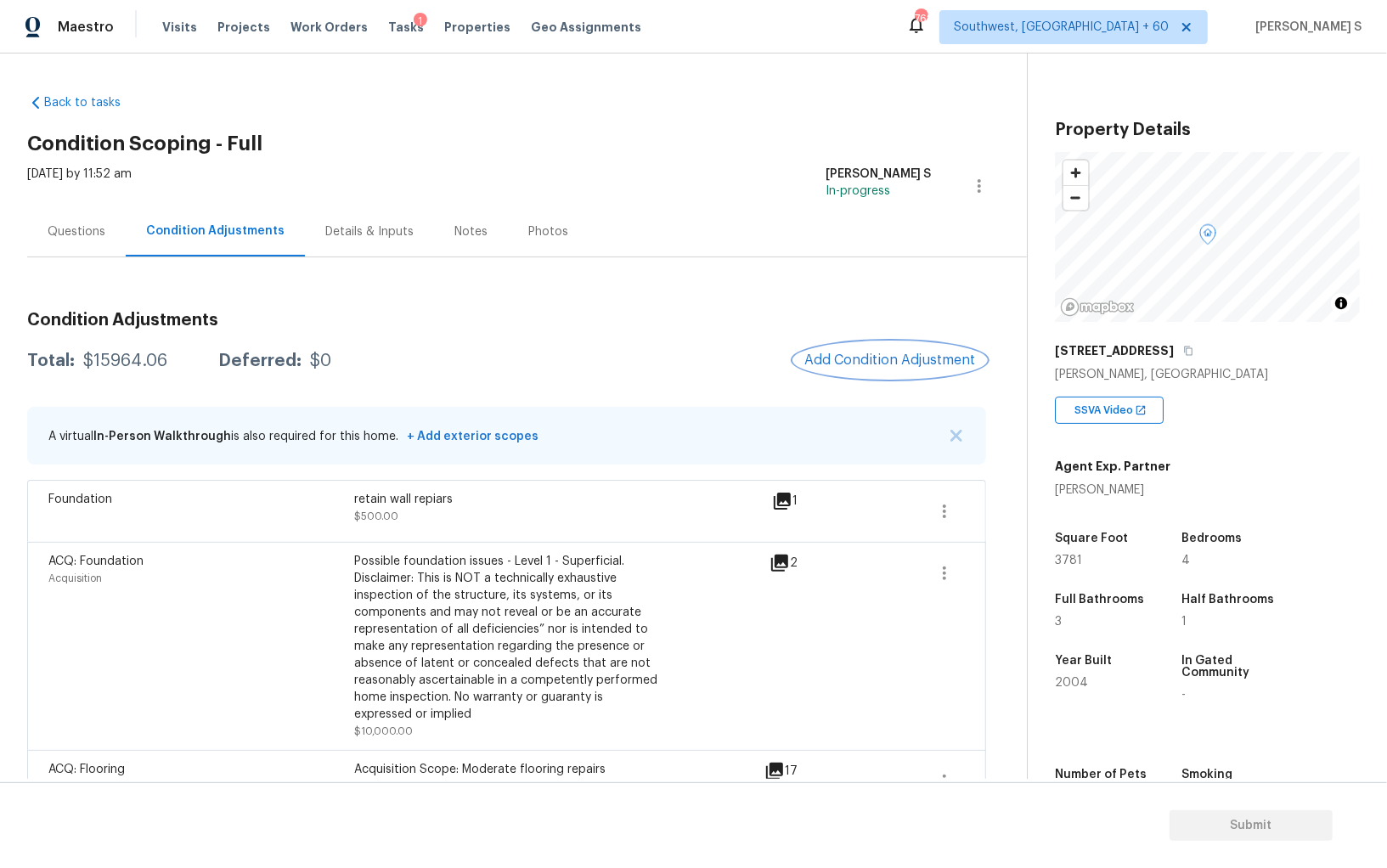
click at [882, 365] on span "Add Condition Adjustment" at bounding box center [890, 360] width 172 height 15
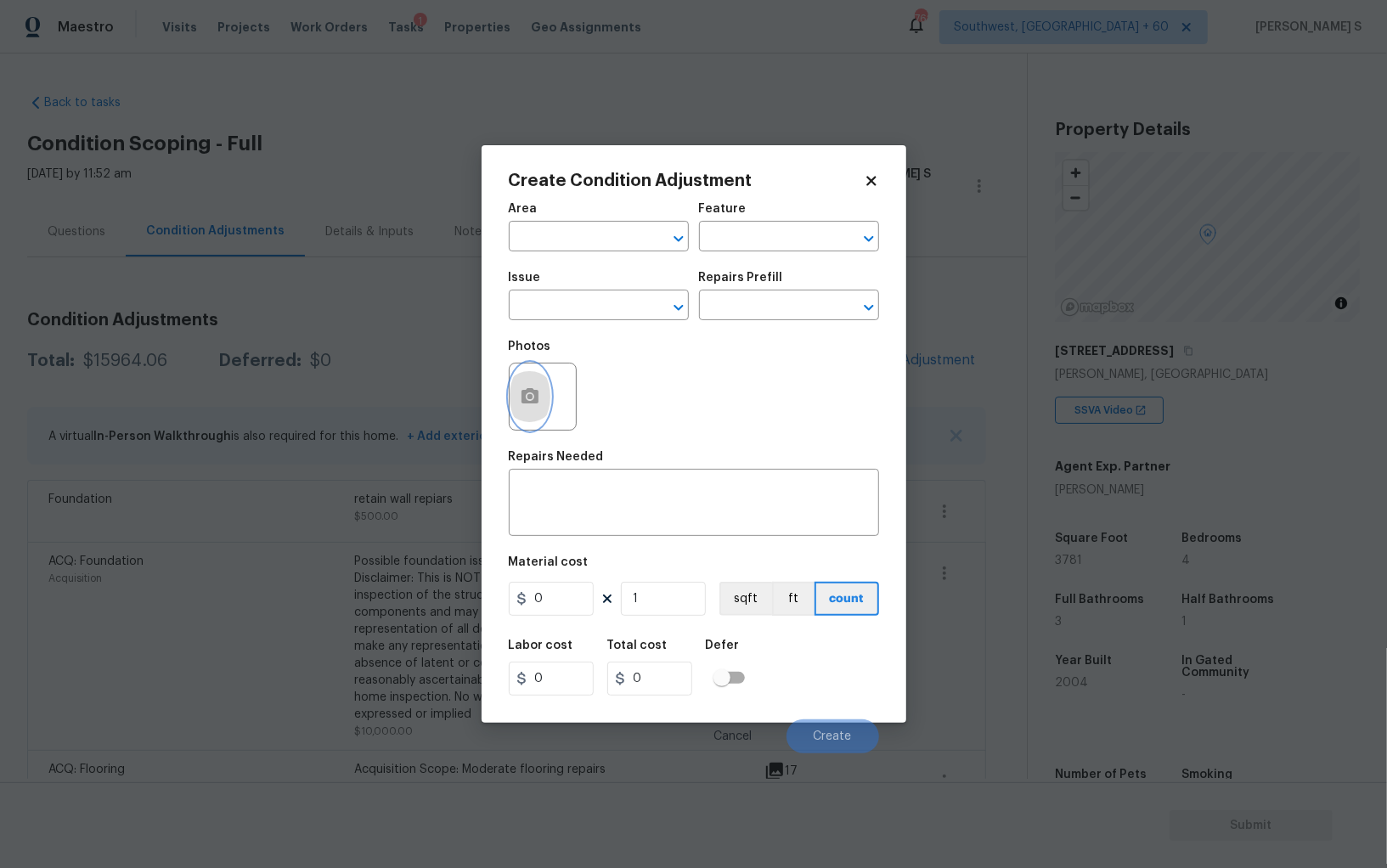
click at [534, 412] on button "button" at bounding box center [529, 397] width 40 height 67
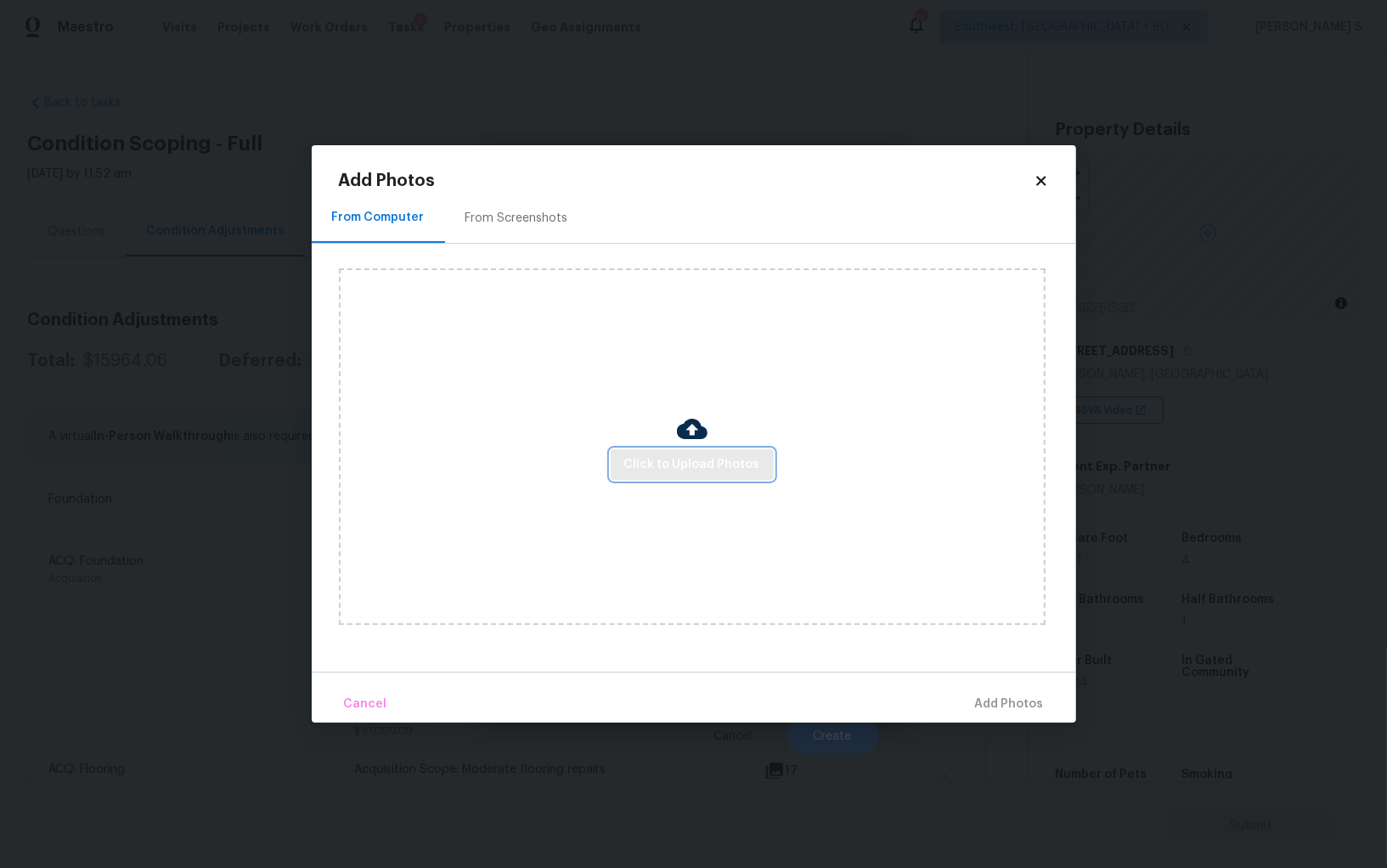
click at [712, 459] on span "Click to Upload Photos" at bounding box center [692, 465] width 136 height 22
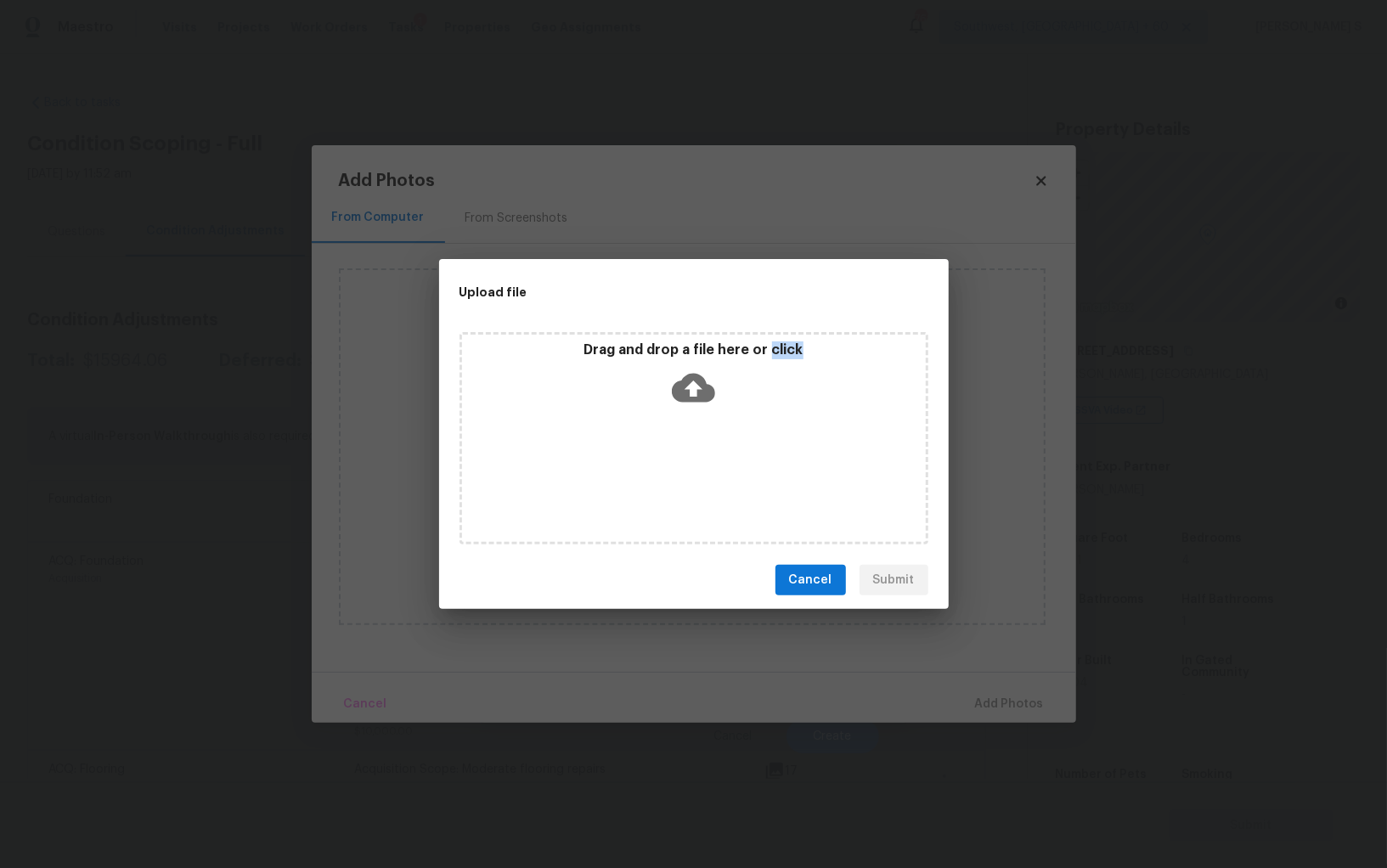
click at [712, 459] on div "Drag and drop a file here or click" at bounding box center [694, 438] width 469 height 212
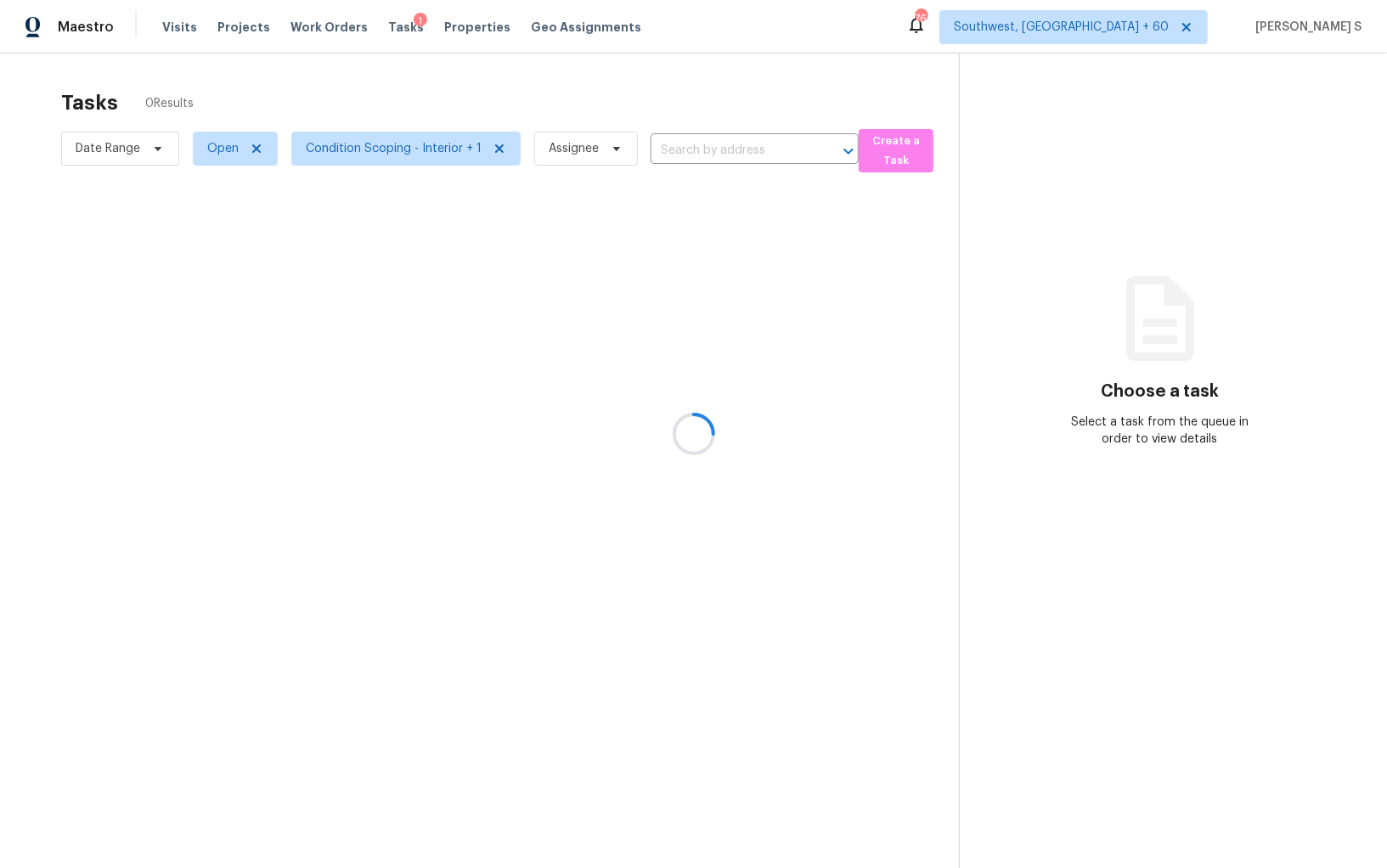
click at [683, 143] on div at bounding box center [693, 434] width 1387 height 868
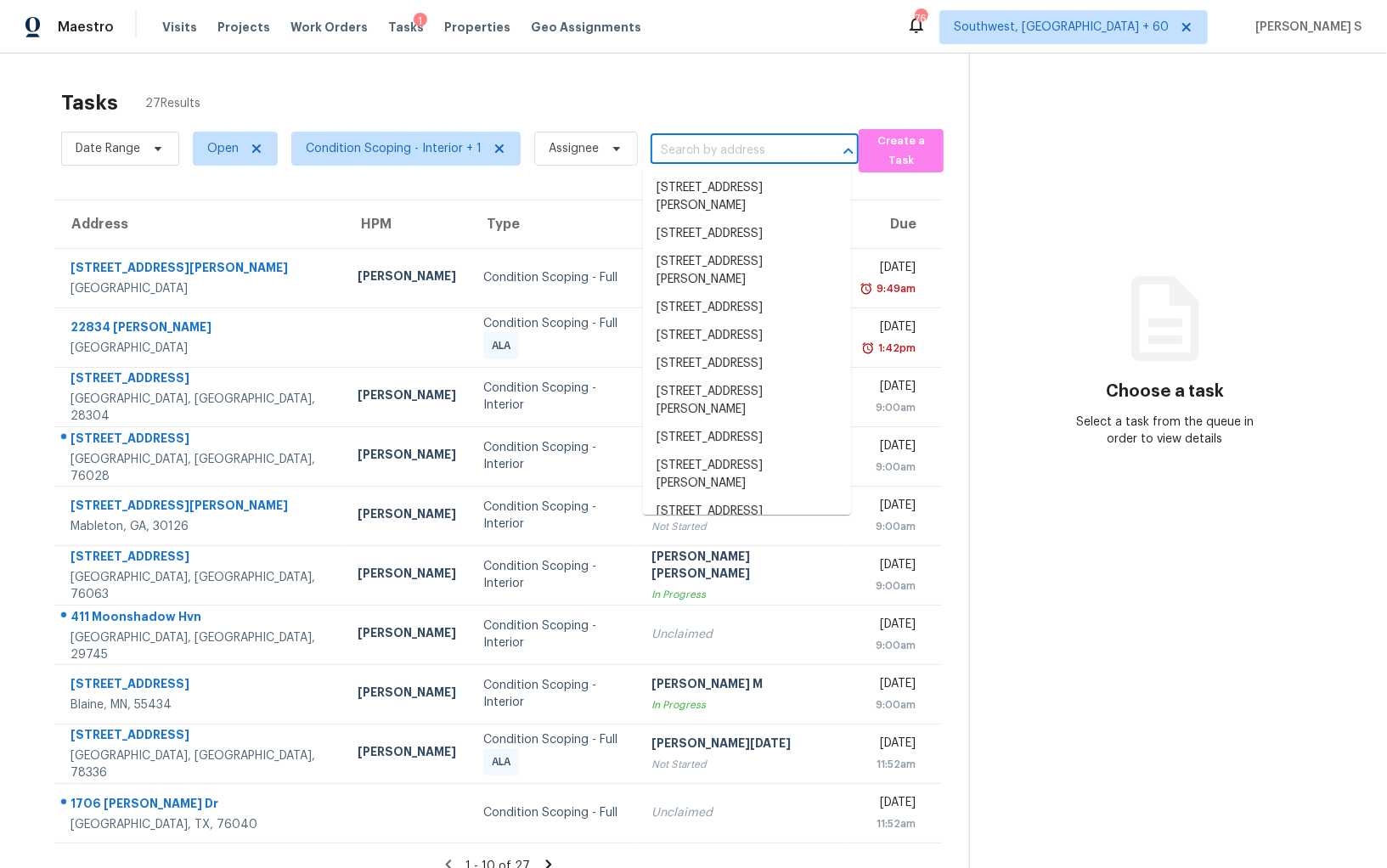
click at [683, 143] on input "text" at bounding box center [731, 151] width 160 height 26
paste input "730 Mills Dr, Covington, GA 30016"
type input "730 Mills Dr, Covington, GA 30016"
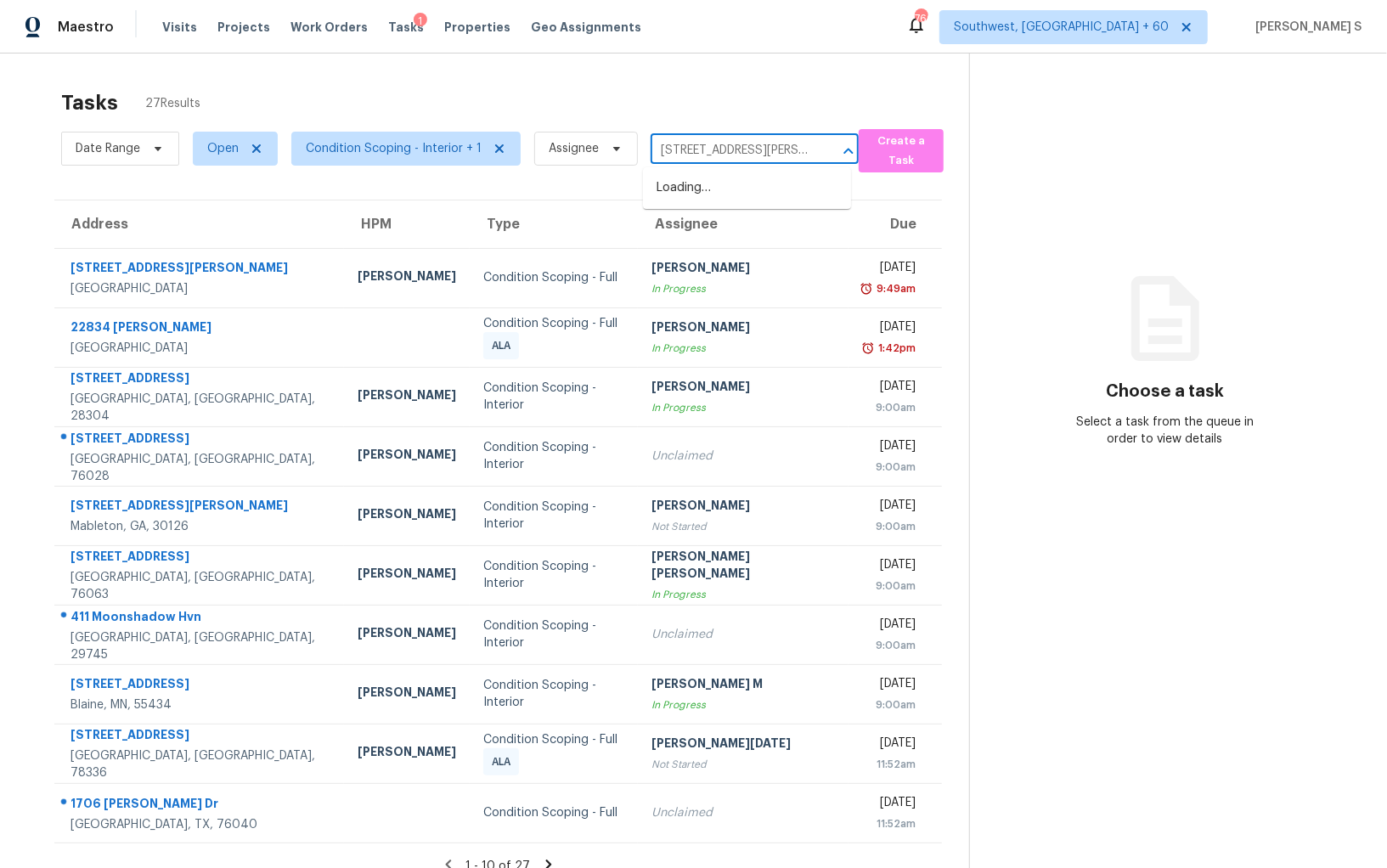
scroll to position [0, 40]
click at [690, 199] on li "730 Mills Dr, Covington, GA 30016" at bounding box center [747, 197] width 208 height 46
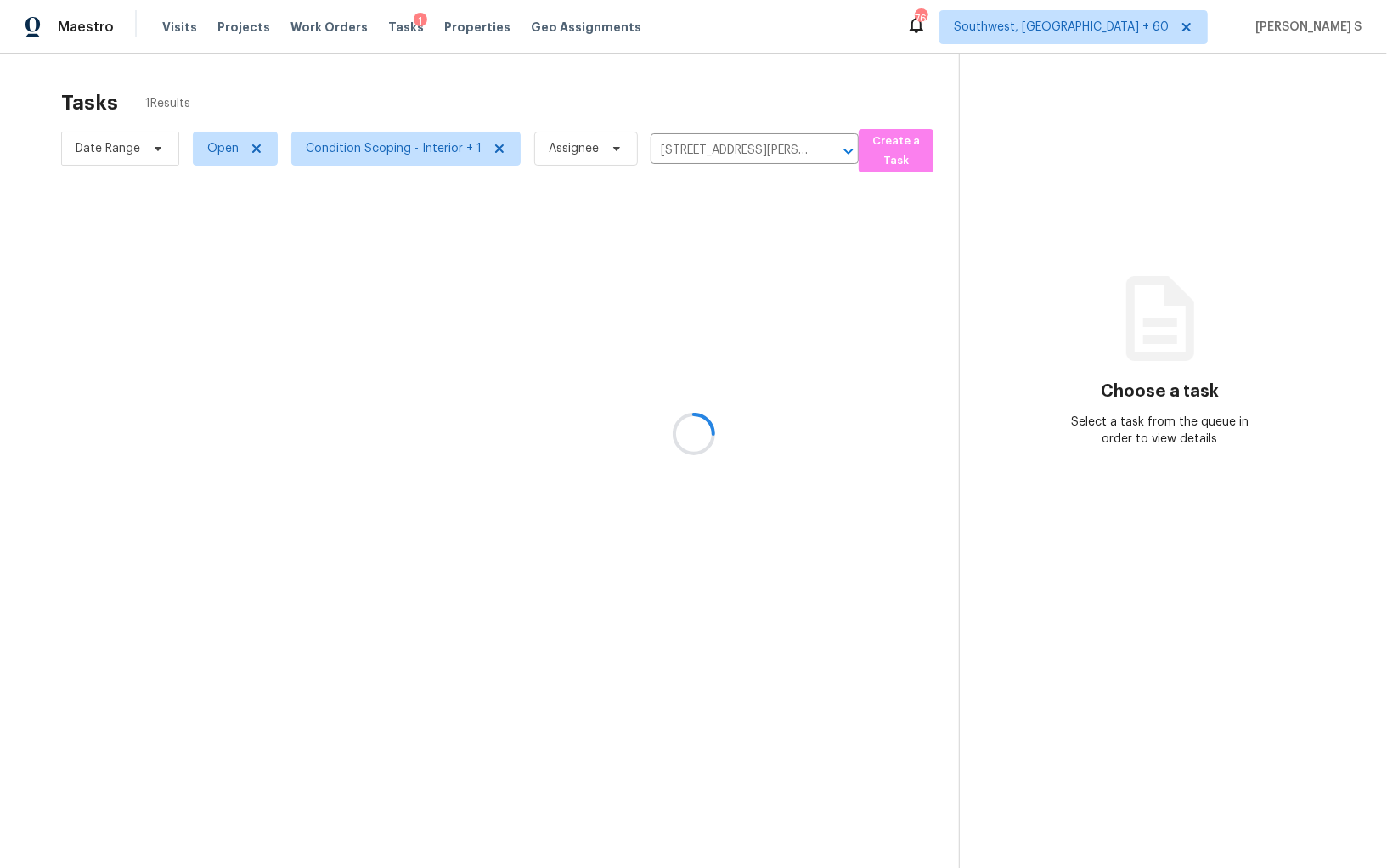
click at [664, 241] on div at bounding box center [693, 434] width 1387 height 868
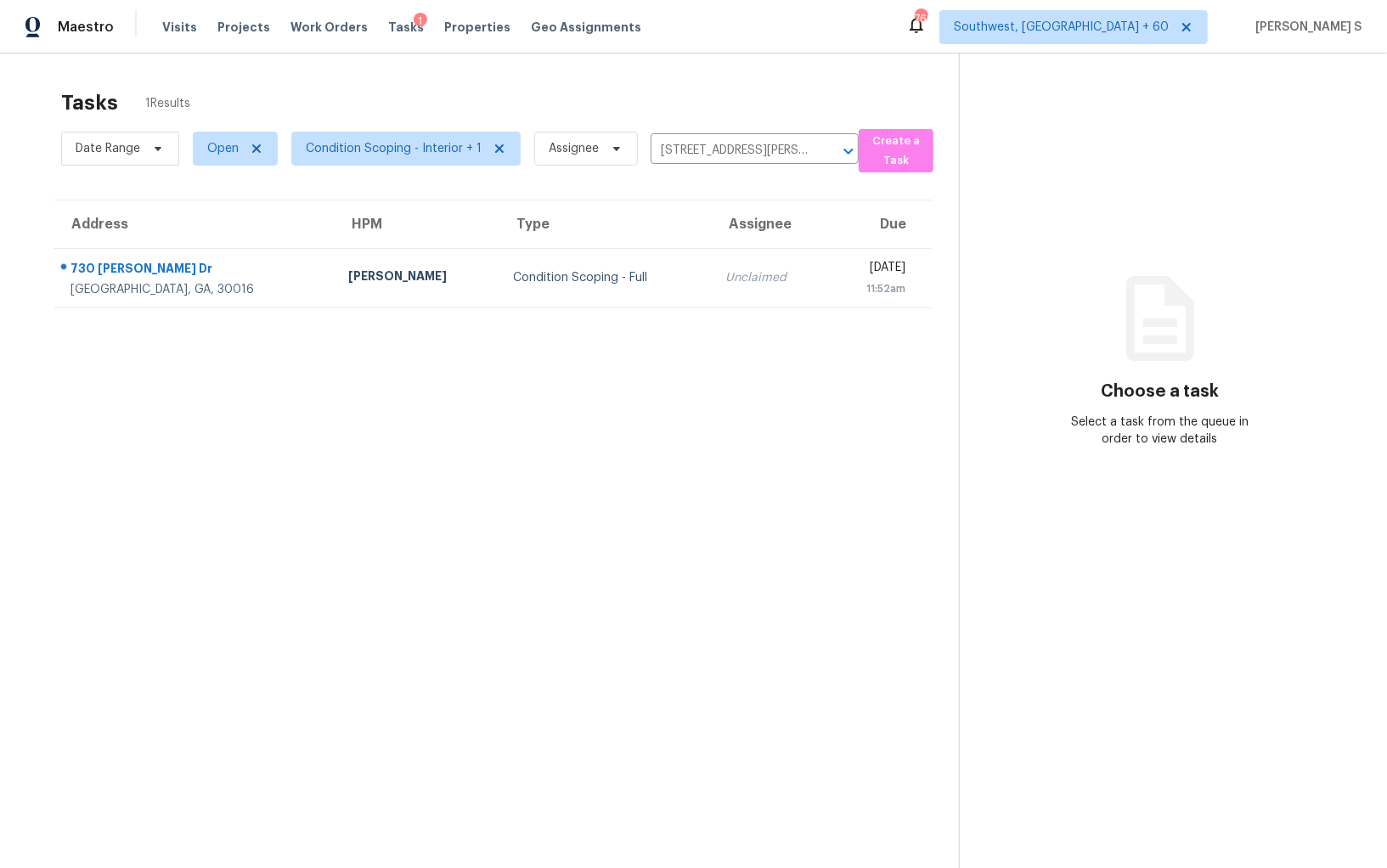
click at [712, 298] on td "Unclaimed" at bounding box center [770, 277] width 116 height 59
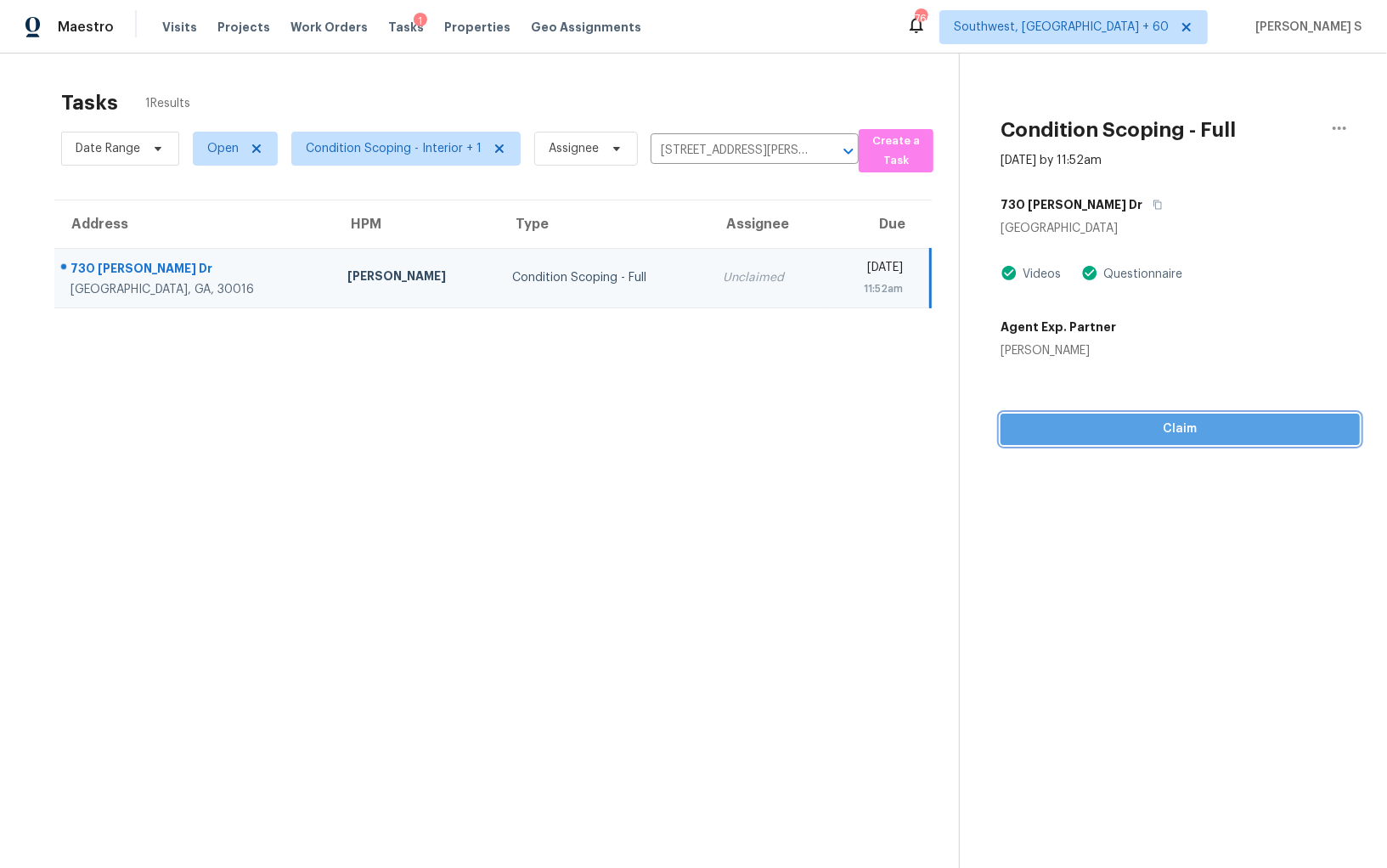
click at [1163, 422] on span "Claim" at bounding box center [1180, 429] width 332 height 22
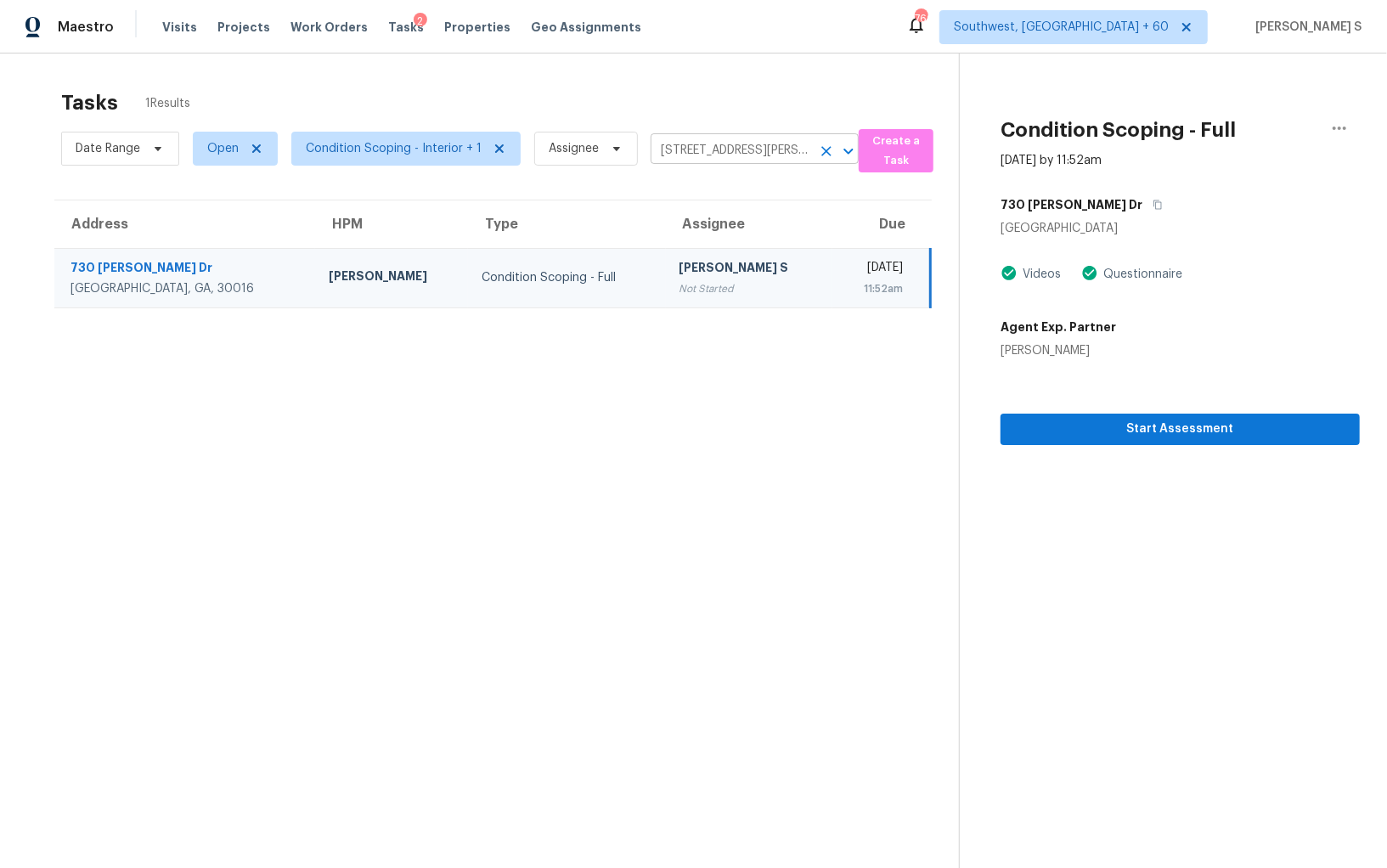
click at [753, 156] on input "730 Mills Dr, Covington, GA 30016" at bounding box center [731, 151] width 160 height 26
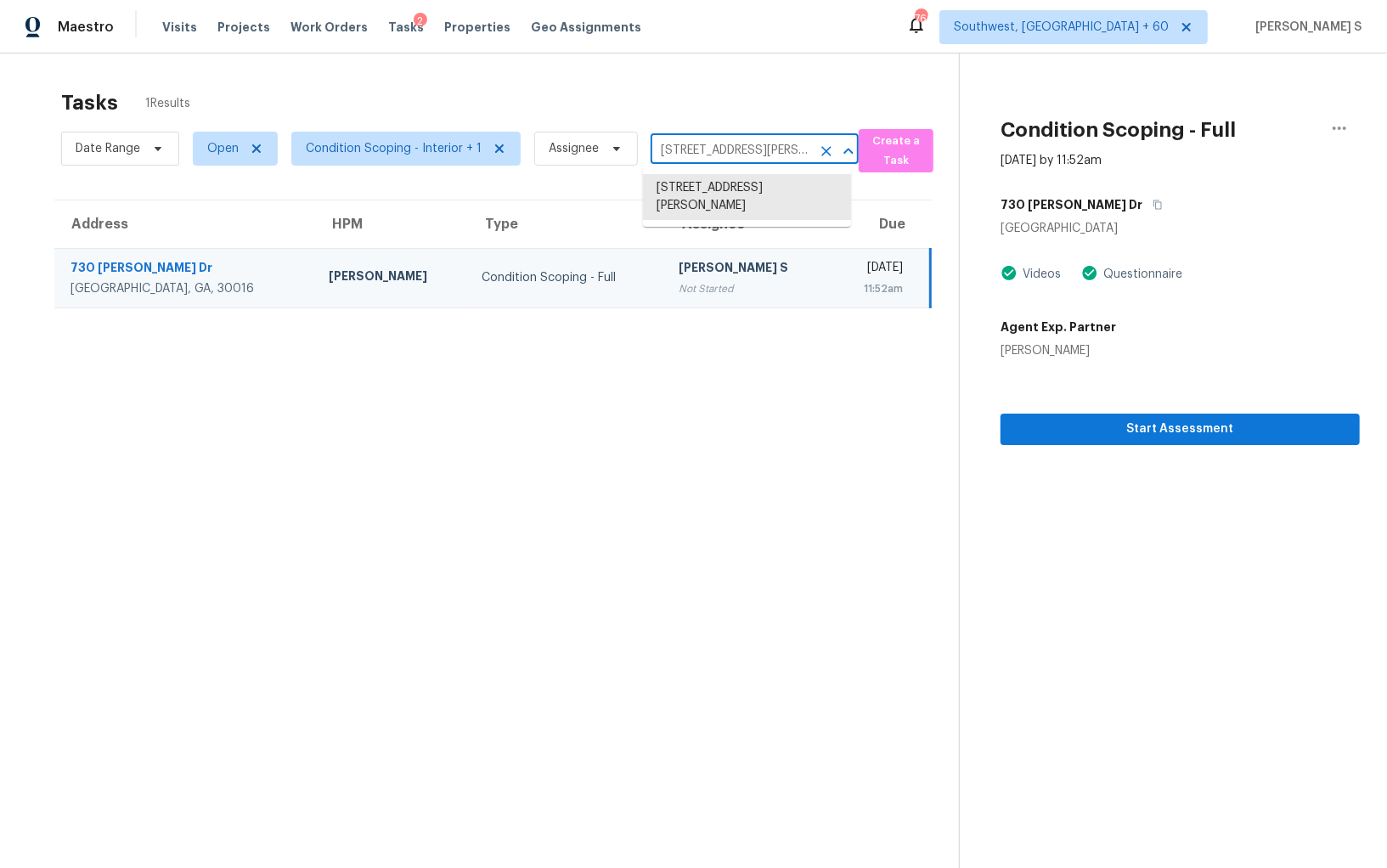
paste input "8125 Dennis Fox Ln, Knoxville, TN 37938"
type input "8125 Dennis Fox Ln, Knoxville, TN 37938"
click at [708, 187] on li "8125 Dennis Fox Ln, Knoxville, TN 37938" at bounding box center [747, 197] width 208 height 46
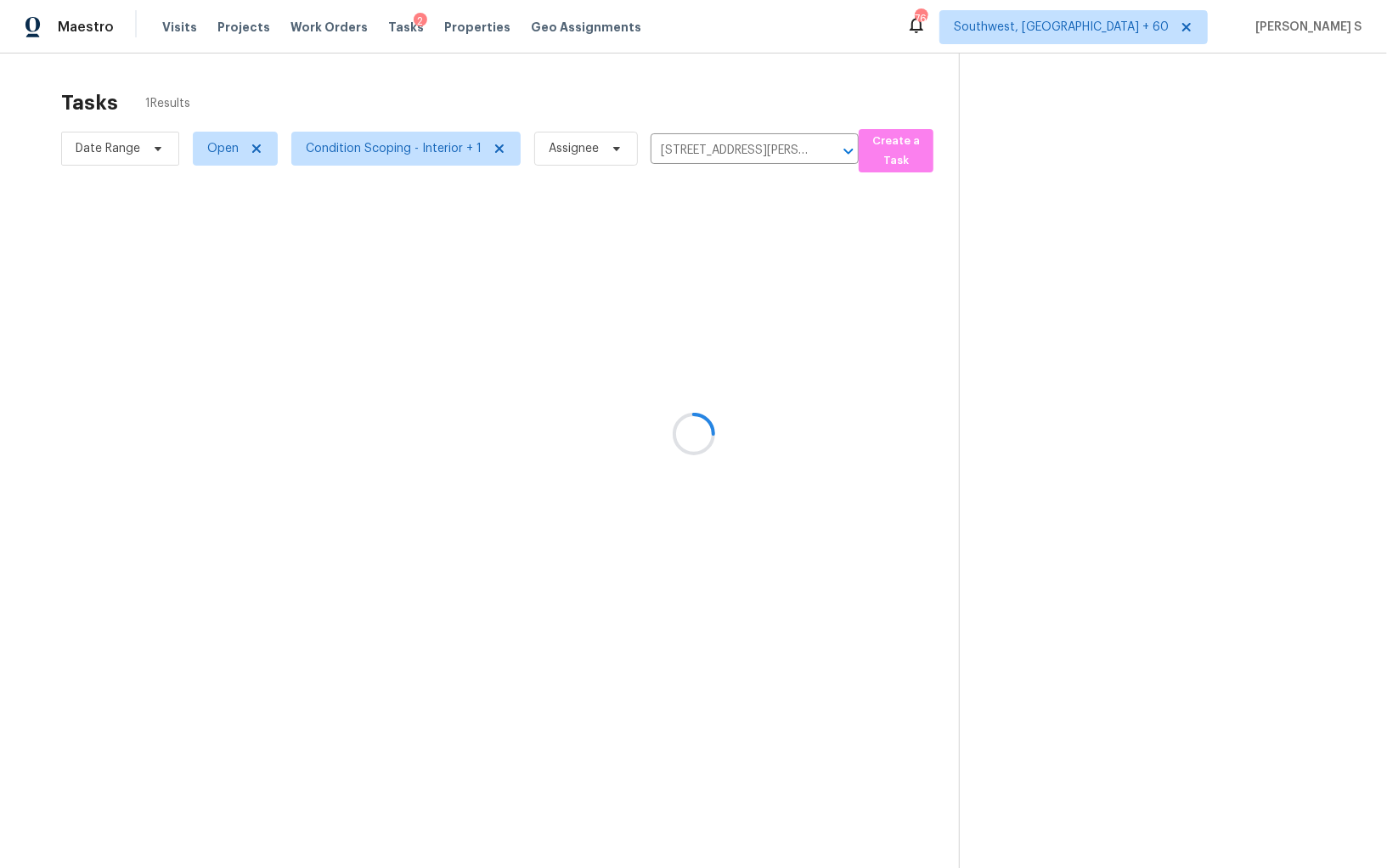
click at [642, 273] on div at bounding box center [693, 434] width 1387 height 868
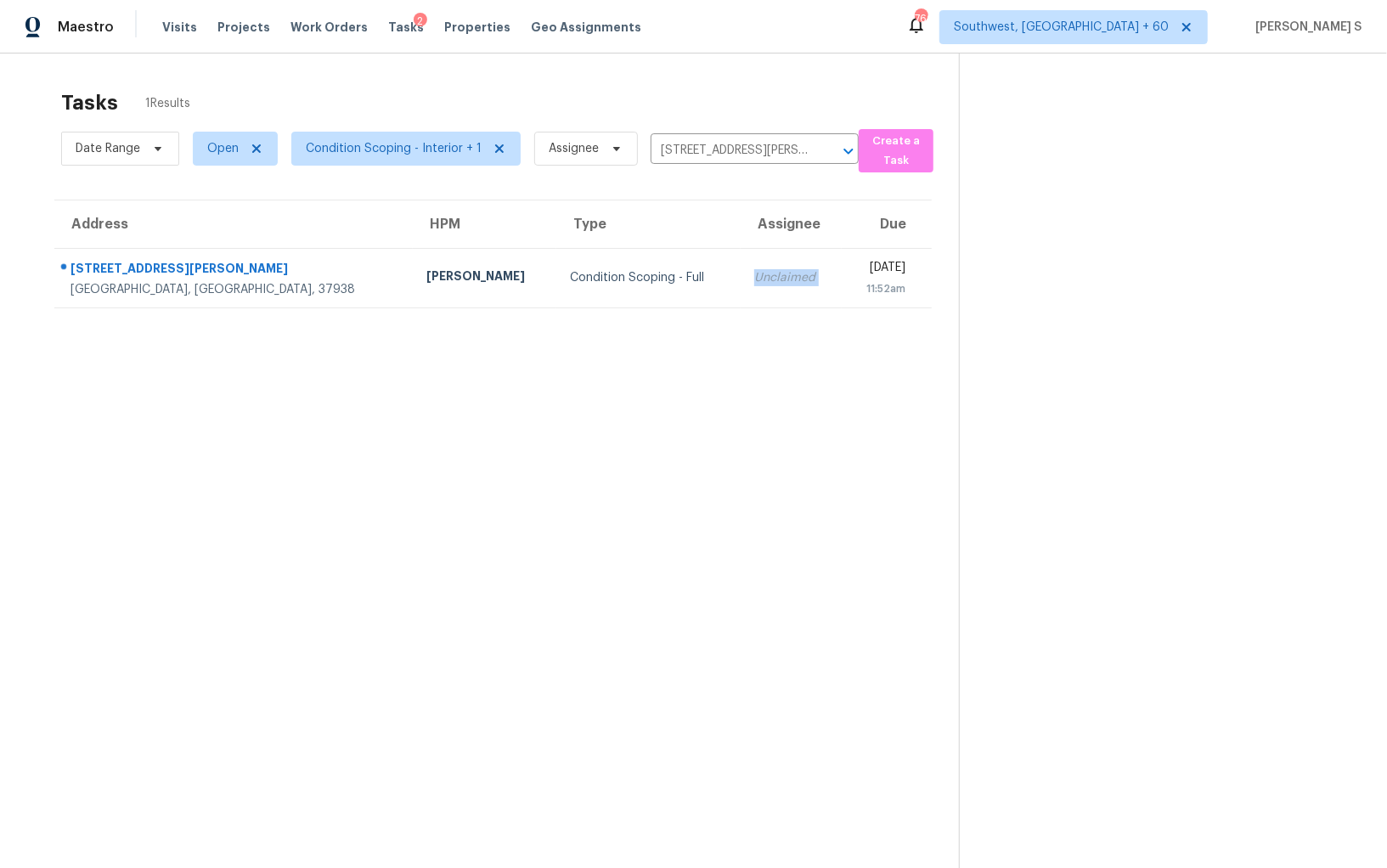
click at [754, 273] on div "Unclaimed" at bounding box center [791, 277] width 74 height 17
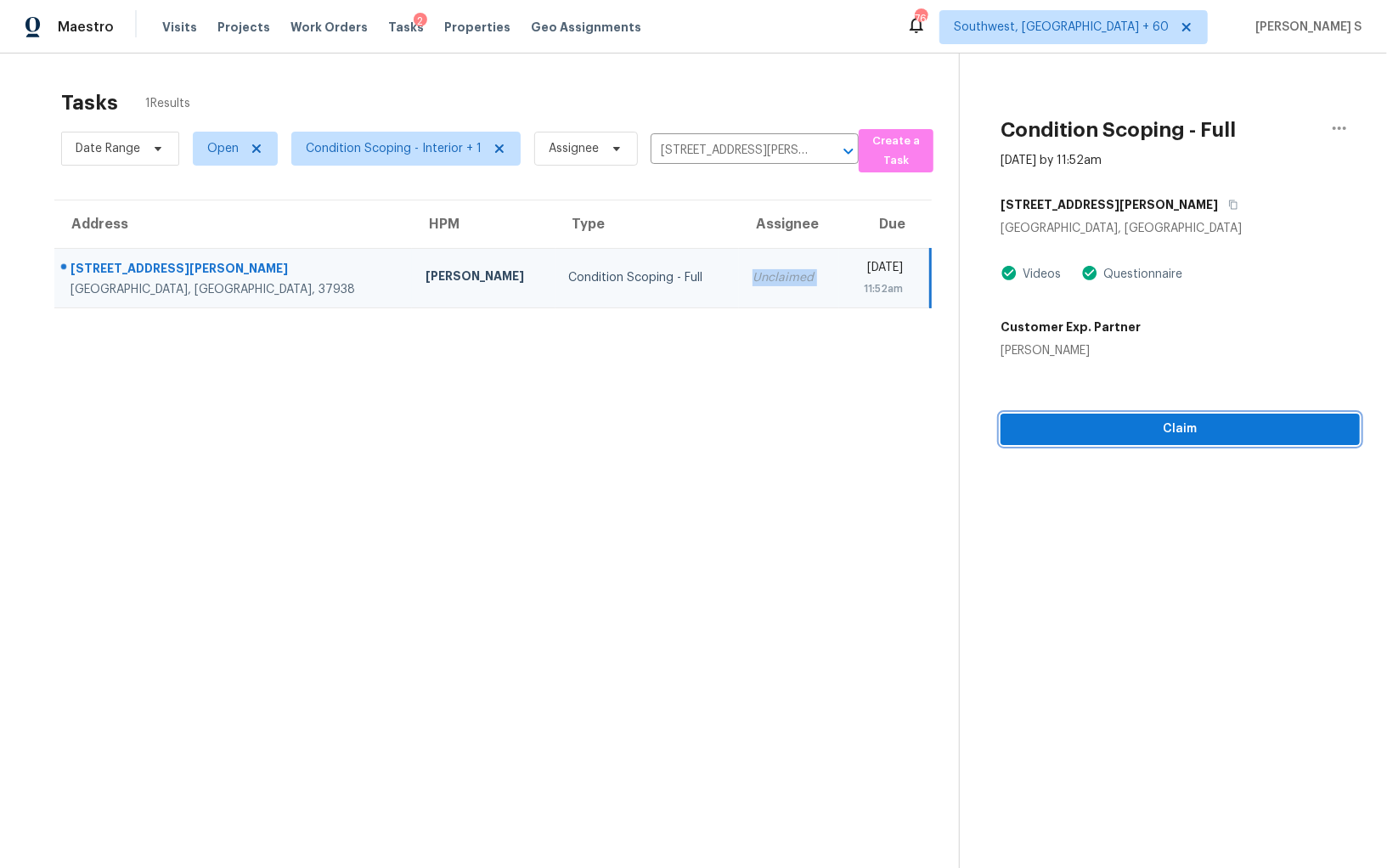
click at [1138, 425] on span "Claim" at bounding box center [1180, 429] width 332 height 22
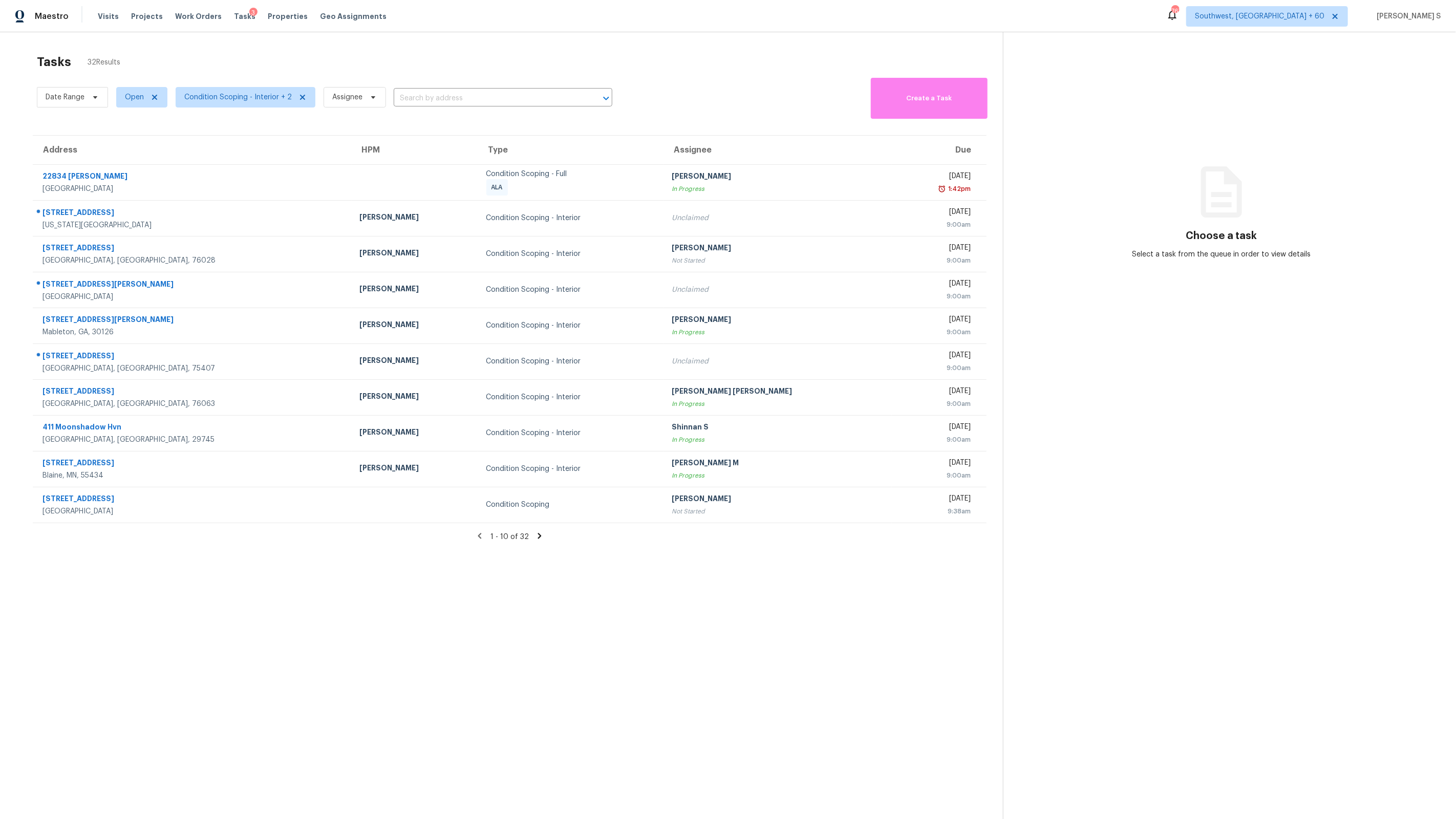
click at [539, 535] on icon at bounding box center [540, 536] width 3 height 6
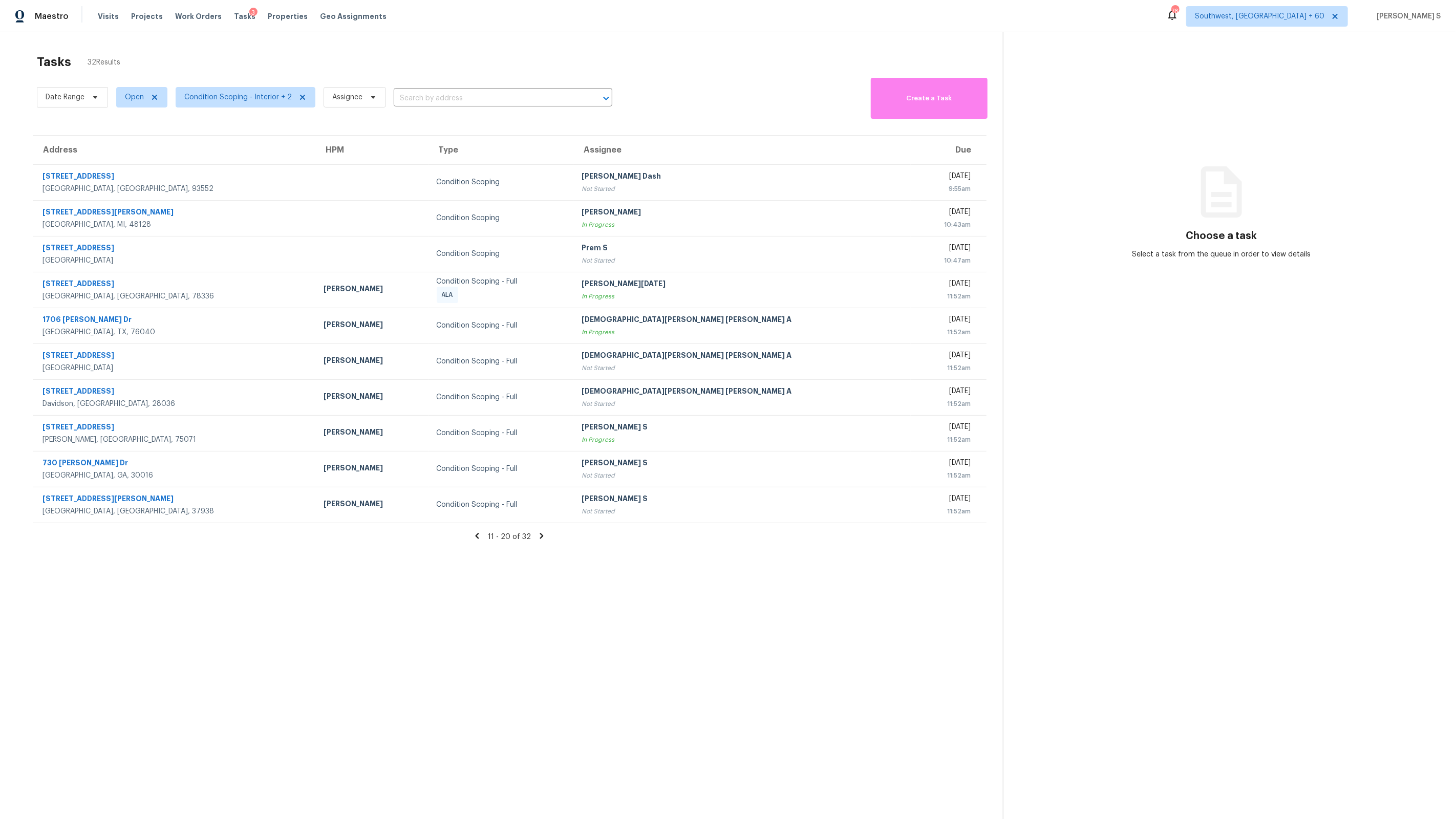
click at [541, 536] on icon at bounding box center [542, 536] width 3 height 6
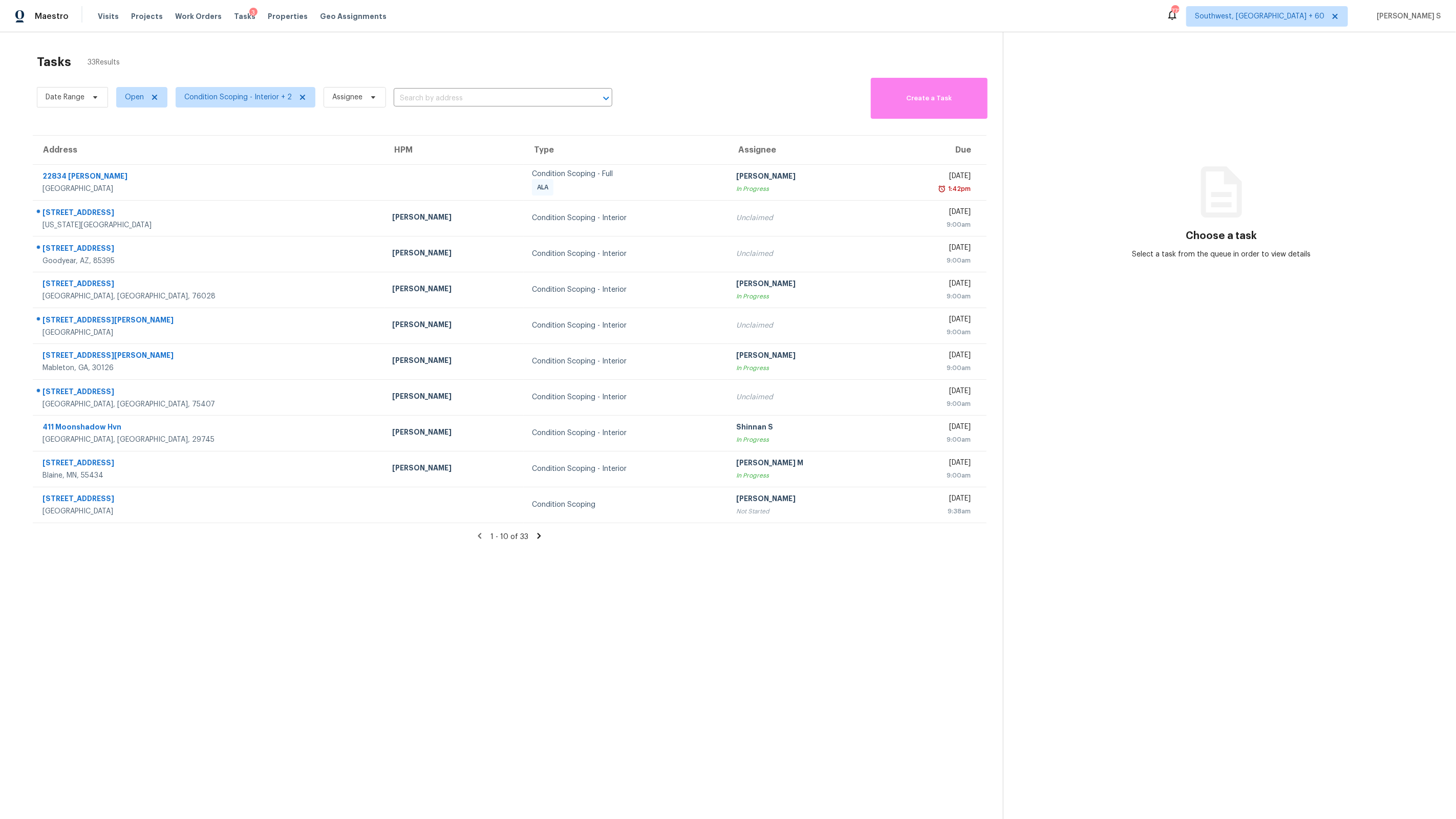
click at [540, 538] on icon at bounding box center [539, 536] width 9 height 9
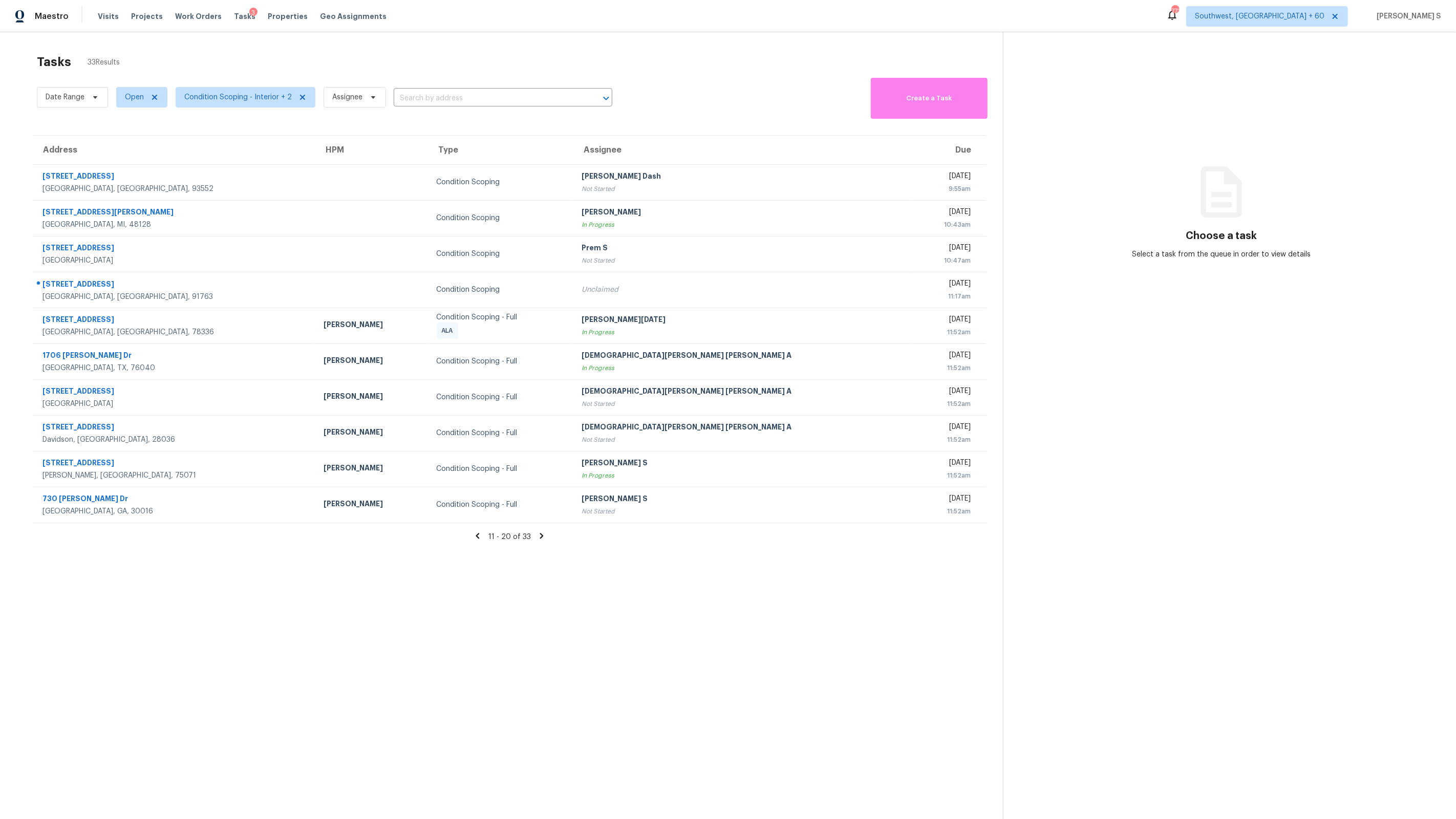
click at [540, 536] on icon at bounding box center [542, 536] width 3 height 6
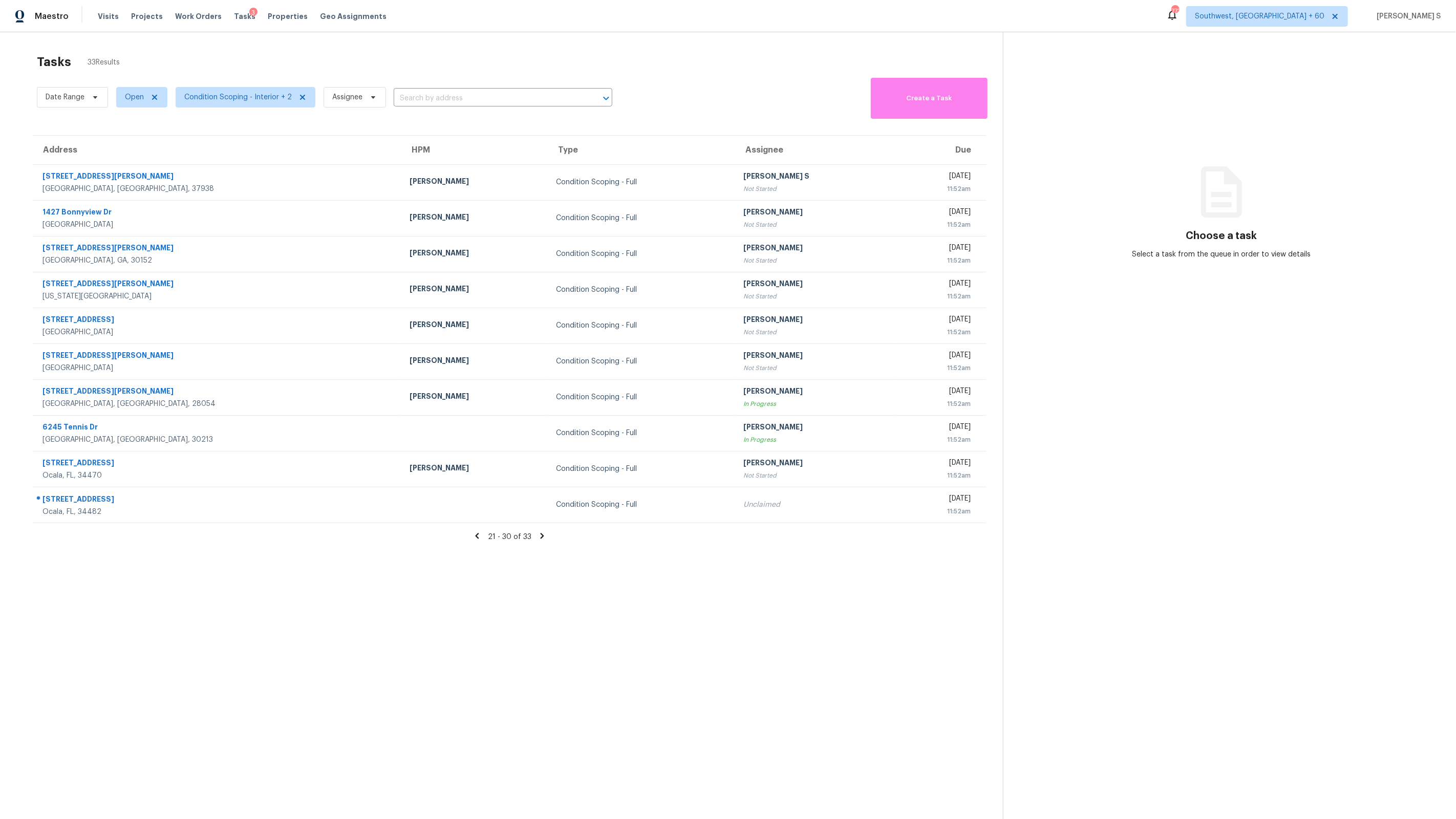
click at [540, 535] on icon at bounding box center [542, 536] width 9 height 9
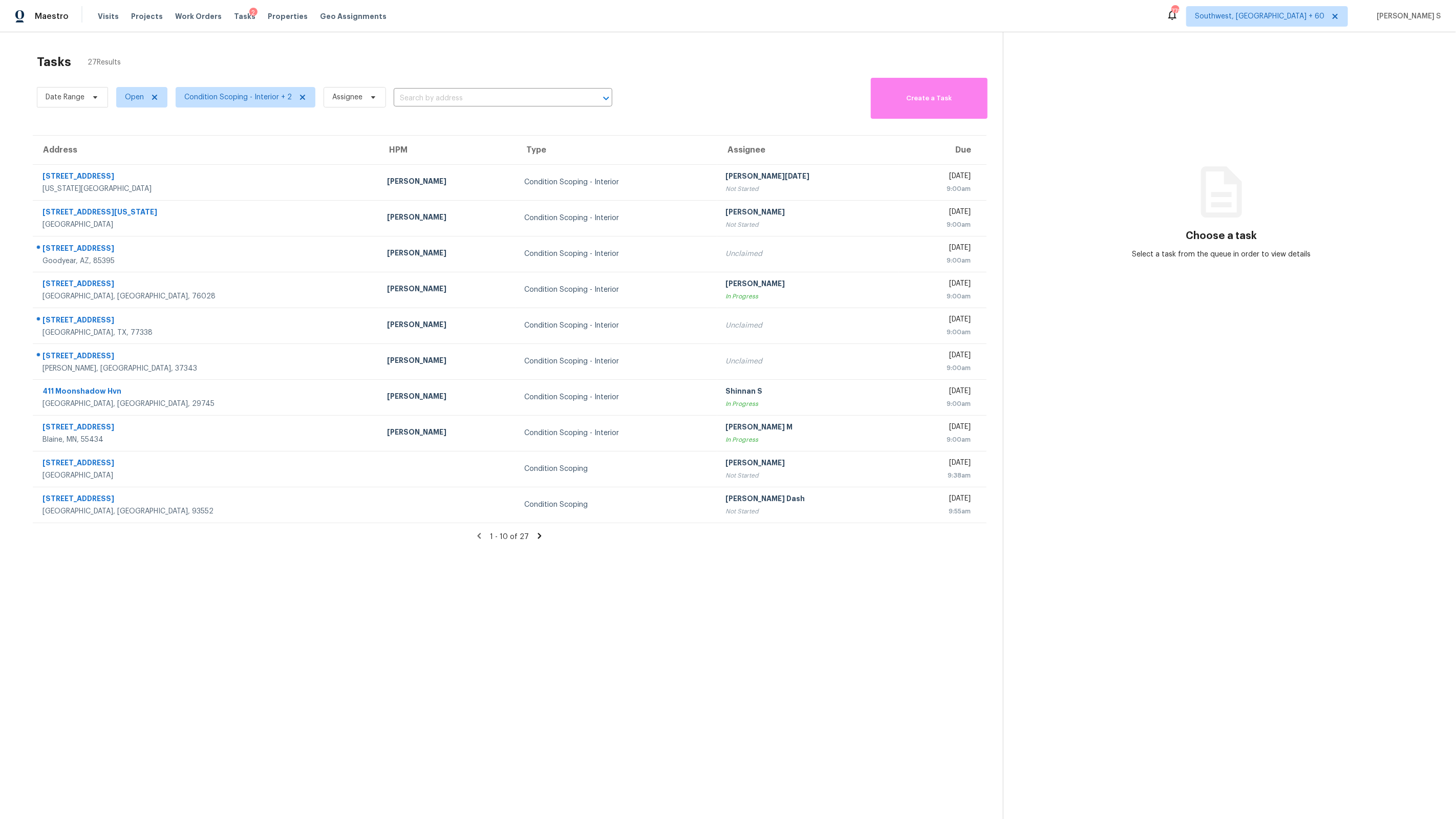
click at [465, 614] on section "Tasks 27 Results Date Range Open Condition Scoping - Interior + 2 Assignee ​ Cr…" at bounding box center [509, 450] width 986 height 803
click at [539, 535] on icon at bounding box center [540, 536] width 3 height 6
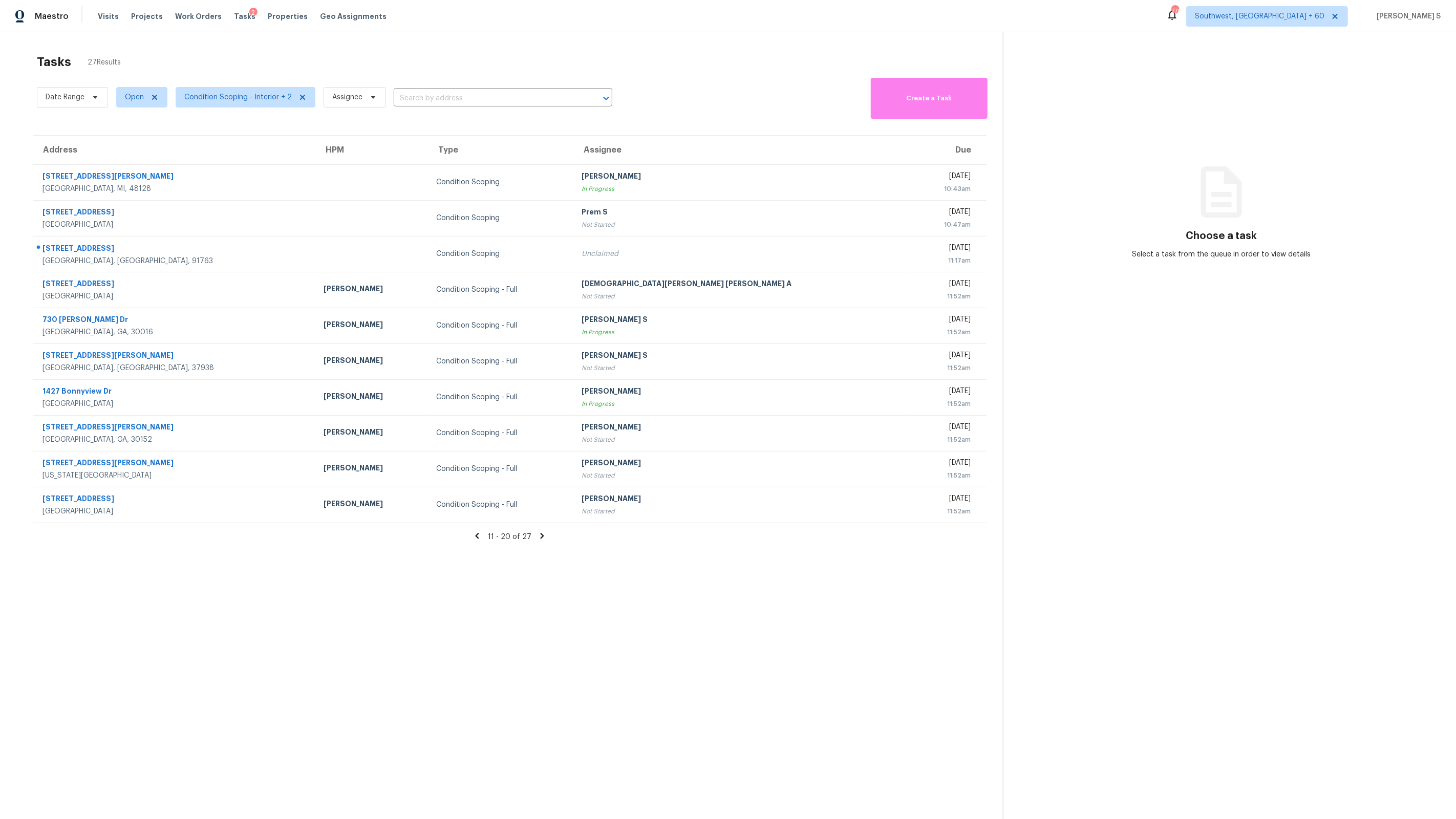
click at [543, 537] on icon at bounding box center [542, 536] width 9 height 9
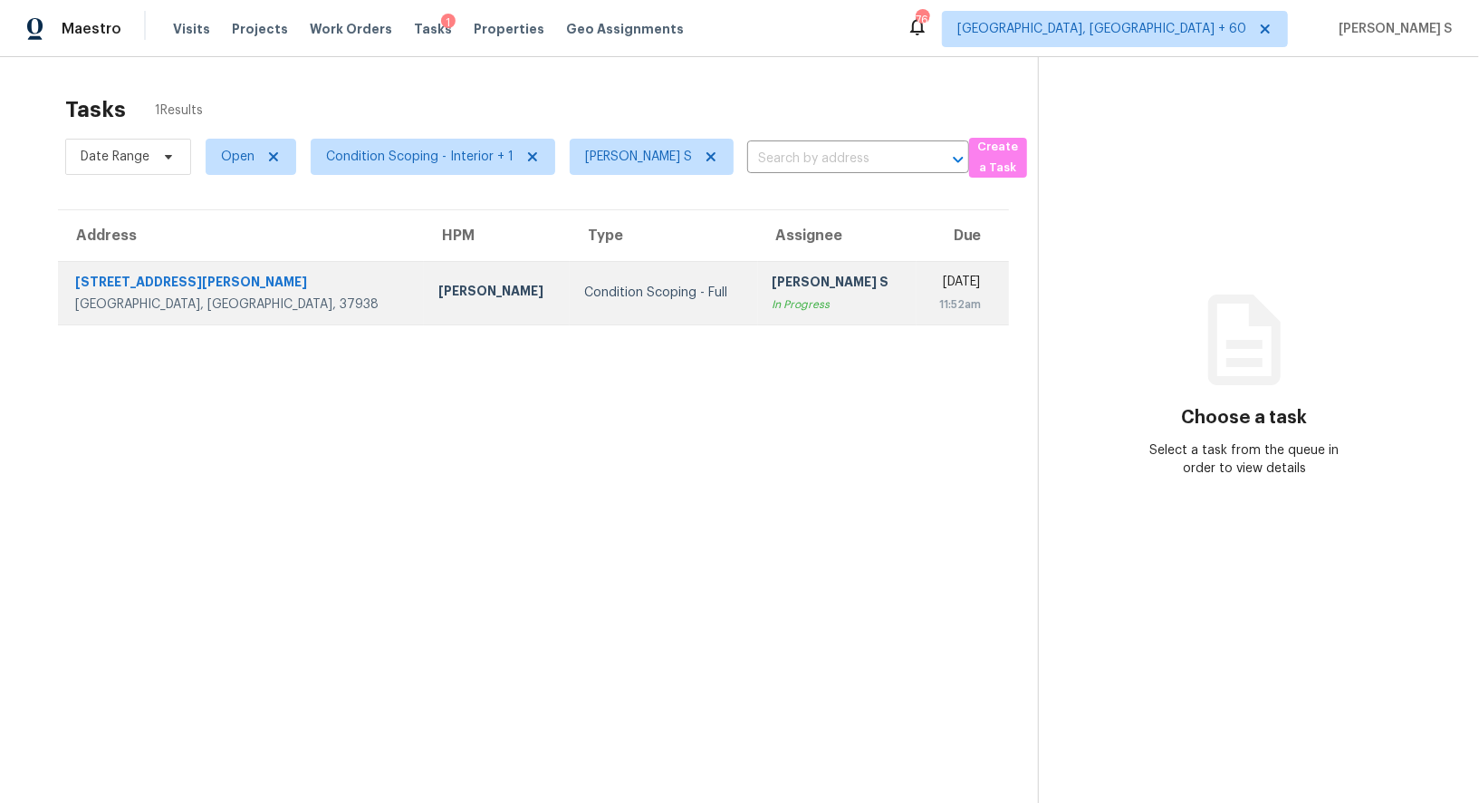
click at [773, 311] on div "In Progress" at bounding box center [838, 304] width 130 height 18
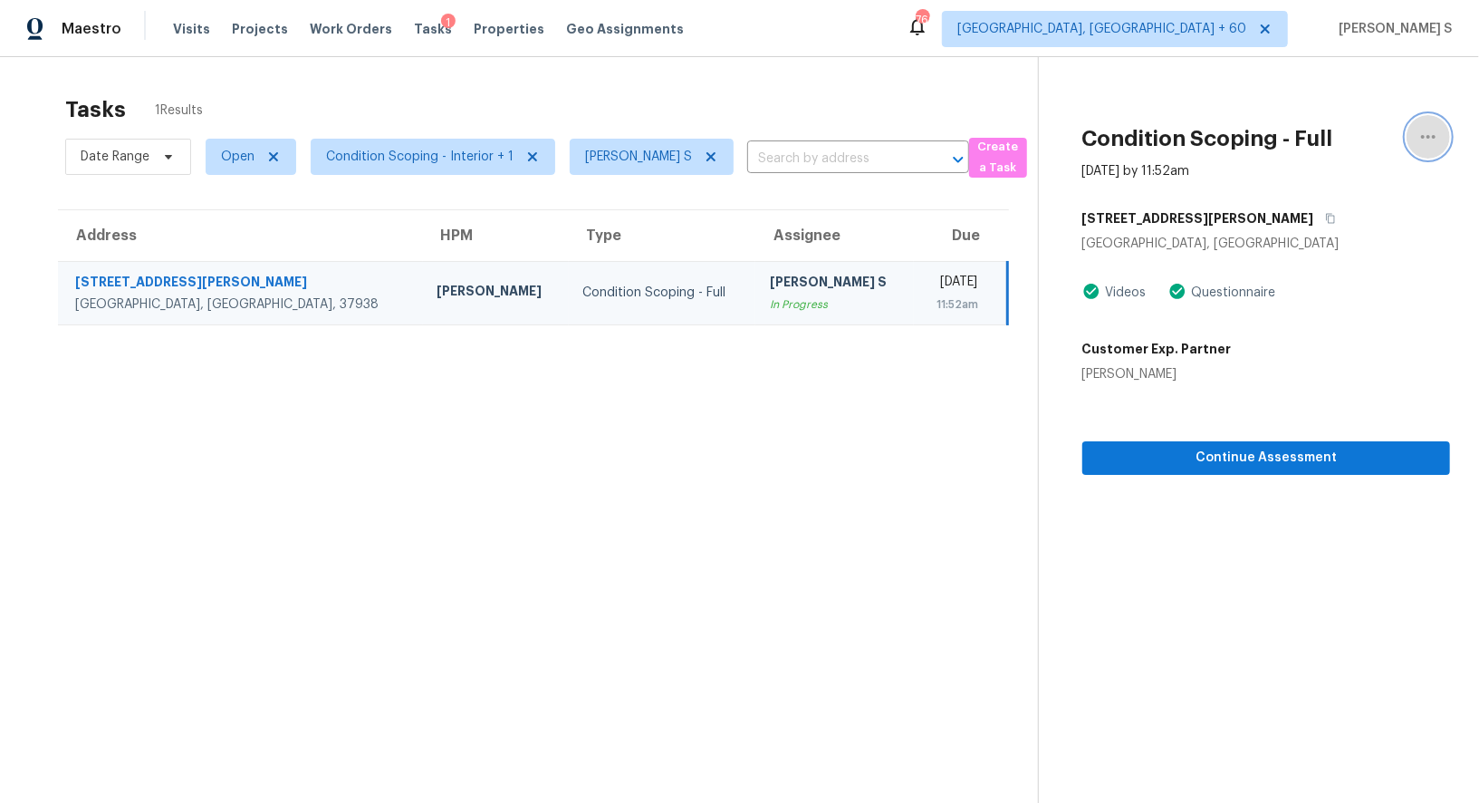
click at [1423, 129] on icon "button" at bounding box center [1429, 137] width 22 height 22
click at [1322, 139] on div "Mark as Blocked" at bounding box center [1324, 140] width 141 height 18
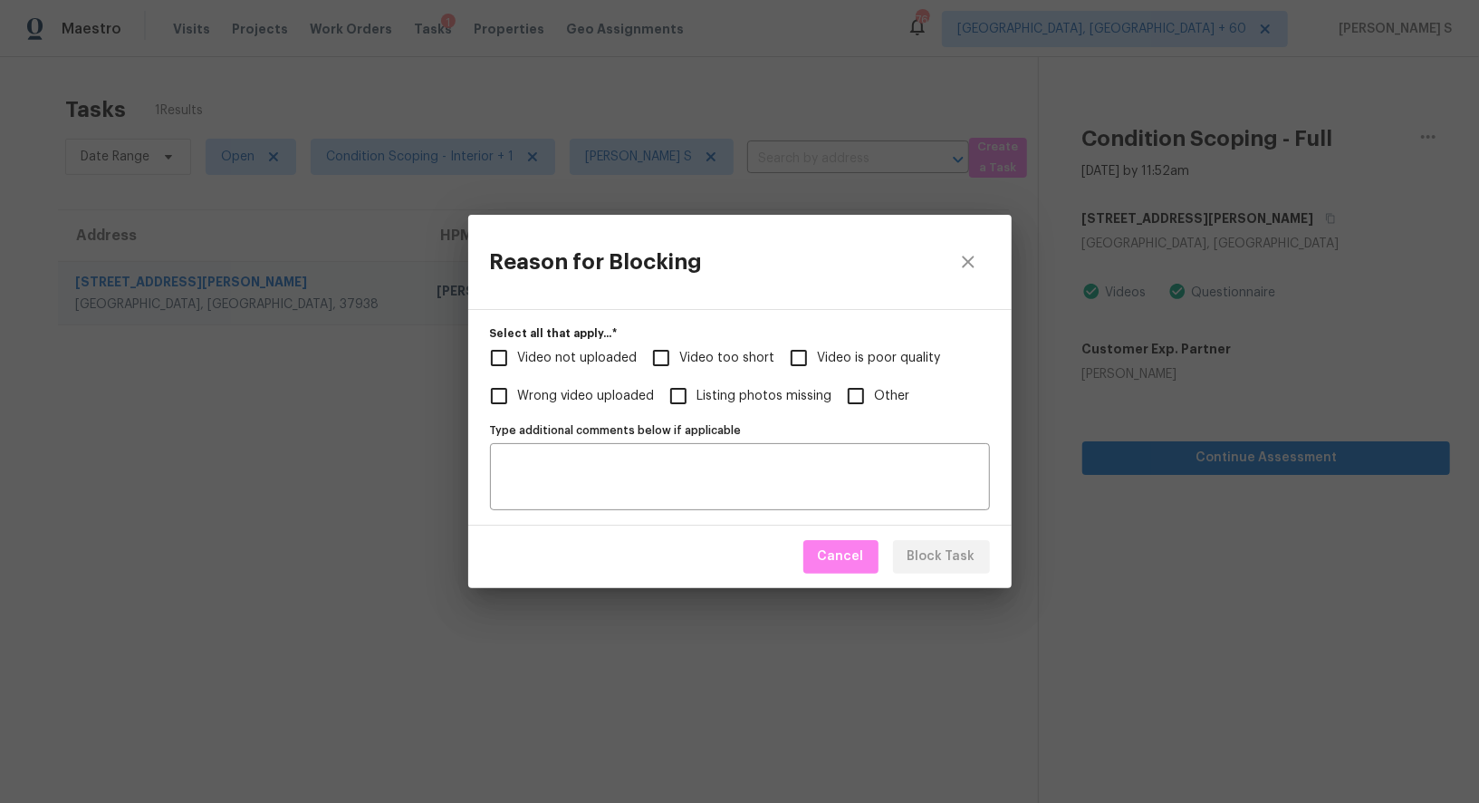
click at [681, 354] on span "Video too short" at bounding box center [727, 358] width 95 height 19
click at [680, 354] on input "Video too short" at bounding box center [661, 358] width 38 height 38
checkbox input "true"
click at [562, 355] on span "Video not uploaded" at bounding box center [578, 358] width 120 height 19
click at [518, 355] on input "Video not uploaded" at bounding box center [499, 358] width 38 height 38
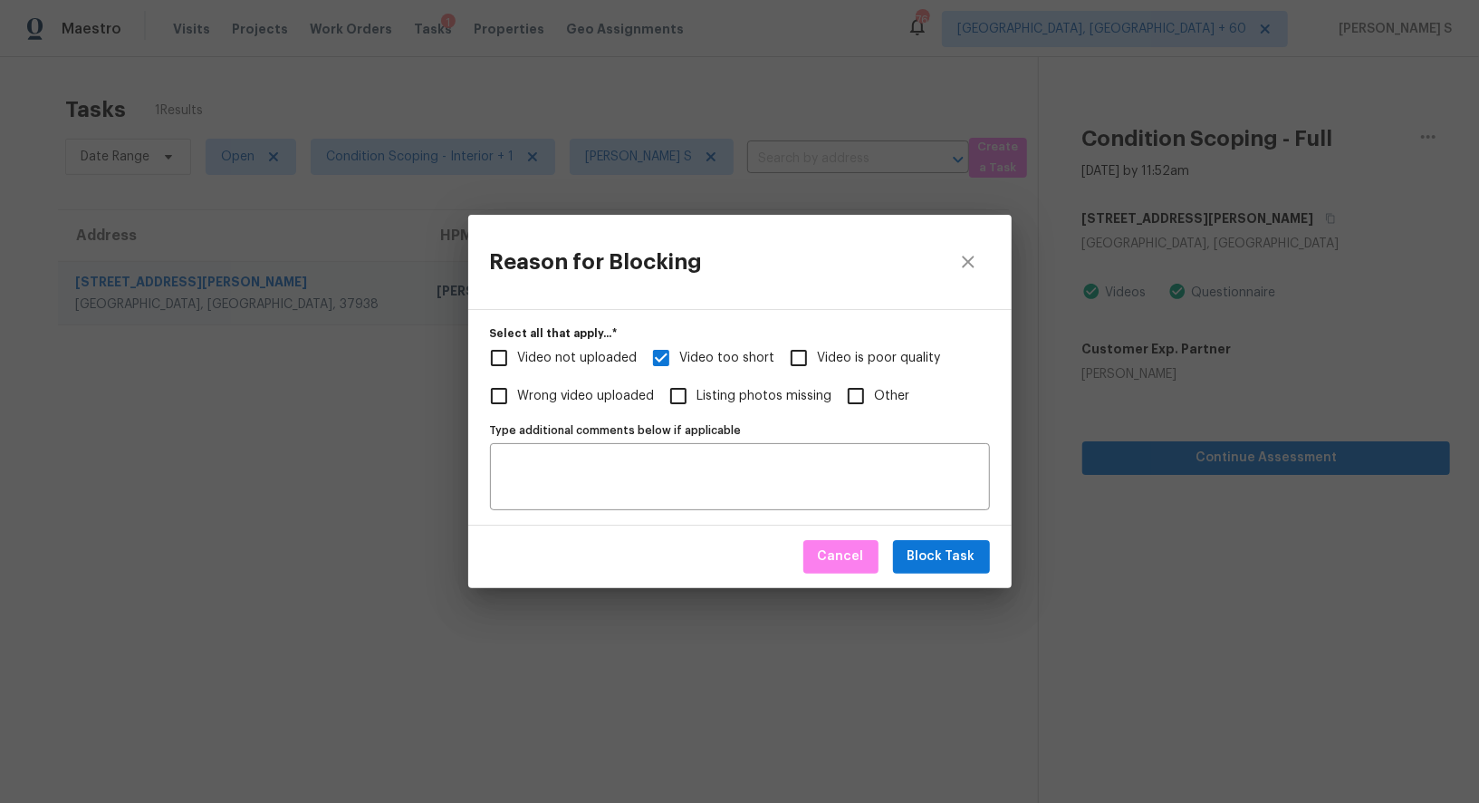
checkbox input "true"
click at [716, 466] on textarea "Type additional comments below if applicable" at bounding box center [740, 476] width 478 height 38
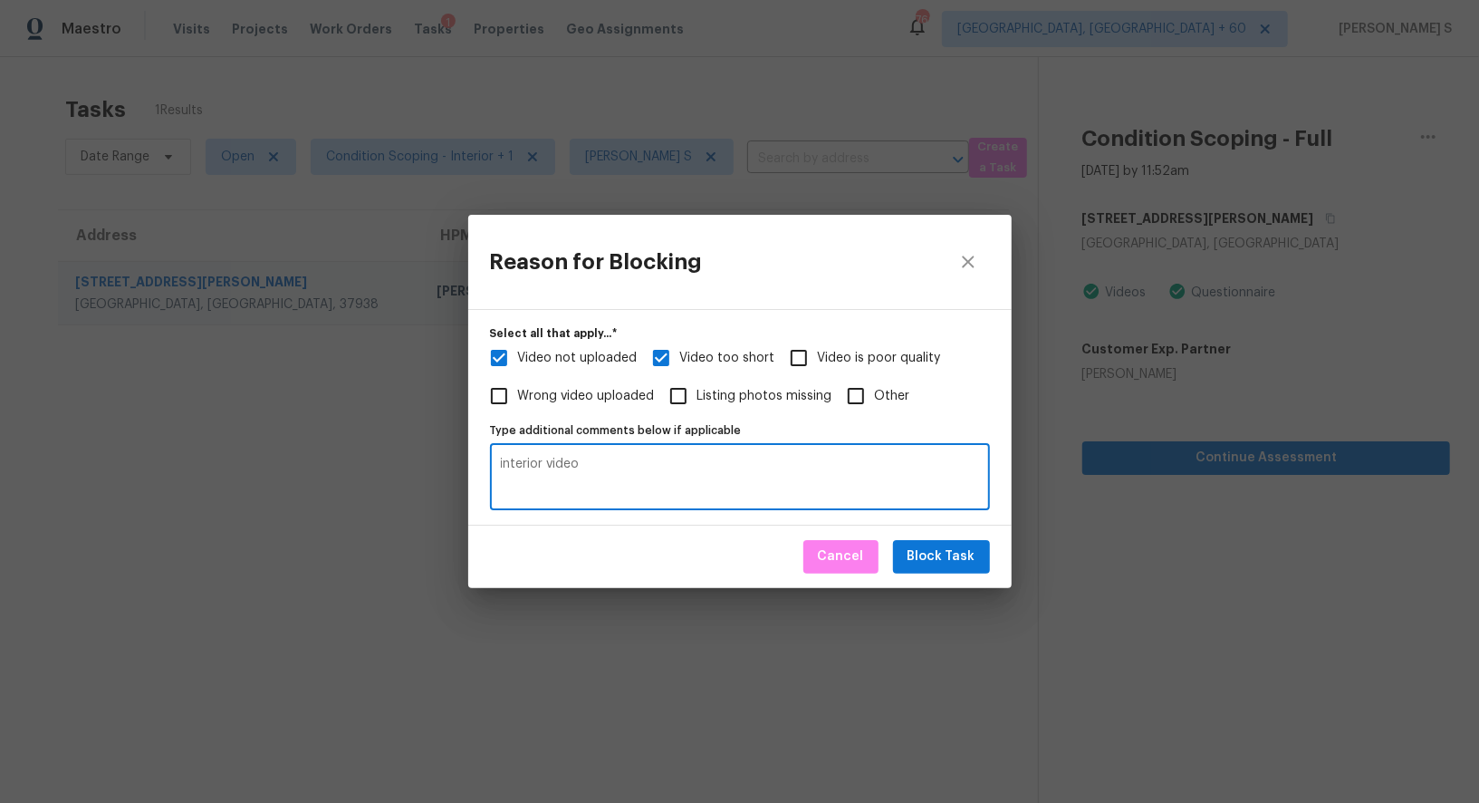
type textarea "interior video"
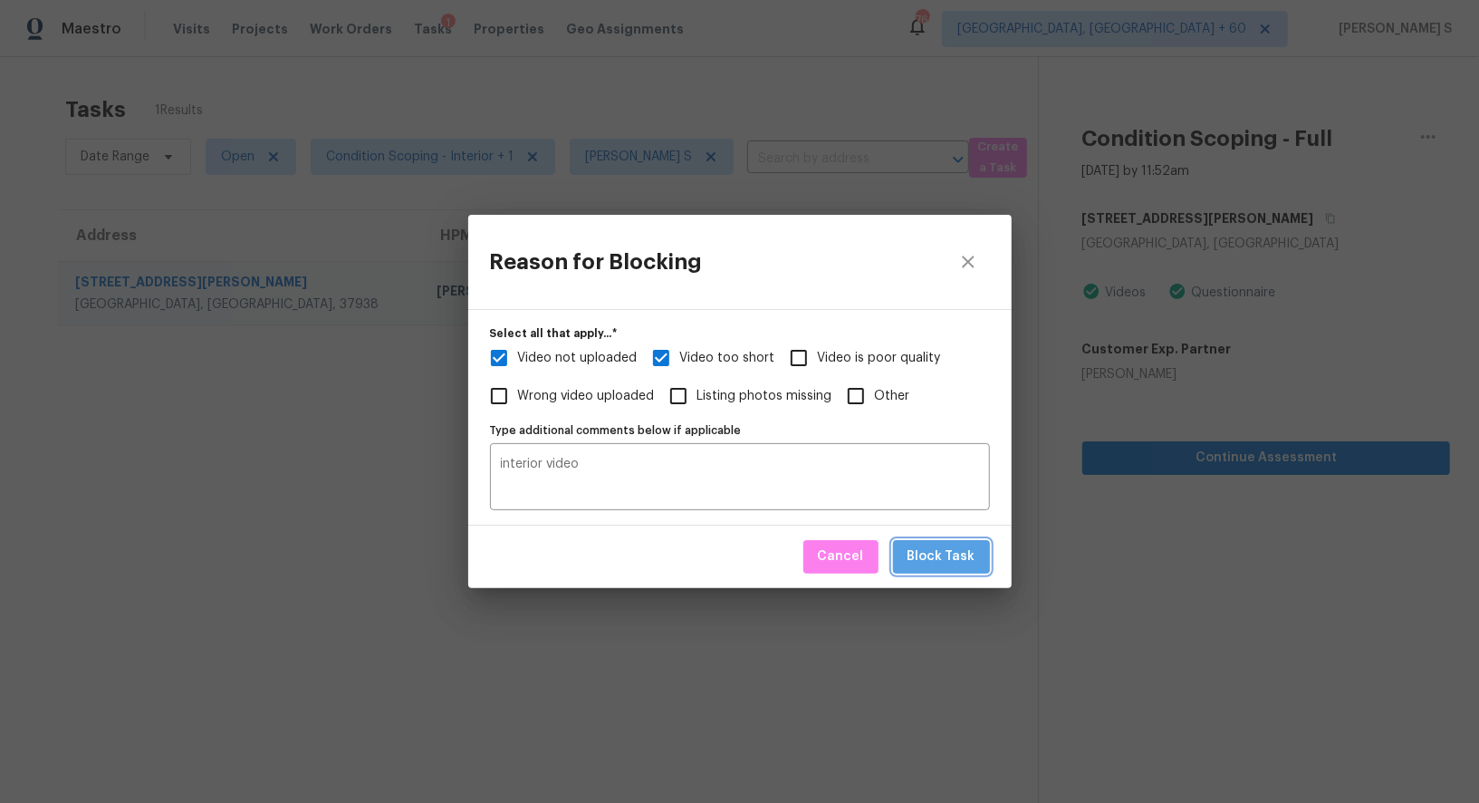
click at [975, 546] on button "Block Task" at bounding box center [941, 557] width 97 height 34
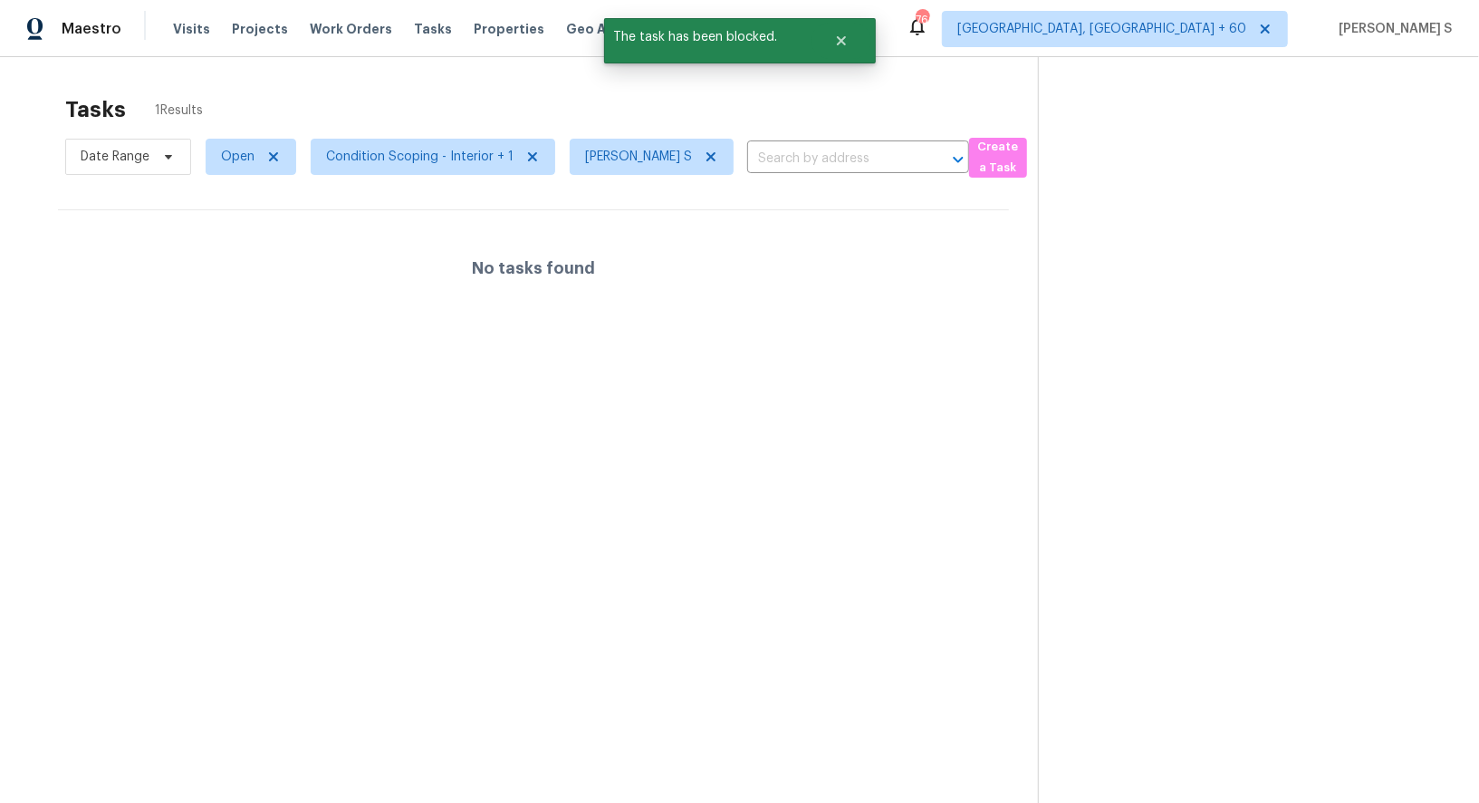
click at [739, 503] on section "Tasks 1 Results Date Range Open Condition Scoping - Interior + 1 Anbu Jebakumar…" at bounding box center [533, 473] width 1009 height 774
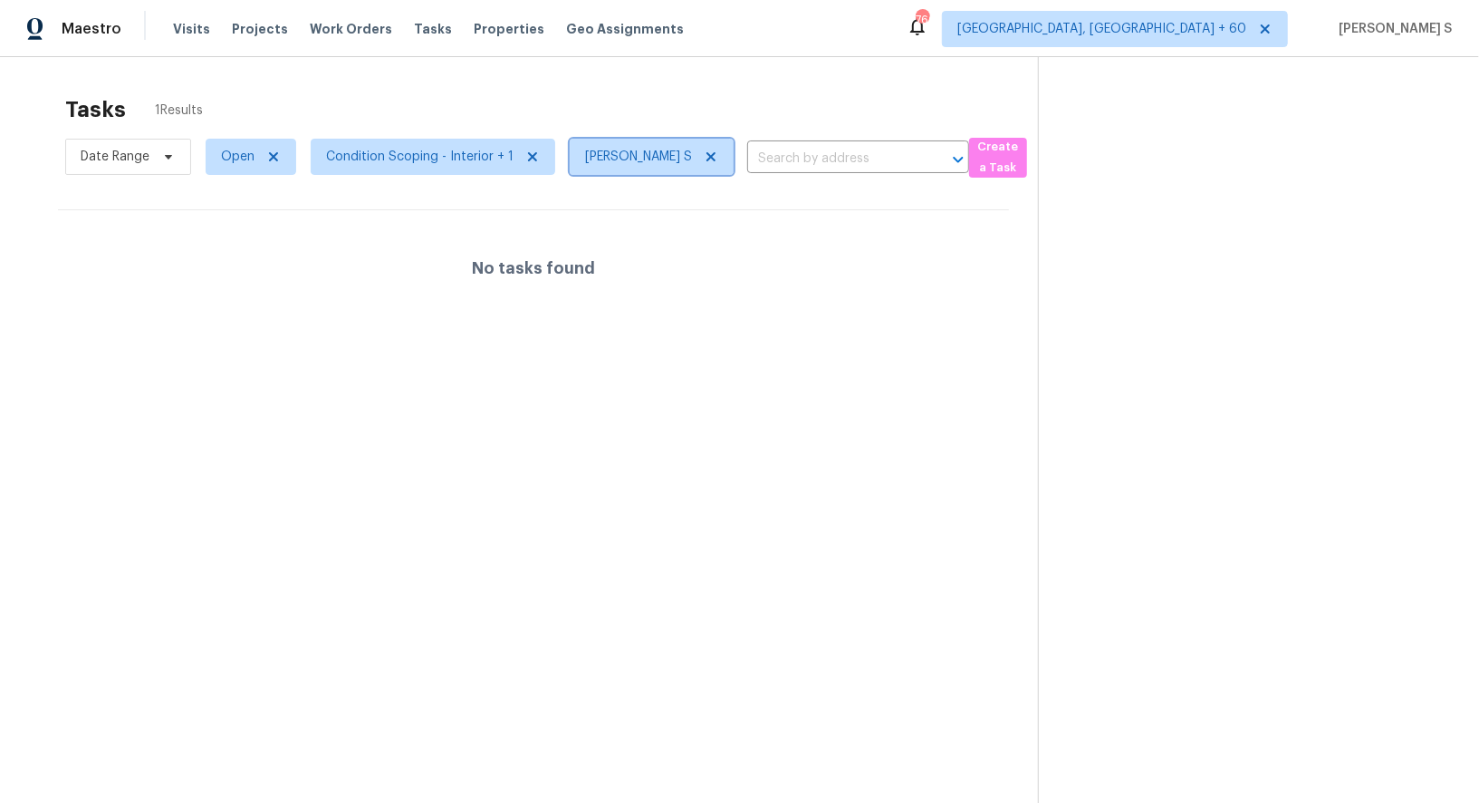
click at [706, 152] on icon at bounding box center [711, 156] width 14 height 14
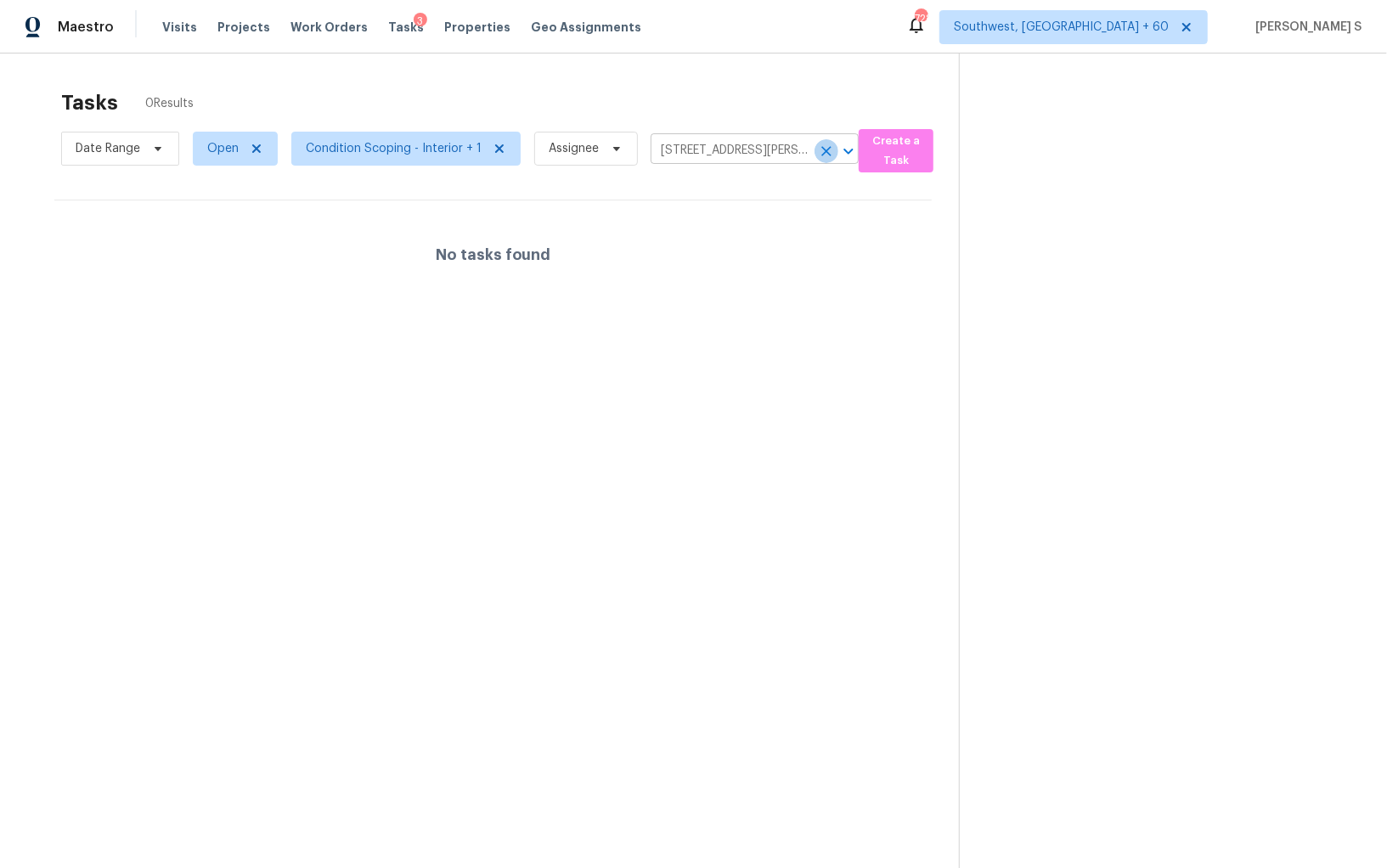
click at [822, 154] on icon "Clear" at bounding box center [826, 151] width 10 height 10
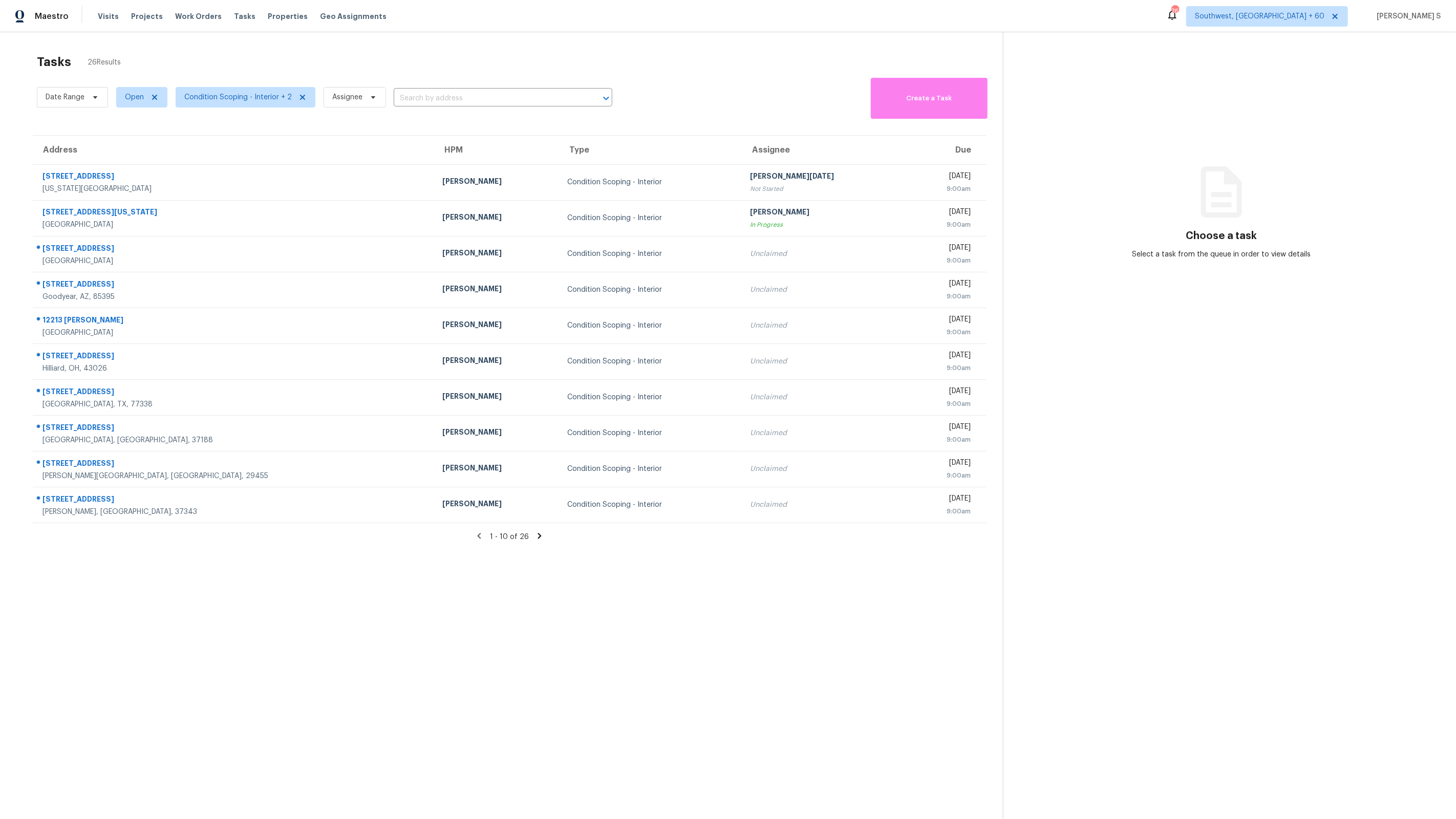
click at [536, 532] on icon at bounding box center [540, 536] width 9 height 9
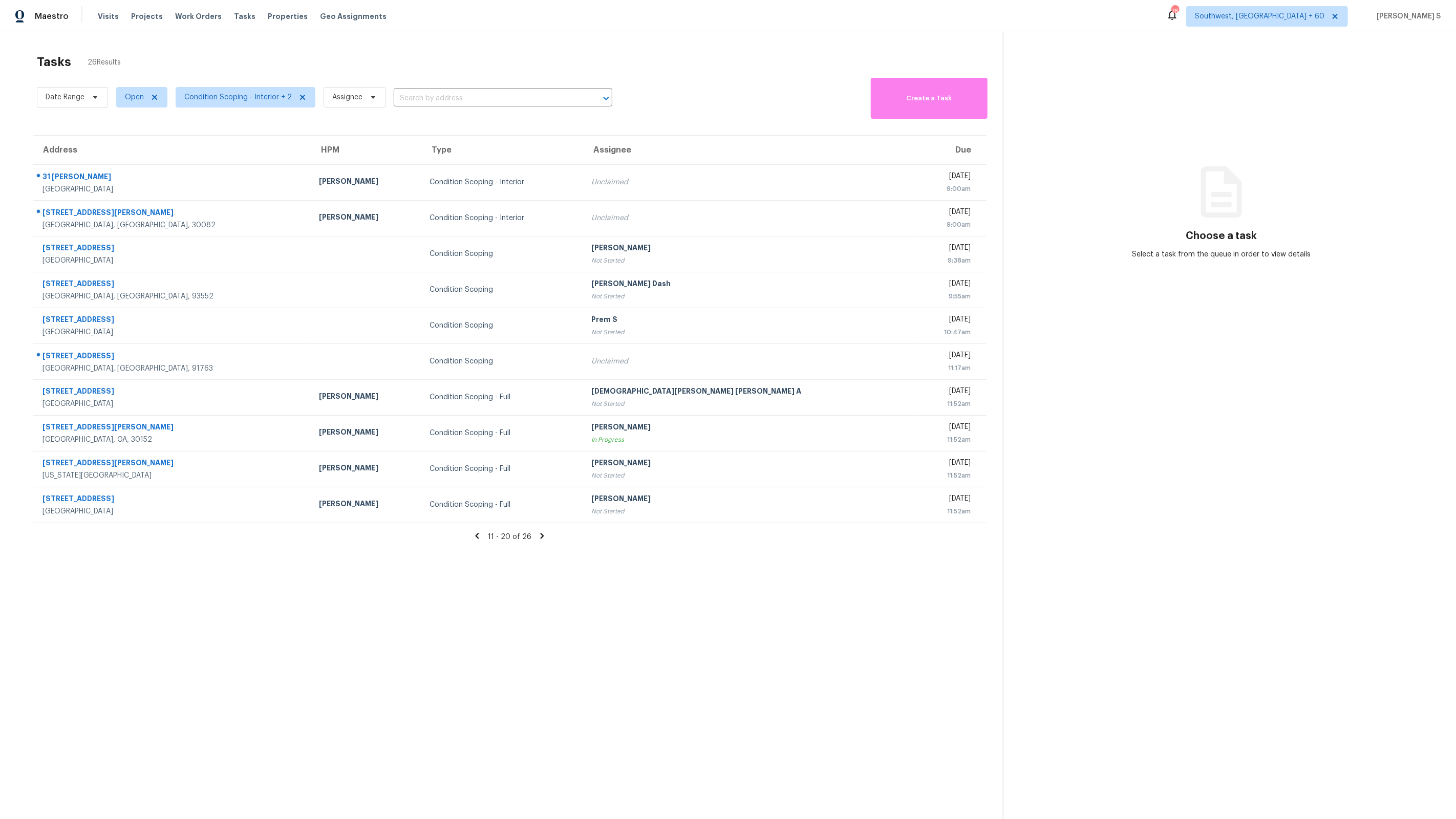
click at [541, 539] on icon at bounding box center [542, 536] width 9 height 9
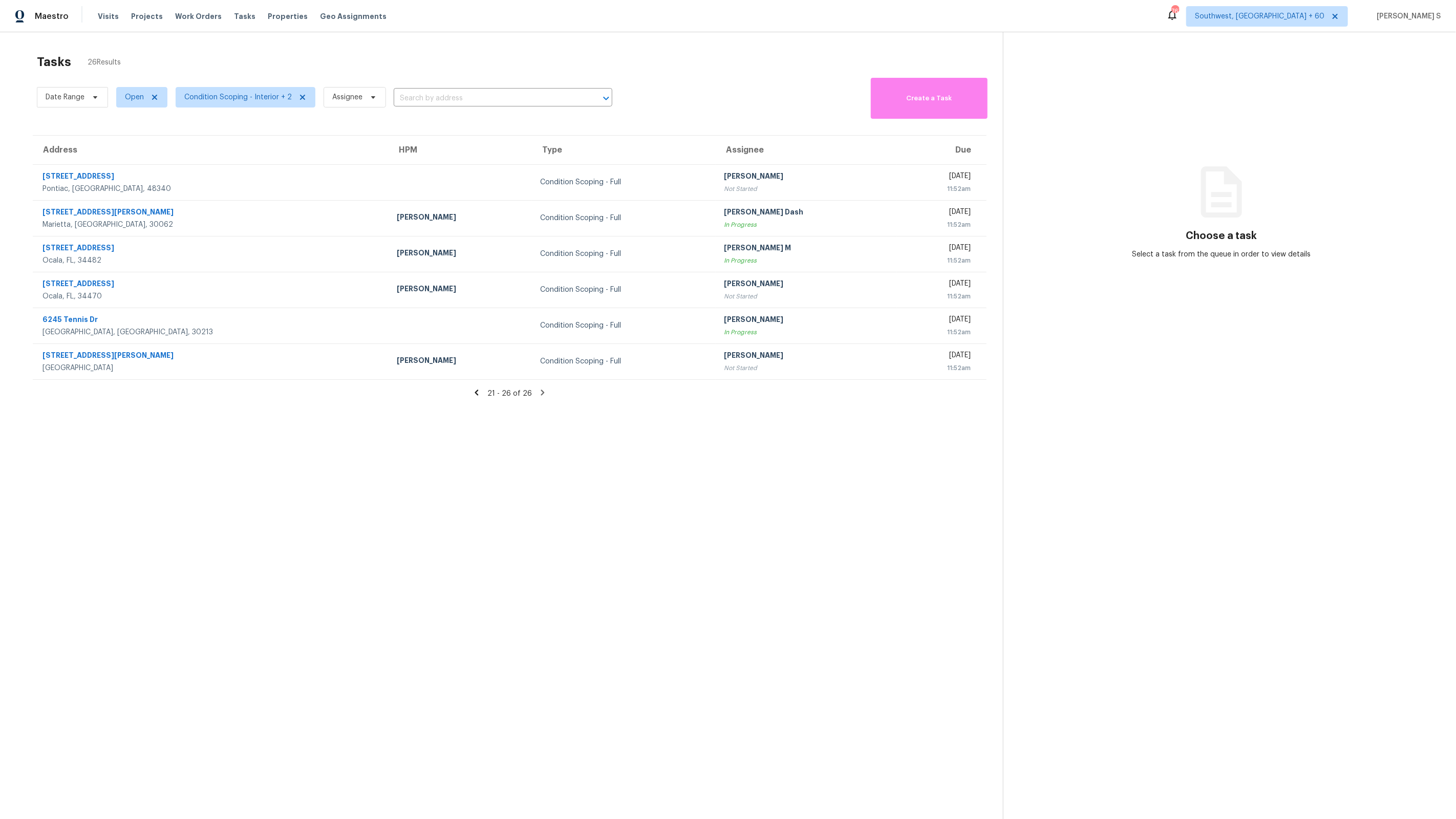
click at [480, 392] on icon at bounding box center [476, 393] width 9 height 9
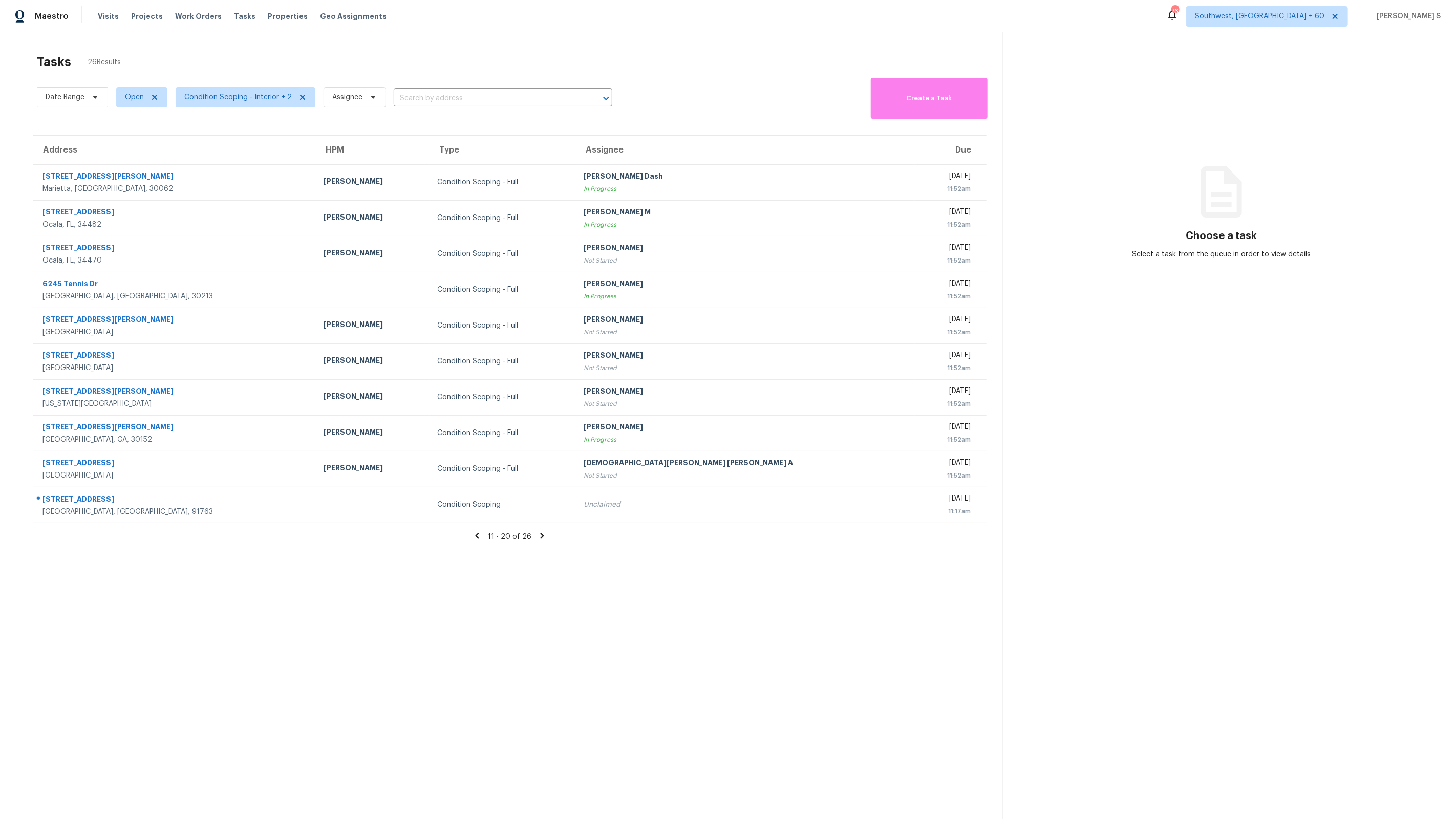
click at [482, 535] on icon at bounding box center [477, 536] width 9 height 9
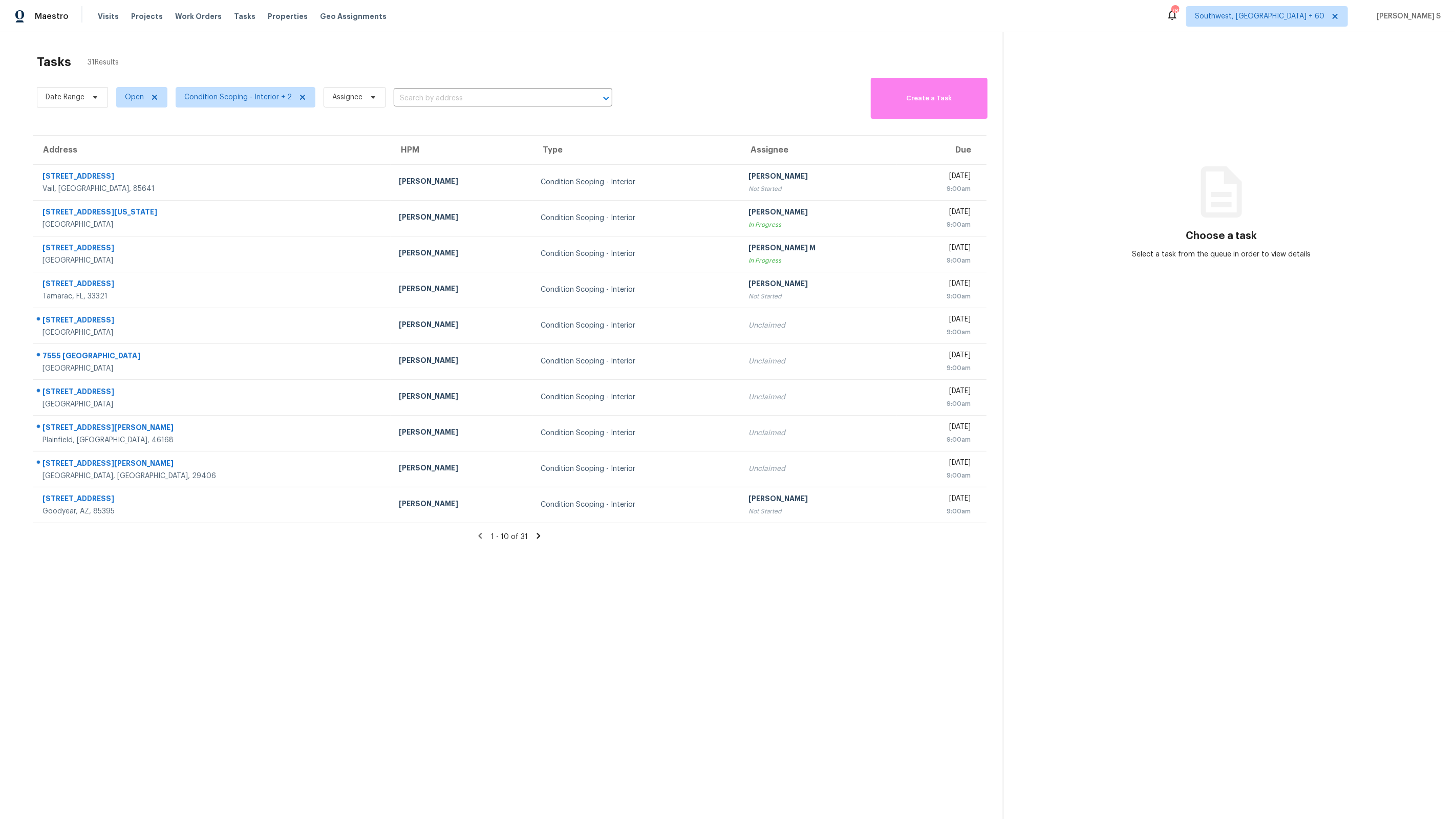
click at [535, 537] on icon at bounding box center [539, 536] width 9 height 9
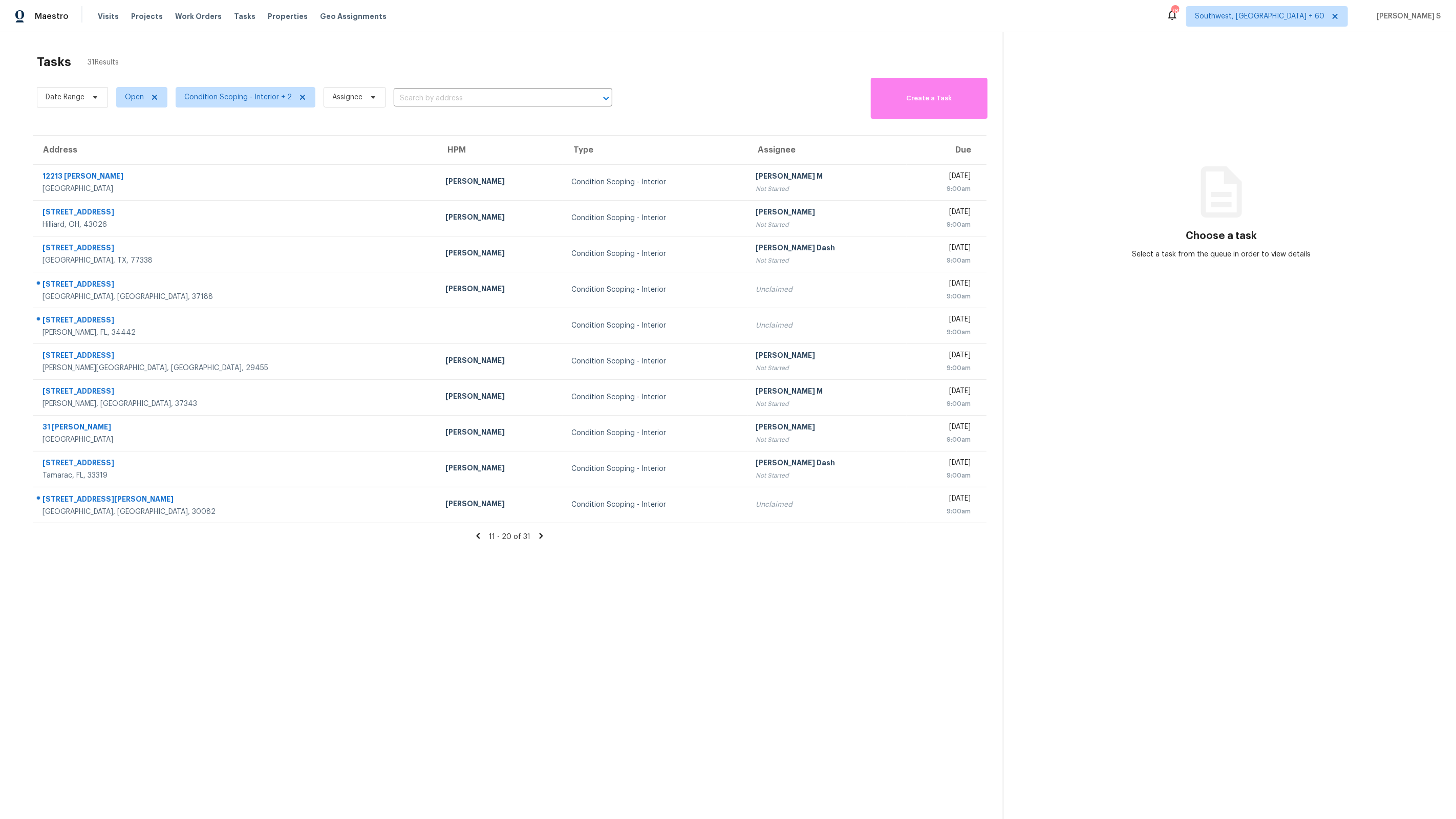
click at [536, 538] on icon at bounding box center [541, 536] width 9 height 9
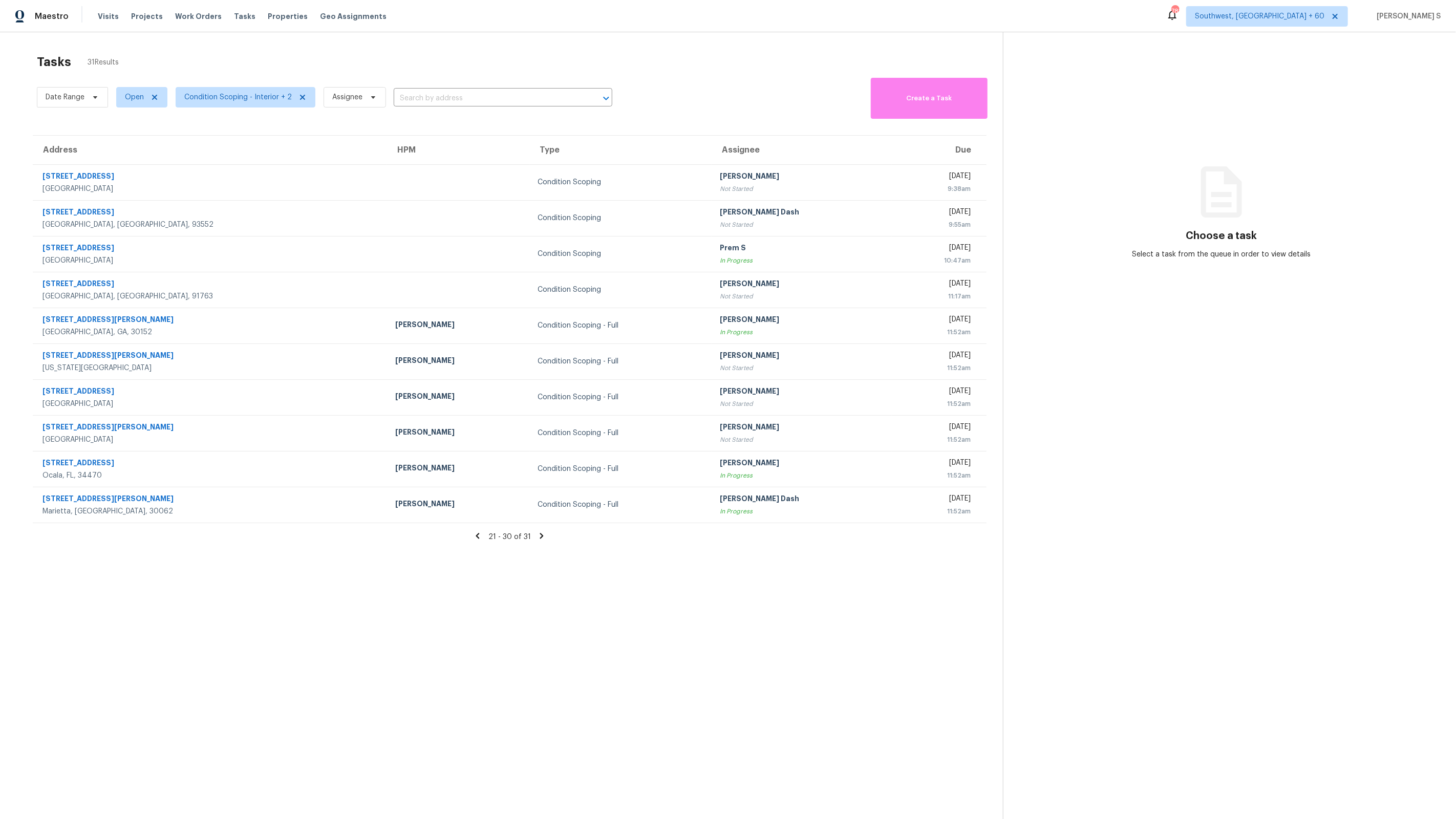
click at [537, 536] on icon at bounding box center [541, 536] width 9 height 9
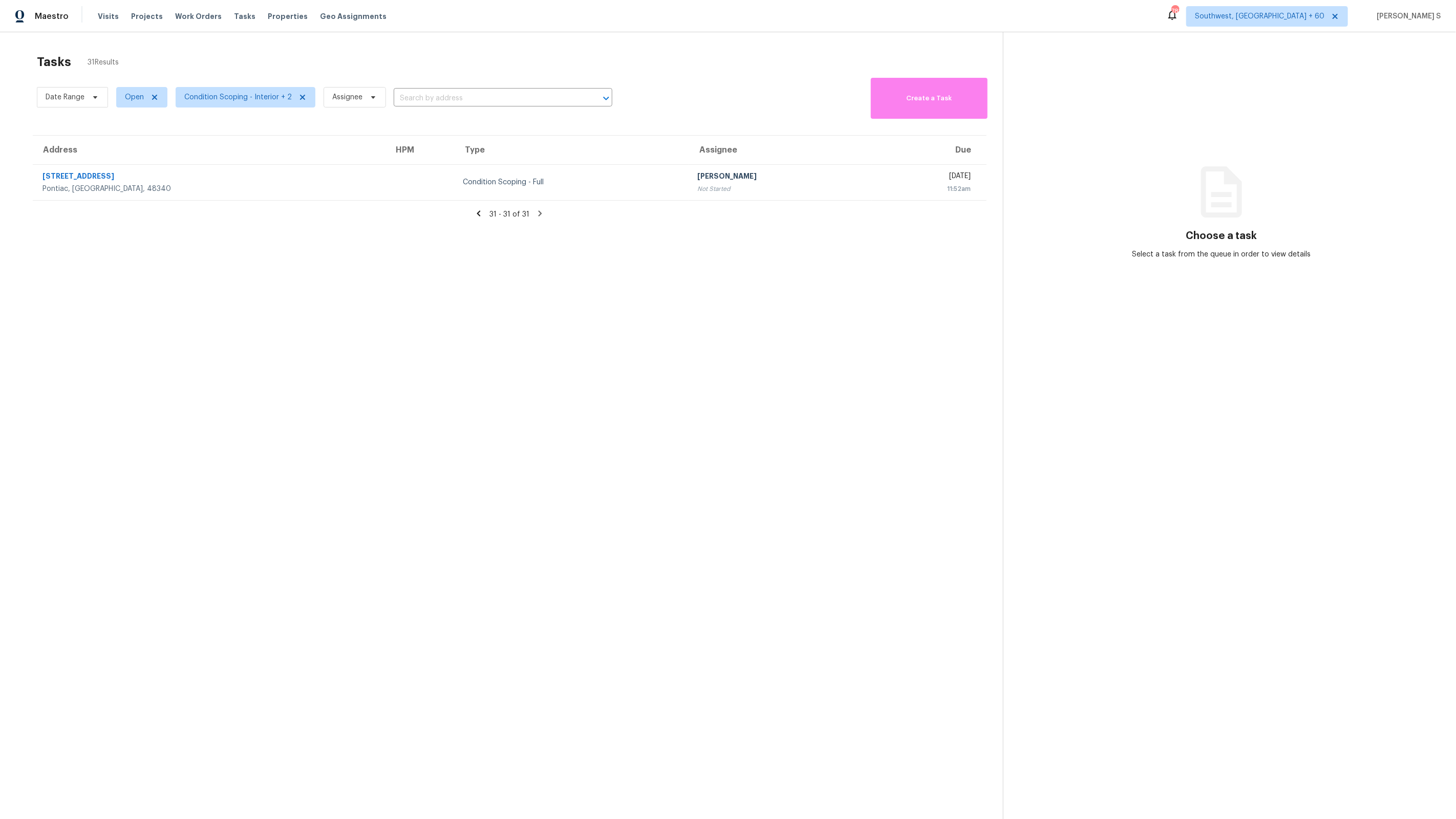
click at [481, 211] on icon at bounding box center [479, 213] width 3 height 6
click at [482, 214] on div at bounding box center [728, 409] width 1456 height 819
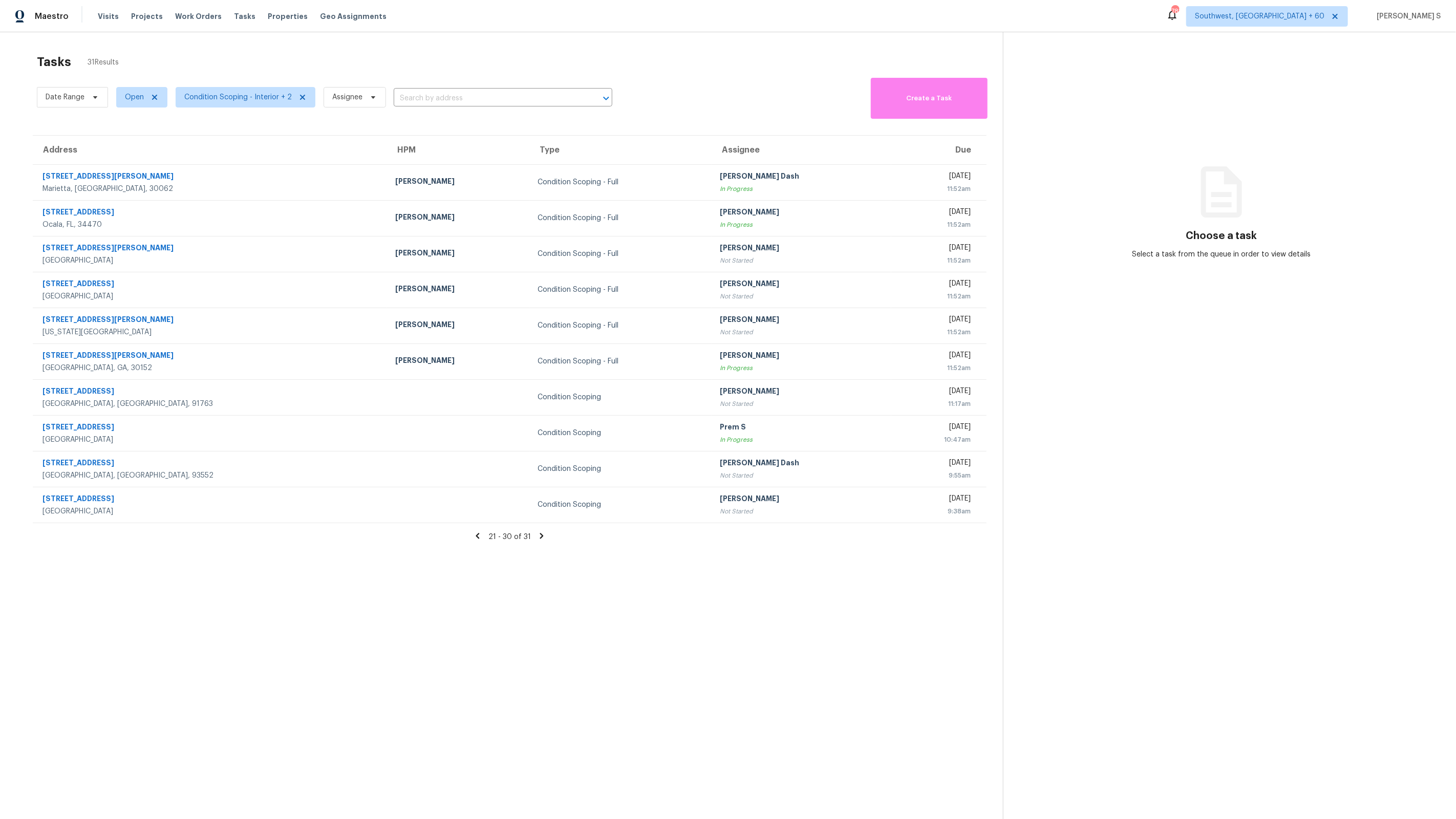
click at [476, 536] on icon at bounding box center [478, 536] width 9 height 9
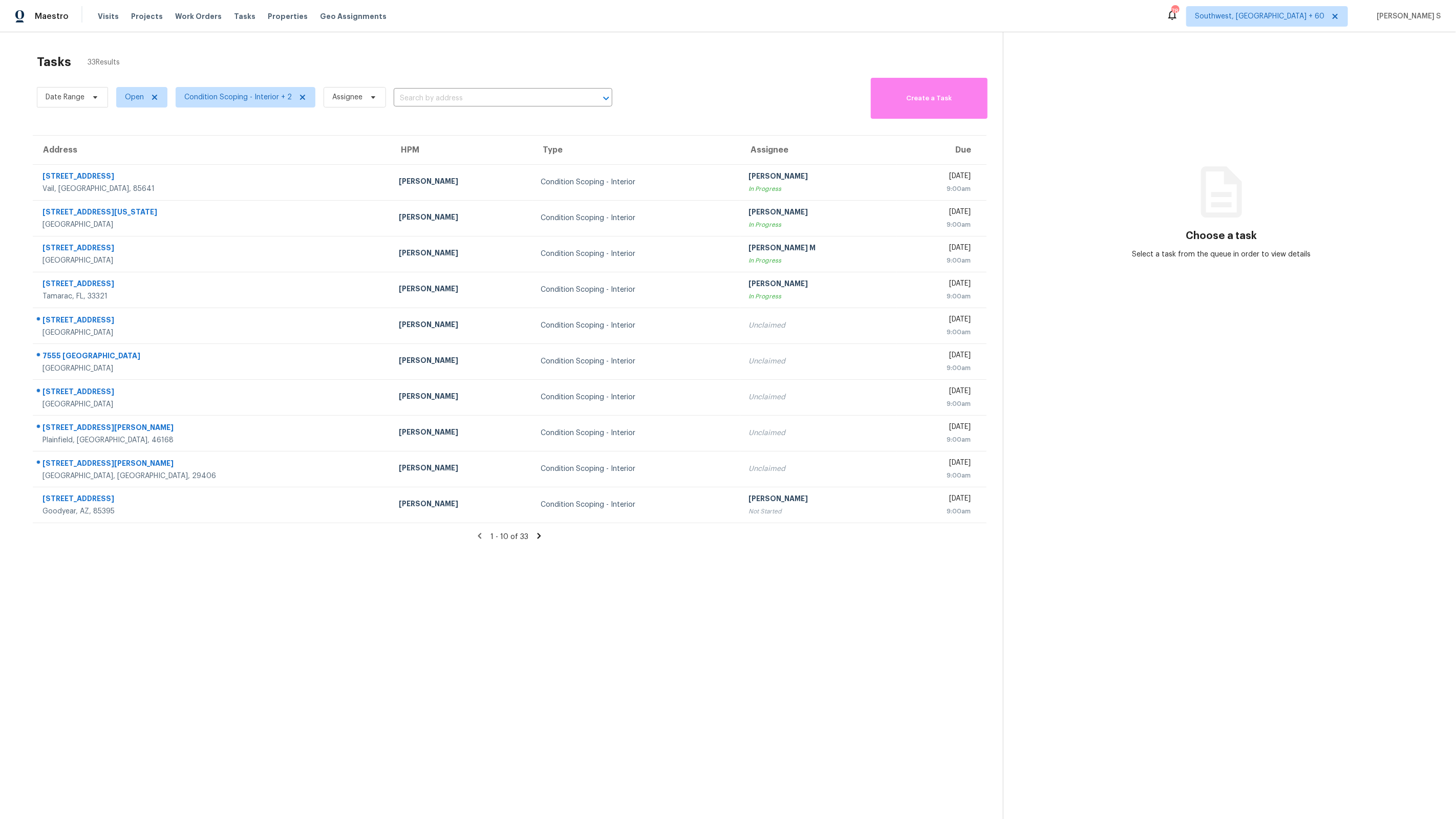
click at [538, 534] on icon at bounding box center [539, 536] width 3 height 6
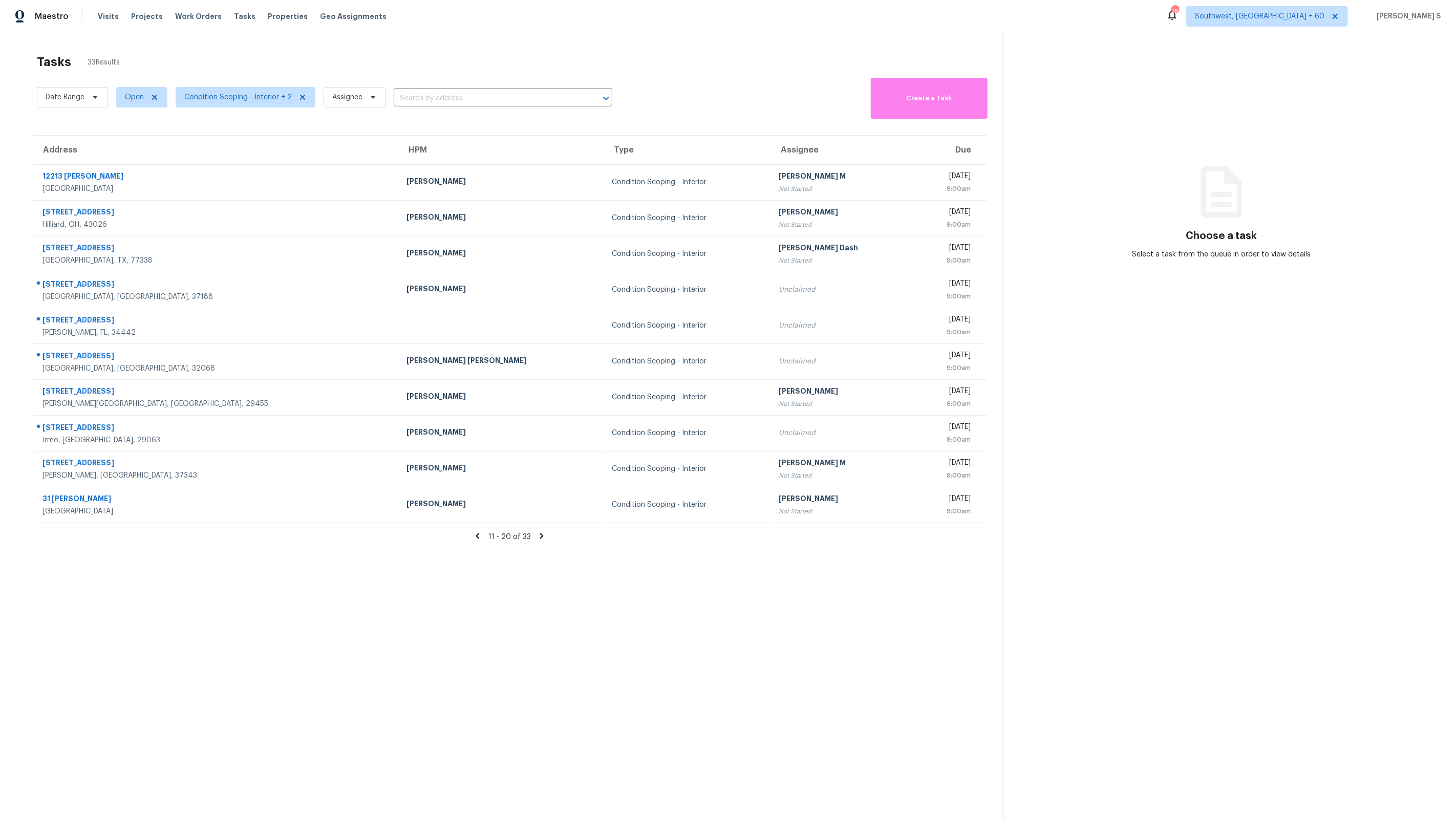
click at [476, 534] on icon at bounding box center [478, 536] width 9 height 9
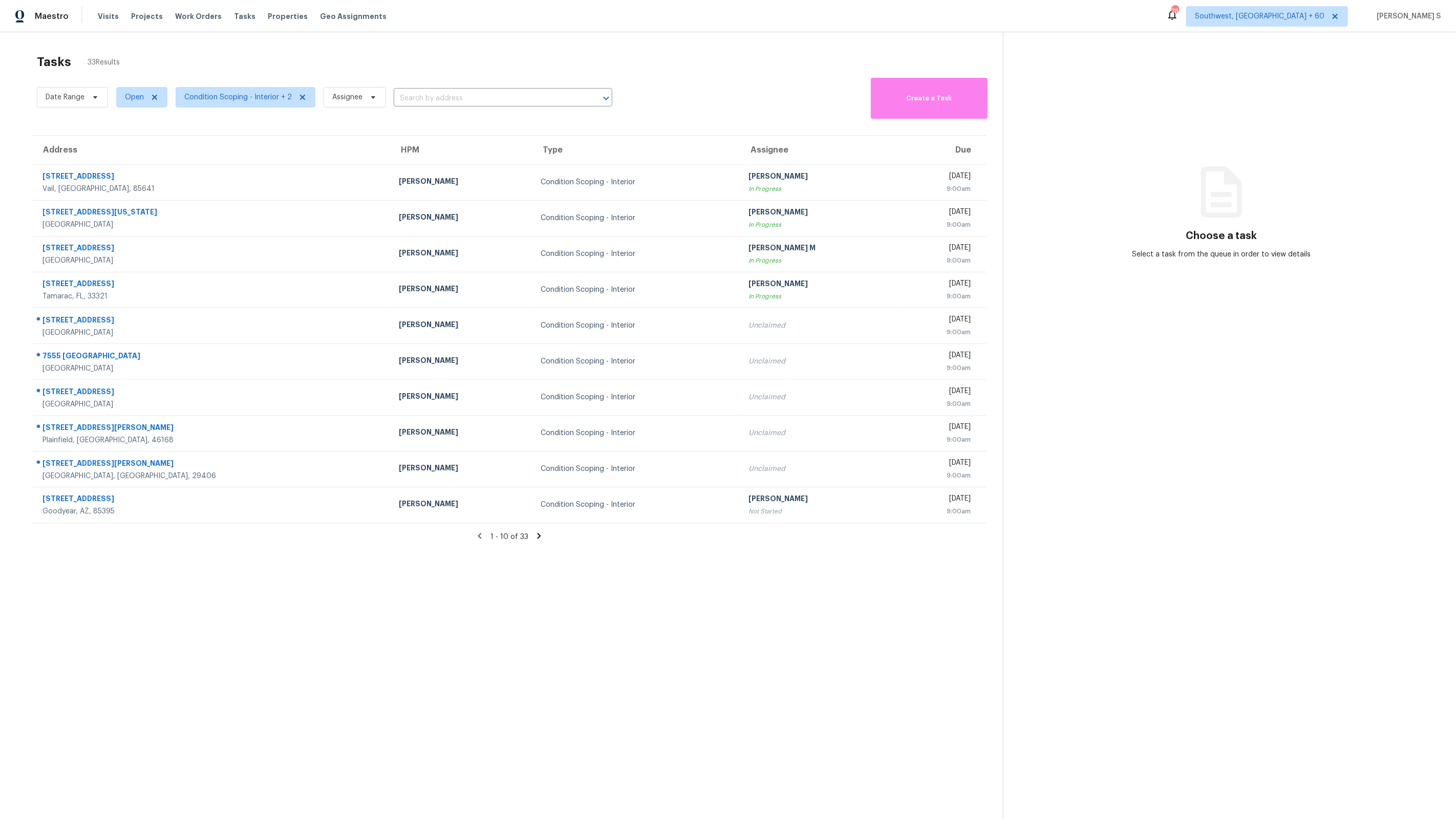
click at [535, 540] on div "1 - 10 of 33" at bounding box center [509, 536] width 986 height 11
click at [535, 535] on icon at bounding box center [539, 536] width 9 height 9
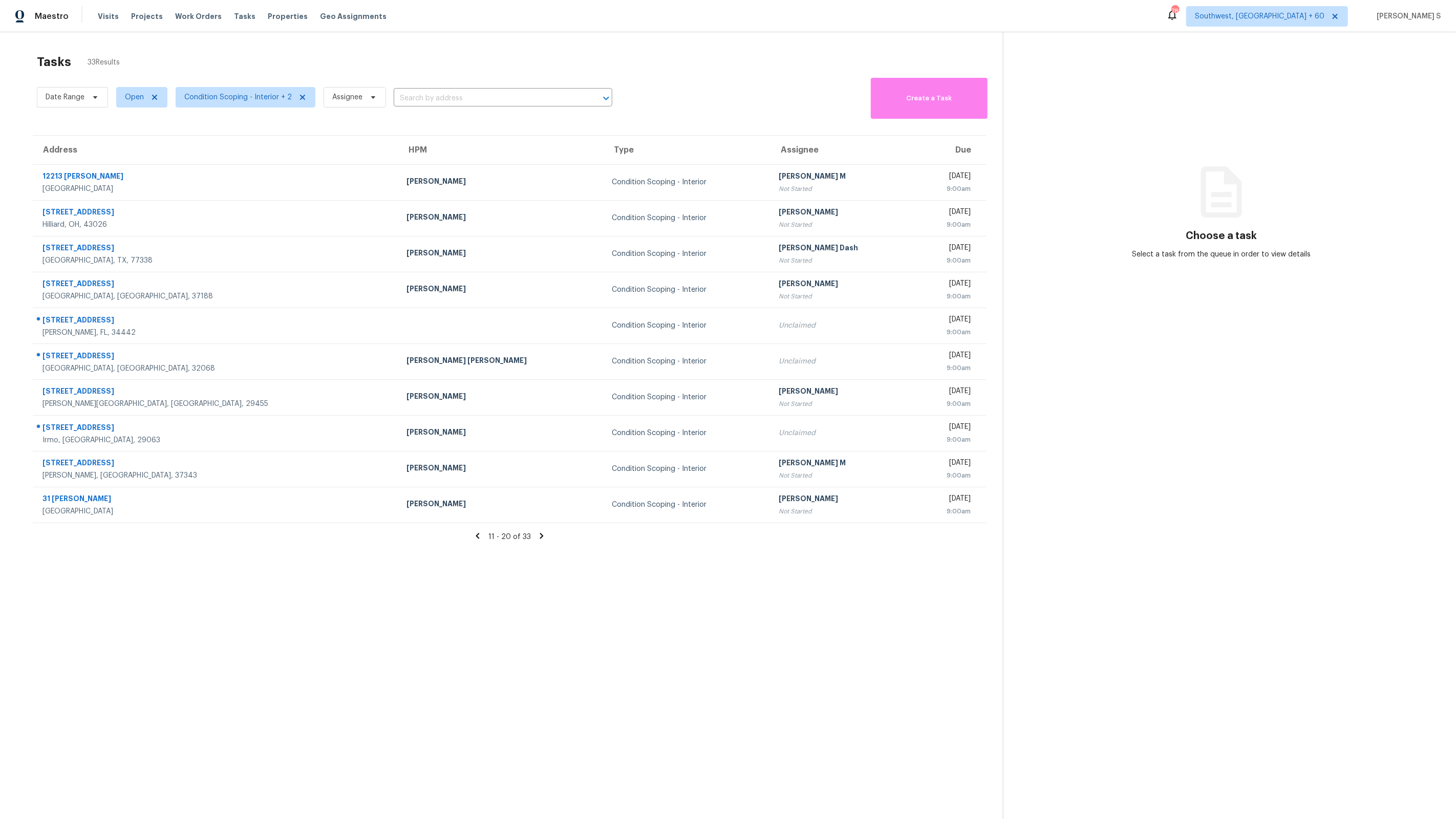
click at [540, 538] on icon at bounding box center [542, 536] width 3 height 6
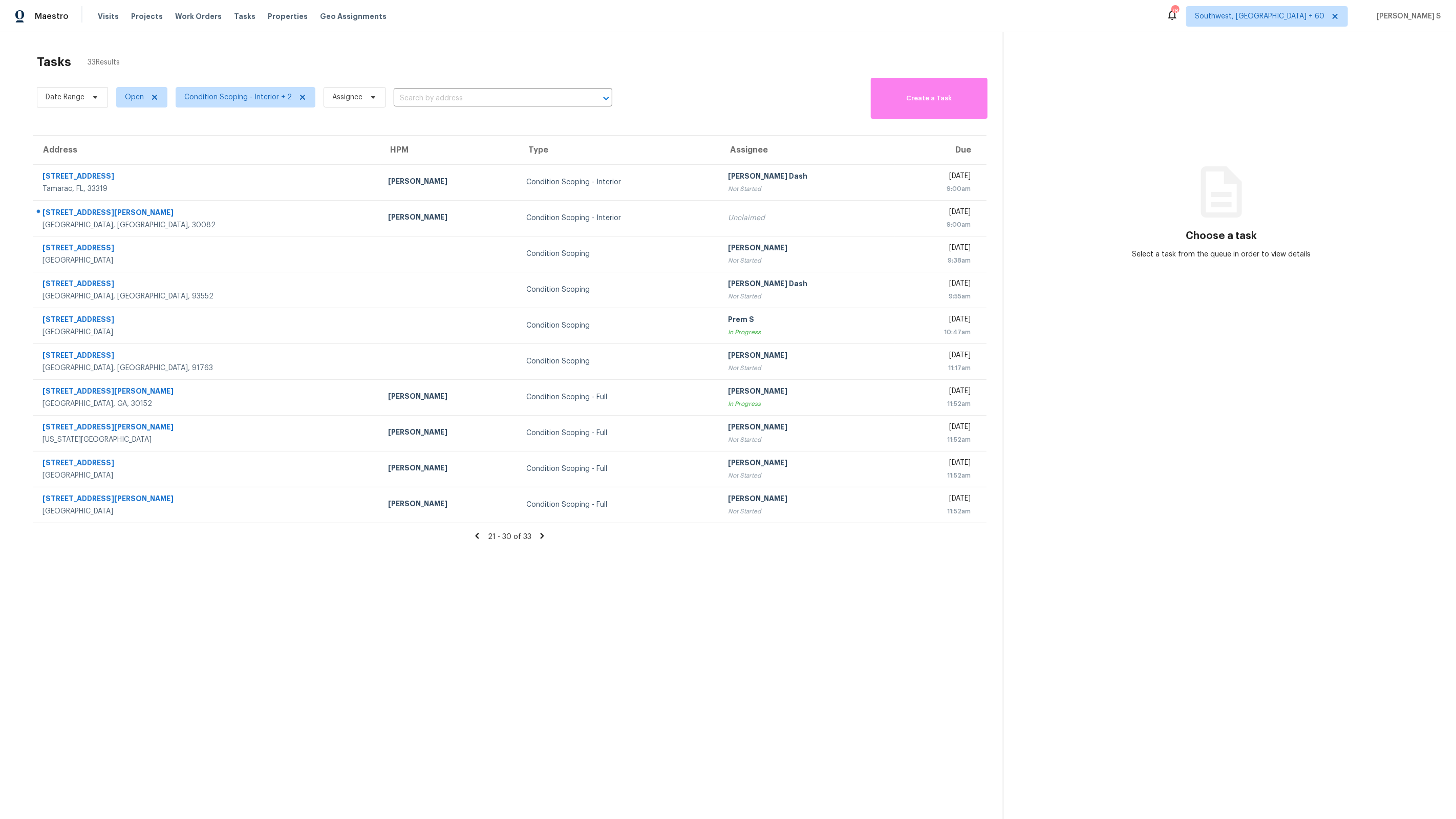
click at [538, 538] on icon at bounding box center [542, 536] width 9 height 9
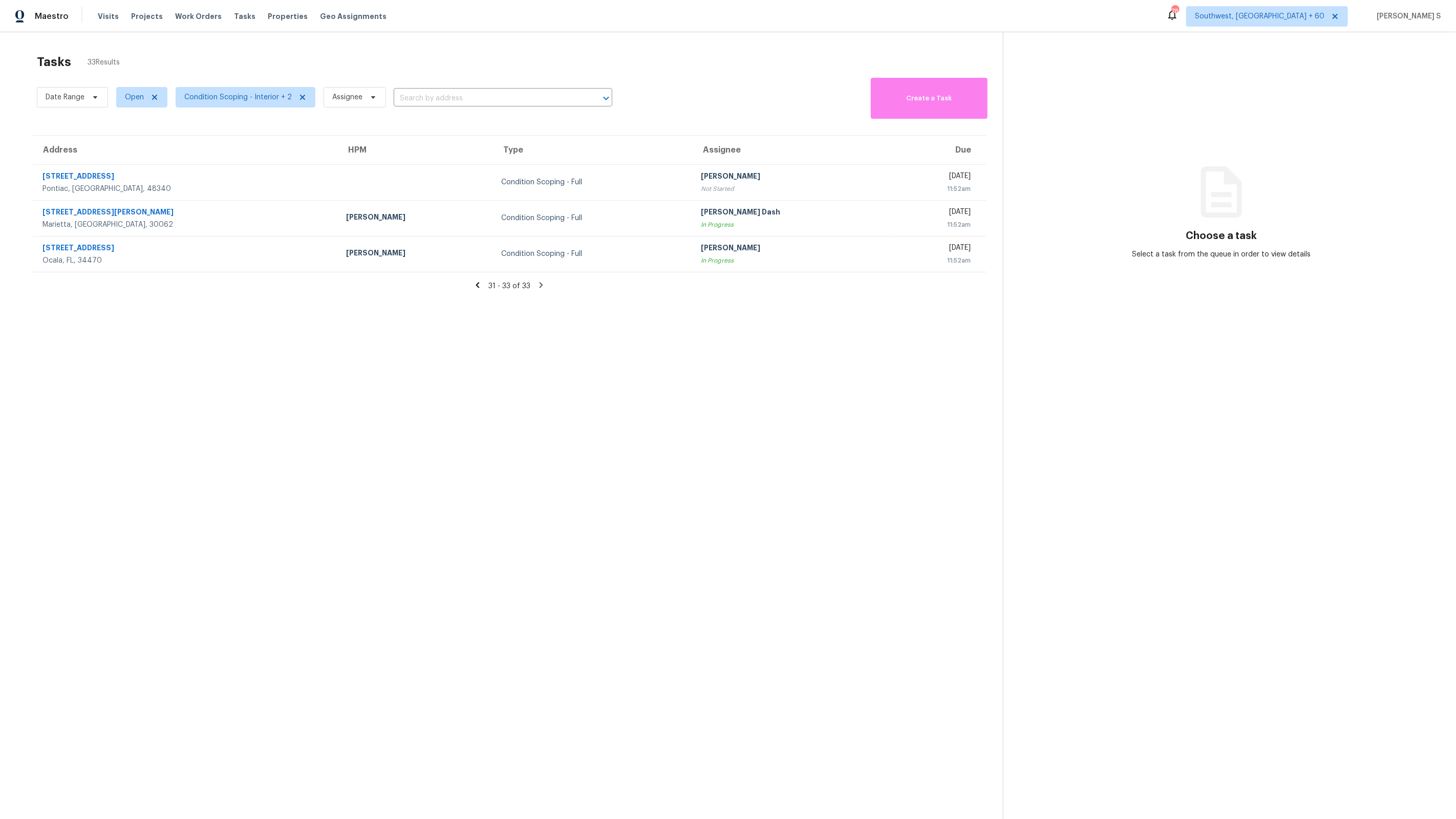
click at [496, 472] on section "Tasks 33 Results Date Range Open Condition Scoping - Interior + 2 Assignee ​ Cr…" at bounding box center [509, 450] width 986 height 803
